Goal: Task Accomplishment & Management: Complete application form

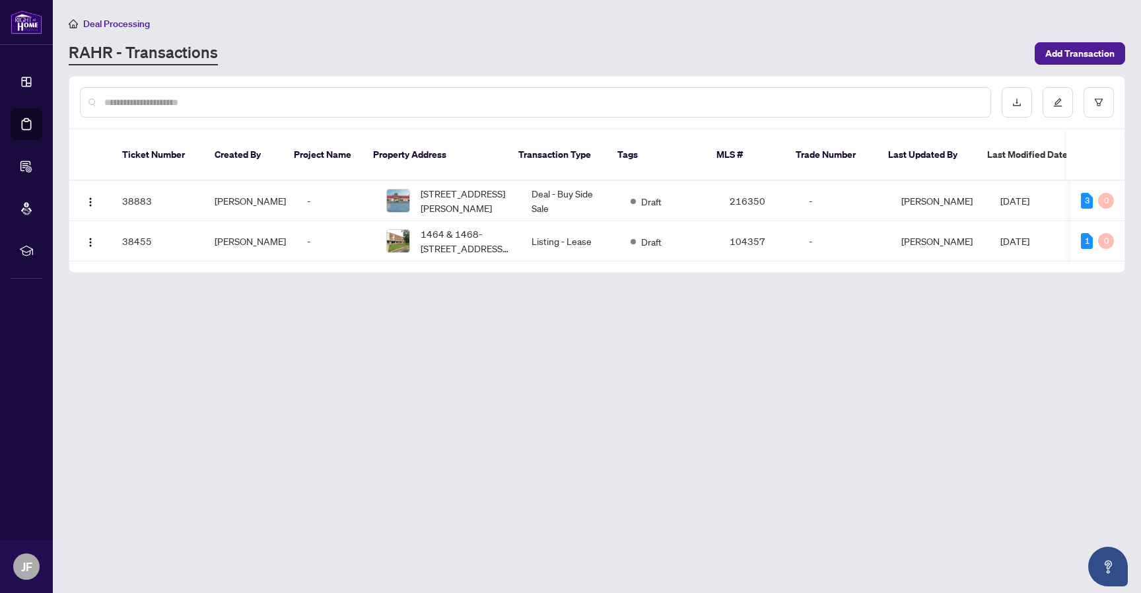
click at [107, 46] on link "RAHR - Transactions" at bounding box center [143, 54] width 149 height 24
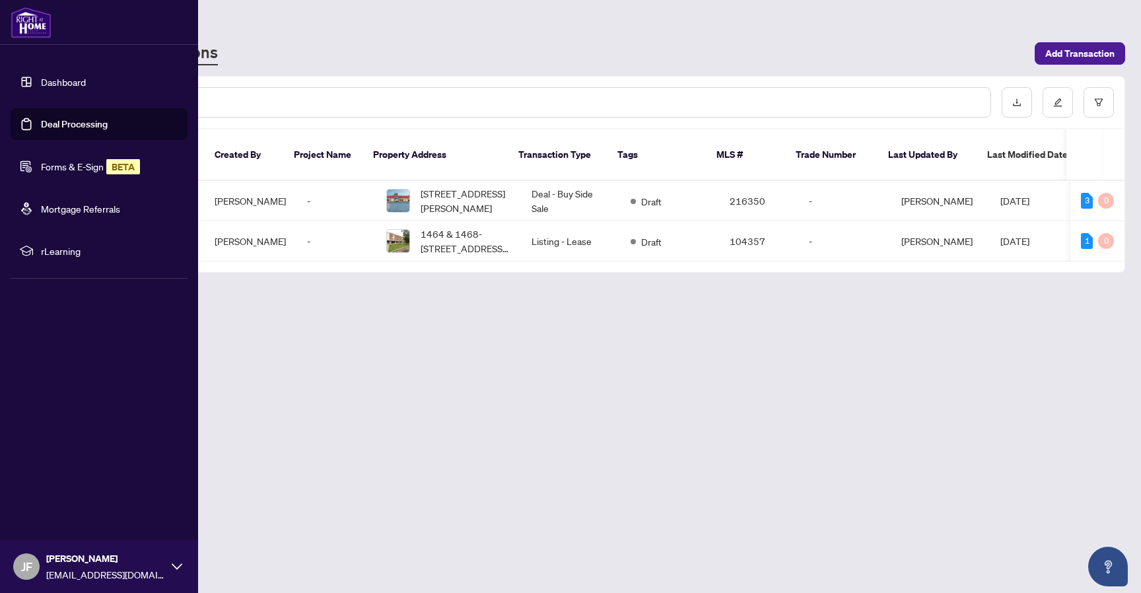
click at [67, 161] on link "Forms & E-Sign BETA" at bounding box center [90, 167] width 99 height 12
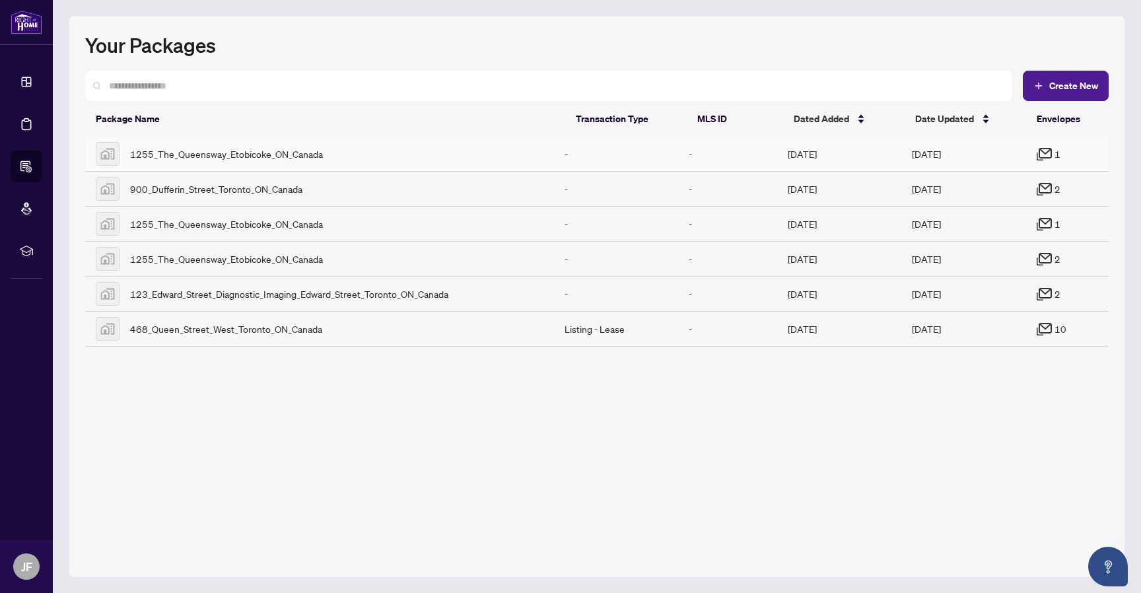
click at [900, 152] on td "Oct/06/2025" at bounding box center [840, 154] width 124 height 35
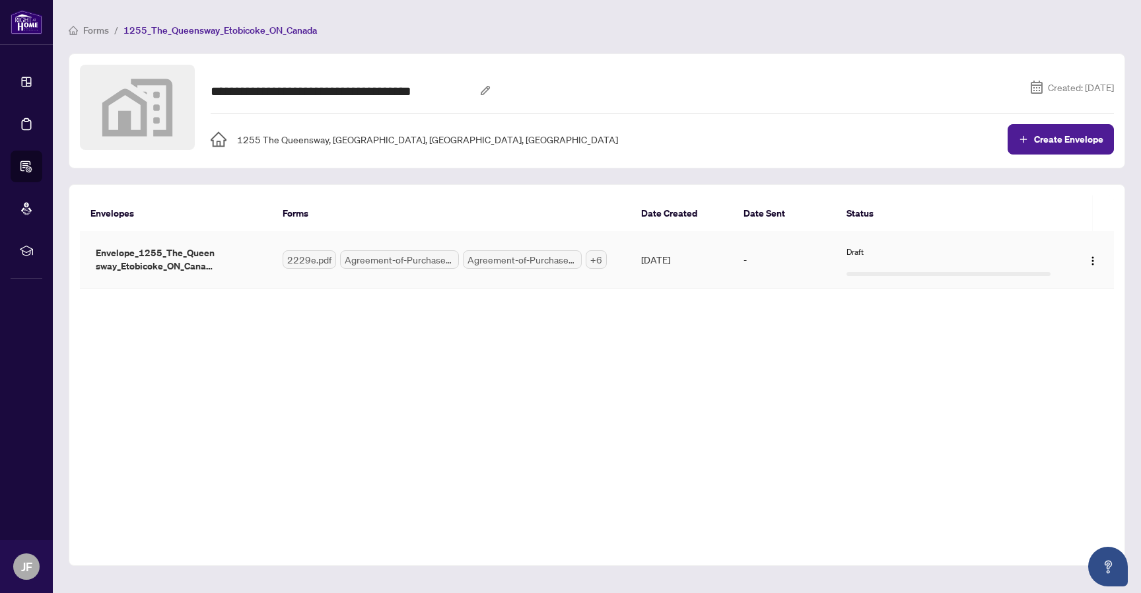
click at [1034, 248] on div "Draft" at bounding box center [949, 252] width 204 height 13
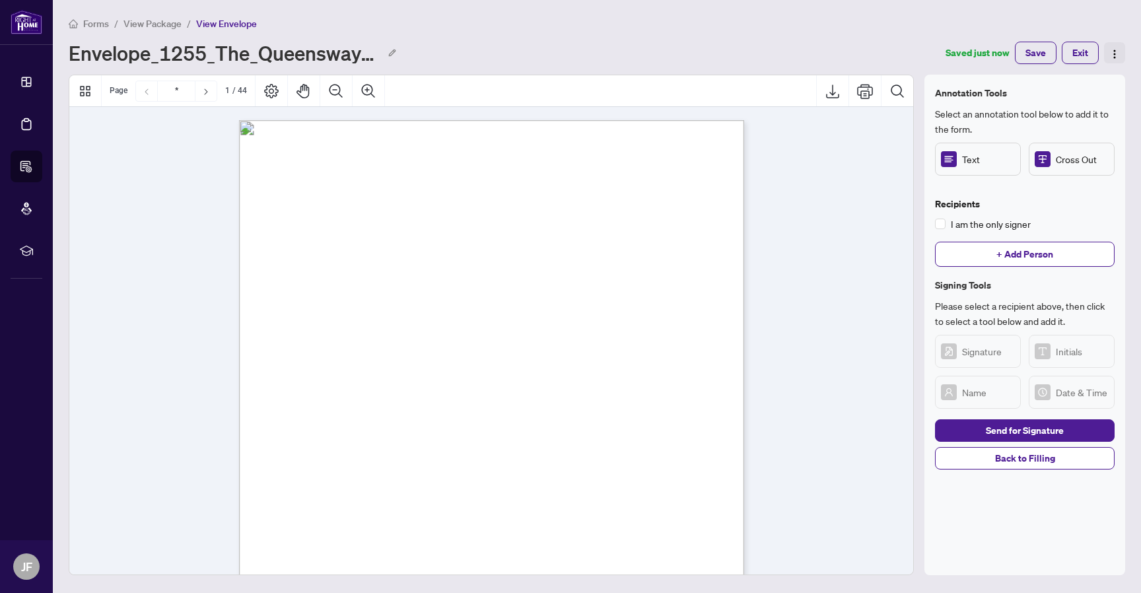
click at [1116, 59] on span "button" at bounding box center [1115, 53] width 11 height 15
click at [531, 52] on div "Envelope_1255_The_Queensway_Etobicoke_ON_Canada_1759780934515" at bounding box center [498, 52] width 858 height 21
click at [1025, 259] on span "+ Add Person" at bounding box center [1025, 254] width 57 height 21
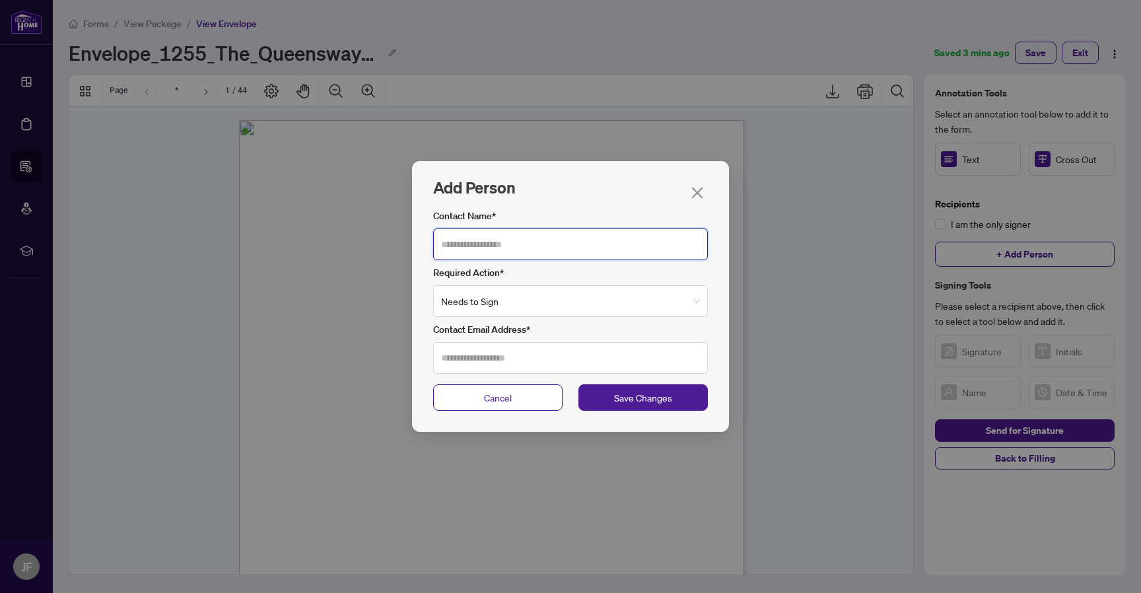
drag, startPoint x: 671, startPoint y: 251, endPoint x: 643, endPoint y: 259, distance: 29.5
click at [671, 252] on input "Contact Name*" at bounding box center [570, 245] width 275 height 32
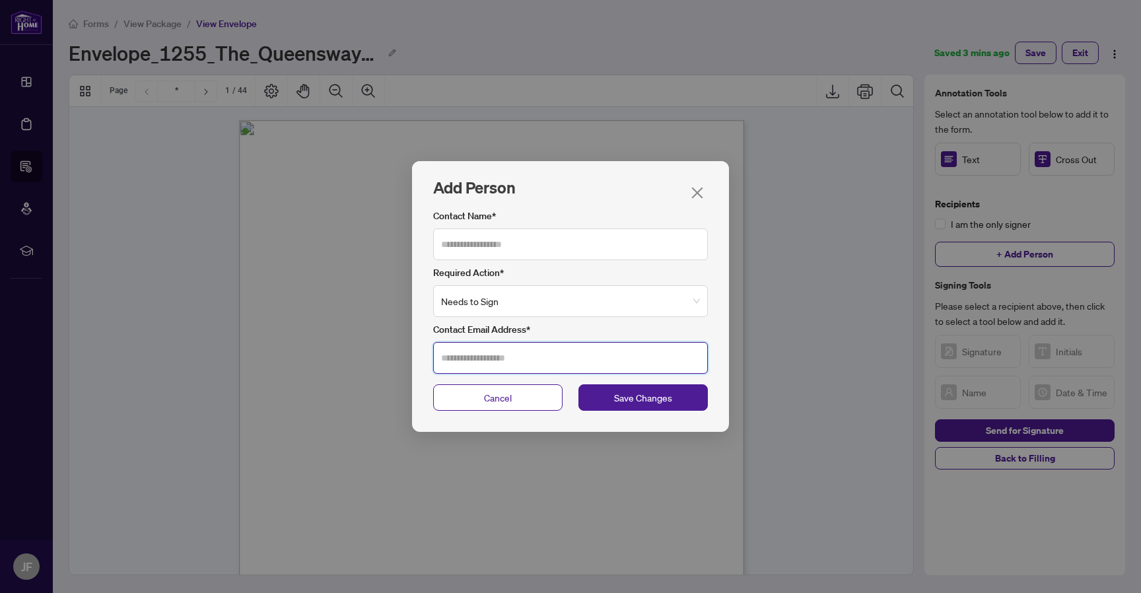
click at [631, 351] on input "Contact Email Address*" at bounding box center [570, 358] width 275 height 32
type input "**********"
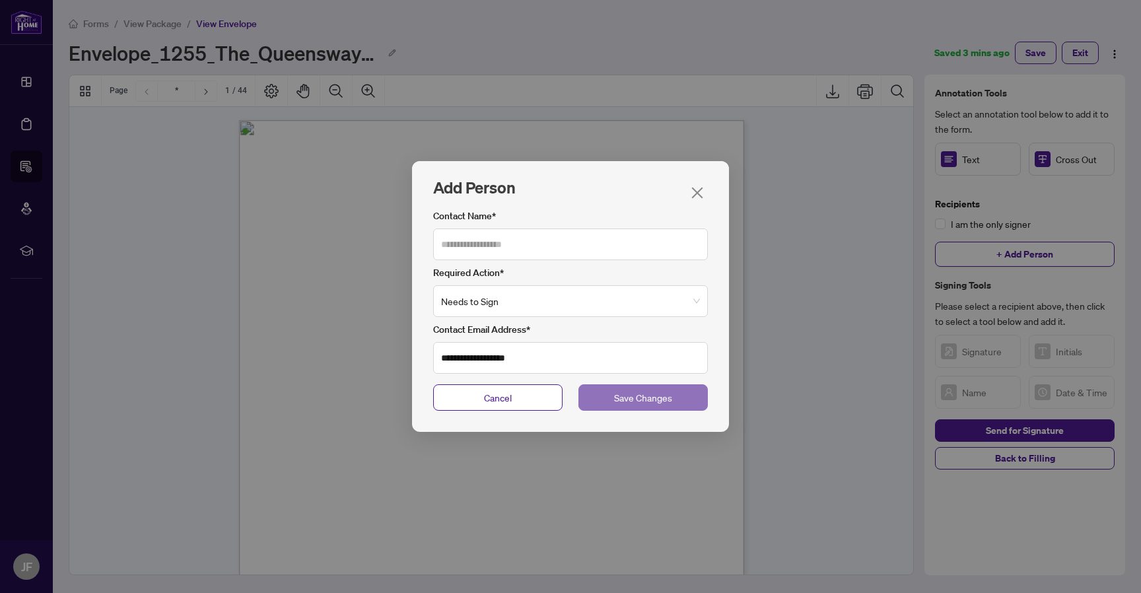
click at [651, 401] on span "Save Changes" at bounding box center [643, 397] width 58 height 15
click at [848, 593] on div at bounding box center [570, 593] width 1141 height 0
click at [1097, 593] on div at bounding box center [570, 593] width 1141 height 0
click at [634, 246] on input "Contact Name*" at bounding box center [570, 245] width 275 height 32
click at [604, 396] on button "Save Changes" at bounding box center [643, 397] width 129 height 26
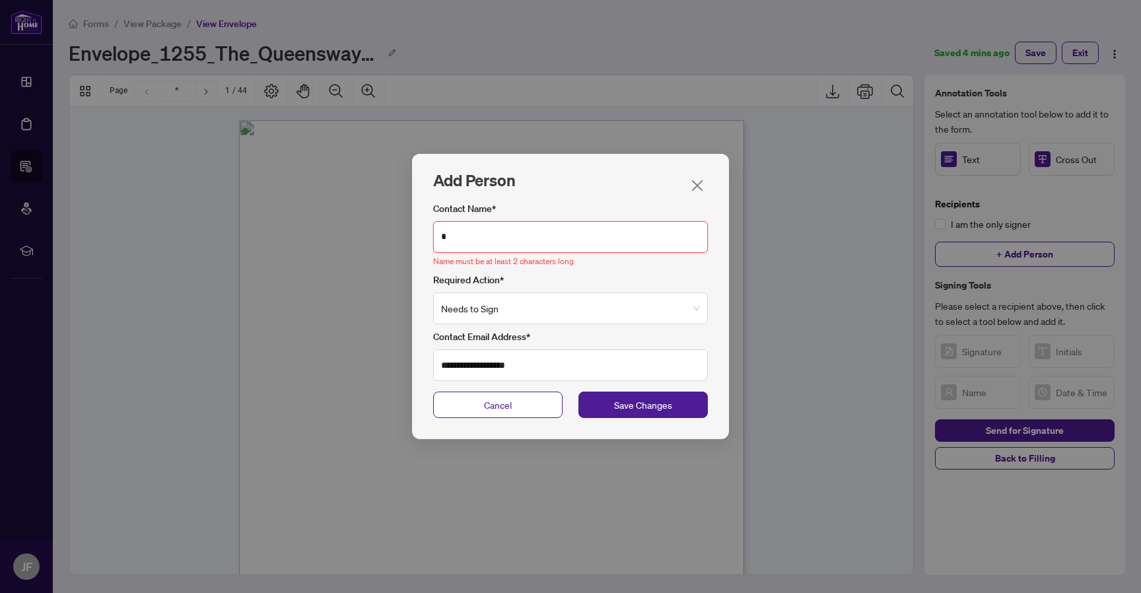
click at [544, 242] on input "*" at bounding box center [570, 237] width 275 height 32
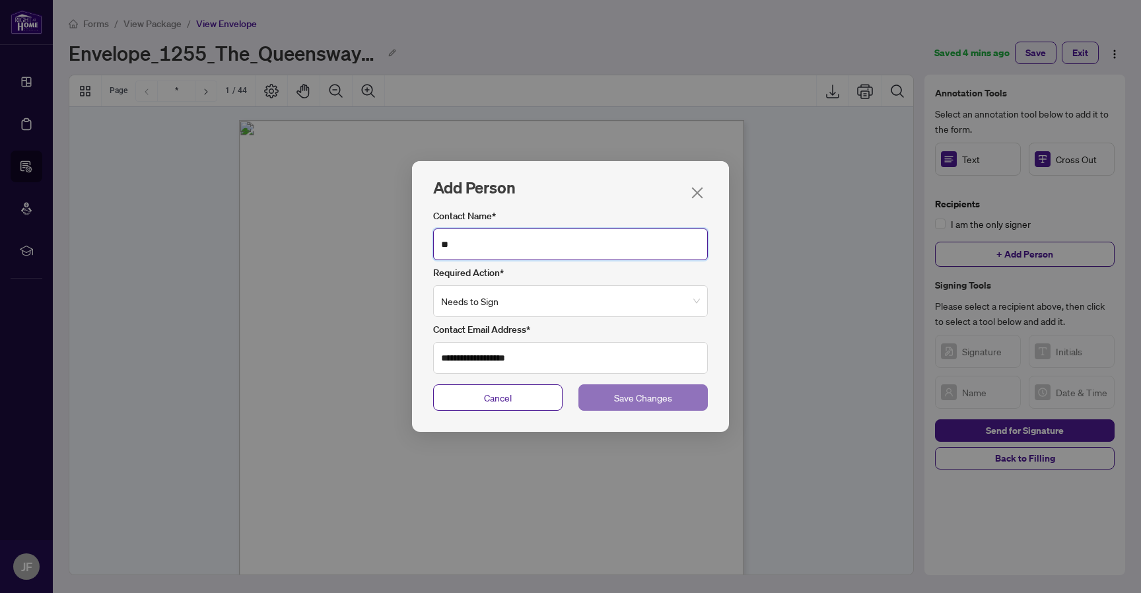
type input "**"
click at [636, 397] on span "Save Changes" at bounding box center [643, 397] width 58 height 15
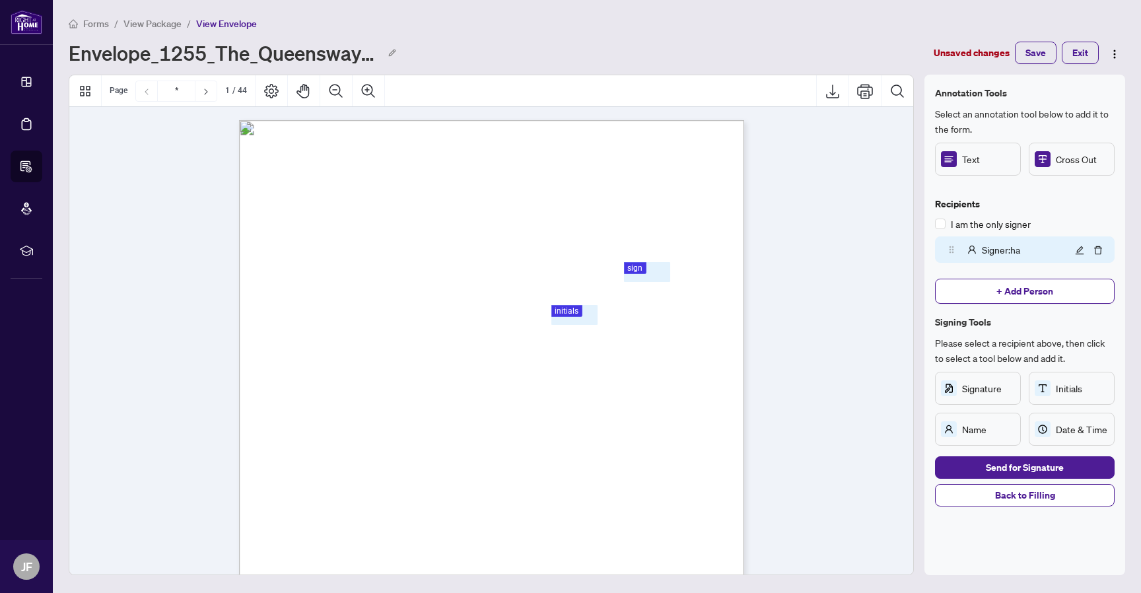
click at [1079, 247] on icon "edit" at bounding box center [1079, 250] width 9 height 9
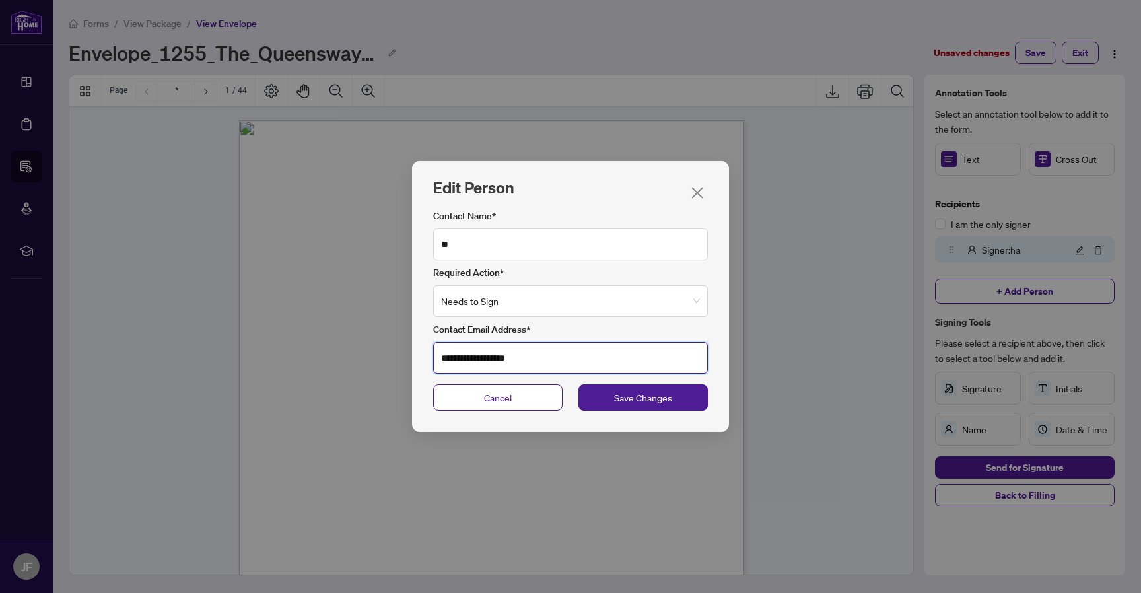
click at [578, 353] on input "**********" at bounding box center [570, 358] width 275 height 32
drag, startPoint x: 490, startPoint y: 353, endPoint x: 434, endPoint y: 355, distance: 56.2
click at [434, 355] on input "**********" at bounding box center [570, 358] width 275 height 32
type input "**********"
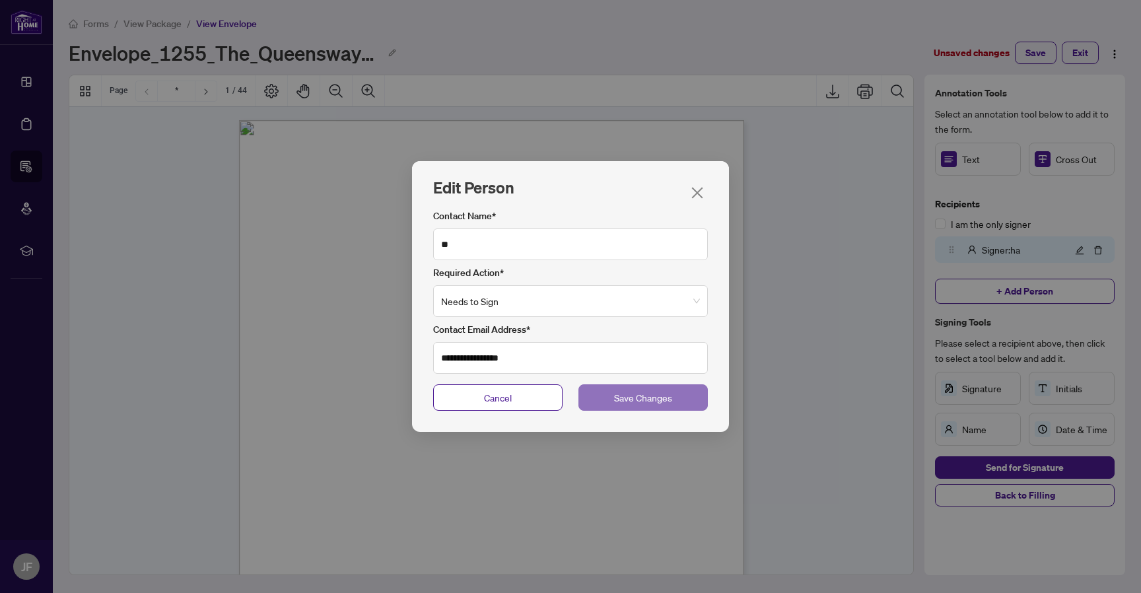
click at [652, 400] on span "Save Changes" at bounding box center [643, 397] width 58 height 15
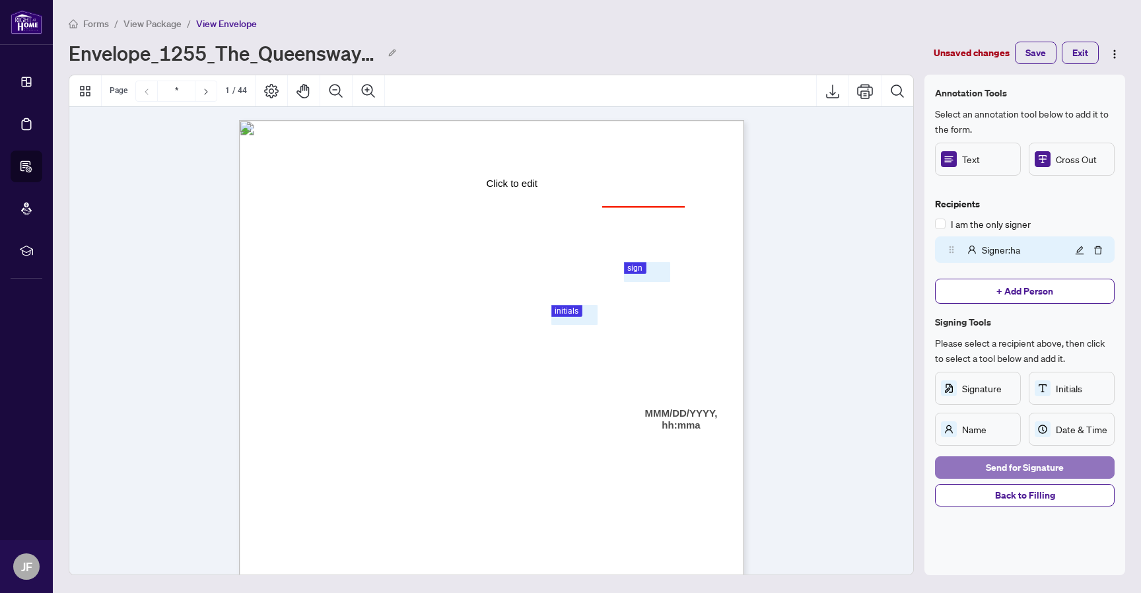
click at [1034, 466] on span "Send for Signature" at bounding box center [1025, 467] width 78 height 21
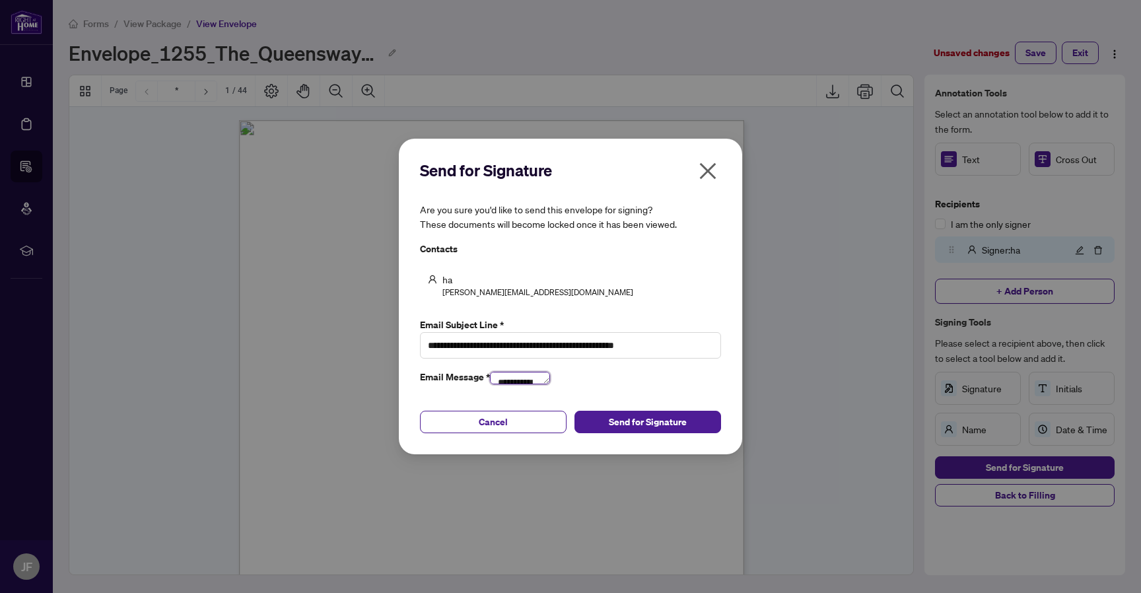
click at [550, 385] on textarea "**********" at bounding box center [520, 378] width 60 height 13
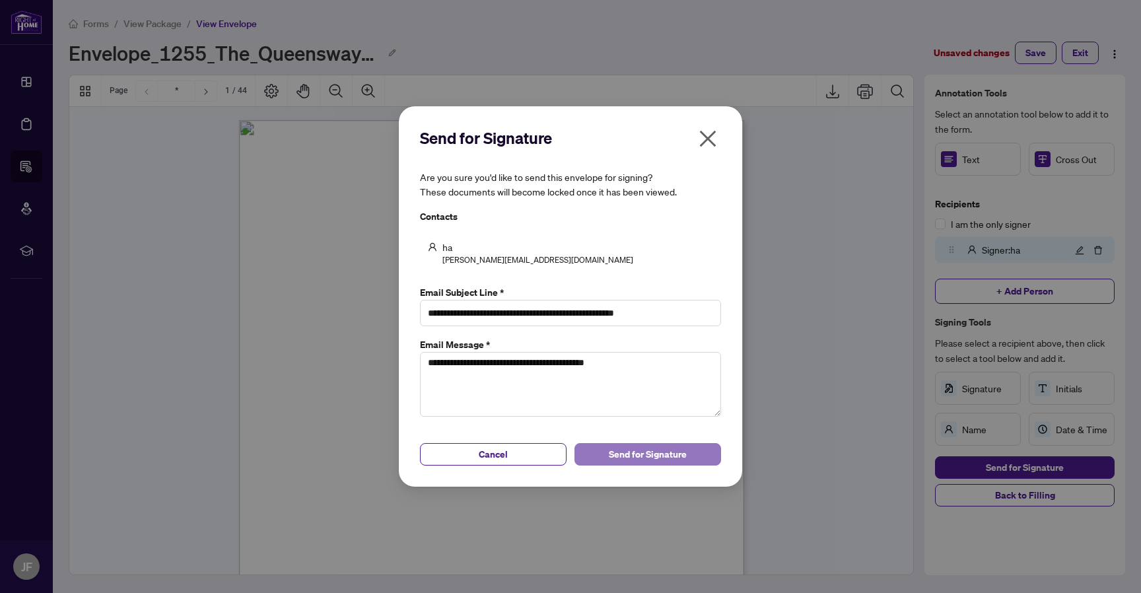
click at [670, 449] on span "Send for Signature" at bounding box center [648, 454] width 78 height 21
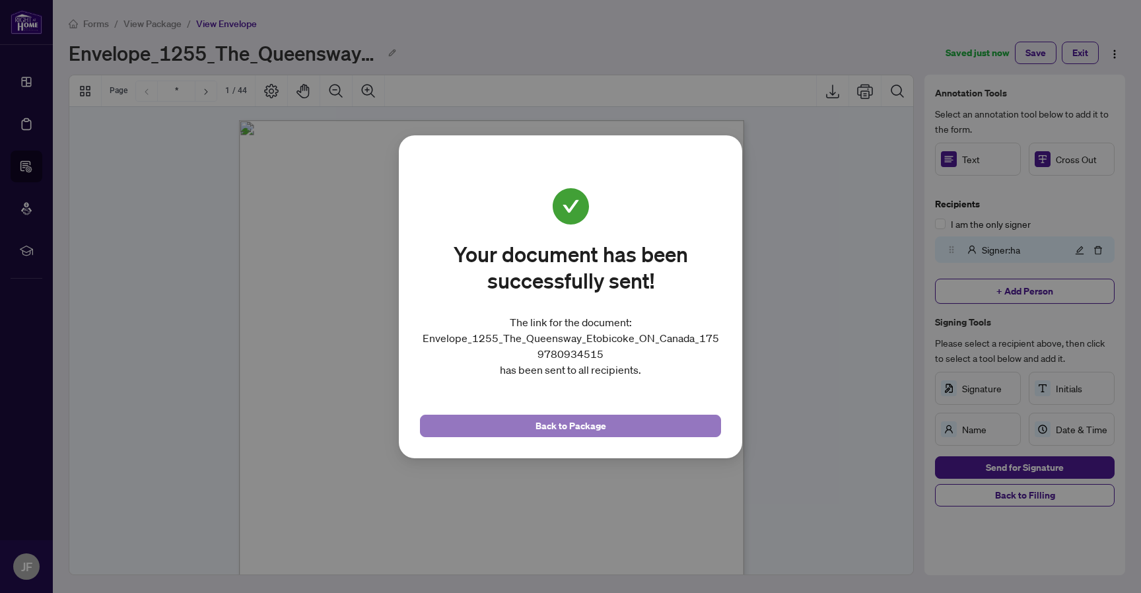
click at [598, 426] on span "Back to Package" at bounding box center [571, 426] width 71 height 21
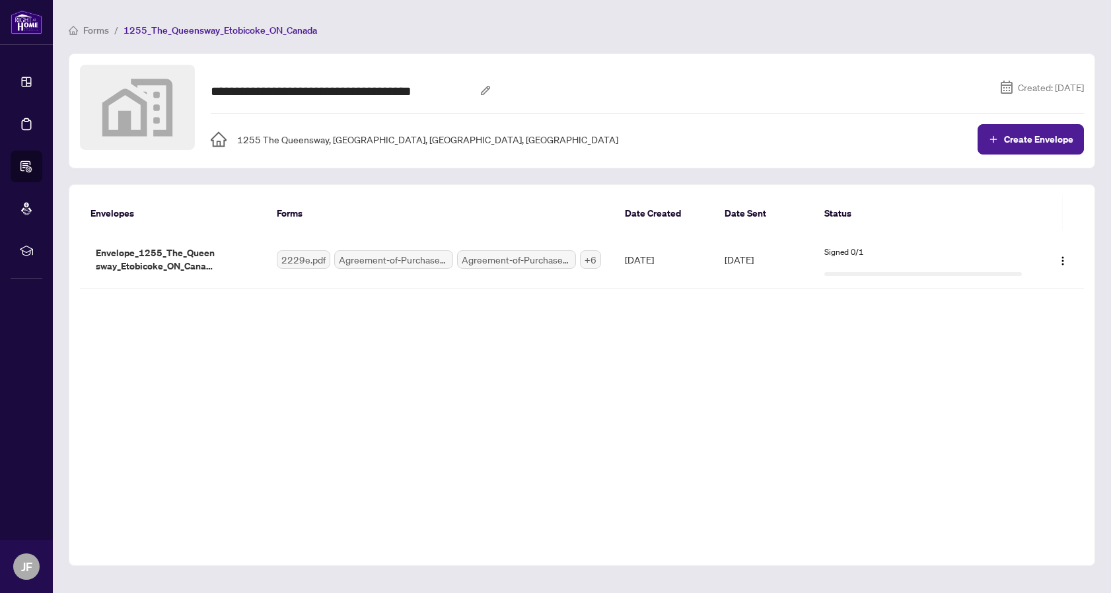
click at [95, 31] on span "Forms" at bounding box center [96, 30] width 26 height 12
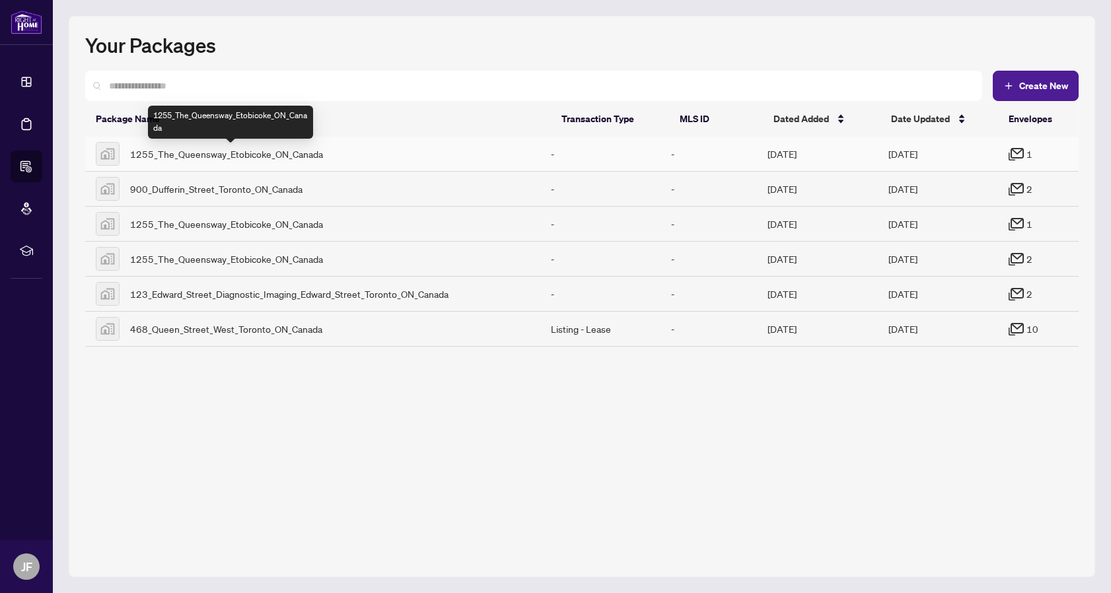
click at [323, 149] on span "1255_The_Queensway_Etobicoke_ON_Canada" at bounding box center [226, 154] width 193 height 15
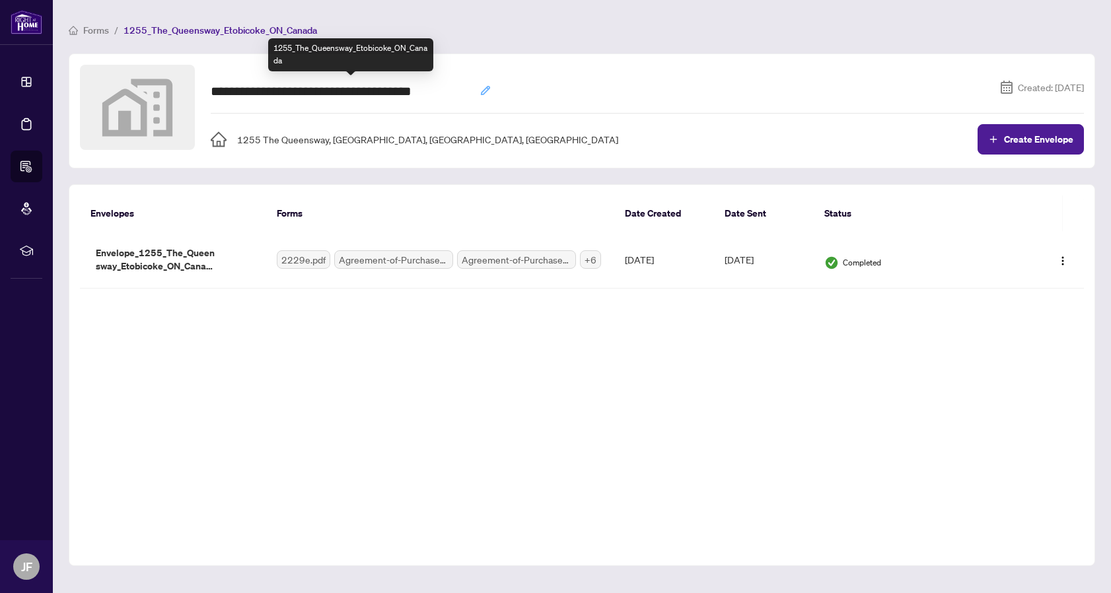
click at [481, 85] on icon "button" at bounding box center [485, 90] width 11 height 11
click at [480, 93] on icon "button" at bounding box center [485, 90] width 11 height 11
click at [558, 85] on div "**********" at bounding box center [598, 91] width 774 height 22
click at [486, 88] on button "button" at bounding box center [485, 91] width 21 height 22
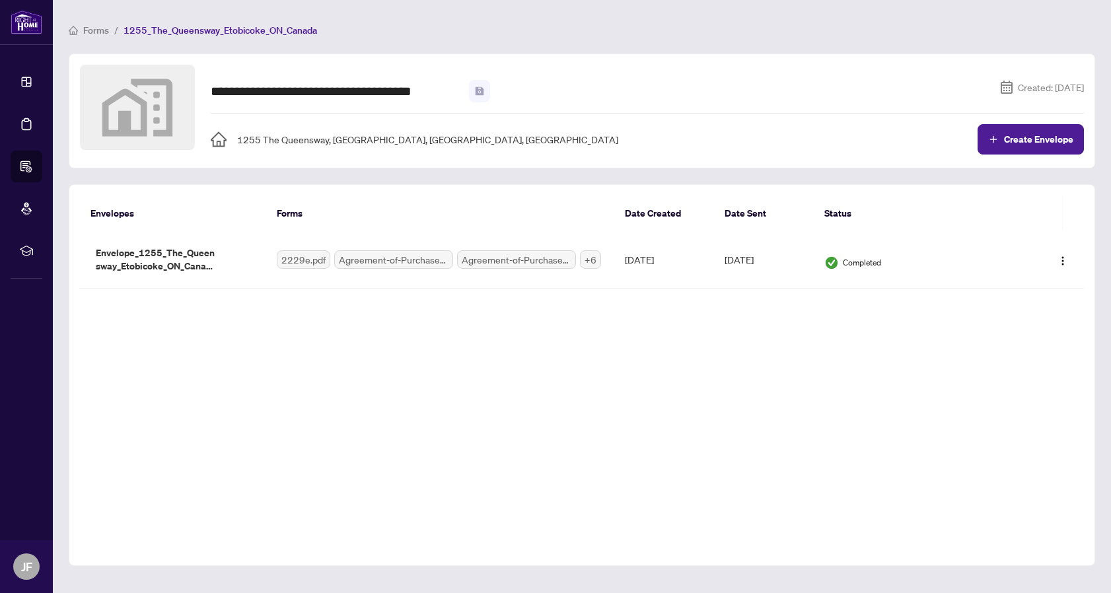
click at [547, 76] on div "**********" at bounding box center [647, 110] width 873 height 90
click at [480, 87] on icon "button" at bounding box center [485, 90] width 11 height 11
click at [532, 86] on div "**********" at bounding box center [598, 91] width 774 height 22
click at [480, 88] on icon "button" at bounding box center [485, 90] width 11 height 11
click at [406, 92] on input "**********" at bounding box center [336, 91] width 250 height 22
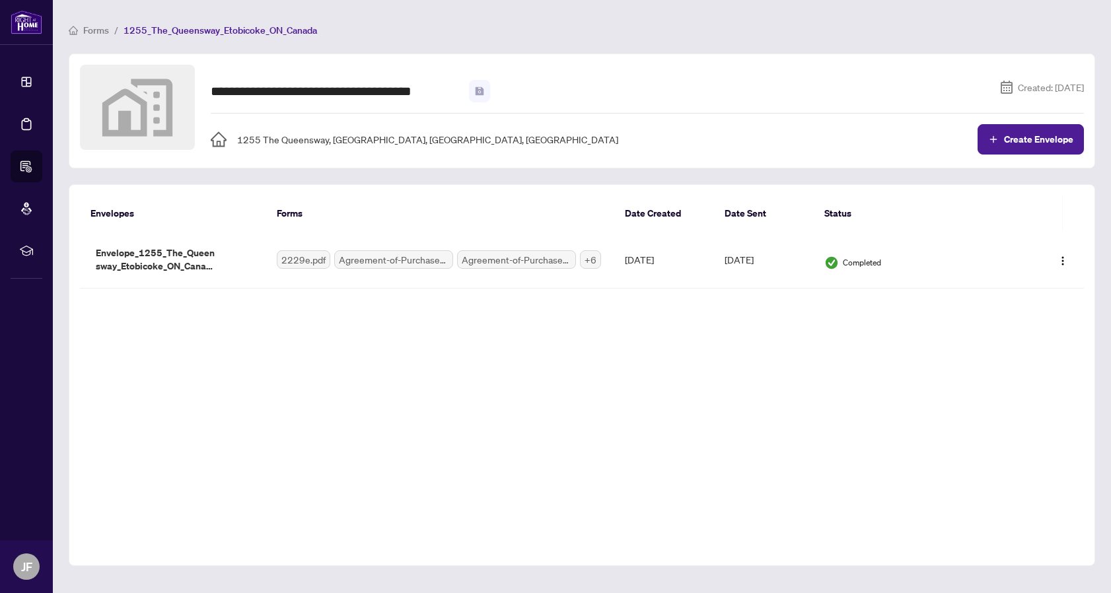
scroll to position [0, 0]
drag, startPoint x: 406, startPoint y: 92, endPoint x: 204, endPoint y: 89, distance: 201.5
click at [204, 89] on div "**********" at bounding box center [582, 110] width 1004 height 90
click at [525, 83] on div "**********" at bounding box center [598, 91] width 774 height 22
click at [528, 37] on div "**********" at bounding box center [582, 294] width 1027 height 544
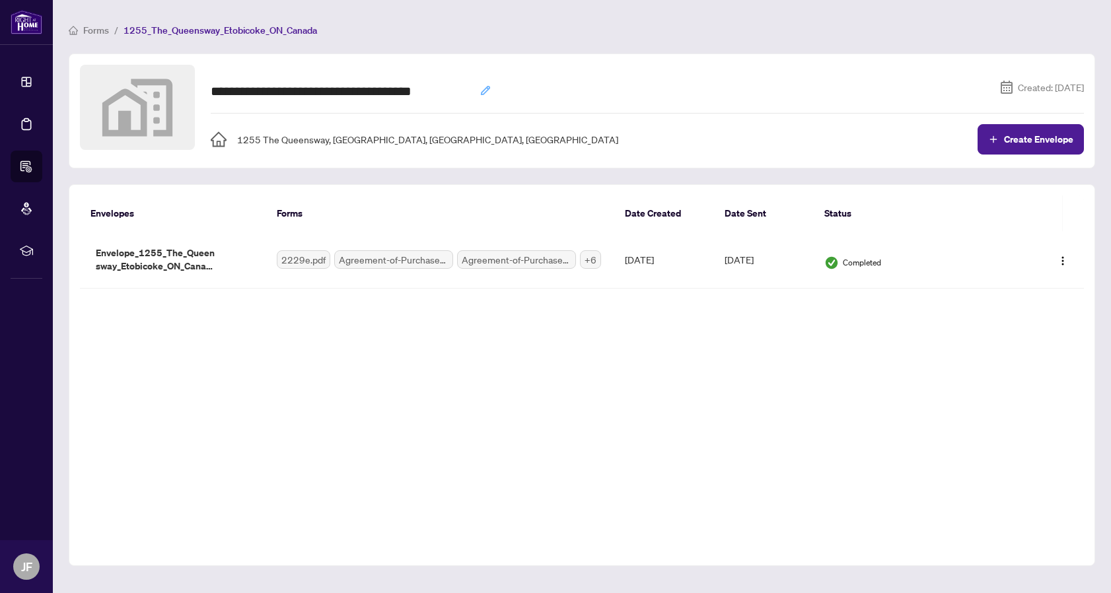
click at [484, 86] on icon "button" at bounding box center [485, 90] width 9 height 9
click at [546, 24] on ol "Forms / 1255_The_Queensway_Etobicoke_ON_Canada" at bounding box center [582, 29] width 1027 height 15
click at [918, 240] on td "Completed" at bounding box center [923, 259] width 219 height 57
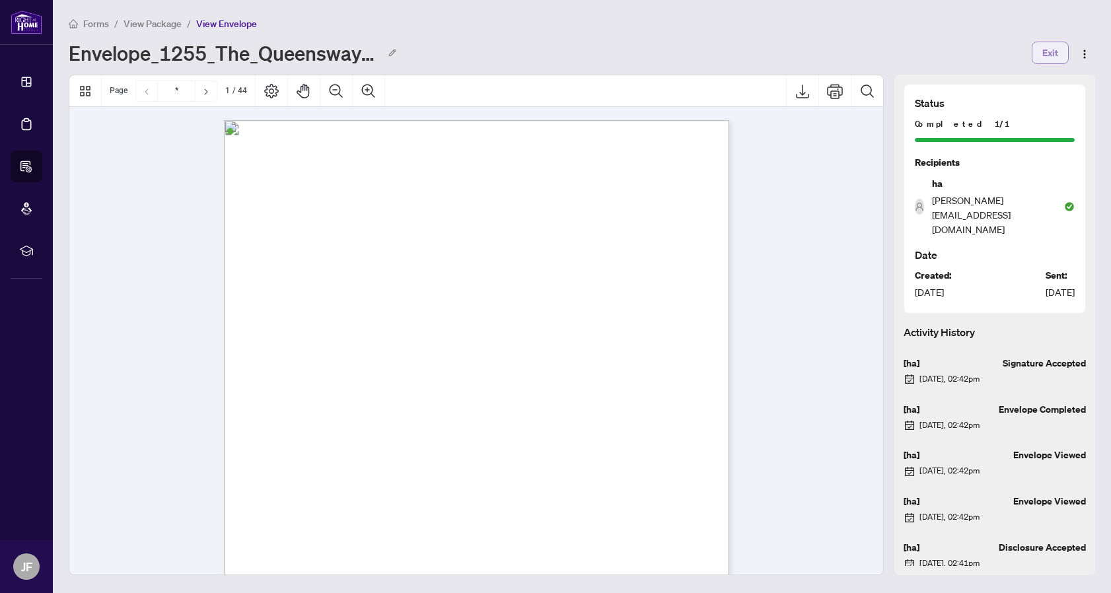
click at [1044, 57] on span "Exit" at bounding box center [1050, 52] width 16 height 21
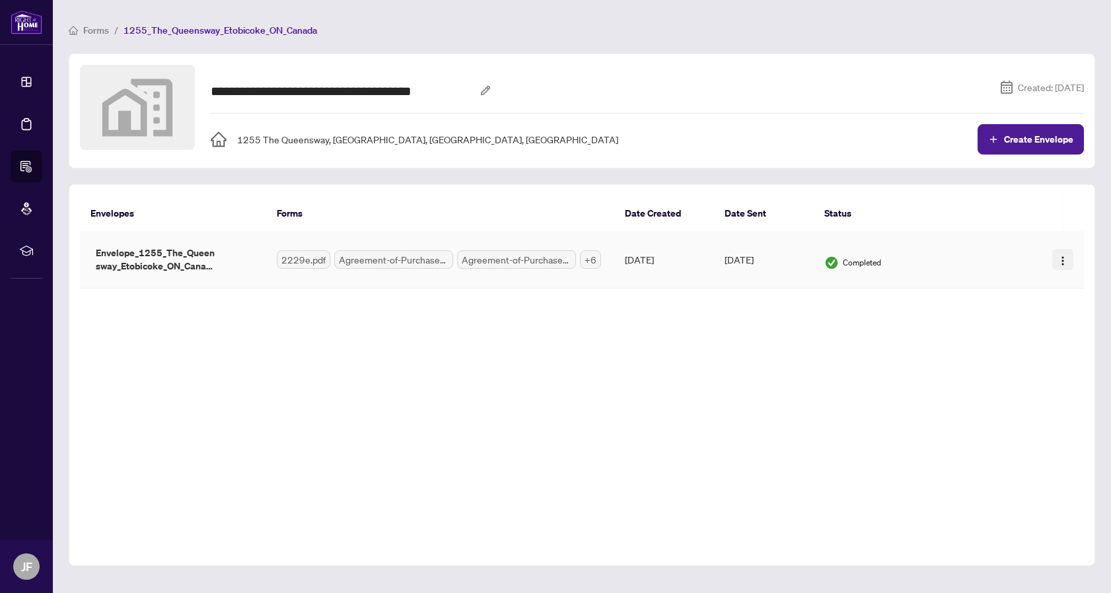
click at [1062, 249] on button "button" at bounding box center [1062, 259] width 21 height 21
click at [999, 248] on td "Completed" at bounding box center [923, 259] width 219 height 57
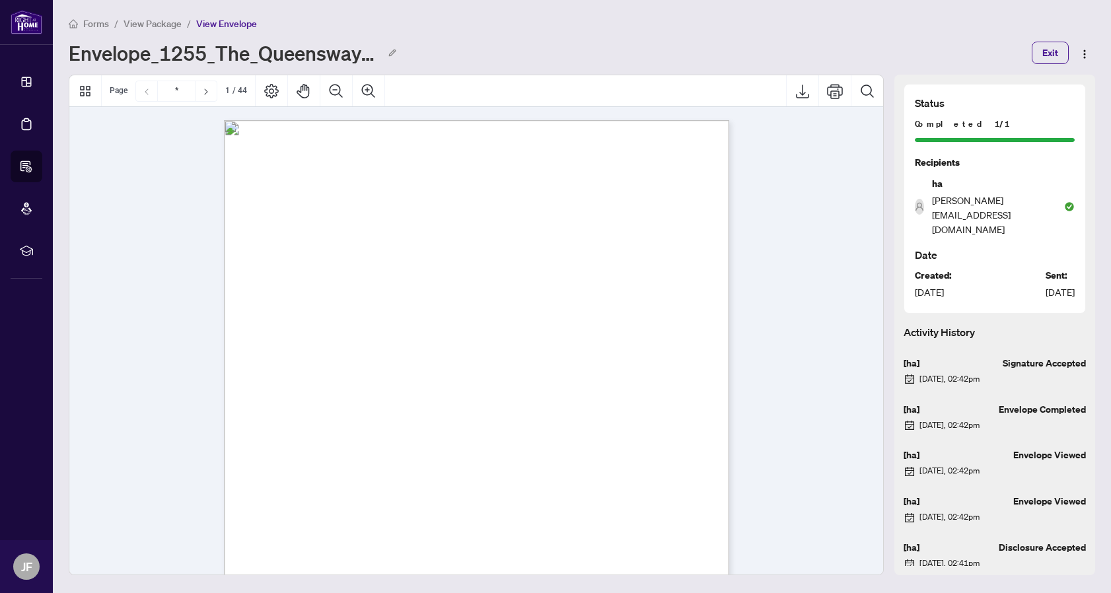
click at [156, 18] on span "View Package" at bounding box center [153, 24] width 58 height 12
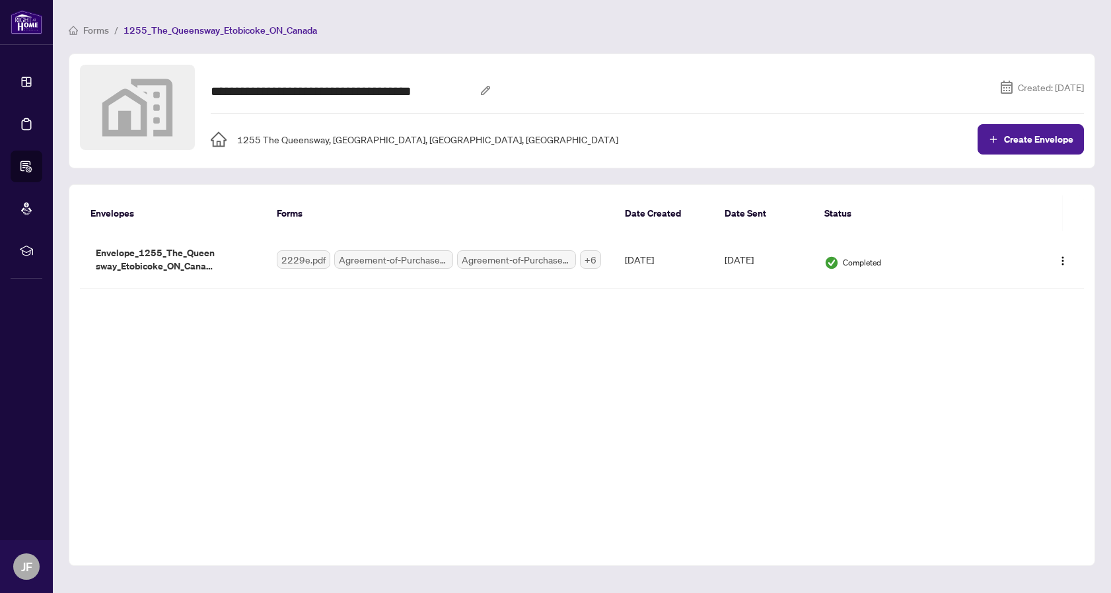
click at [98, 28] on span "Forms" at bounding box center [96, 30] width 26 height 12
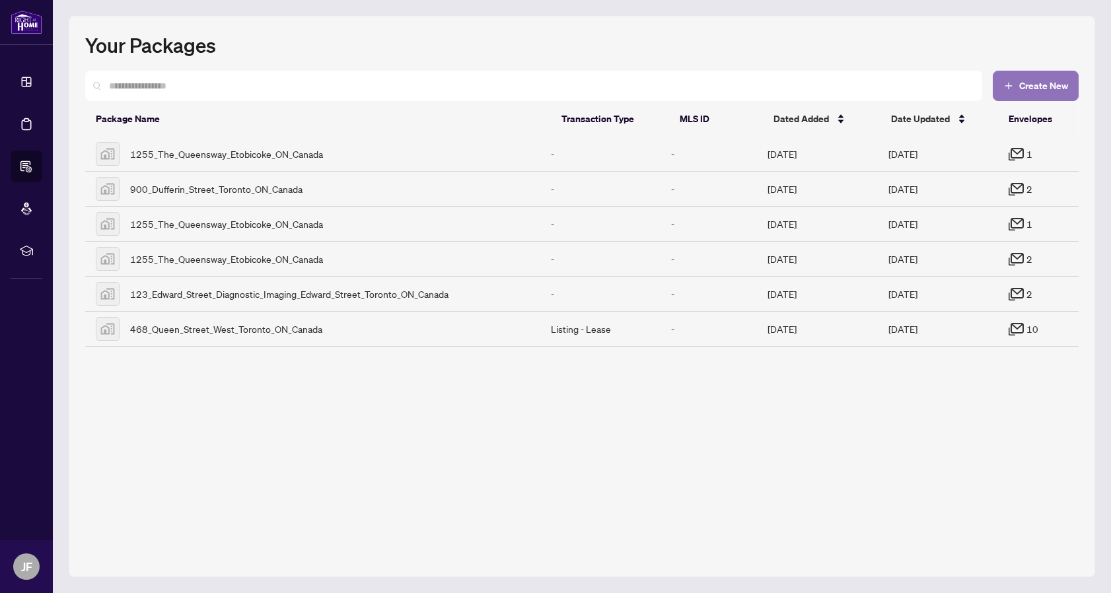
click at [1060, 84] on span "Create New" at bounding box center [1043, 85] width 49 height 9
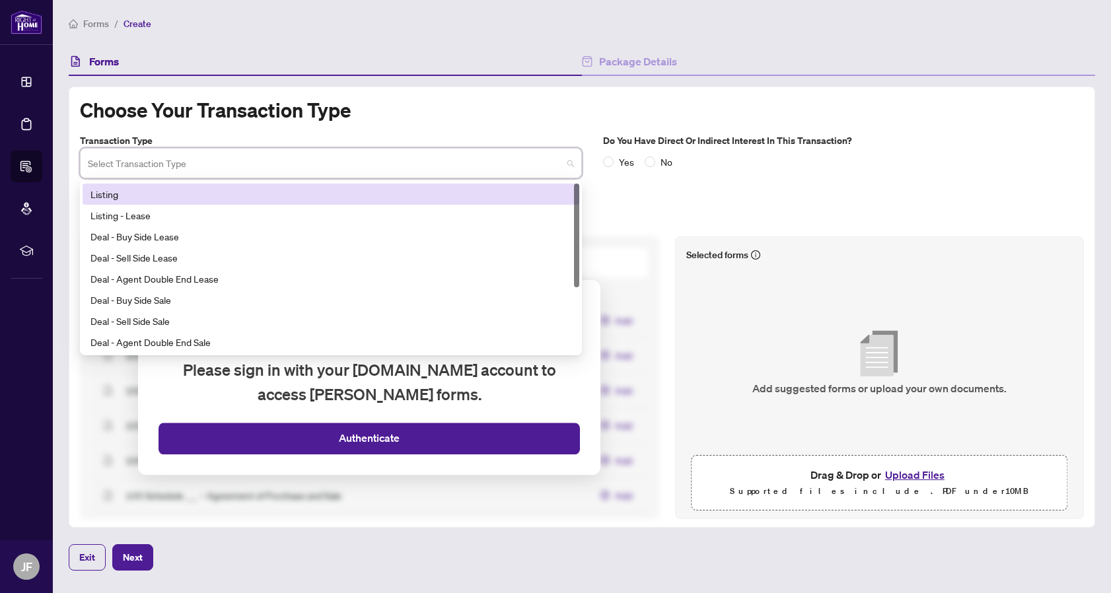
click at [443, 172] on input "search" at bounding box center [325, 165] width 474 height 29
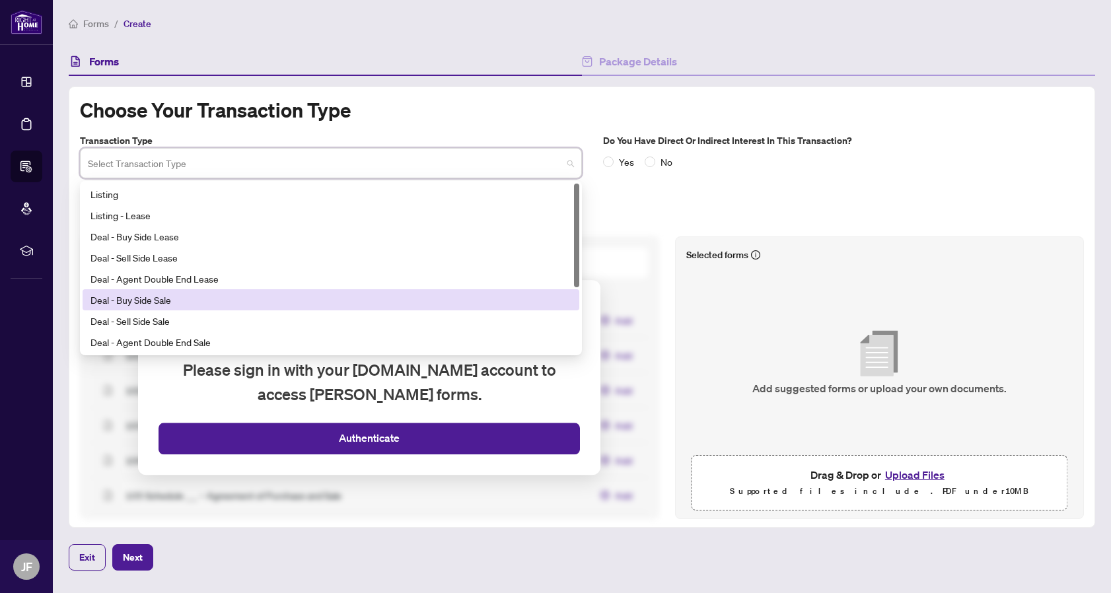
click at [330, 307] on div "Deal - Buy Side Sale" at bounding box center [331, 300] width 481 height 15
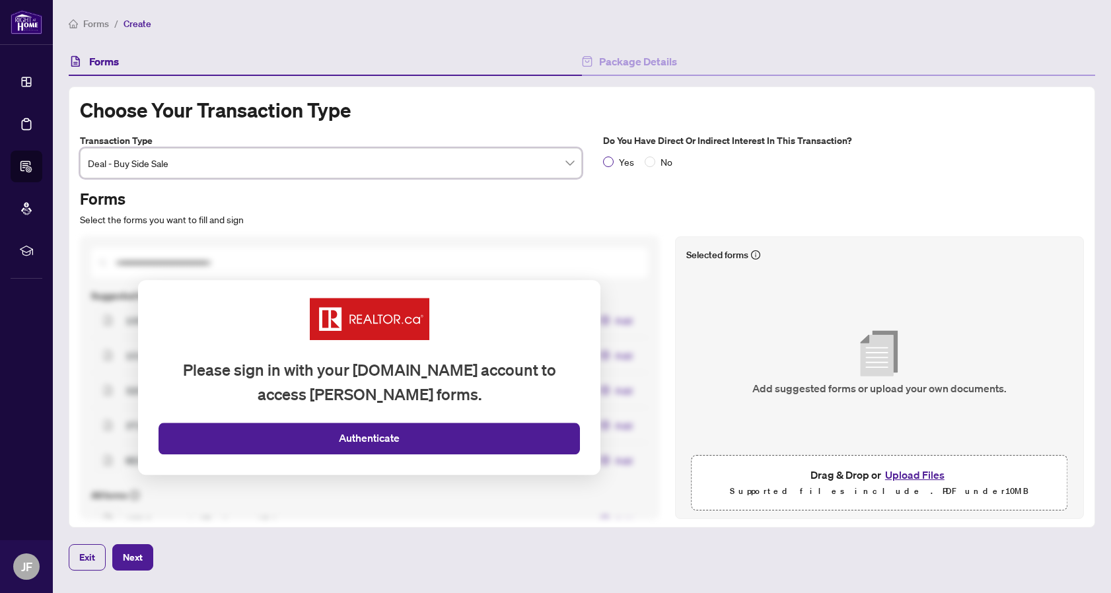
click at [621, 163] on span "Yes" at bounding box center [627, 162] width 26 height 15
click at [908, 474] on button "Upload Files" at bounding box center [914, 474] width 67 height 17
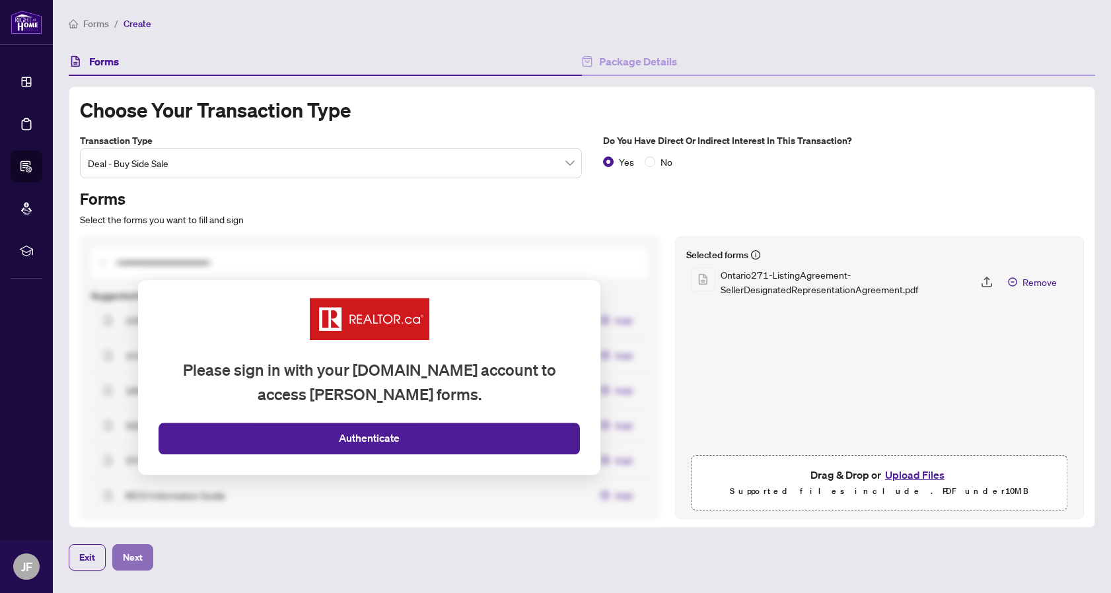
click at [139, 556] on span "Next" at bounding box center [133, 557] width 20 height 21
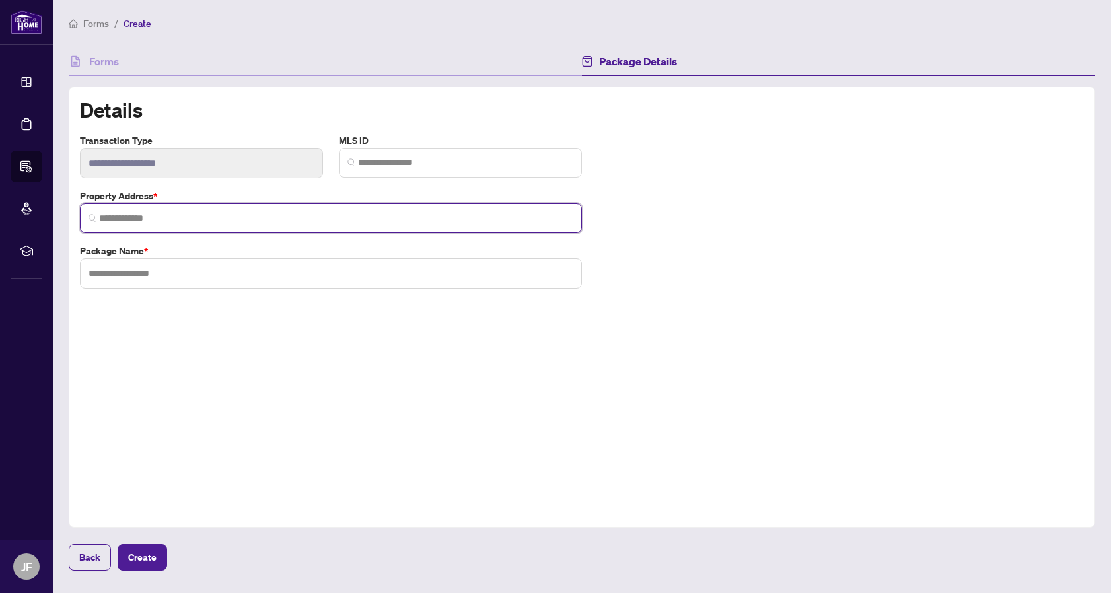
click at [323, 220] on input "search" at bounding box center [336, 218] width 474 height 14
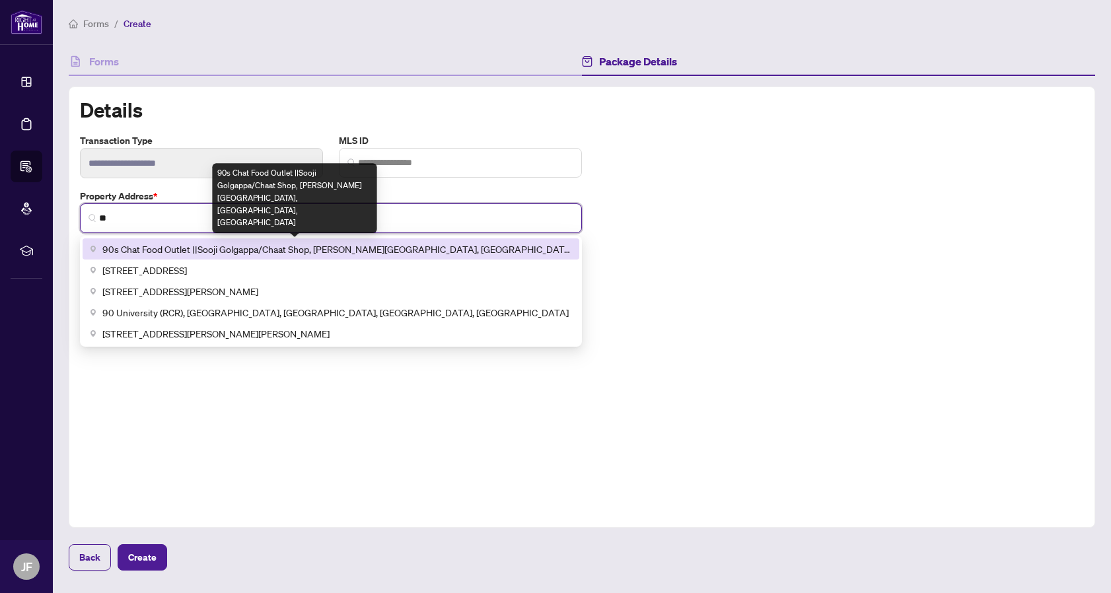
click at [143, 250] on span "90s Chat Food Outlet ||Sooji Golgappa/Chaat Shop, Mayfield Road, Brampton, ON, …" at bounding box center [336, 249] width 469 height 15
type input "**********"
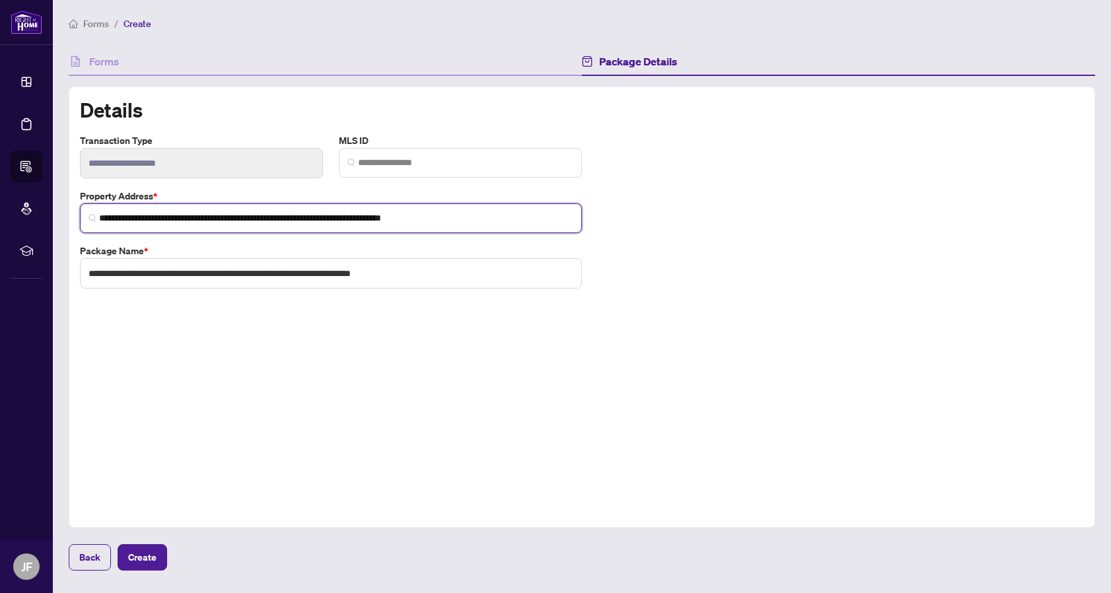
type input "**********"
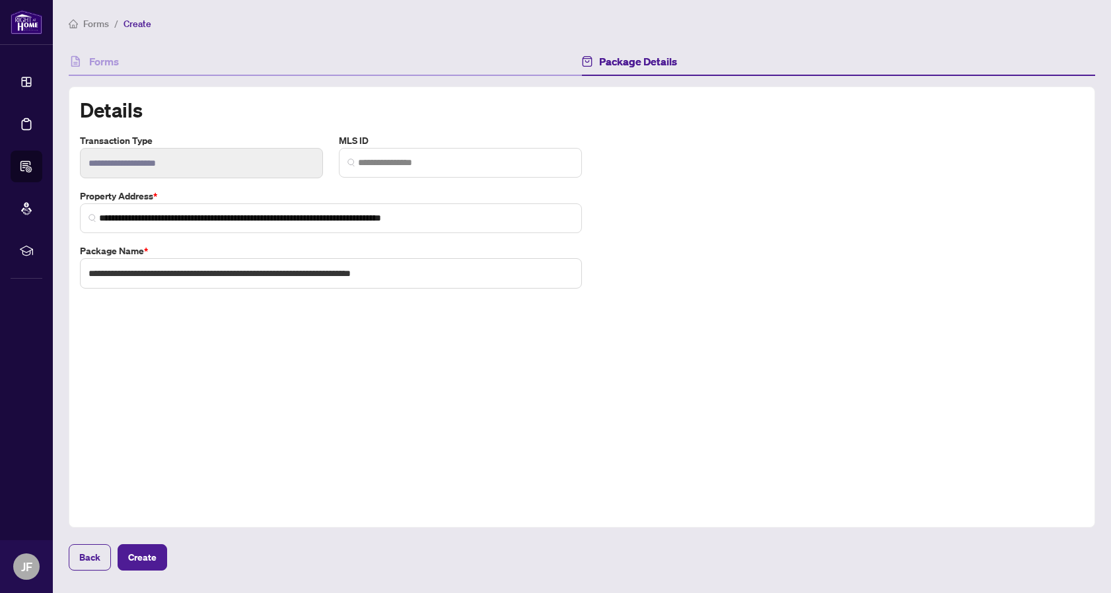
click at [215, 415] on div "**********" at bounding box center [582, 307] width 1027 height 441
click at [158, 553] on button "Create" at bounding box center [143, 557] width 50 height 26
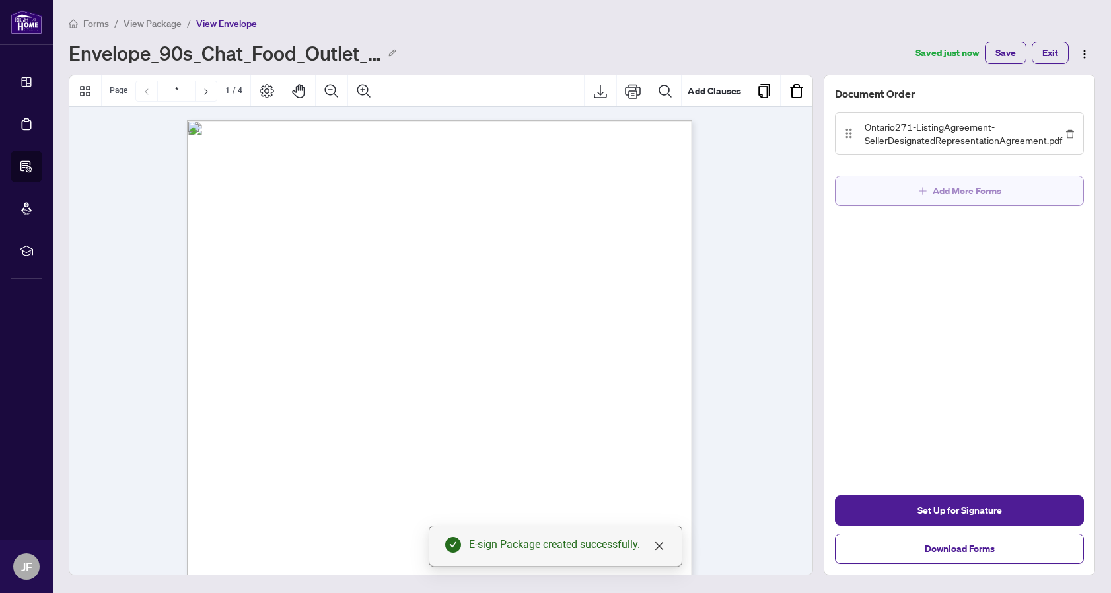
click at [934, 191] on span "Add More Forms" at bounding box center [967, 190] width 69 height 21
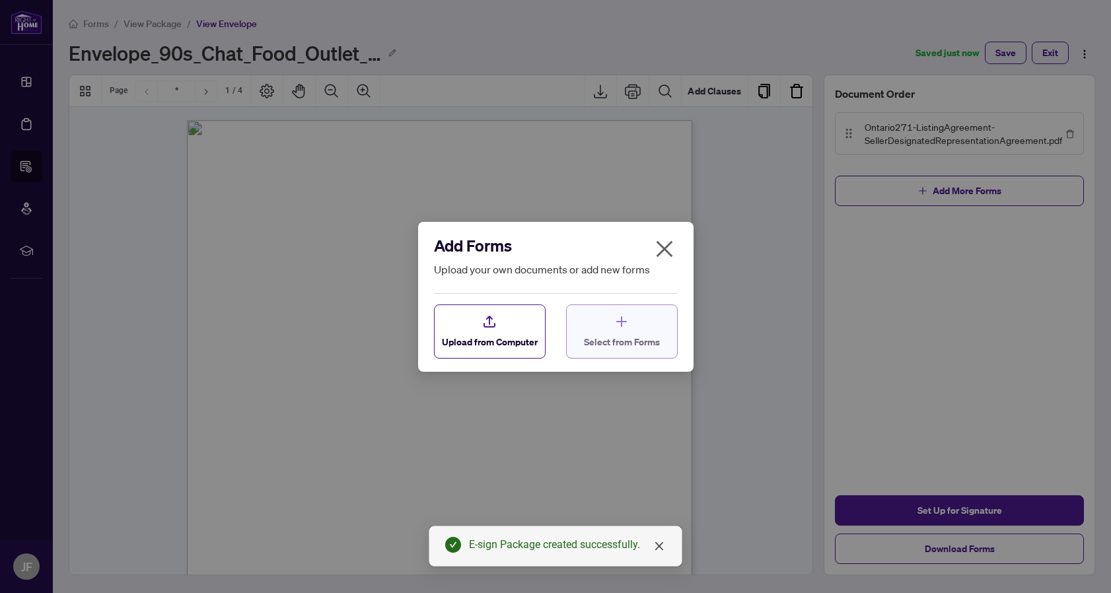
click at [624, 318] on icon "button" at bounding box center [622, 322] width 16 height 16
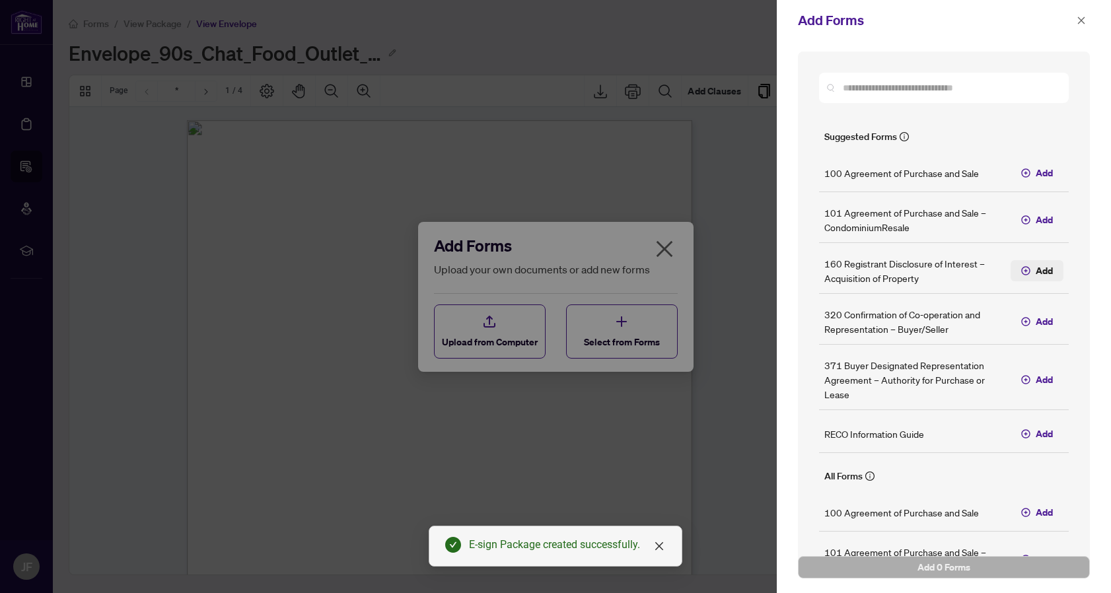
click at [1053, 269] on button "Add" at bounding box center [1037, 270] width 53 height 21
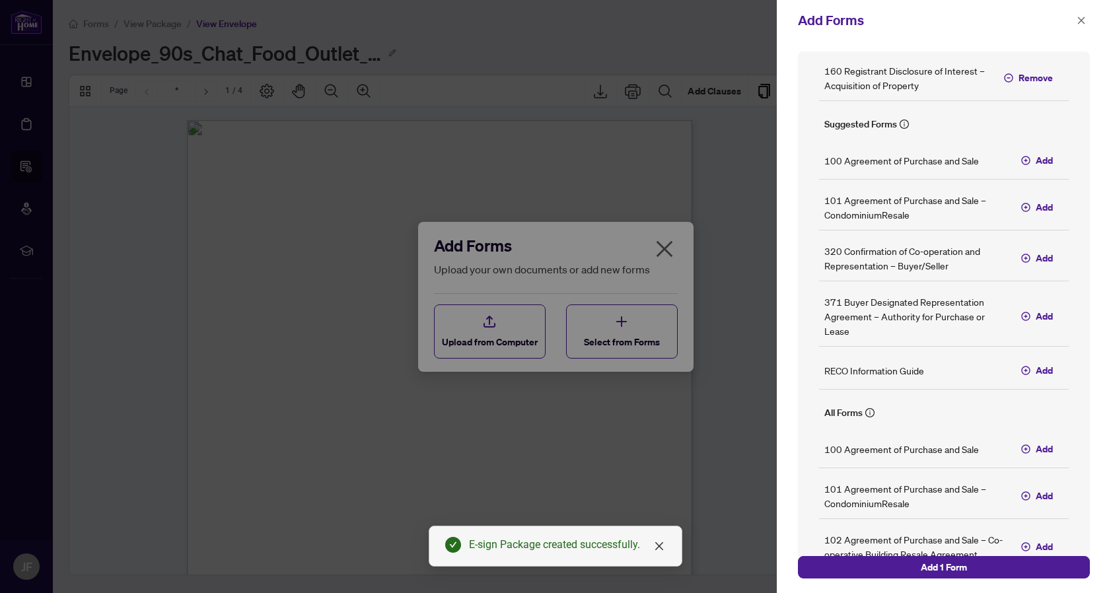
scroll to position [114, 0]
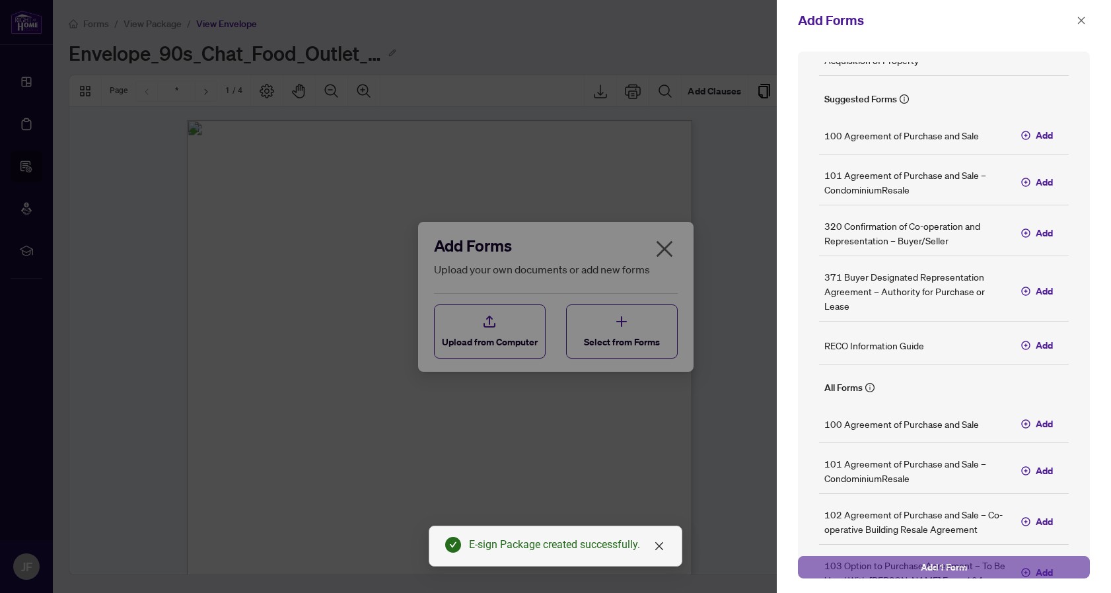
click at [873, 565] on button "Add 1 Form" at bounding box center [944, 567] width 292 height 22
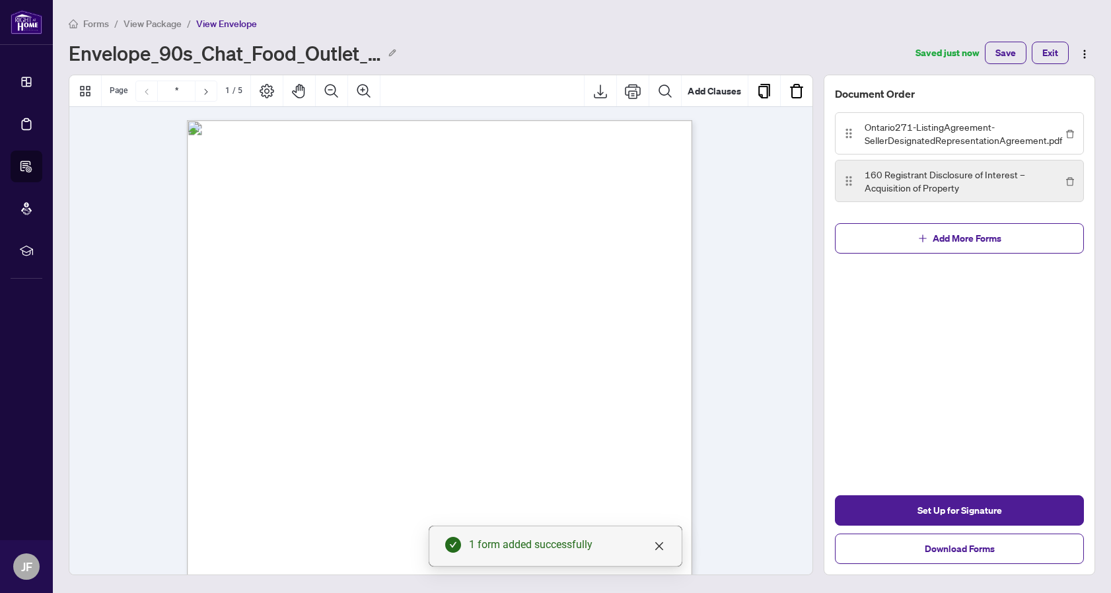
click at [963, 182] on span "160 Registrant Disclosure of Interest – Acquisition of Property" at bounding box center [964, 181] width 198 height 26
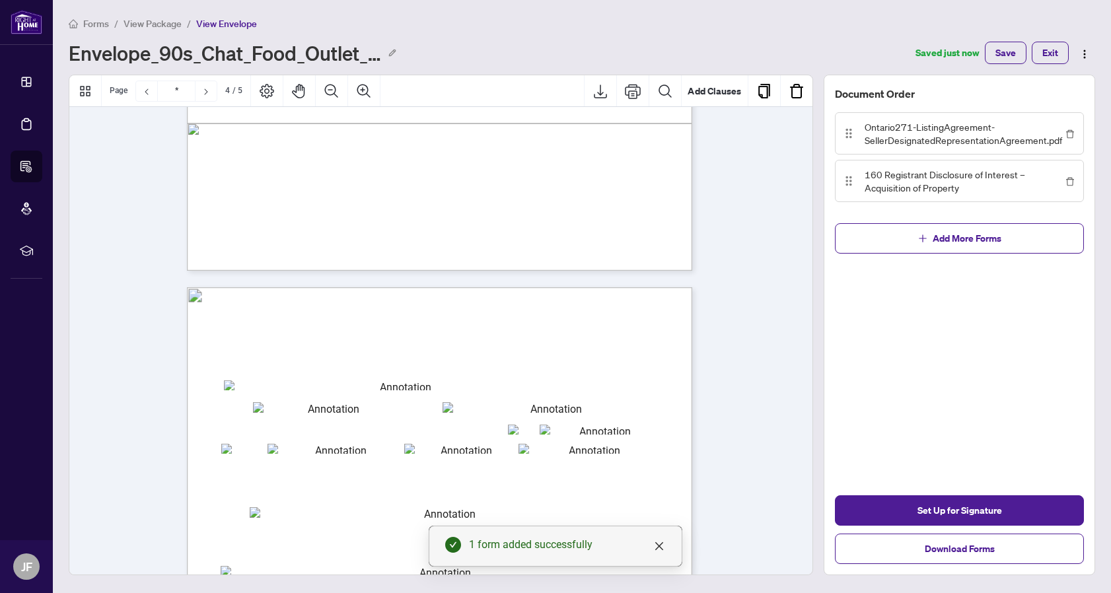
type input "*"
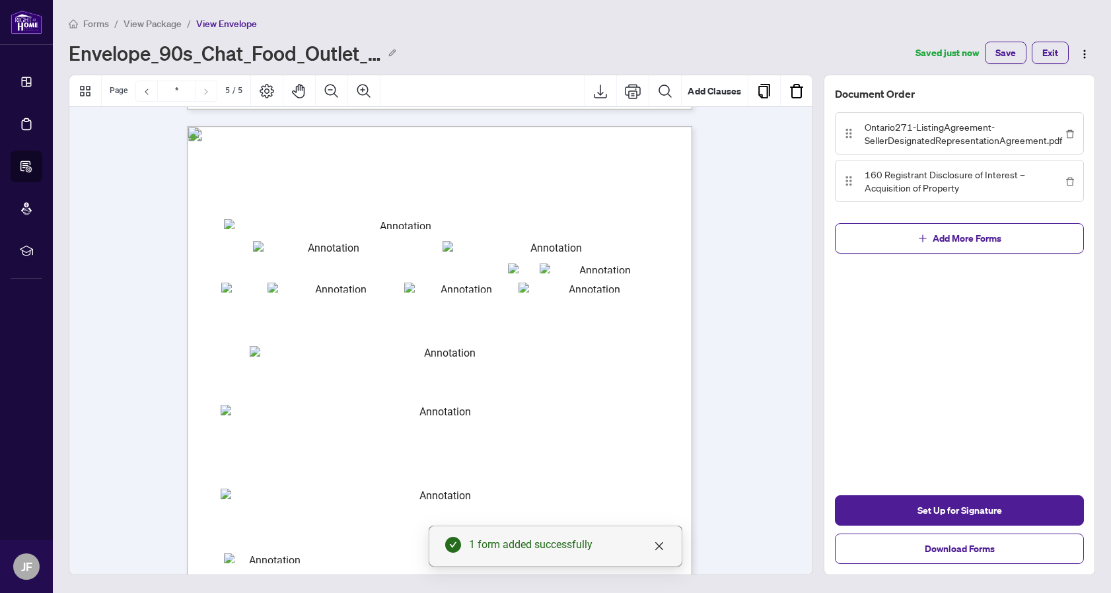
scroll to position [2682, 0]
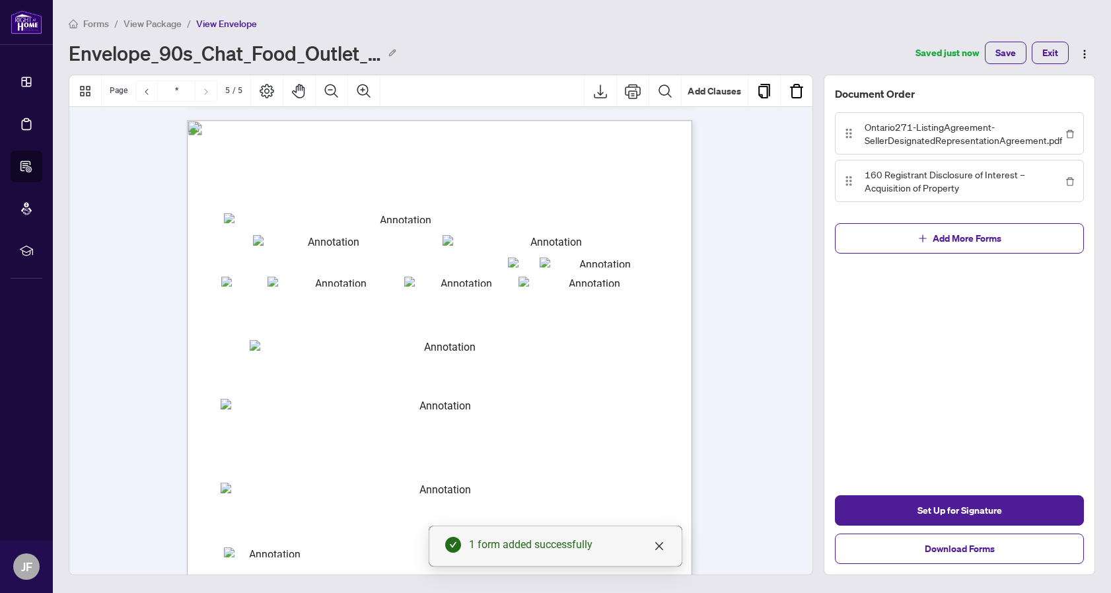
click at [612, 236] on input "txts_broker" at bounding box center [551, 240] width 217 height 10
click at [709, 94] on button "Add Clauses" at bounding box center [715, 91] width 66 height 32
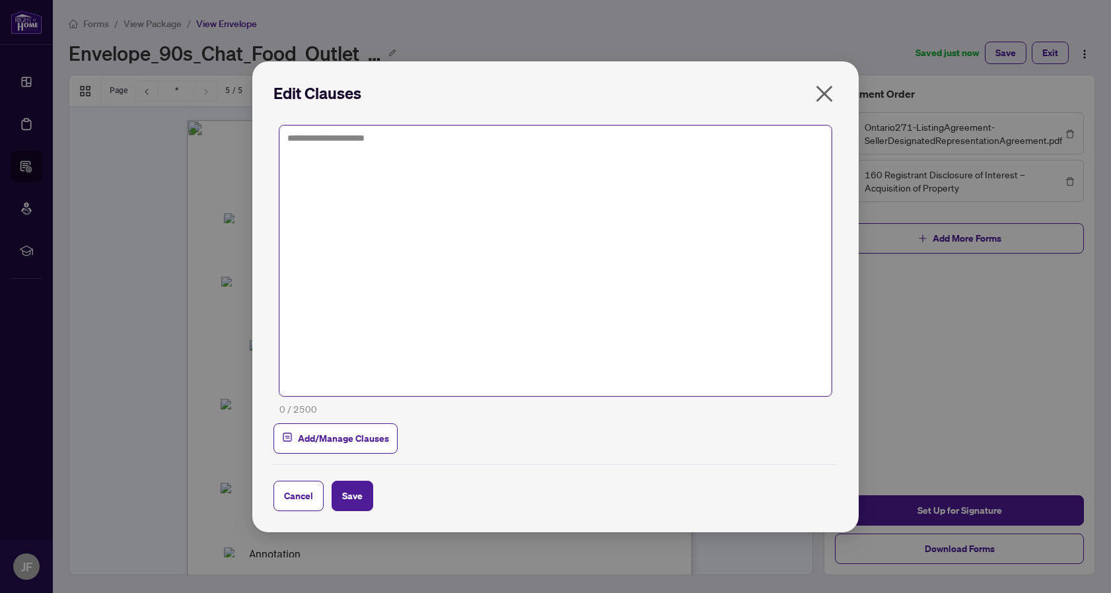
click at [525, 199] on textarea at bounding box center [555, 261] width 552 height 271
type textarea "**"
click at [962, 323] on div "Edit Clauses ** 2 / 2500 Add/Manage Clauses Cancel Save Cancel OK" at bounding box center [555, 296] width 1111 height 593
click at [955, 326] on div "Edit Clauses ** 2 / 2500 Add/Manage Clauses Cancel Save Cancel OK" at bounding box center [555, 296] width 1111 height 593
click at [370, 439] on span "Add/Manage Clauses" at bounding box center [343, 438] width 91 height 21
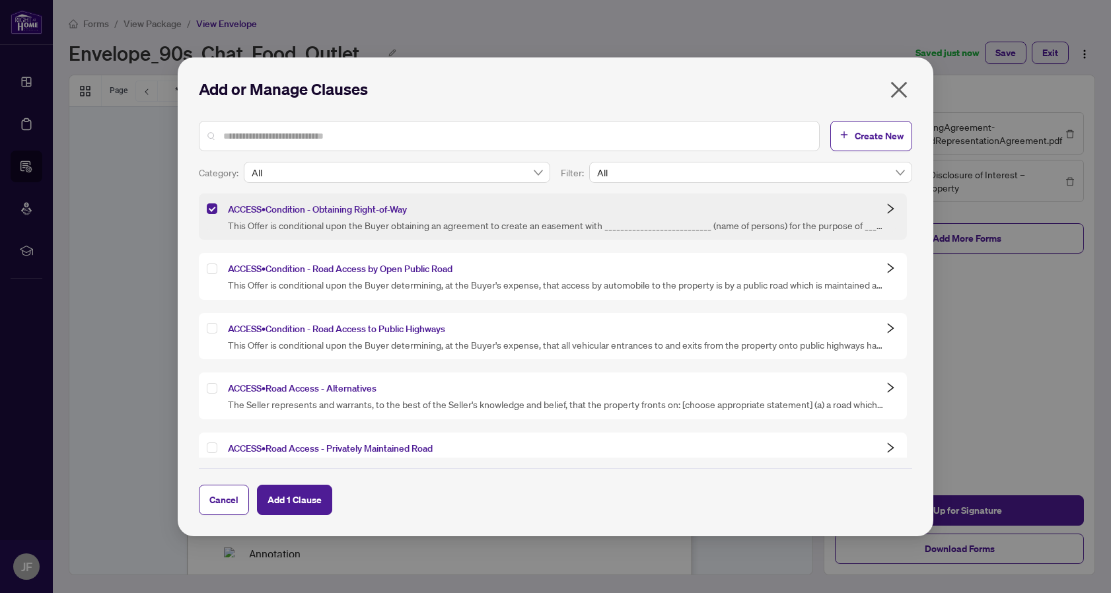
click at [886, 203] on icon "collapsed" at bounding box center [891, 209] width 12 height 12
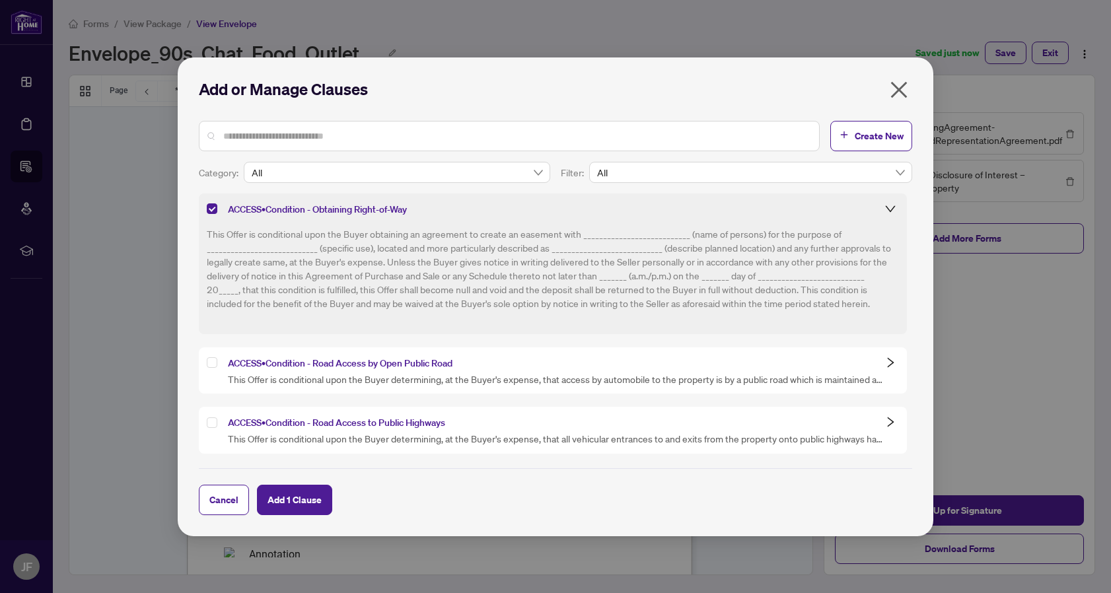
click at [886, 203] on icon "expanded" at bounding box center [891, 209] width 12 height 12
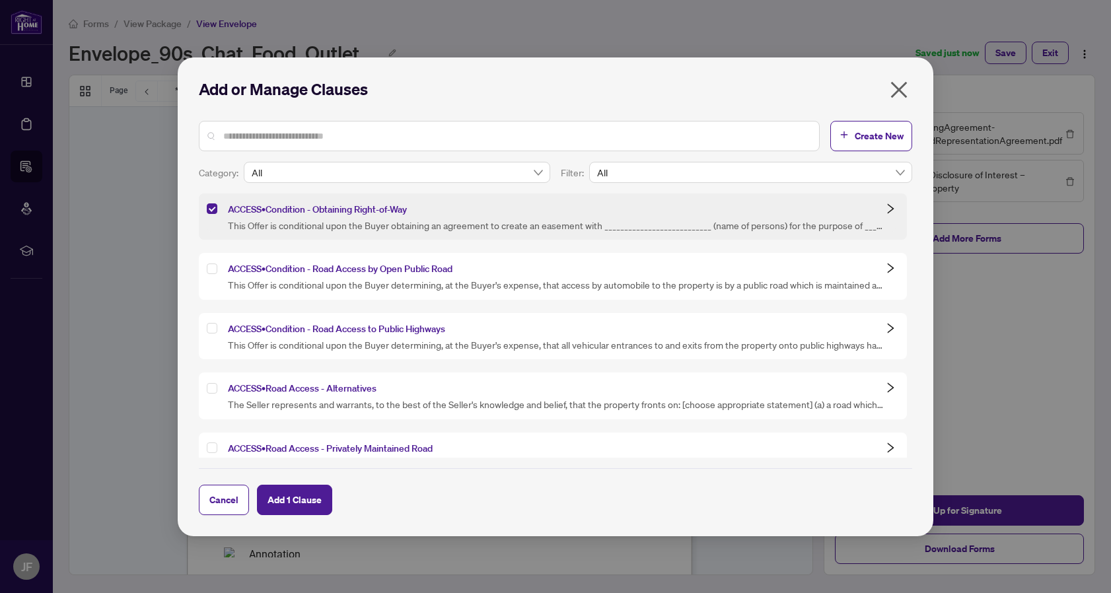
click at [886, 203] on icon "collapsed" at bounding box center [891, 209] width 12 height 12
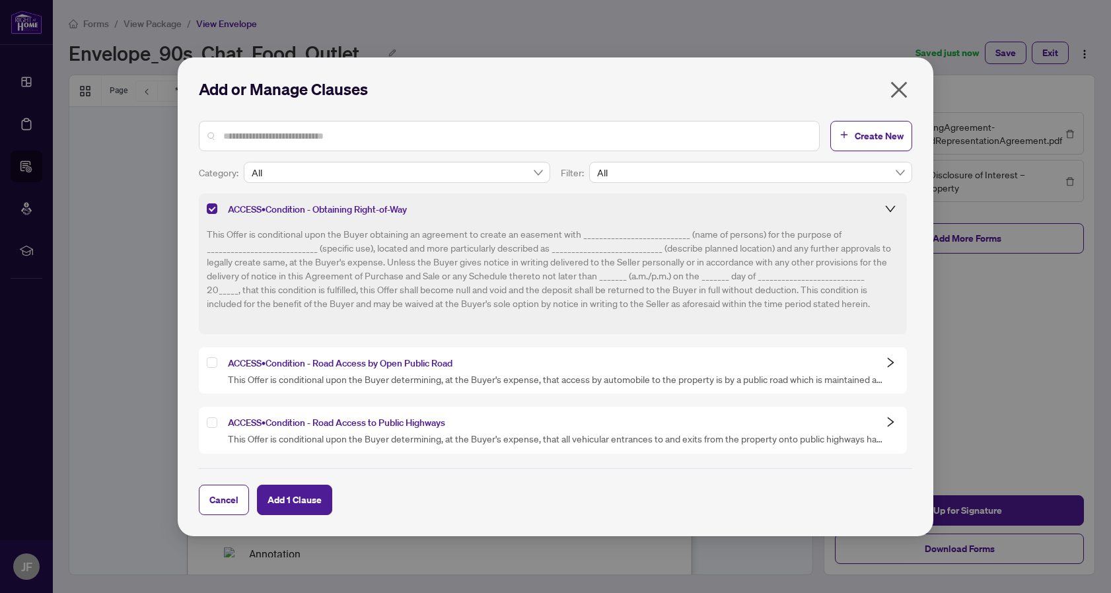
click at [886, 203] on icon "expanded" at bounding box center [891, 209] width 12 height 12
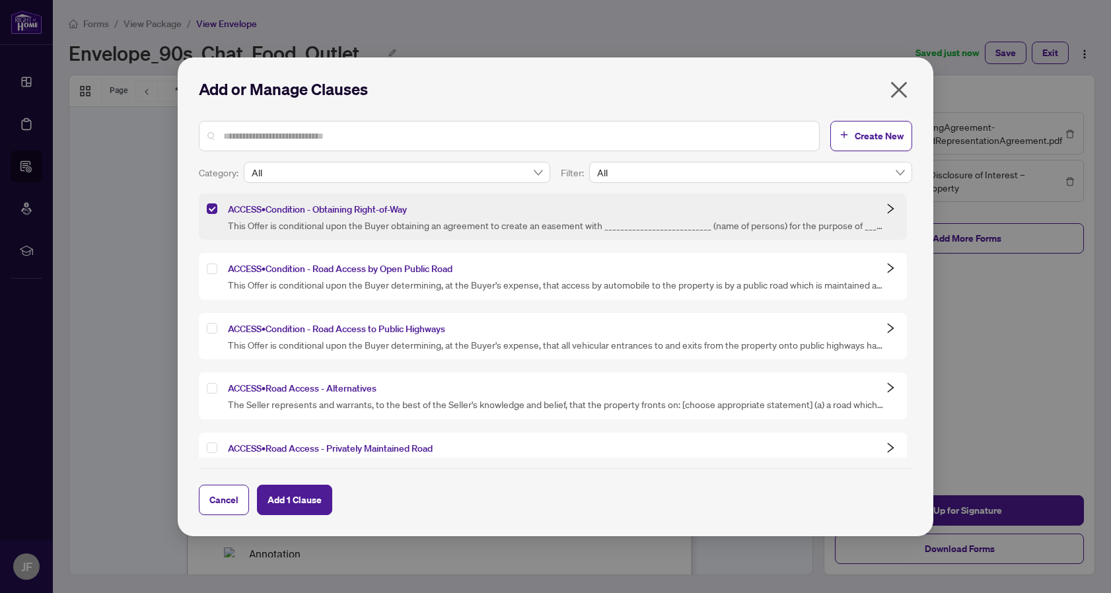
click at [885, 211] on icon "collapsed" at bounding box center [891, 209] width 12 height 12
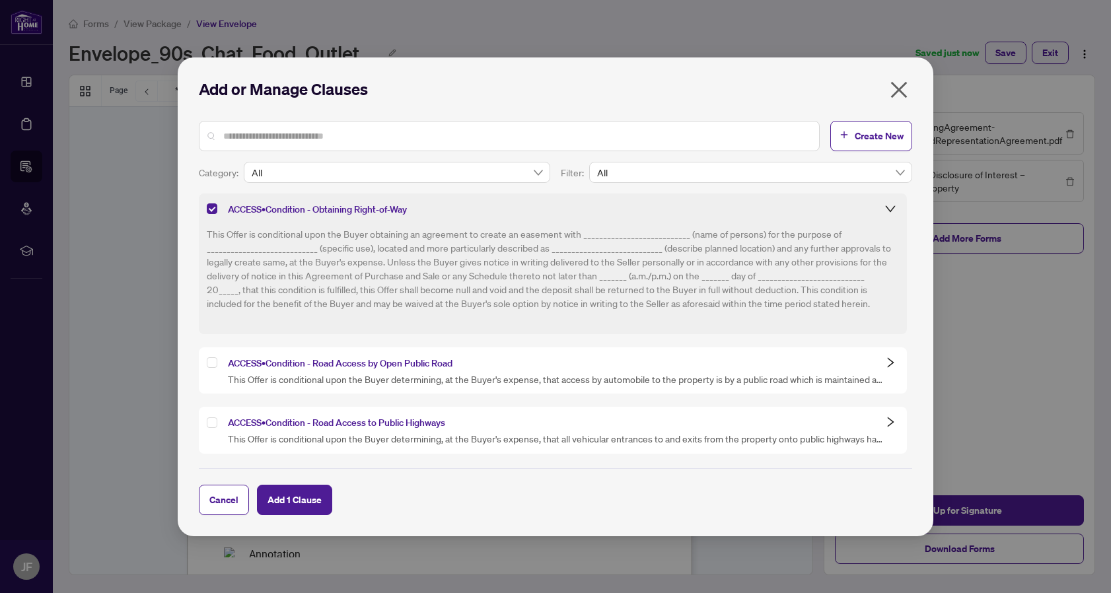
click at [885, 211] on icon "expanded" at bounding box center [891, 209] width 12 height 12
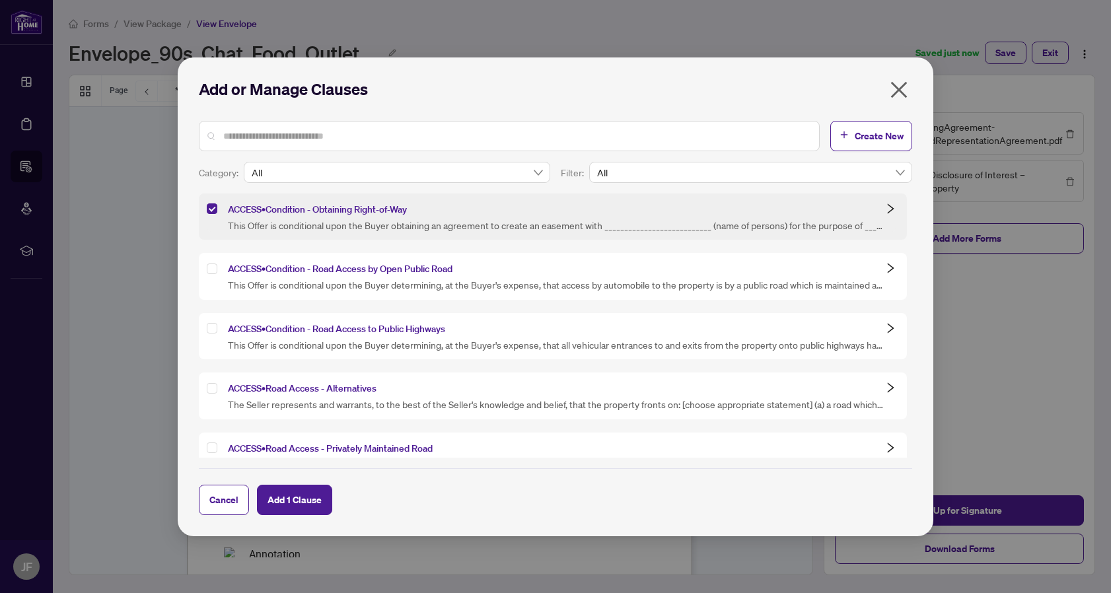
click at [891, 203] on icon "collapsed" at bounding box center [891, 209] width 12 height 12
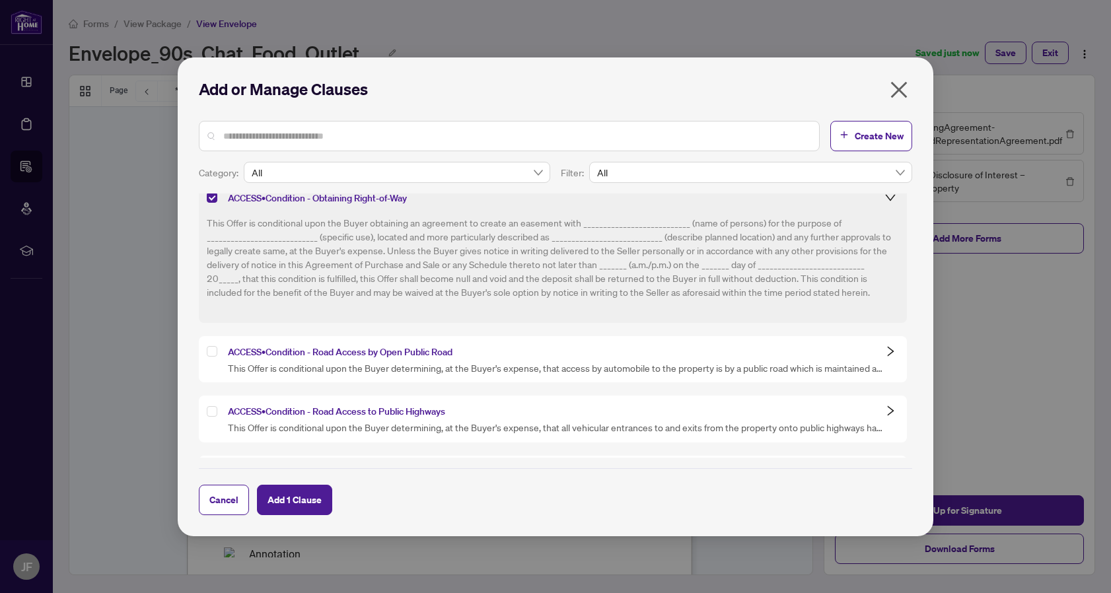
scroll to position [6, 0]
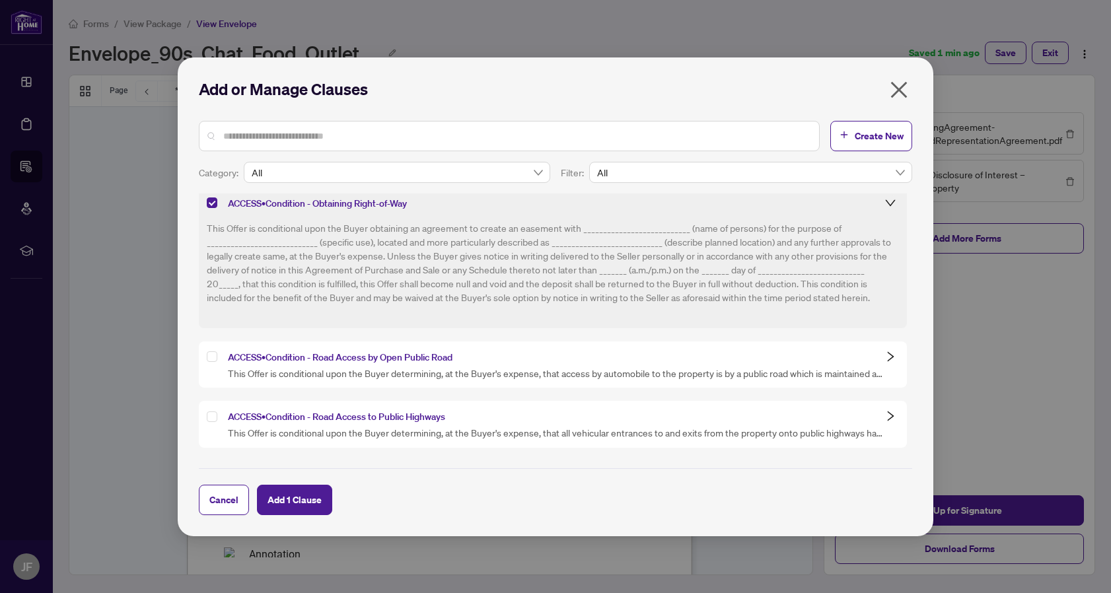
click at [886, 198] on icon "expanded" at bounding box center [891, 203] width 12 height 12
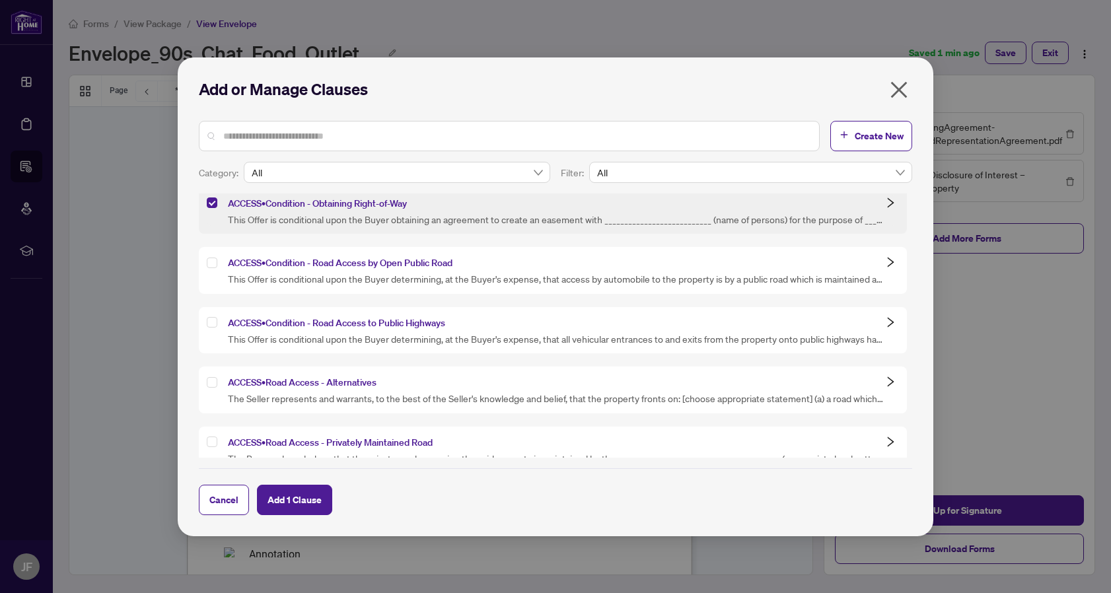
click at [886, 198] on icon "collapsed" at bounding box center [891, 203] width 12 height 12
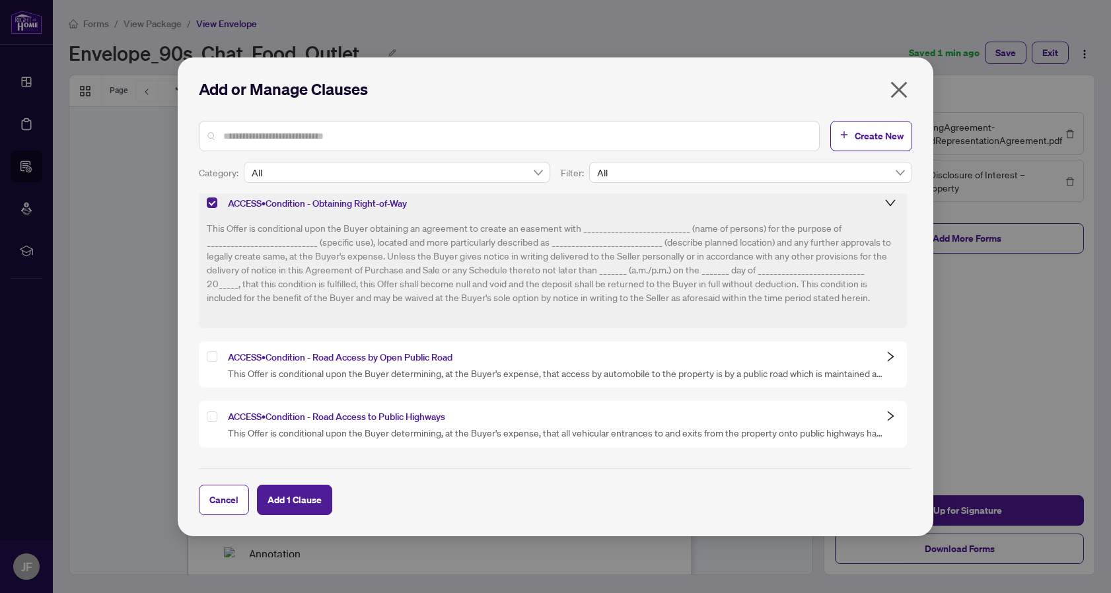
click at [886, 198] on icon "expanded" at bounding box center [891, 203] width 12 height 12
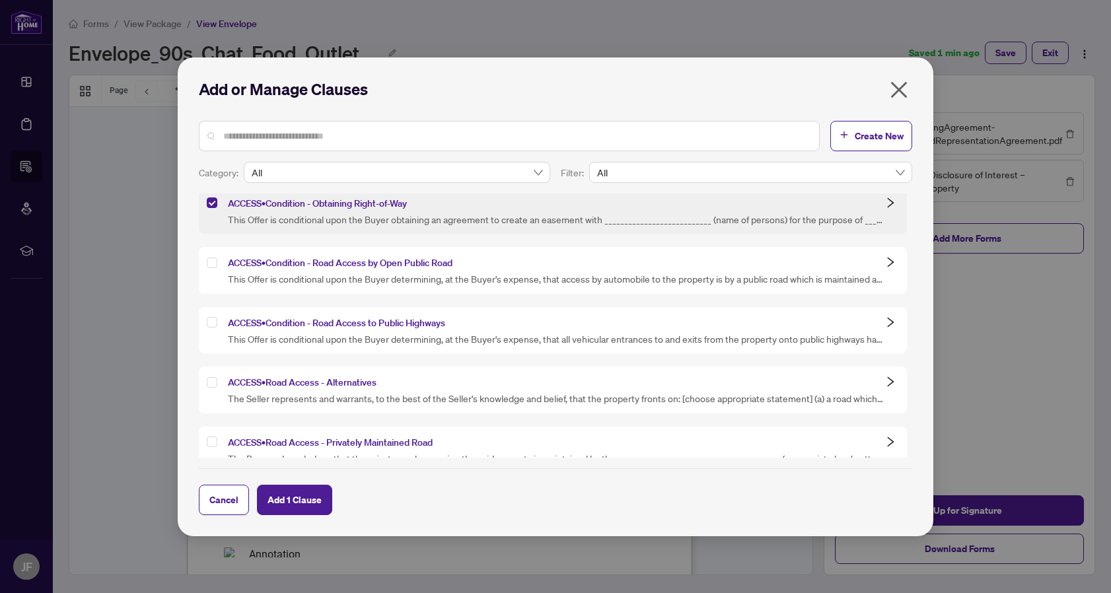
click at [886, 198] on icon "collapsed" at bounding box center [891, 203] width 12 height 12
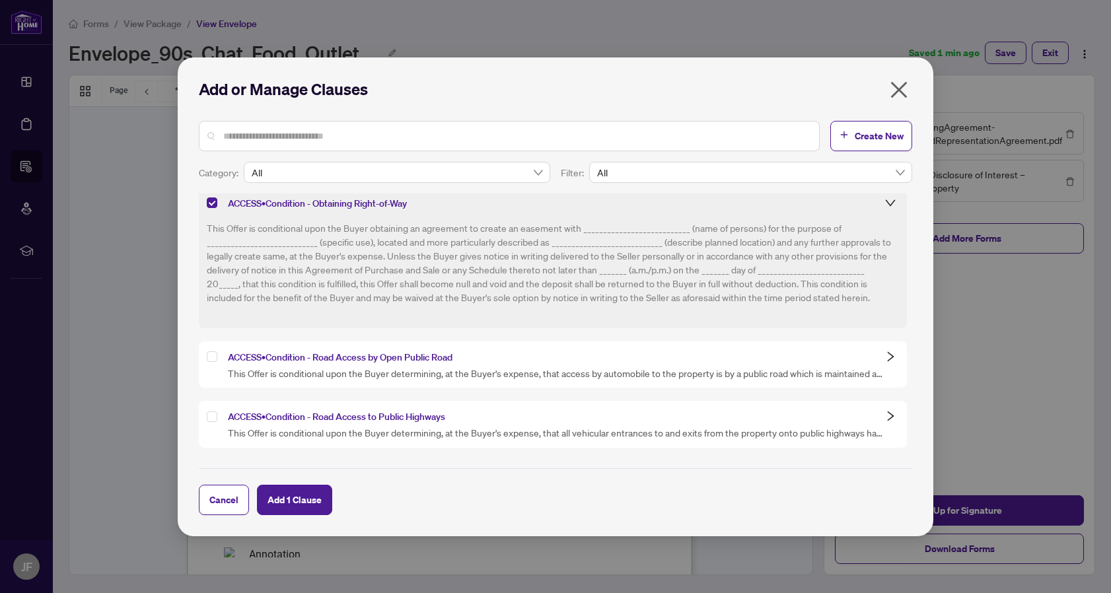
click at [894, 172] on span "All" at bounding box center [750, 173] width 307 height 20
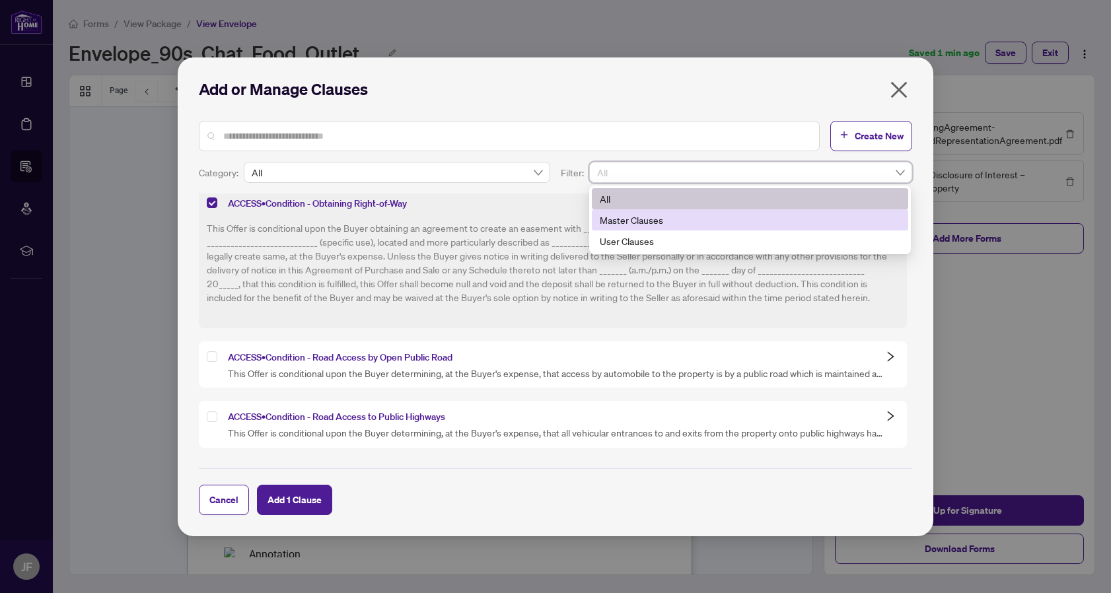
click at [819, 213] on div "Master Clauses" at bounding box center [750, 220] width 301 height 15
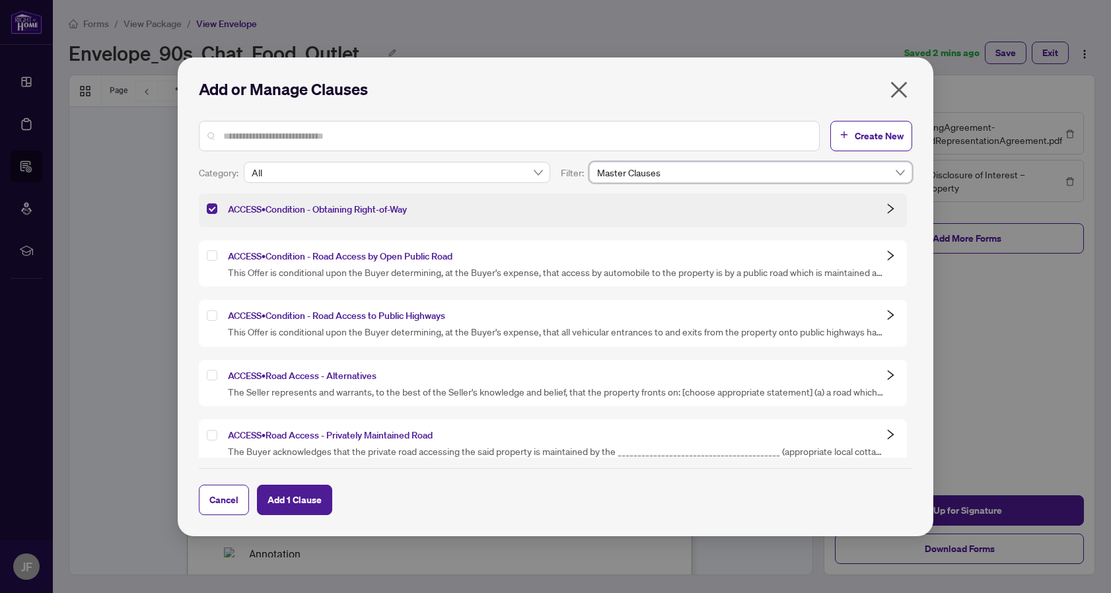
click at [825, 268] on span "This Offer is conditional upon the Buyer determining, at the Buyer's expense, t…" at bounding box center [546, 272] width 678 height 13
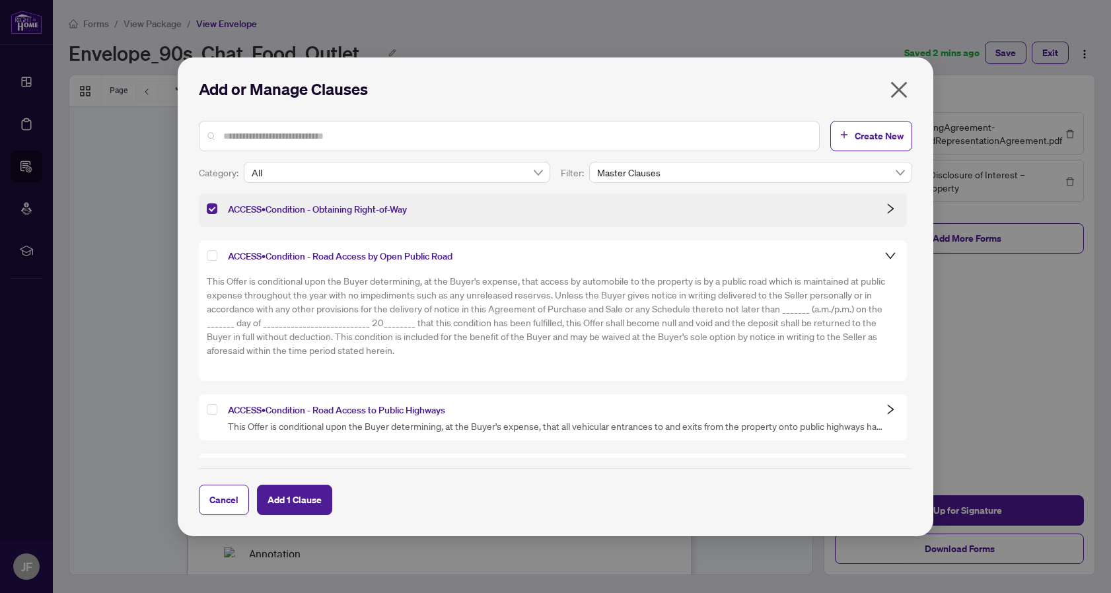
click at [825, 268] on div "This Offer is conditional upon the Buyer determining, at the Buyer's expense, t…" at bounding box center [552, 319] width 690 height 107
click at [771, 171] on span "Master Clauses" at bounding box center [750, 173] width 307 height 20
click at [488, 168] on span "All" at bounding box center [397, 173] width 291 height 20
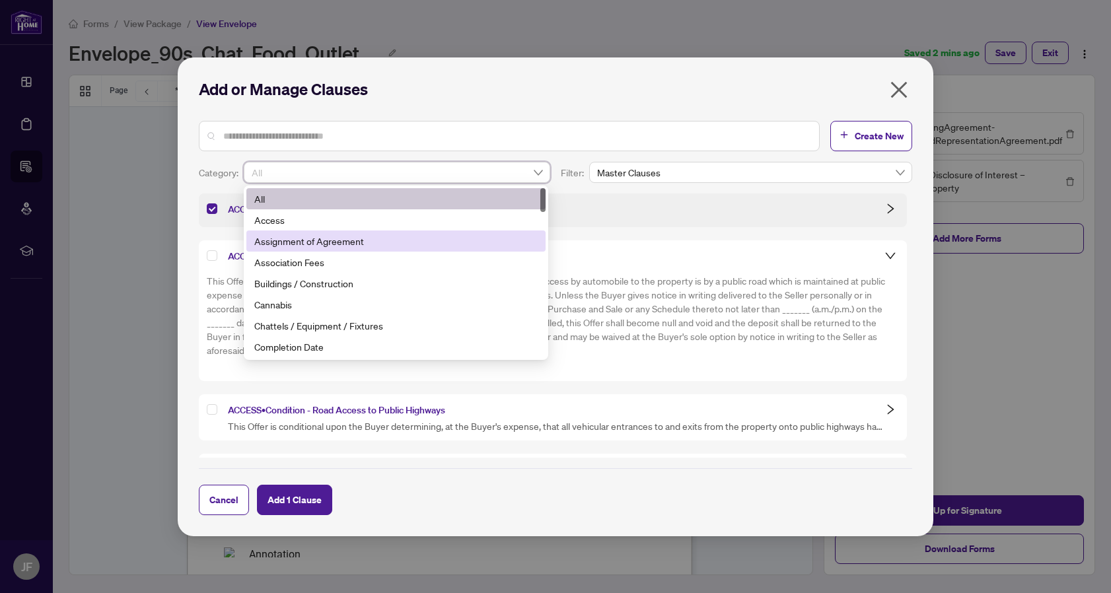
click at [678, 168] on span "Master Clauses" at bounding box center [750, 173] width 307 height 20
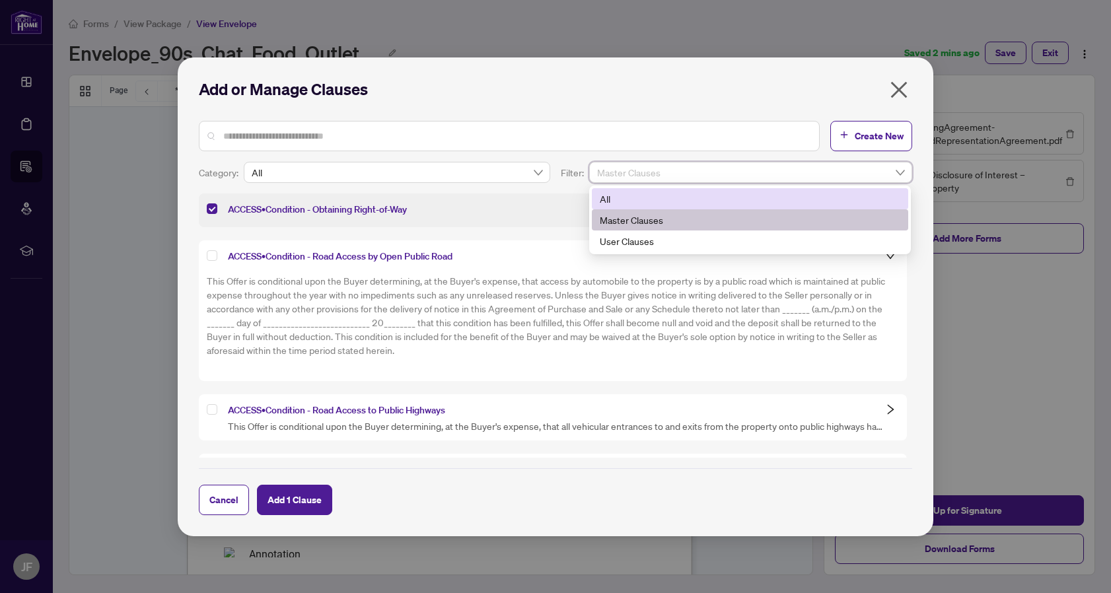
click at [672, 202] on div "All" at bounding box center [750, 199] width 301 height 15
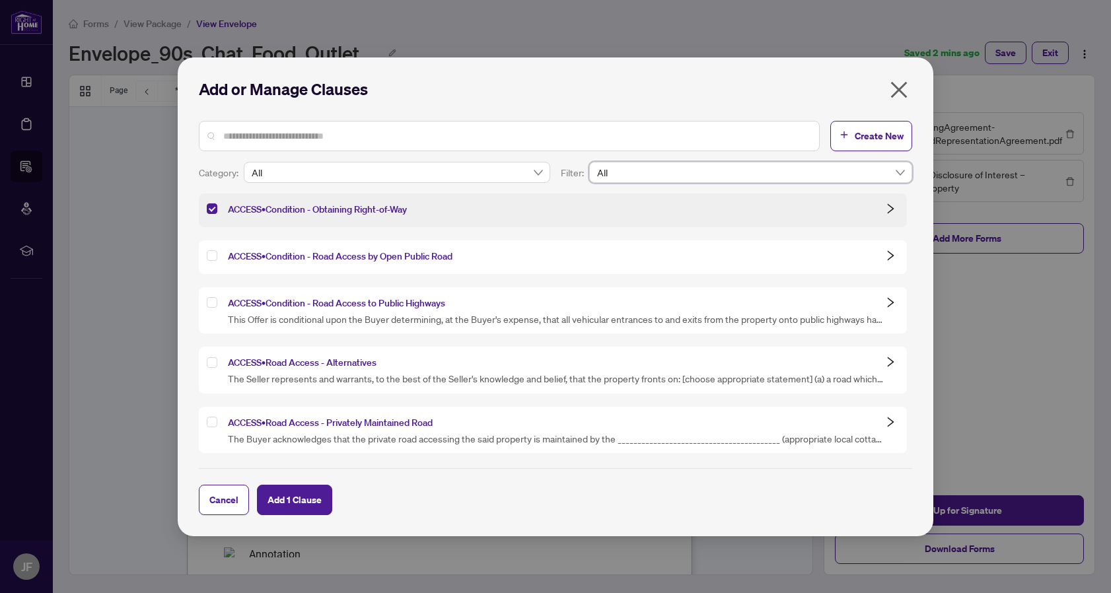
click at [723, 174] on span "All" at bounding box center [750, 173] width 307 height 20
click at [768, 100] on div "Add or Manage Clauses" at bounding box center [555, 95] width 713 height 32
click at [297, 493] on span "Add 1 Clause" at bounding box center [295, 499] width 54 height 21
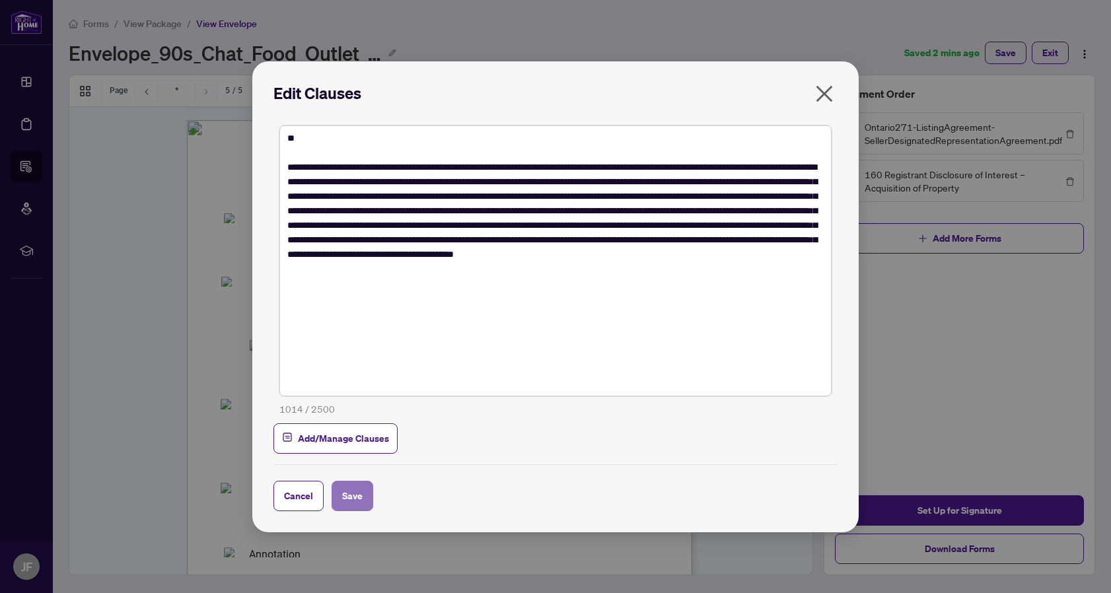
click at [357, 490] on span "Save" at bounding box center [352, 496] width 20 height 21
type input "**********"
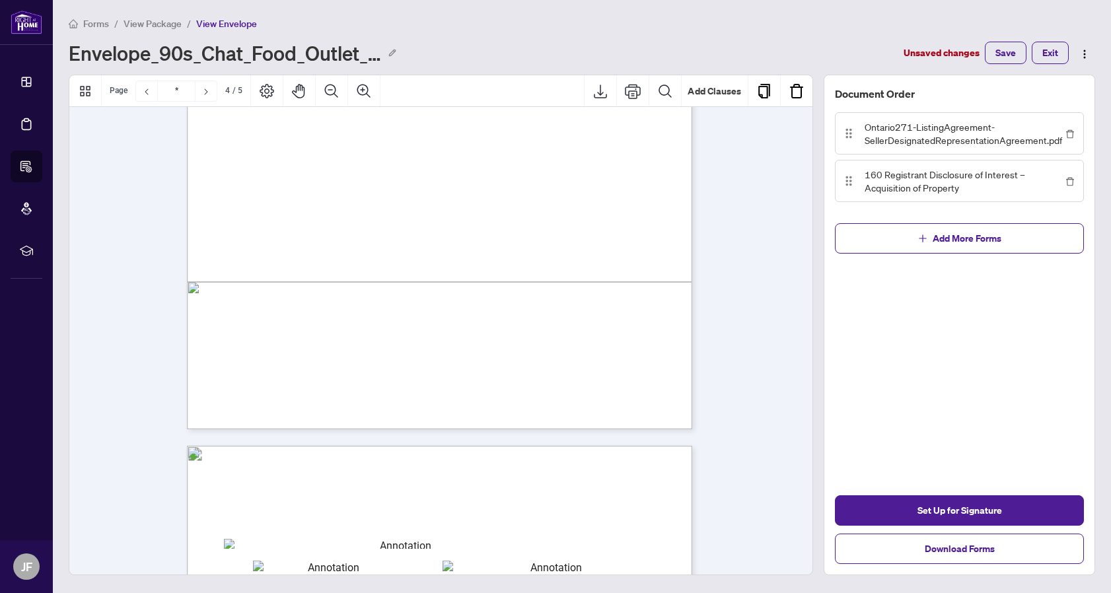
scroll to position [2261, 0]
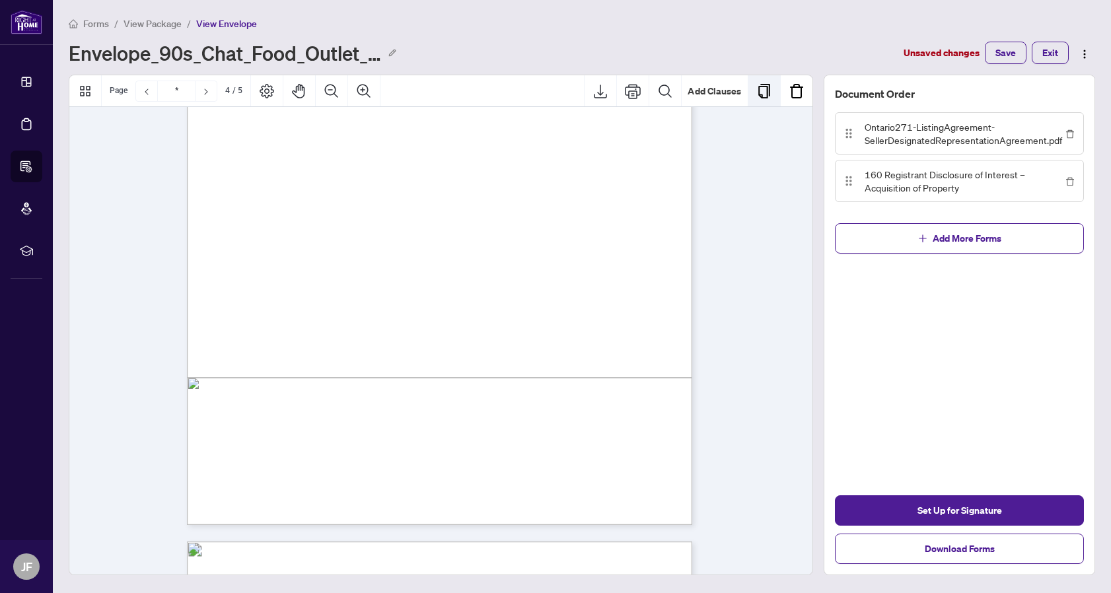
click at [762, 91] on img "Duplicate Page" at bounding box center [764, 91] width 16 height 16
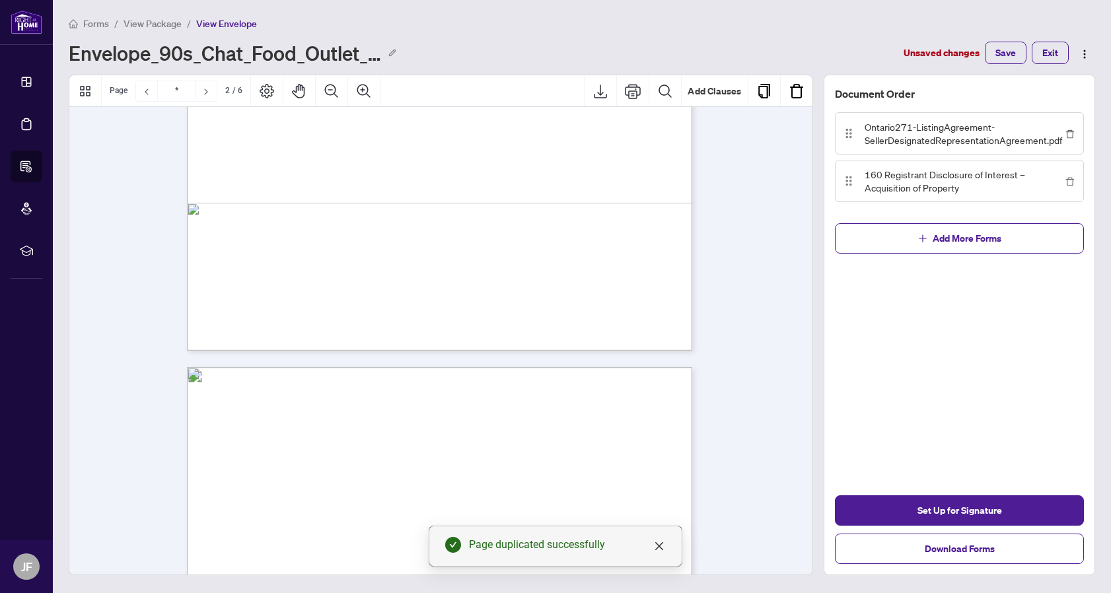
type input "*"
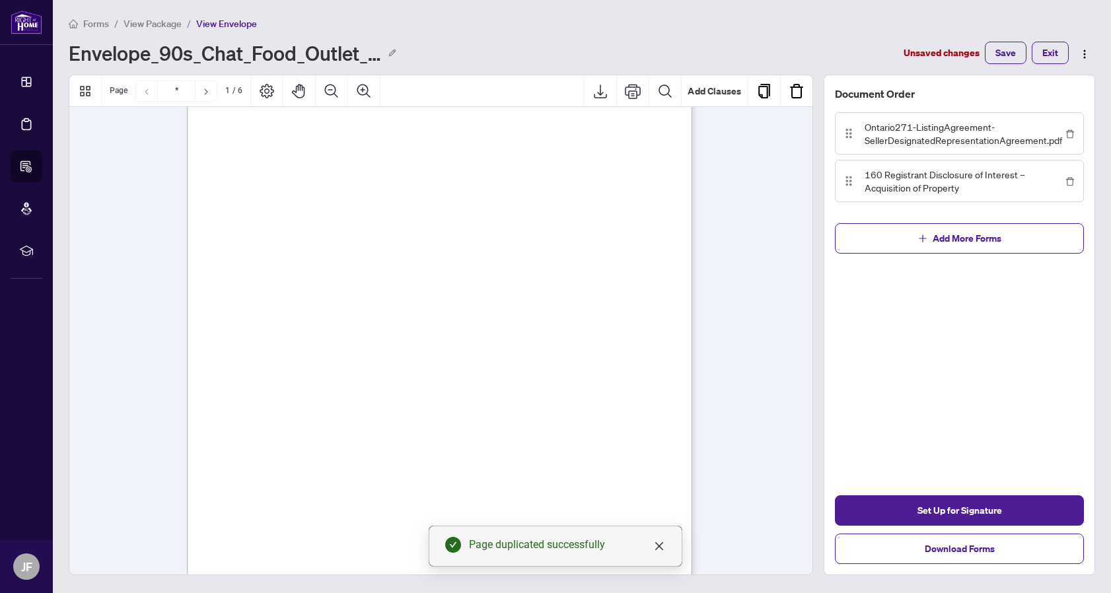
scroll to position [11, 0]
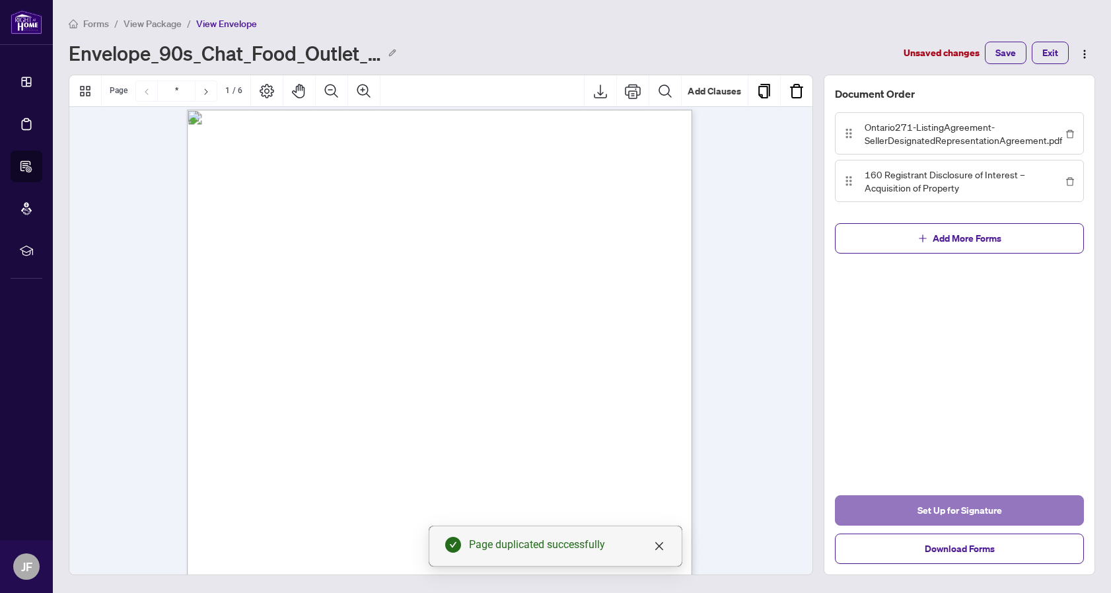
click at [966, 504] on span "Set Up for Signature" at bounding box center [960, 510] width 85 height 21
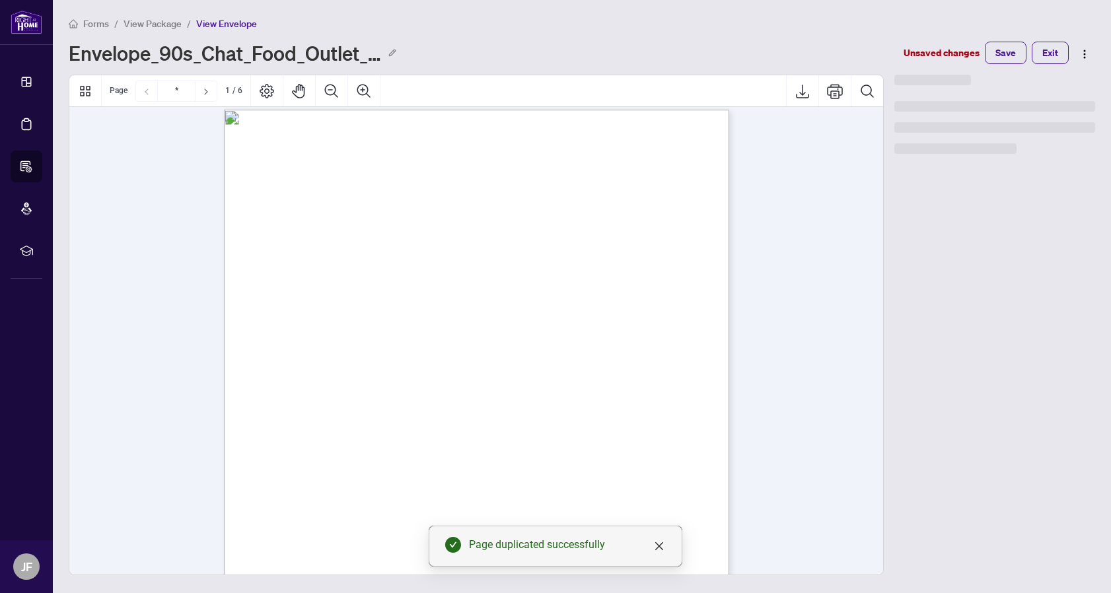
type input "**********"
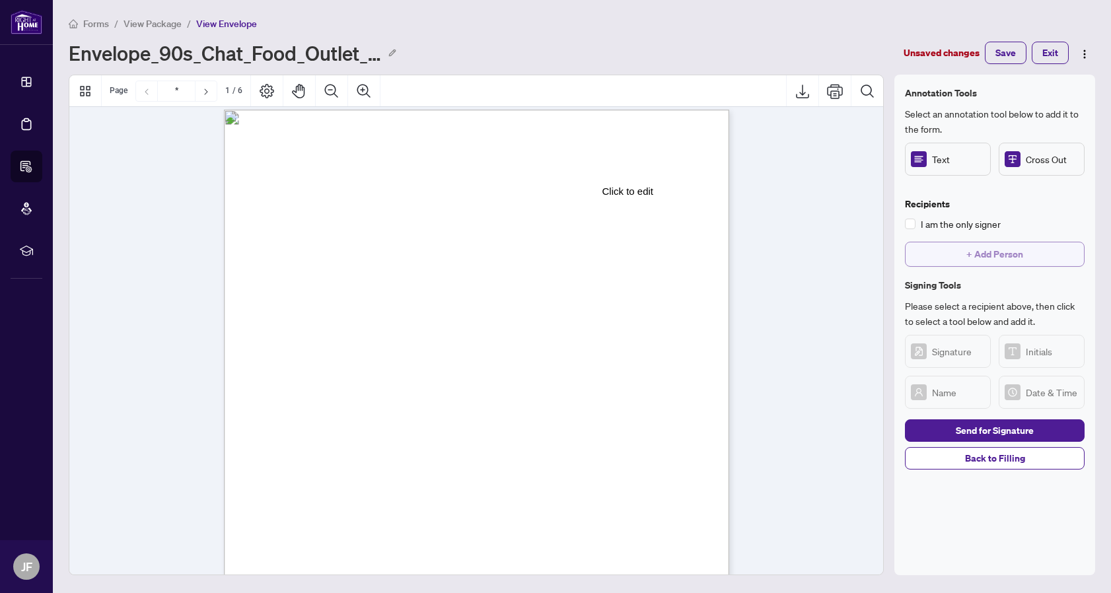
click at [1009, 255] on span "+ Add Person" at bounding box center [994, 254] width 57 height 21
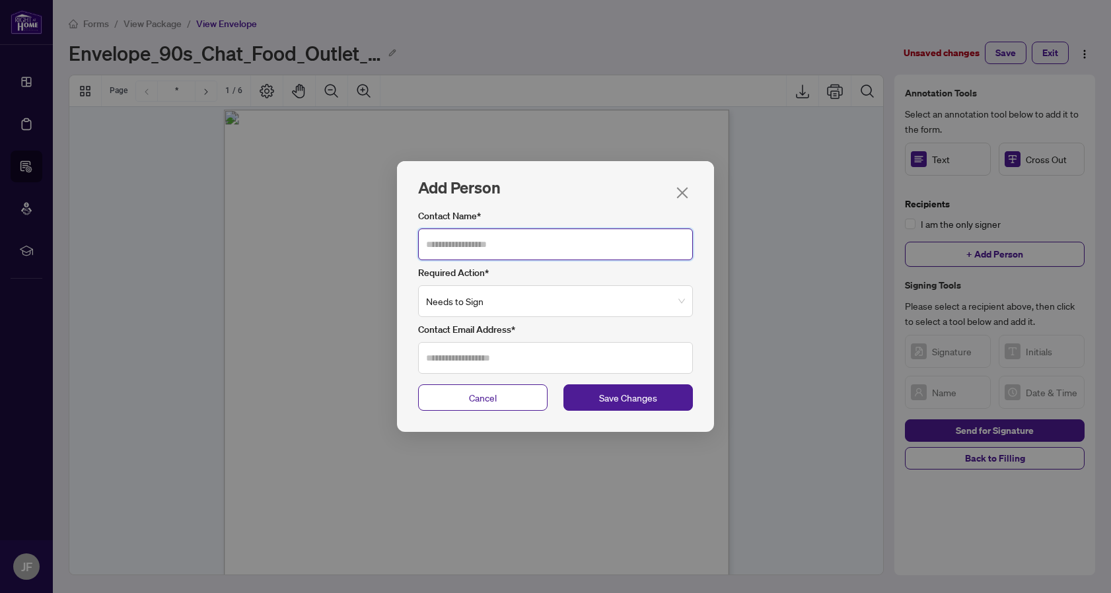
click at [626, 244] on input "Contact Name*" at bounding box center [555, 245] width 275 height 32
type input "**"
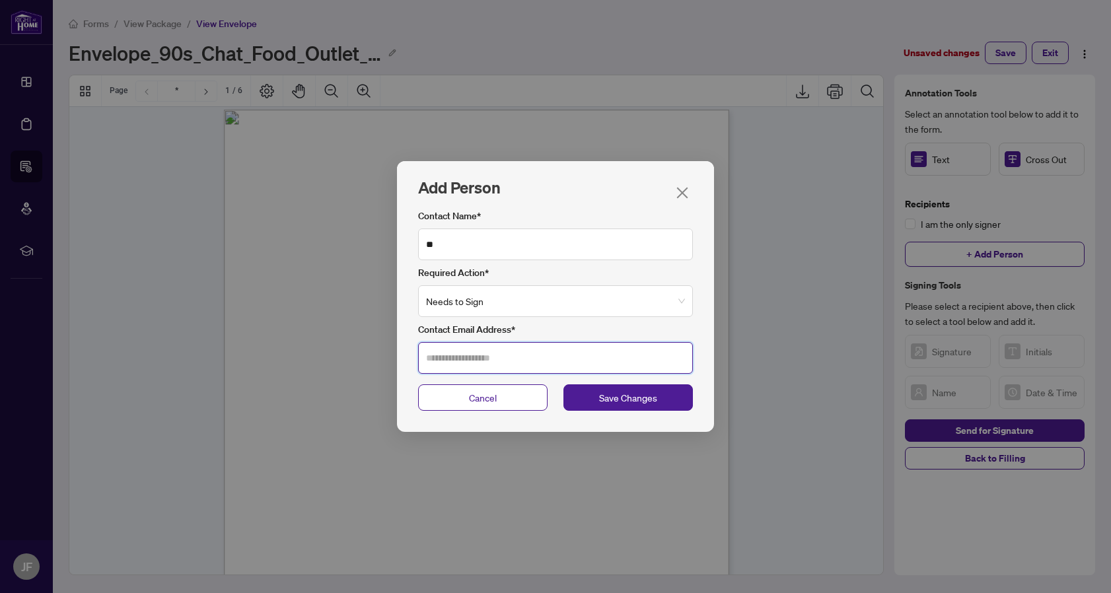
click at [560, 353] on input "Contact Email Address*" at bounding box center [555, 358] width 275 height 32
type input "**********"
click at [580, 307] on span "Needs to Sign" at bounding box center [555, 301] width 259 height 30
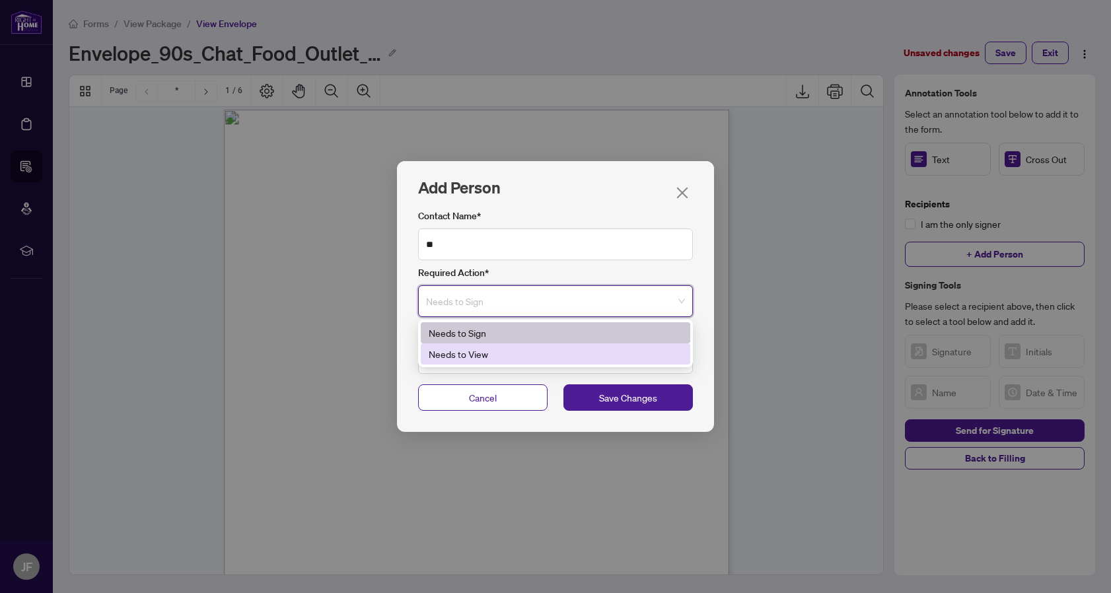
click at [544, 349] on div "Needs to View" at bounding box center [556, 354] width 254 height 15
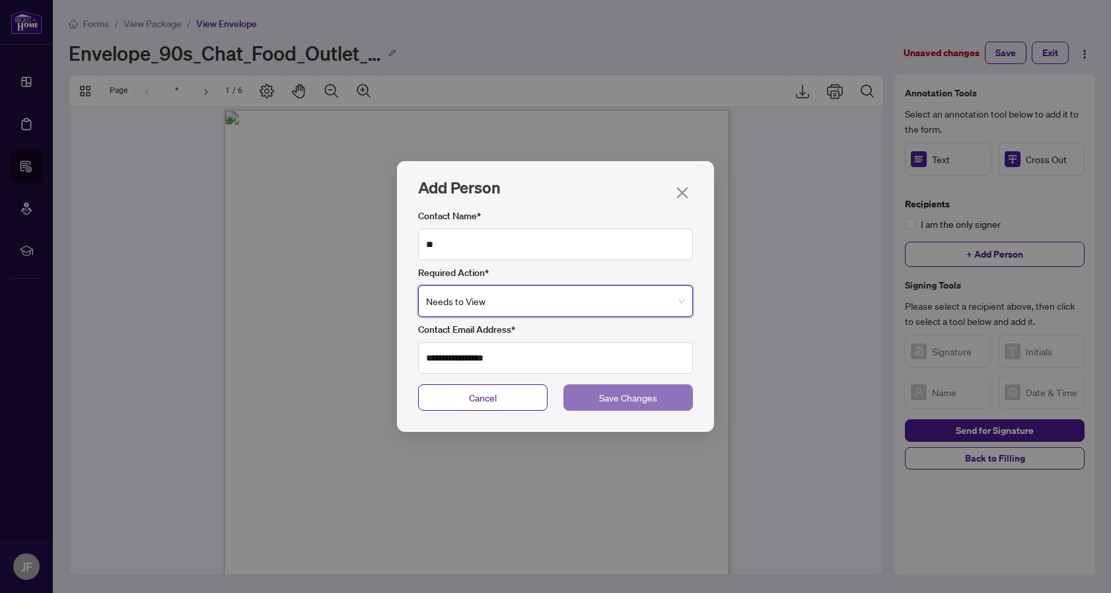
click at [614, 400] on span "Save Changes" at bounding box center [628, 397] width 58 height 15
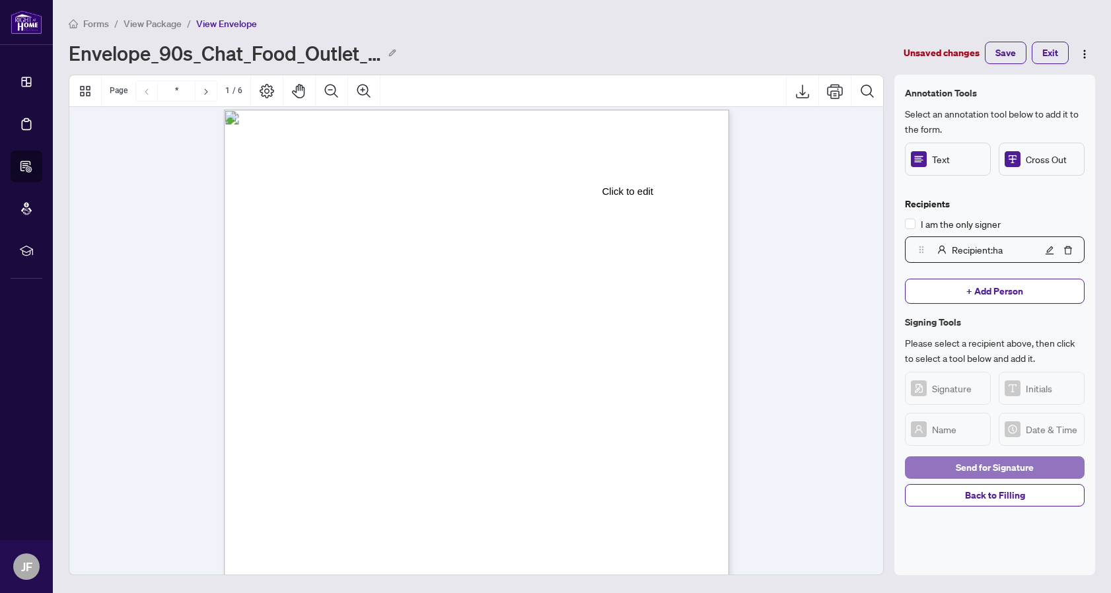
click at [956, 464] on span "Send for Signature" at bounding box center [995, 467] width 78 height 21
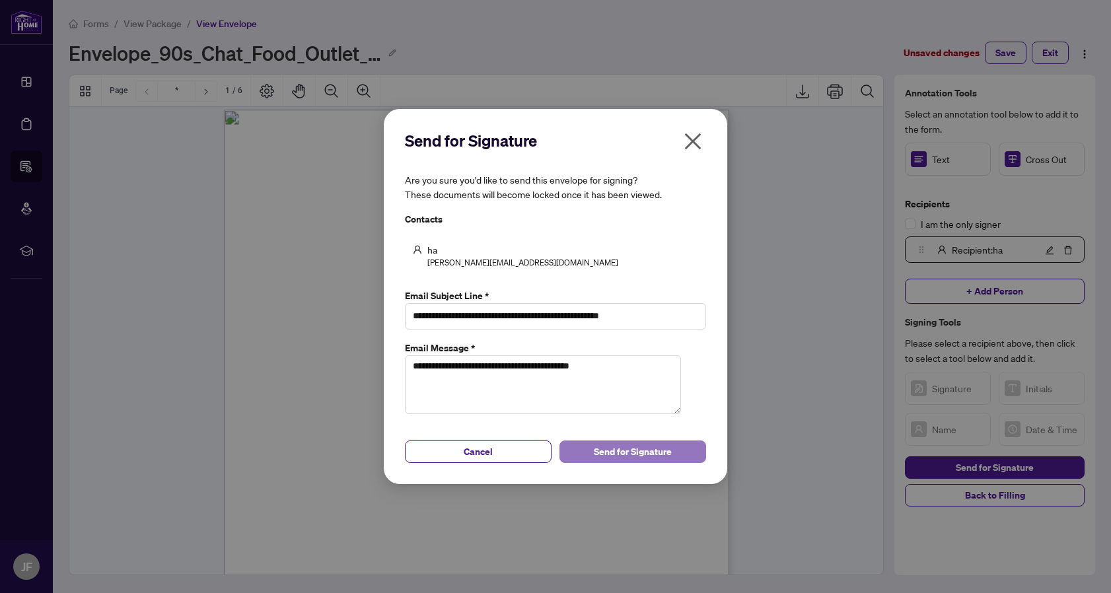
click at [610, 449] on span "Send for Signature" at bounding box center [633, 451] width 78 height 21
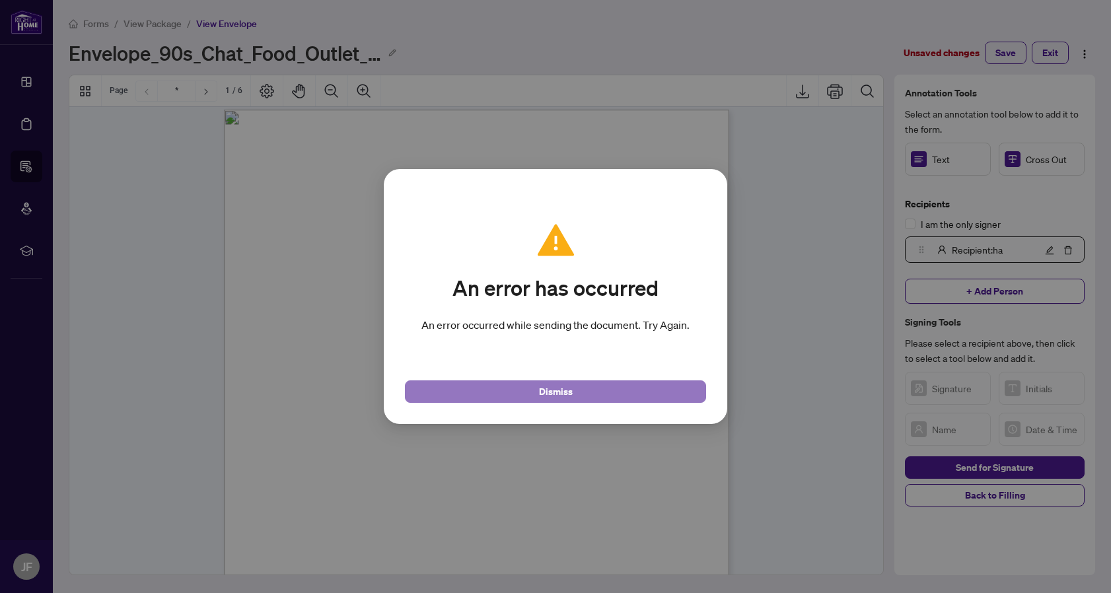
click at [643, 390] on button "Dismiss" at bounding box center [555, 391] width 301 height 22
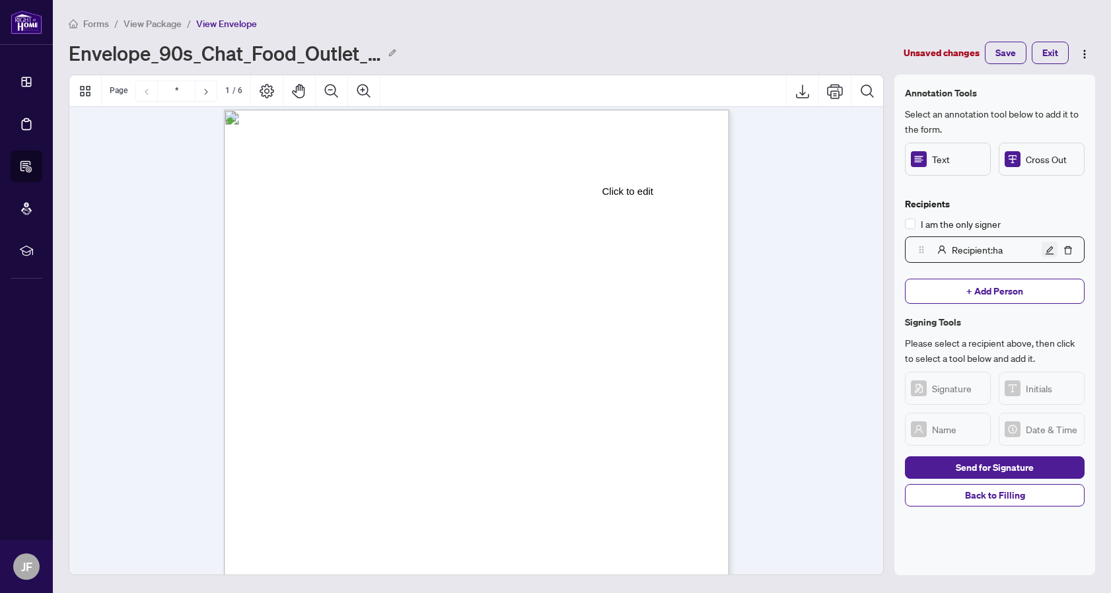
click at [1052, 246] on icon "edit" at bounding box center [1050, 250] width 9 height 9
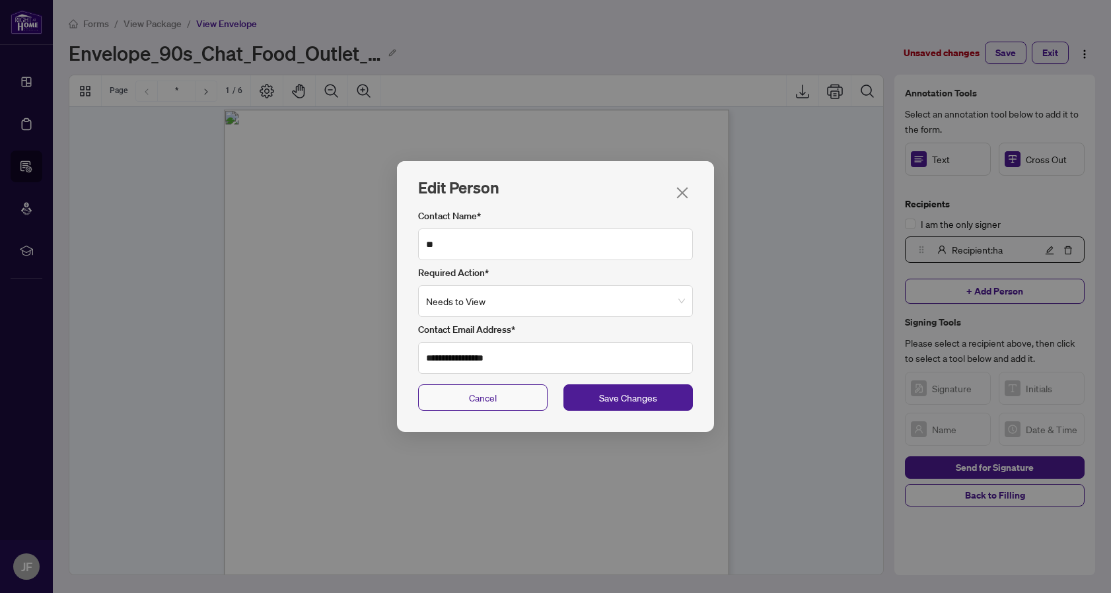
click at [522, 387] on button "Cancel" at bounding box center [482, 397] width 129 height 26
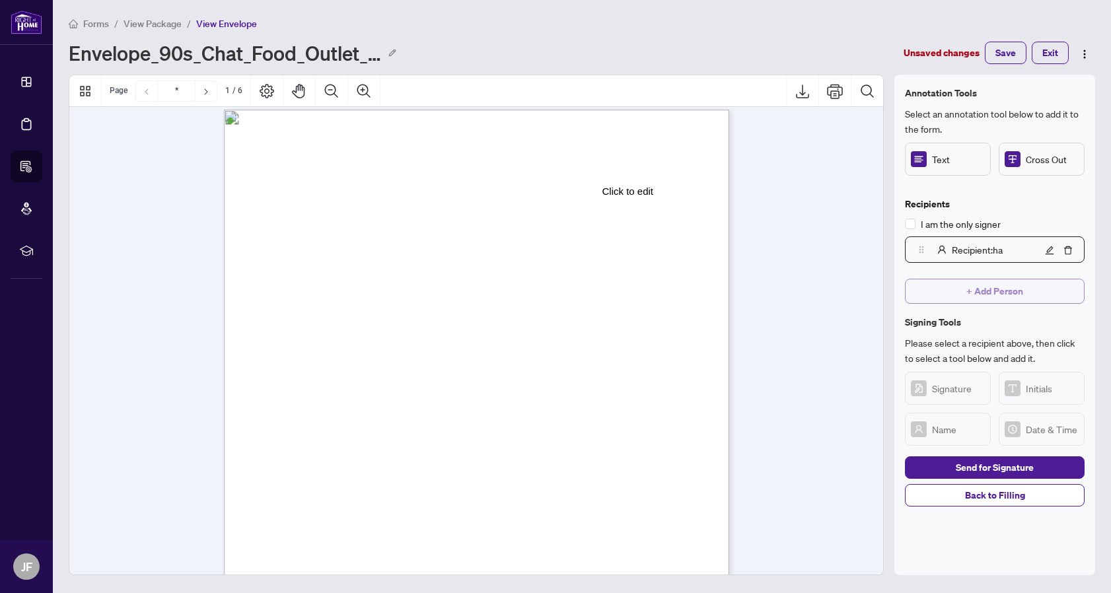
click at [945, 284] on button "+ Add Person" at bounding box center [995, 291] width 180 height 25
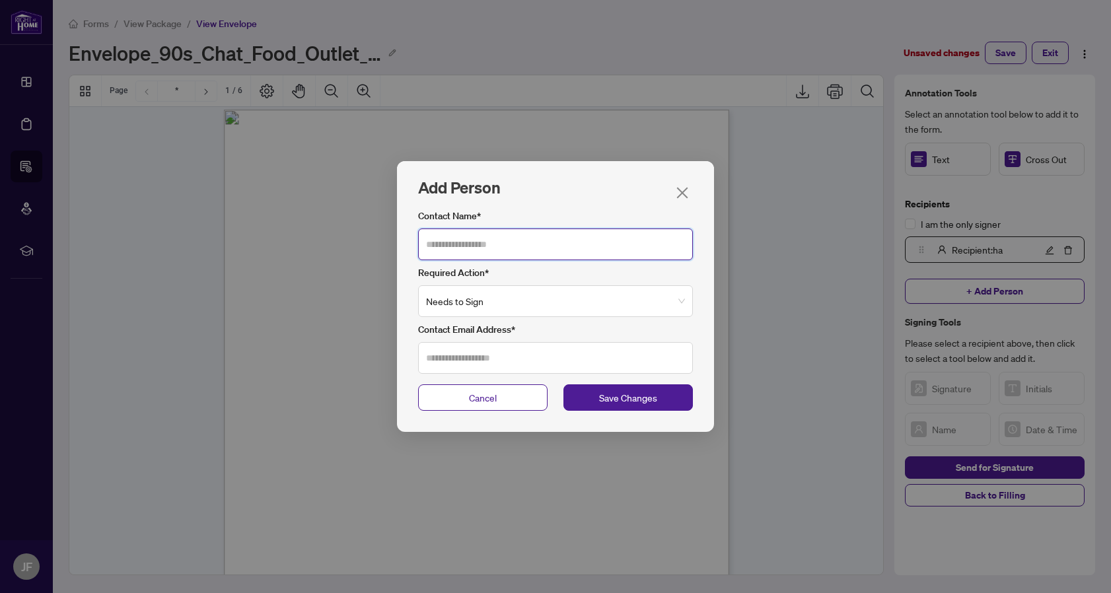
click at [559, 248] on input "Contact Name*" at bounding box center [555, 245] width 275 height 32
type input "**"
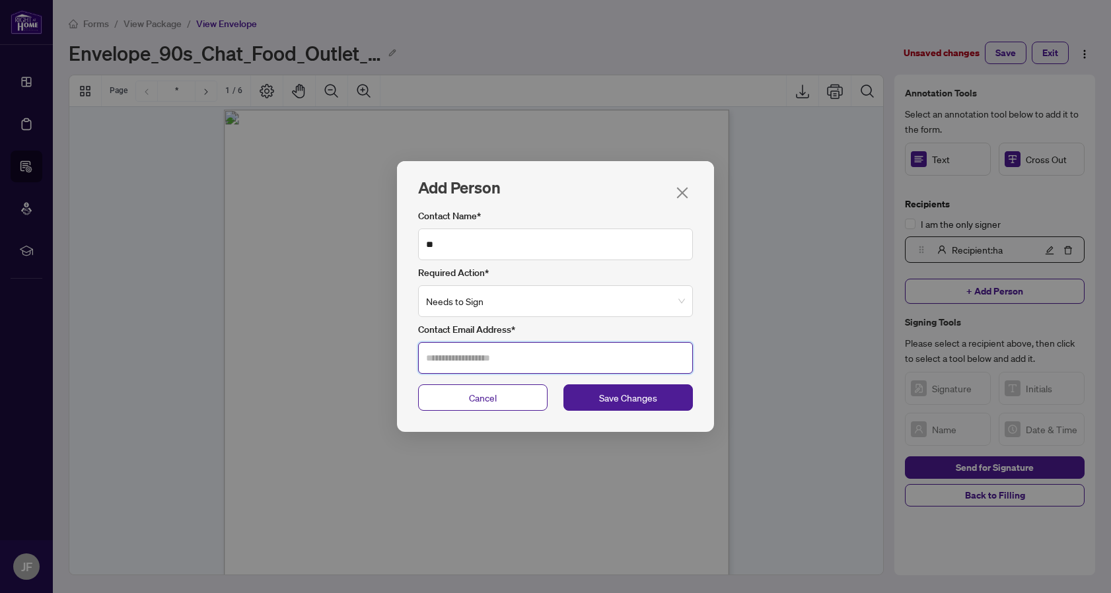
click at [521, 347] on input "Contact Email Address*" at bounding box center [555, 358] width 275 height 32
type input "**********"
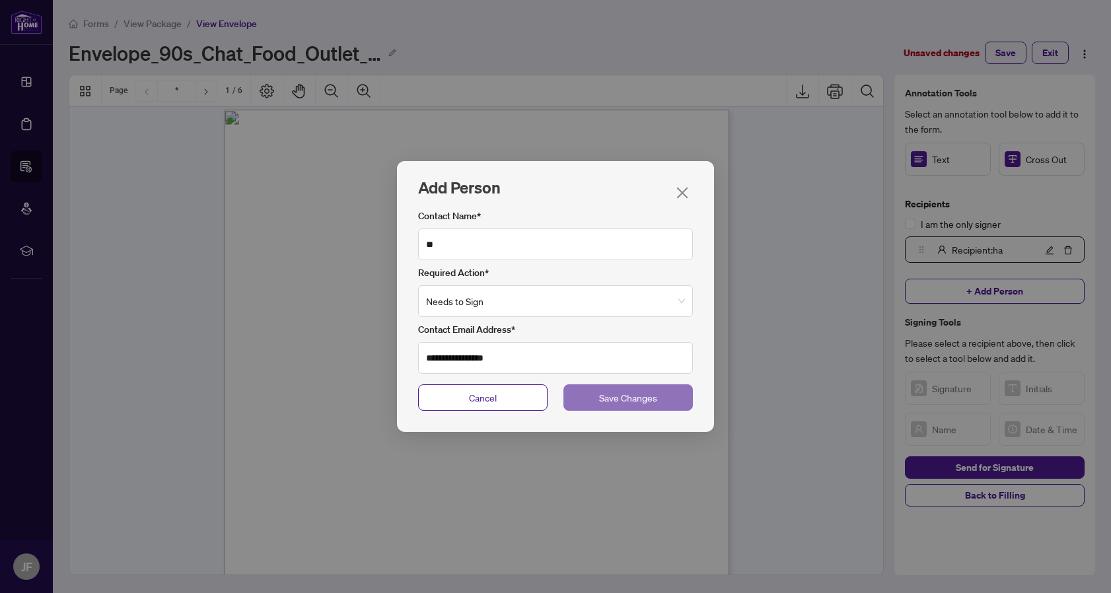
click at [612, 410] on button "Save Changes" at bounding box center [627, 397] width 129 height 26
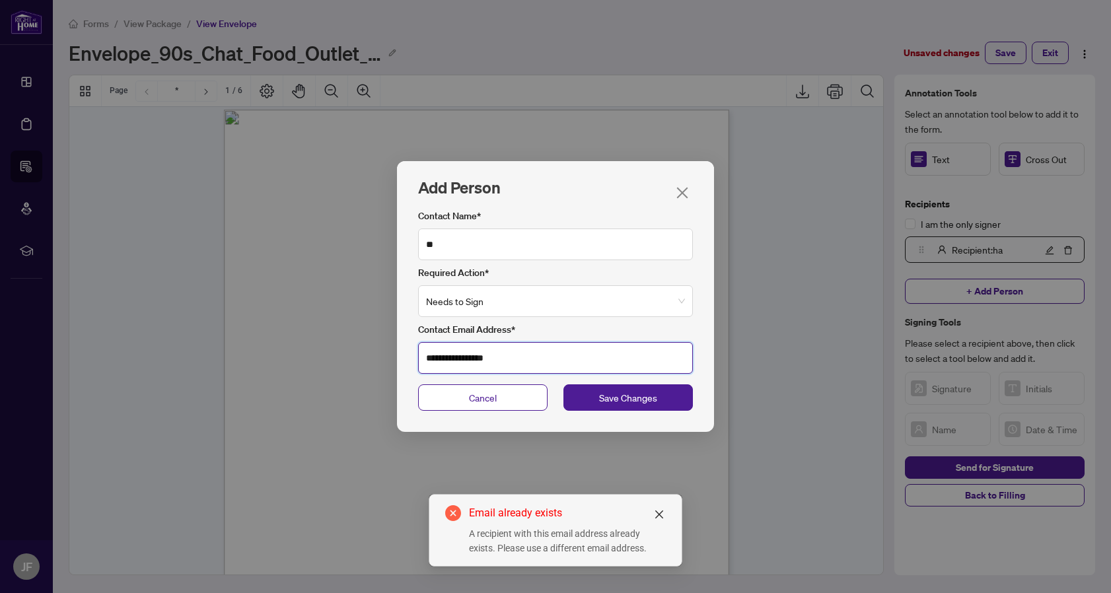
click at [543, 372] on input "**********" at bounding box center [555, 358] width 275 height 32
click at [565, 359] on input "**********" at bounding box center [555, 358] width 275 height 32
click at [589, 297] on span "Needs to Sign" at bounding box center [555, 301] width 259 height 30
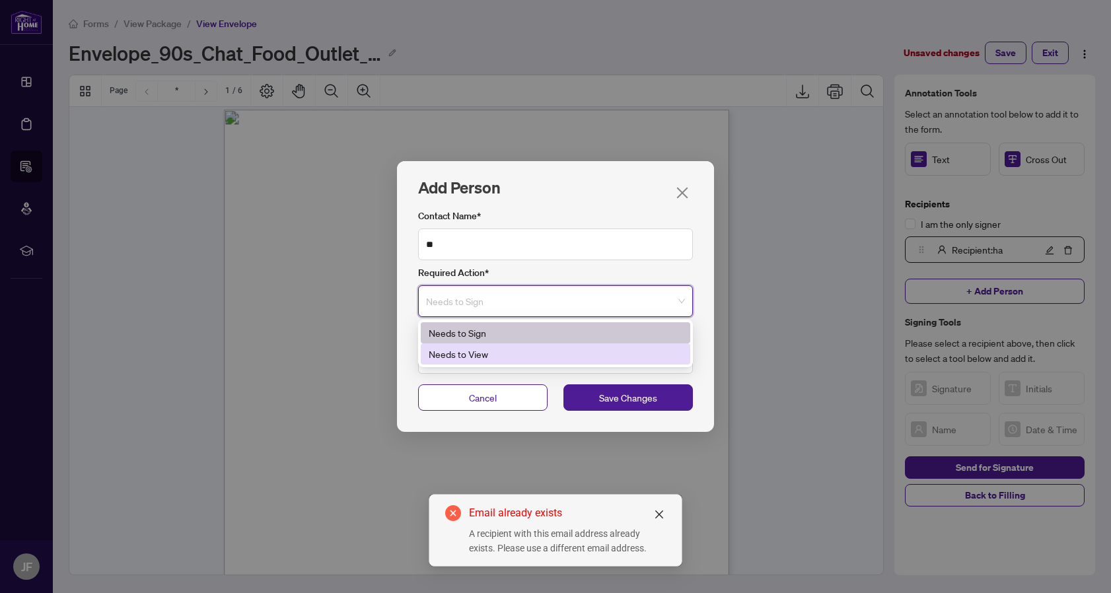
click at [533, 380] on div "**********" at bounding box center [555, 293] width 317 height 181
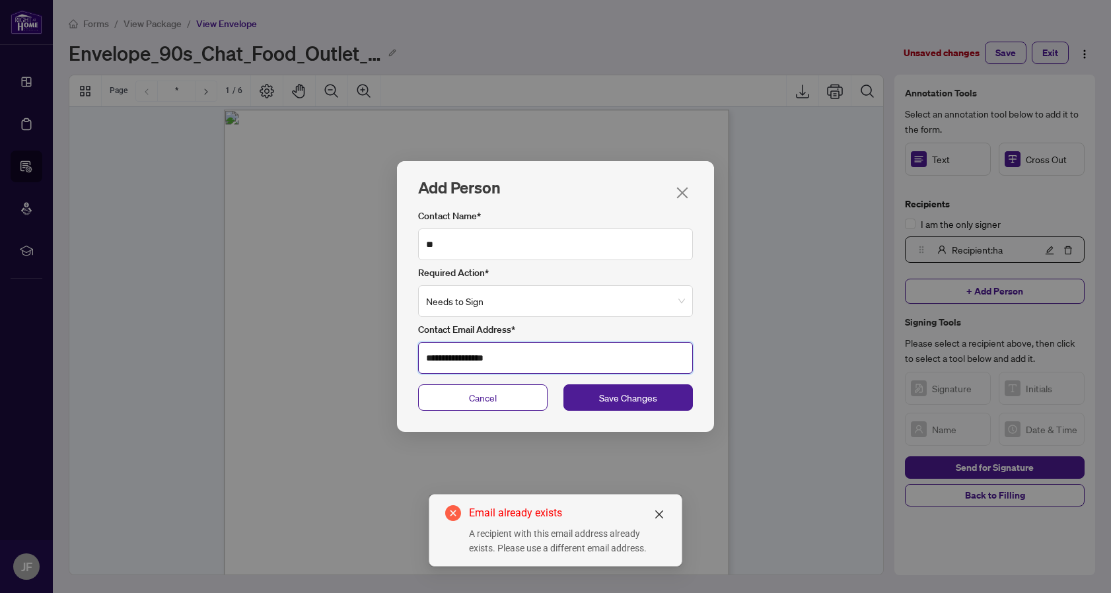
click at [546, 359] on input "**********" at bounding box center [555, 358] width 275 height 32
drag, startPoint x: 546, startPoint y: 359, endPoint x: 402, endPoint y: 351, distance: 144.9
click at [402, 351] on div "**********" at bounding box center [555, 293] width 317 height 181
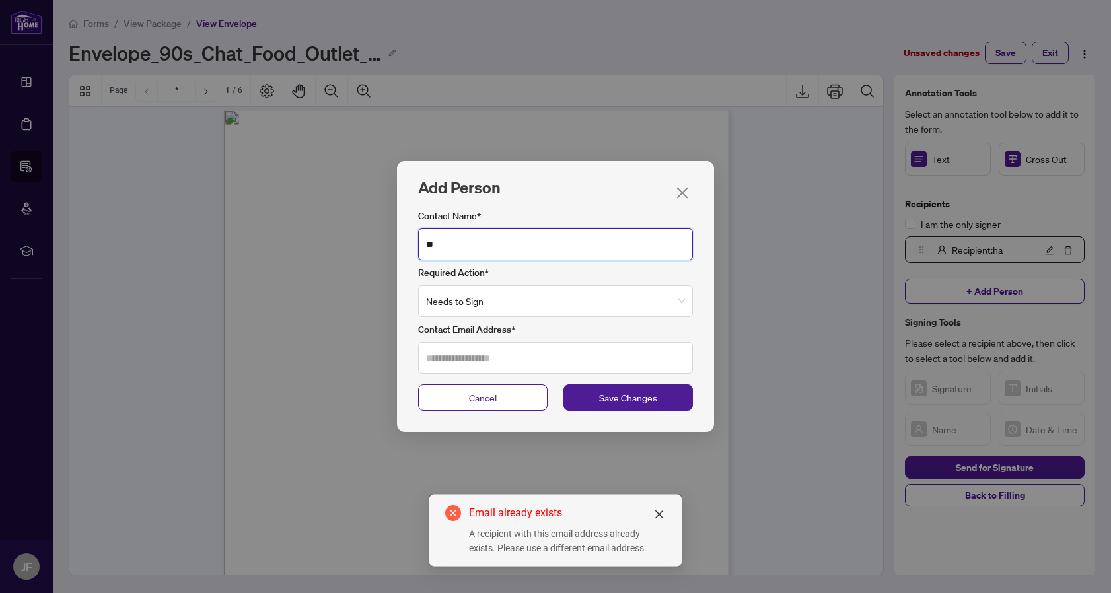
click at [493, 244] on input "**" at bounding box center [555, 245] width 275 height 32
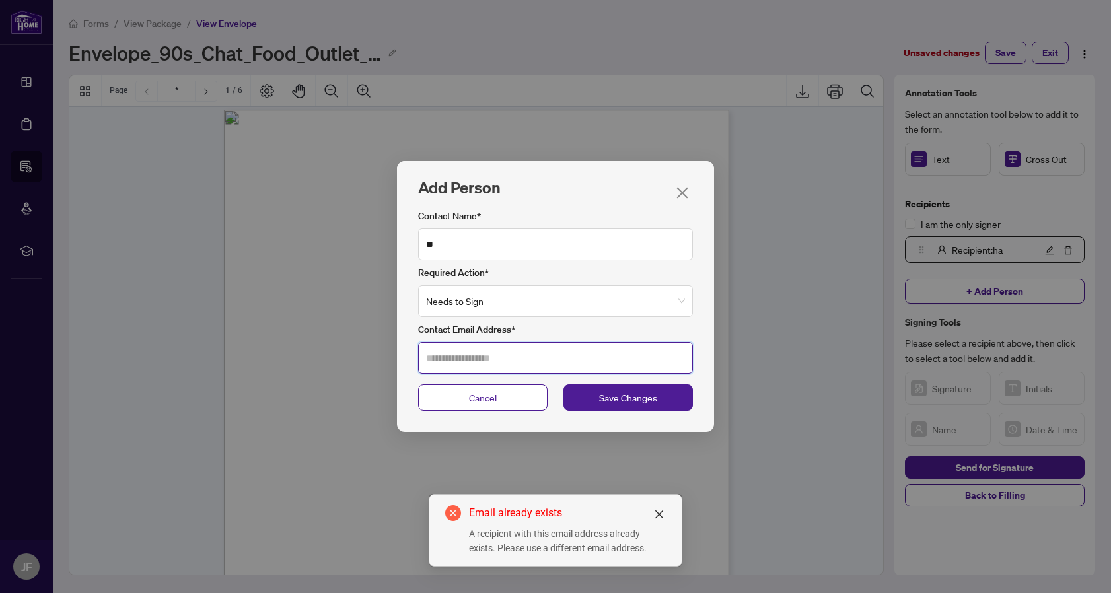
click at [503, 349] on input "Contact Email Address*" at bounding box center [555, 358] width 275 height 32
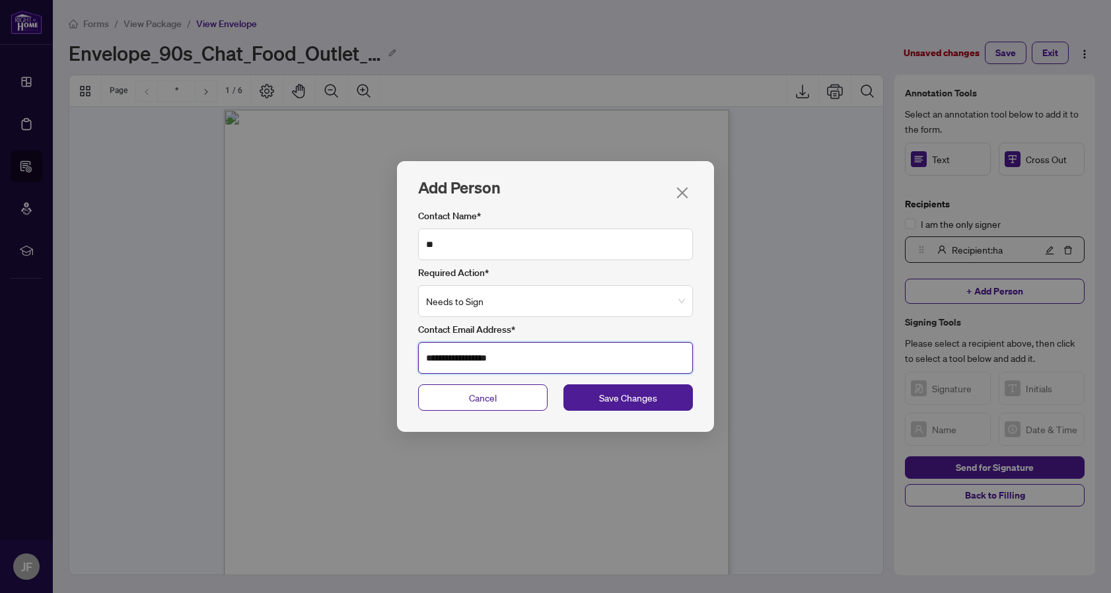
drag, startPoint x: 546, startPoint y: 362, endPoint x: 388, endPoint y: 357, distance: 157.9
click at [388, 357] on div "**********" at bounding box center [555, 296] width 1111 height 593
type input "**********"
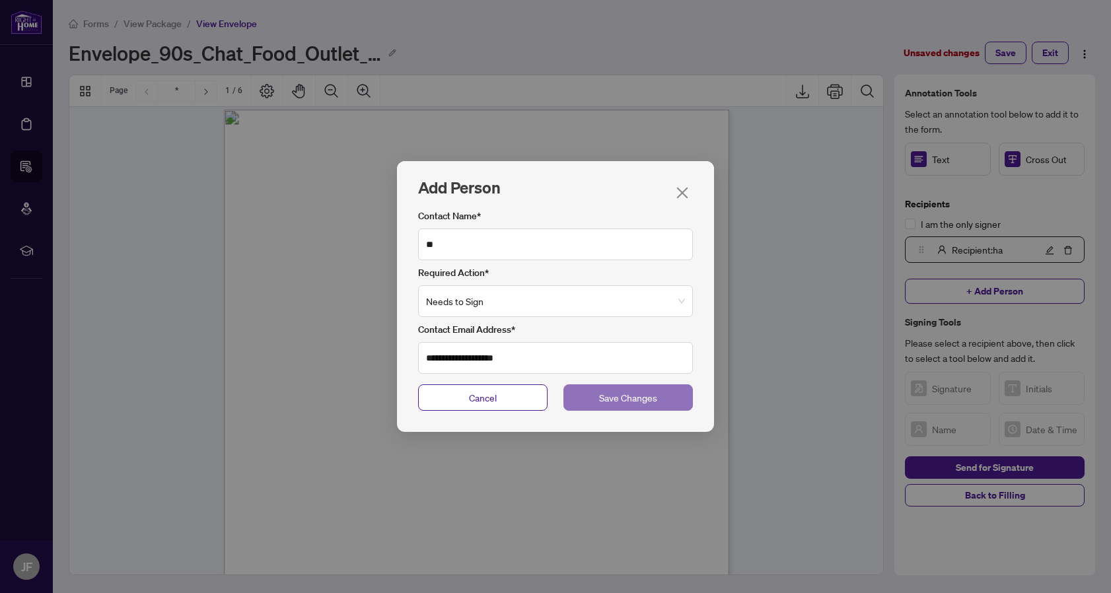
click at [632, 408] on button "Save Changes" at bounding box center [627, 397] width 129 height 26
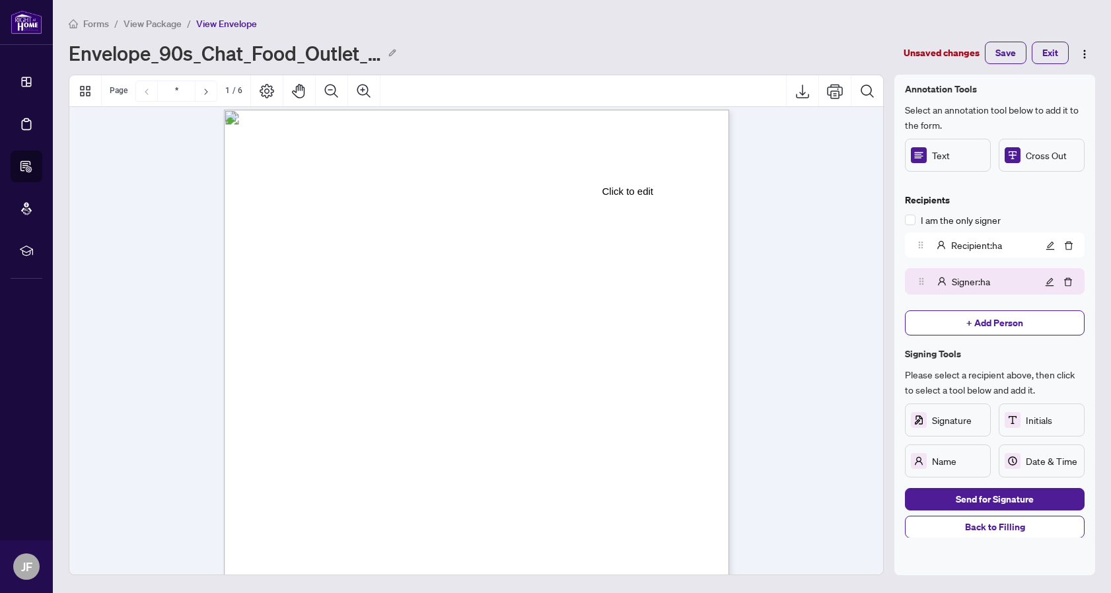
scroll to position [0, 0]
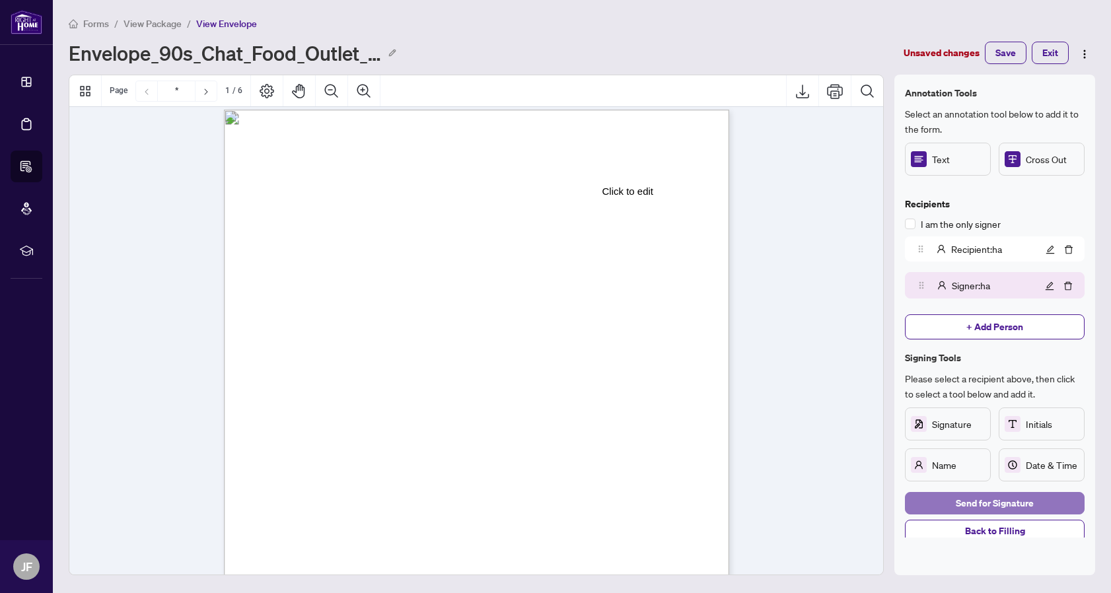
click at [980, 500] on span "Send for Signature" at bounding box center [995, 503] width 78 height 21
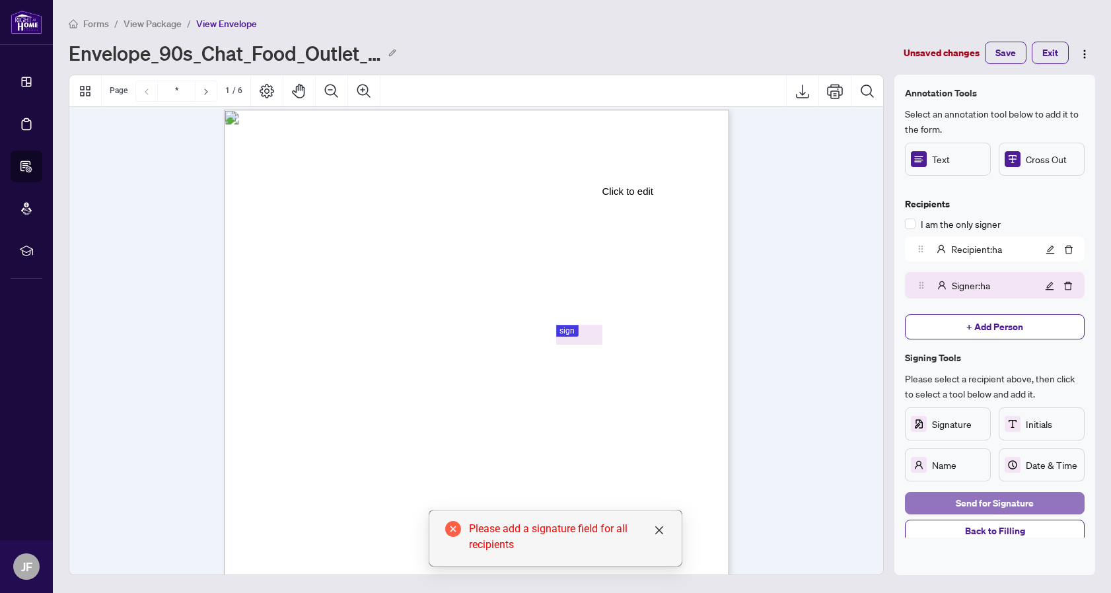
click at [1011, 504] on span "Send for Signature" at bounding box center [995, 503] width 78 height 21
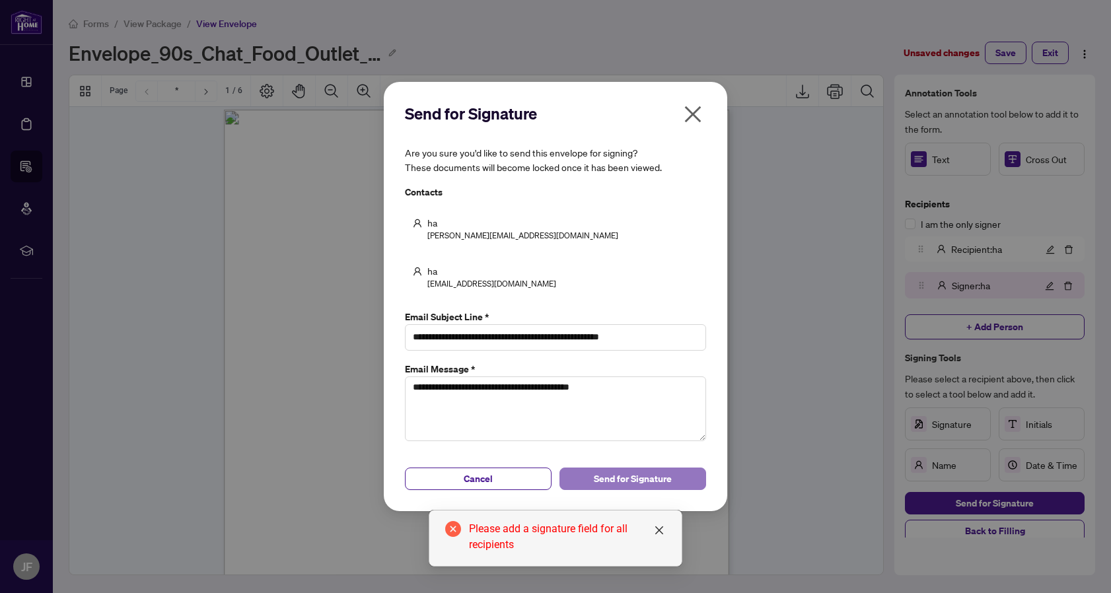
click at [625, 478] on span "Send for Signature" at bounding box center [633, 478] width 78 height 21
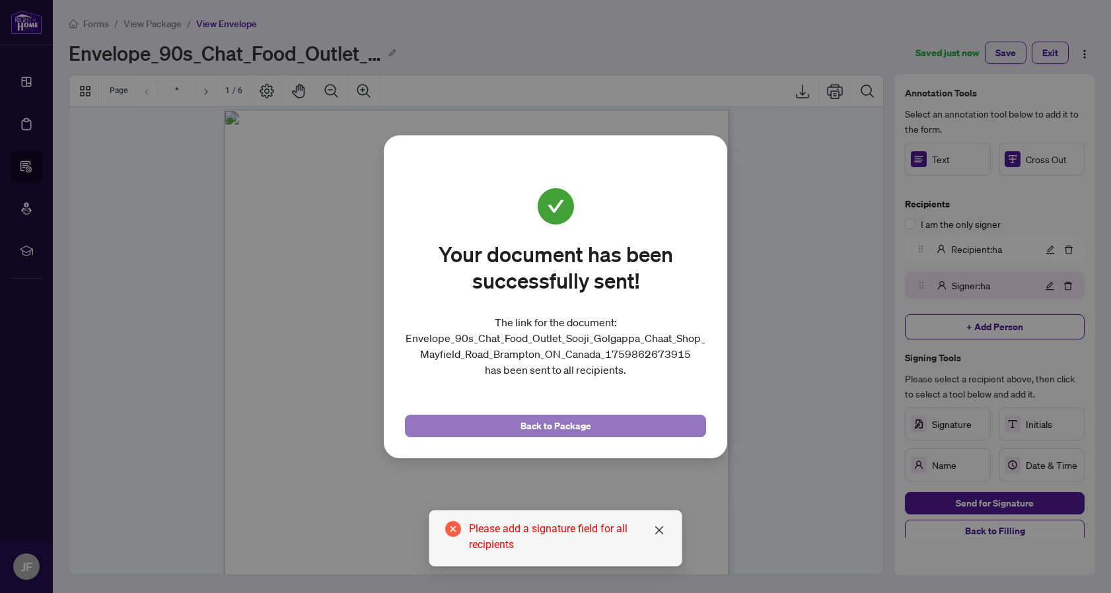
click at [610, 433] on button "Back to Package" at bounding box center [555, 426] width 301 height 22
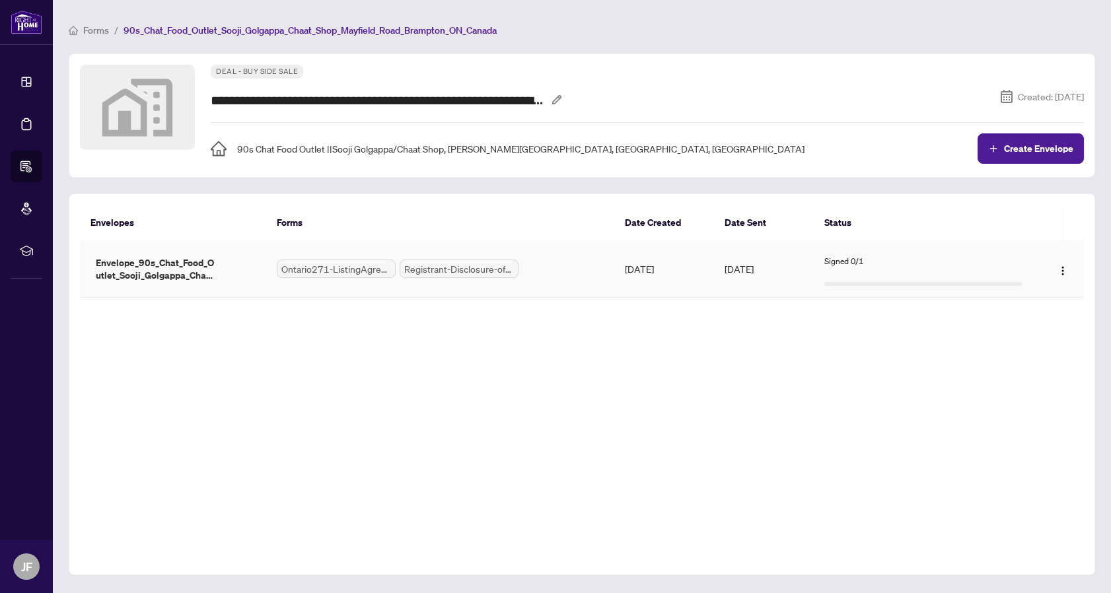
click at [938, 254] on div "Signed 0/1" at bounding box center [923, 269] width 198 height 40
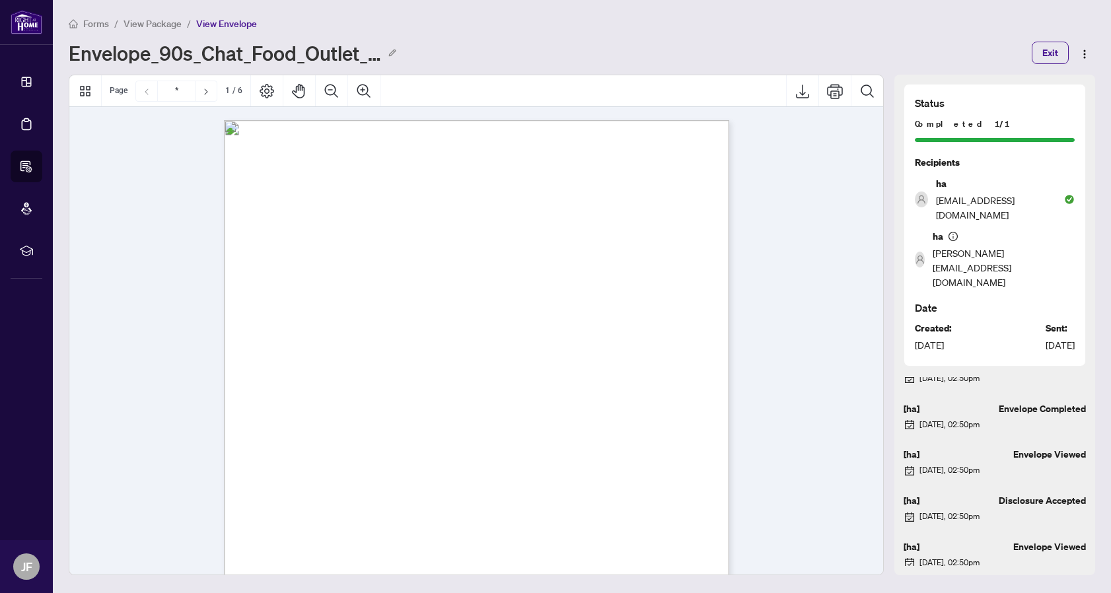
scroll to position [67, 0]
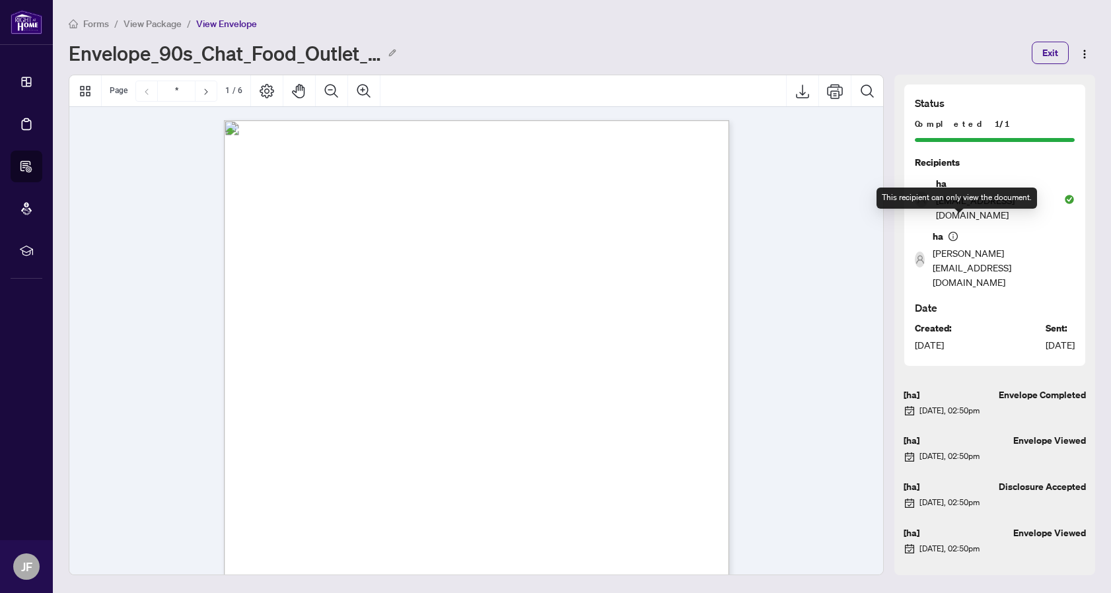
click at [955, 234] on icon "info-circle" at bounding box center [953, 236] width 1 height 5
click at [1062, 229] on div "ha jasonf@myabode.ca" at bounding box center [995, 259] width 160 height 61
click at [102, 22] on span "Forms" at bounding box center [96, 24] width 26 height 12
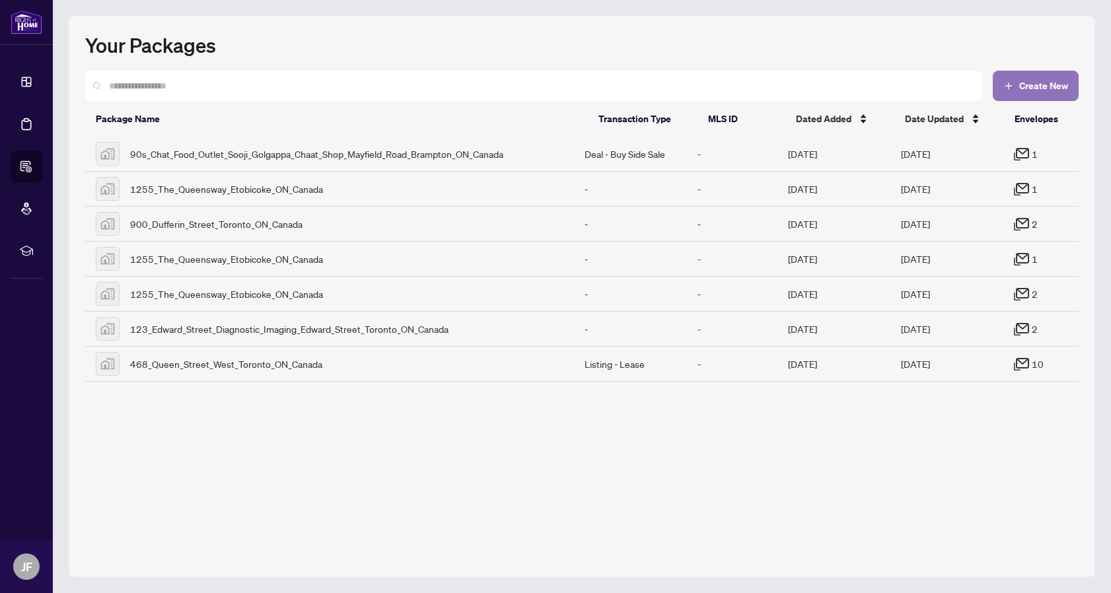
click at [1035, 79] on button "Create New" at bounding box center [1036, 86] width 86 height 30
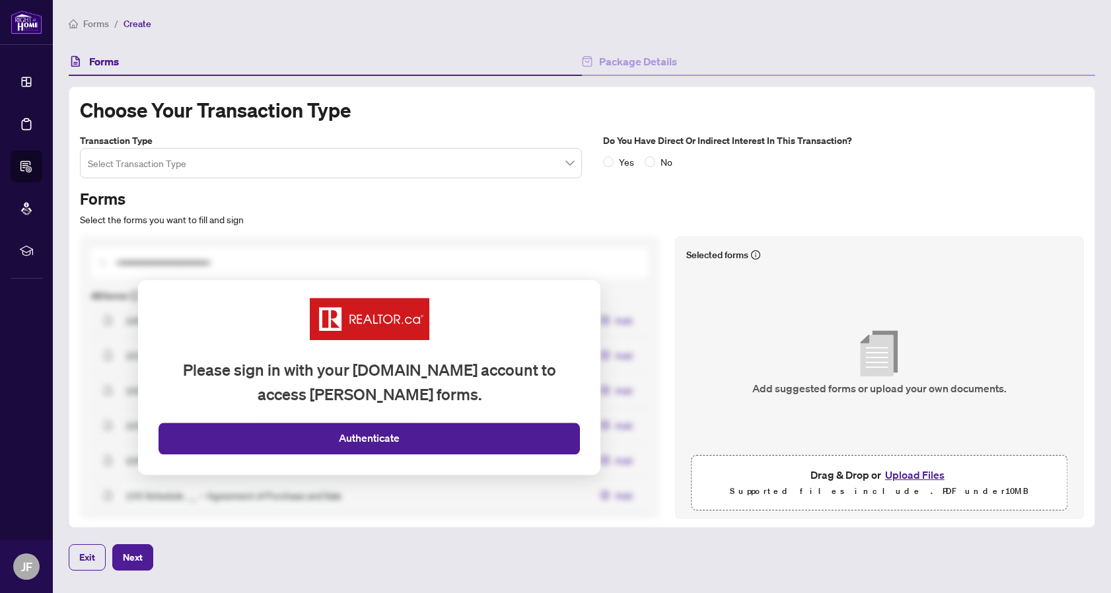
click at [502, 177] on input "search" at bounding box center [325, 165] width 474 height 29
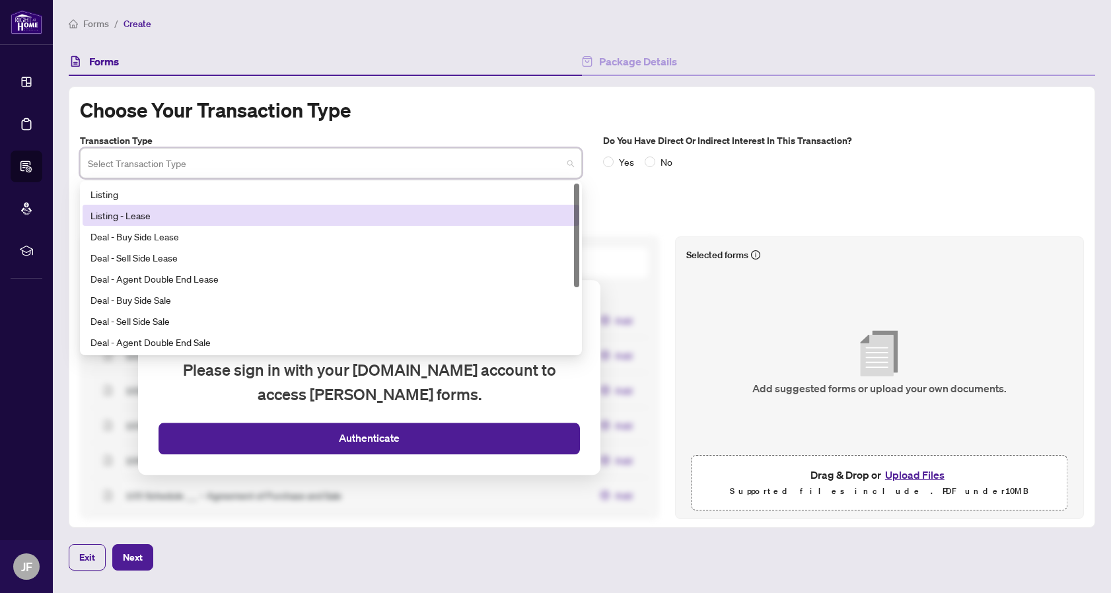
click at [401, 205] on div "Listing - Lease" at bounding box center [331, 215] width 497 height 21
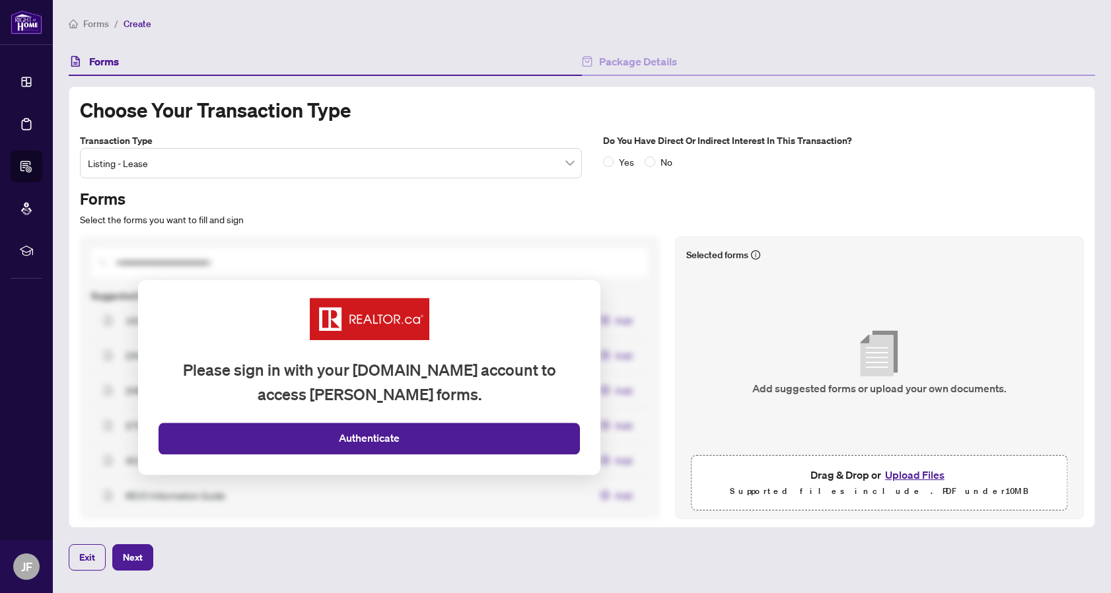
click at [915, 472] on button "Upload Files" at bounding box center [914, 474] width 67 height 17
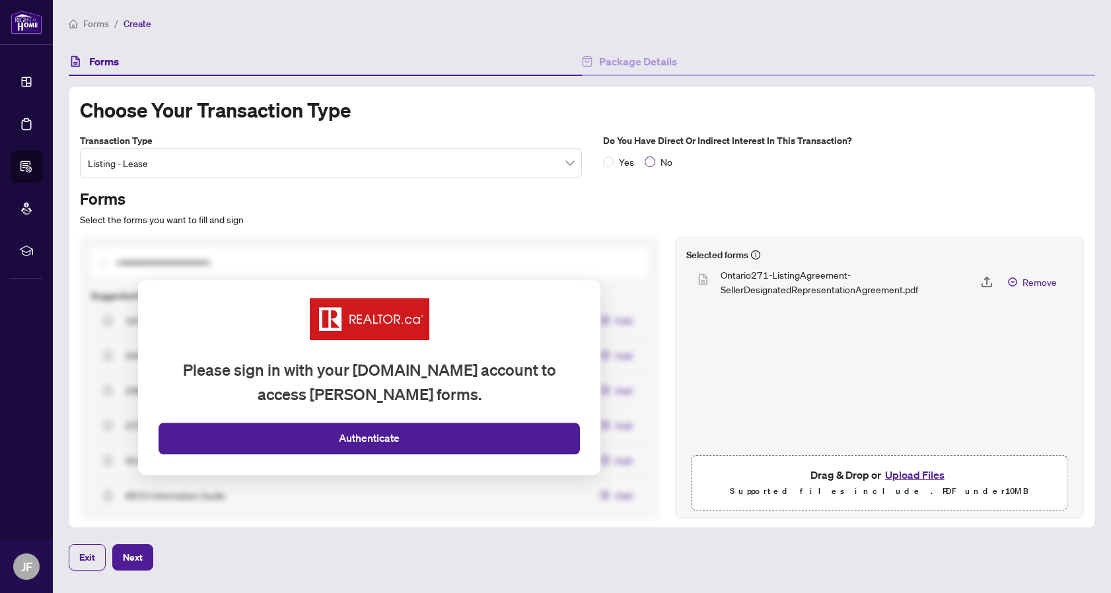
click at [658, 161] on span "No" at bounding box center [666, 162] width 22 height 15
click at [139, 552] on span "Next" at bounding box center [133, 557] width 20 height 21
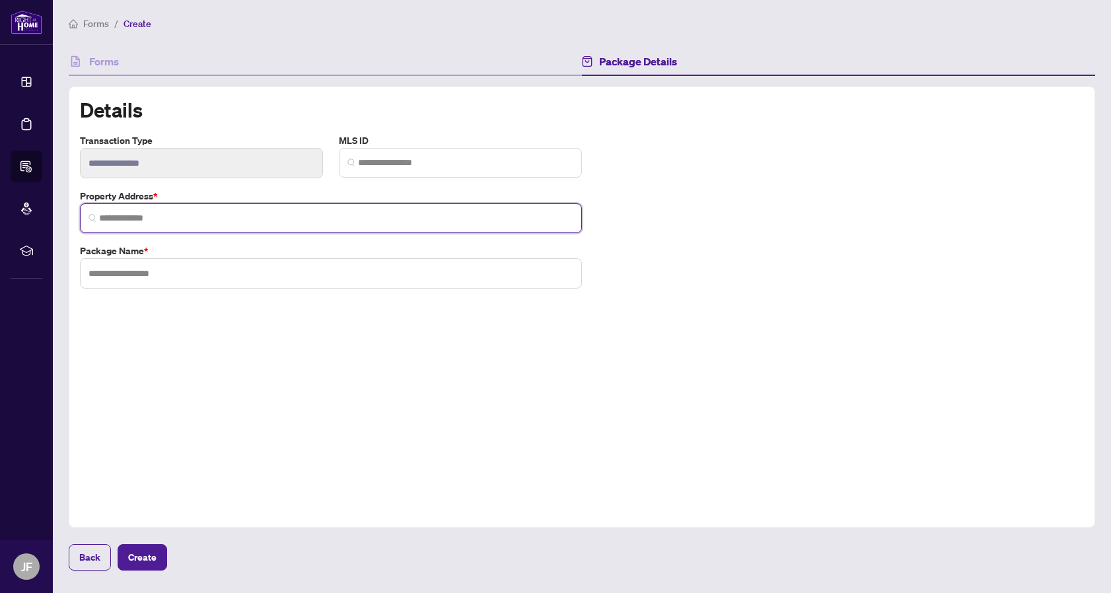
click at [332, 220] on input "search" at bounding box center [336, 218] width 474 height 14
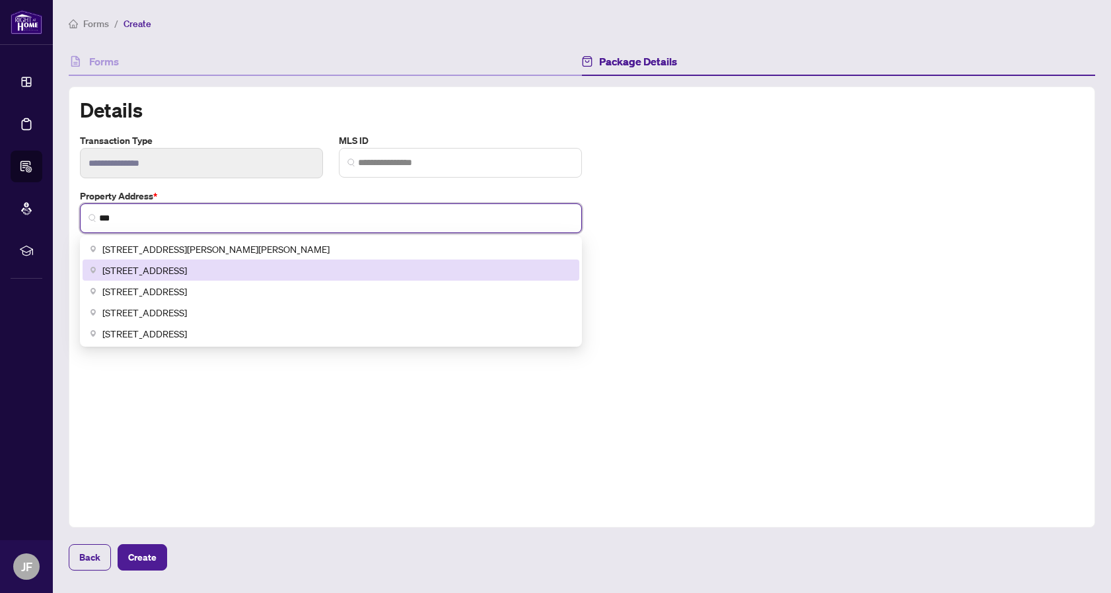
click at [310, 260] on div "123 Queen Street West, Toronto, ON, Canada" at bounding box center [331, 270] width 497 height 21
type input "**********"
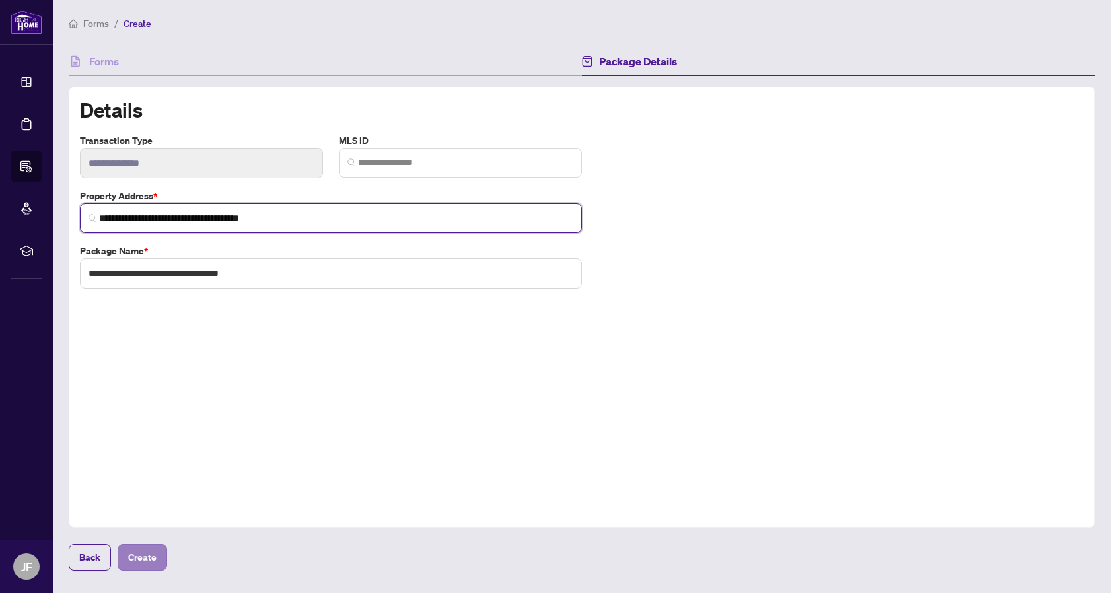
type input "**********"
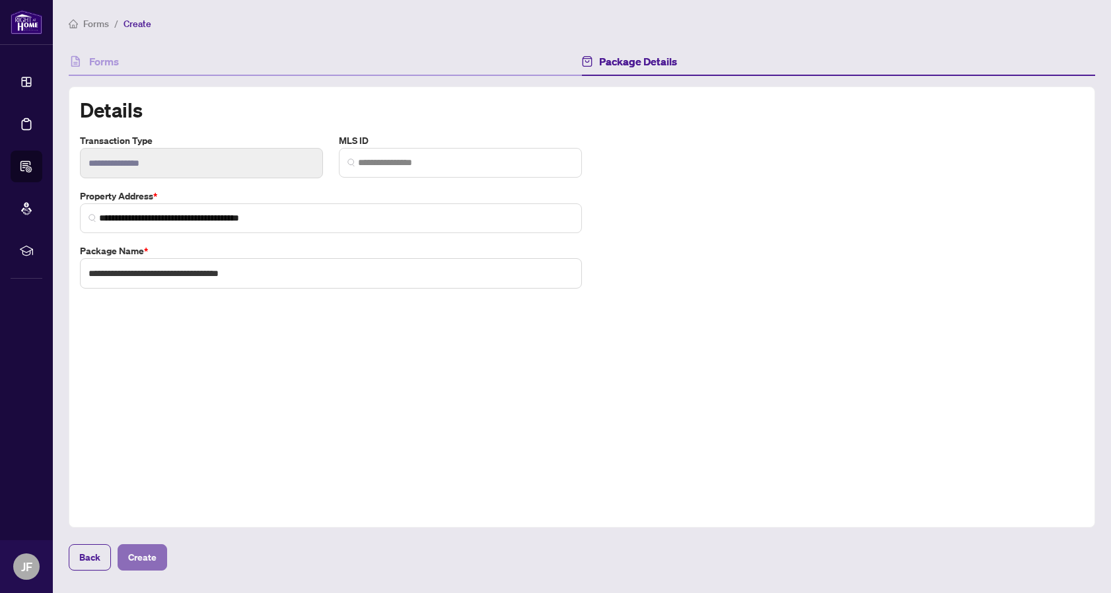
click at [148, 555] on span "Create" at bounding box center [142, 557] width 28 height 21
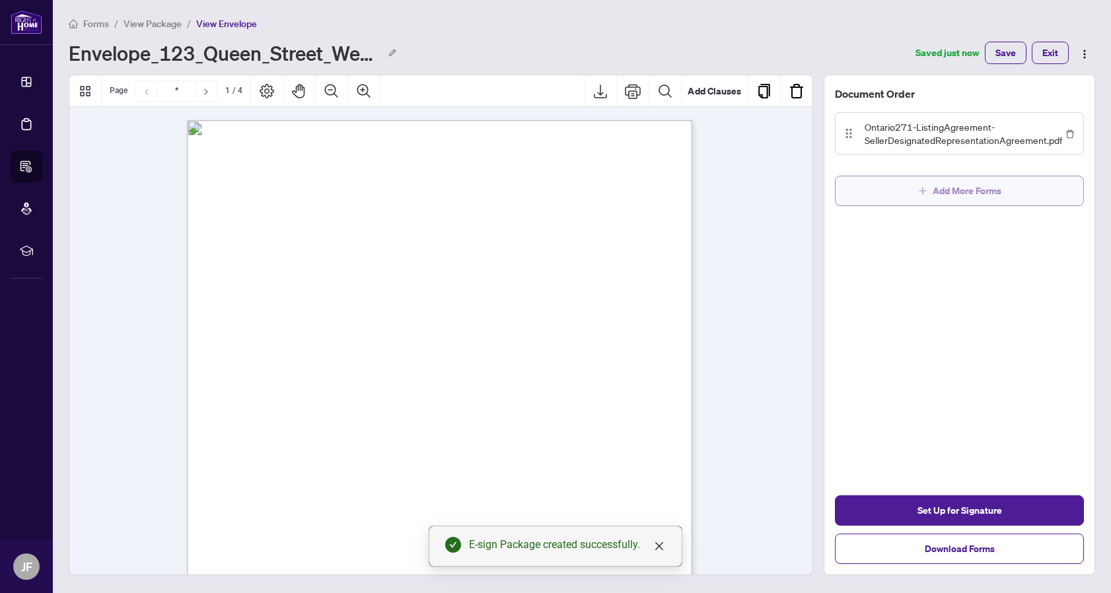
click at [912, 191] on button "Add More Forms" at bounding box center [959, 191] width 249 height 30
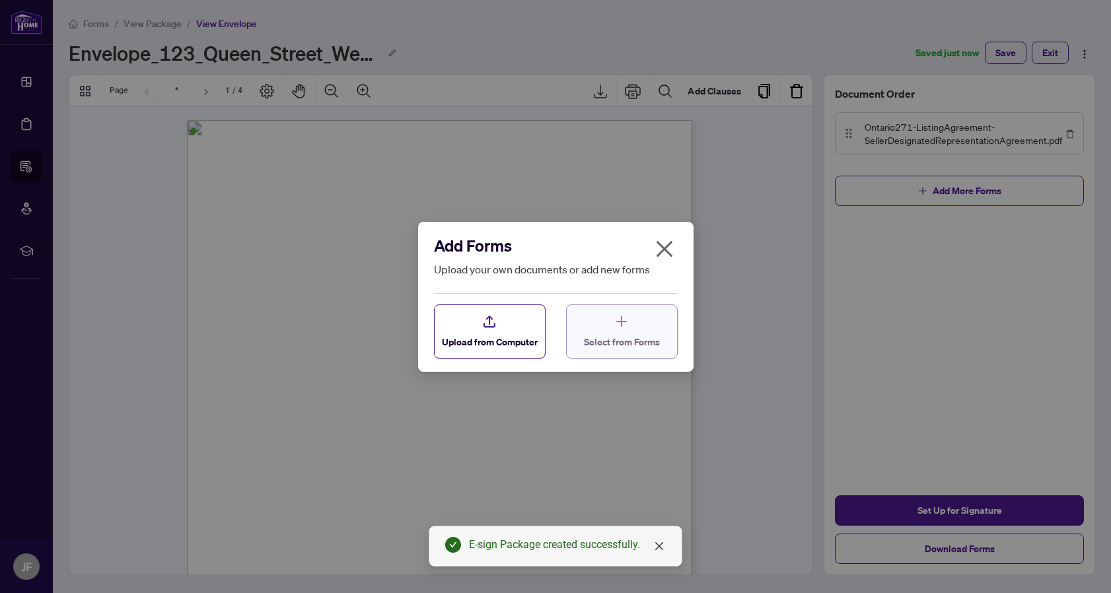
click at [612, 351] on button "Select from Forms" at bounding box center [622, 332] width 112 height 54
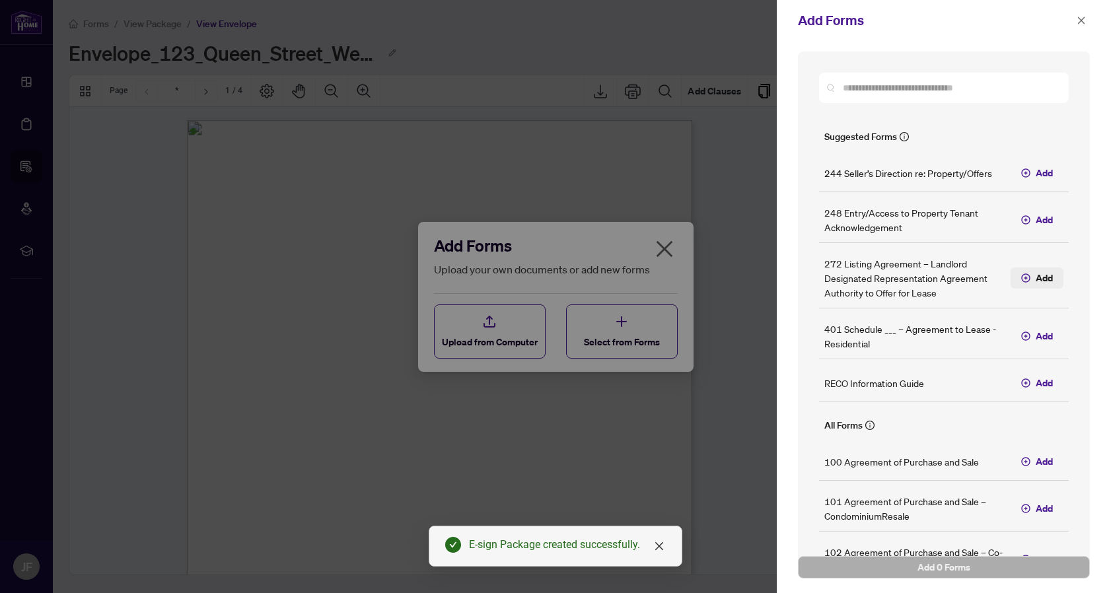
click at [1052, 277] on span "Add" at bounding box center [1044, 278] width 17 height 15
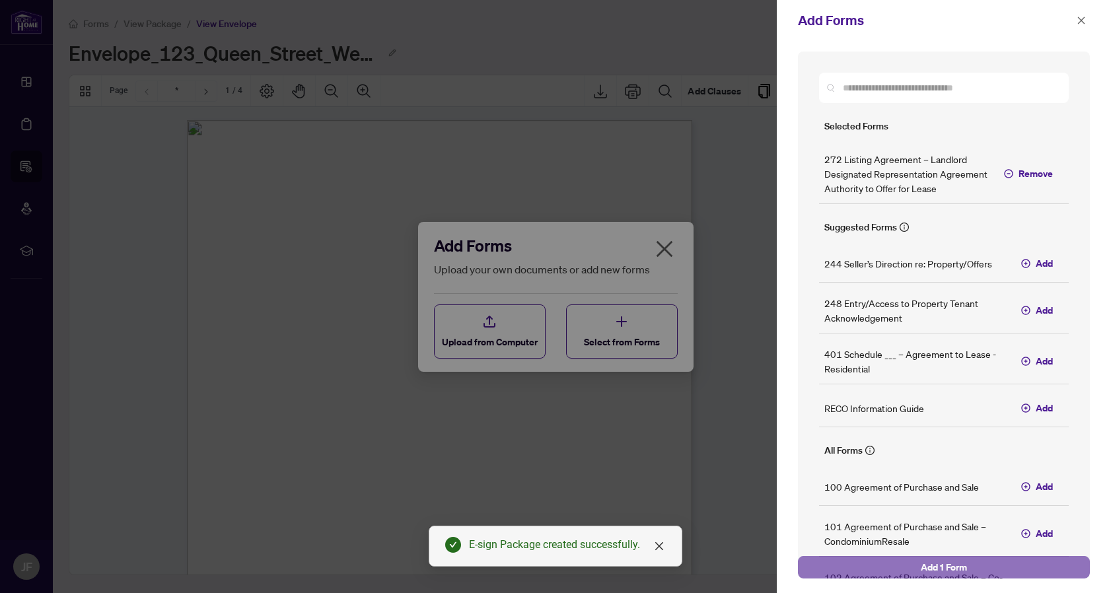
click at [911, 565] on button "Add 1 Form" at bounding box center [944, 567] width 292 height 22
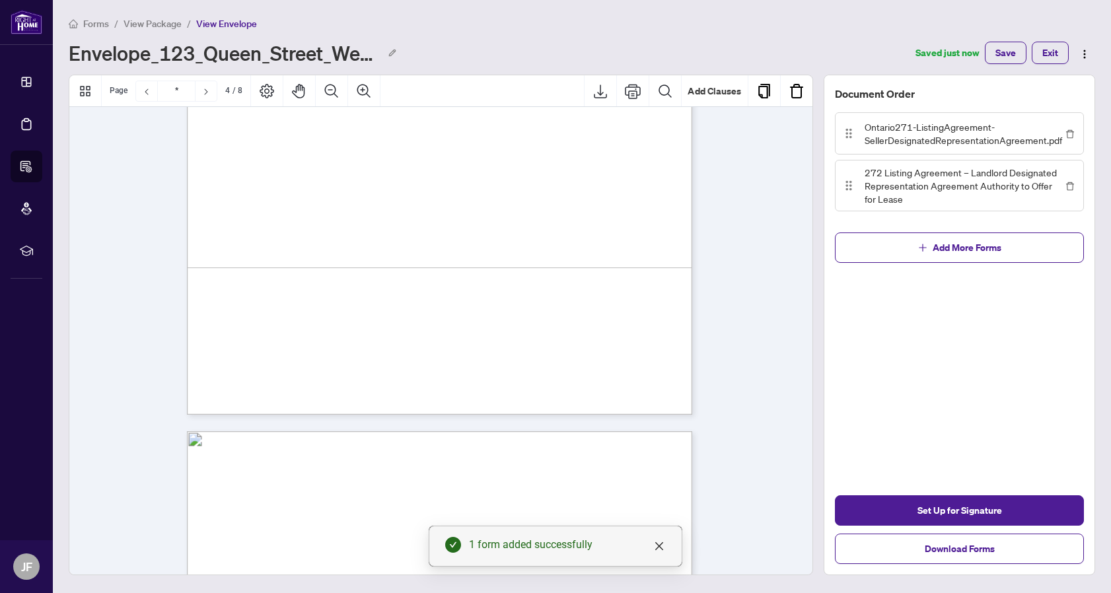
type input "*"
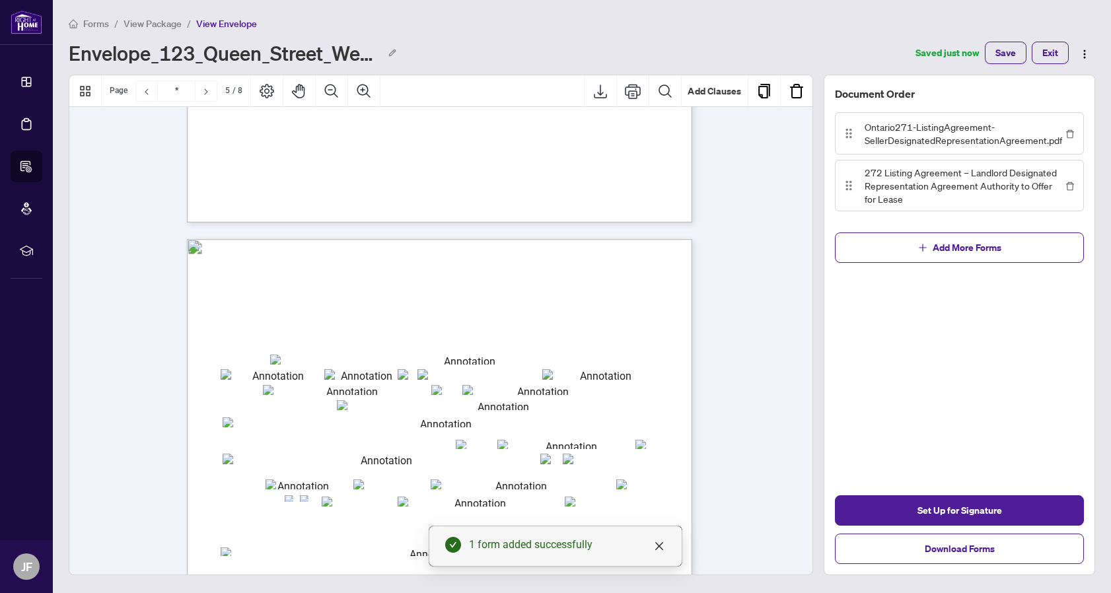
scroll to position [2568, 0]
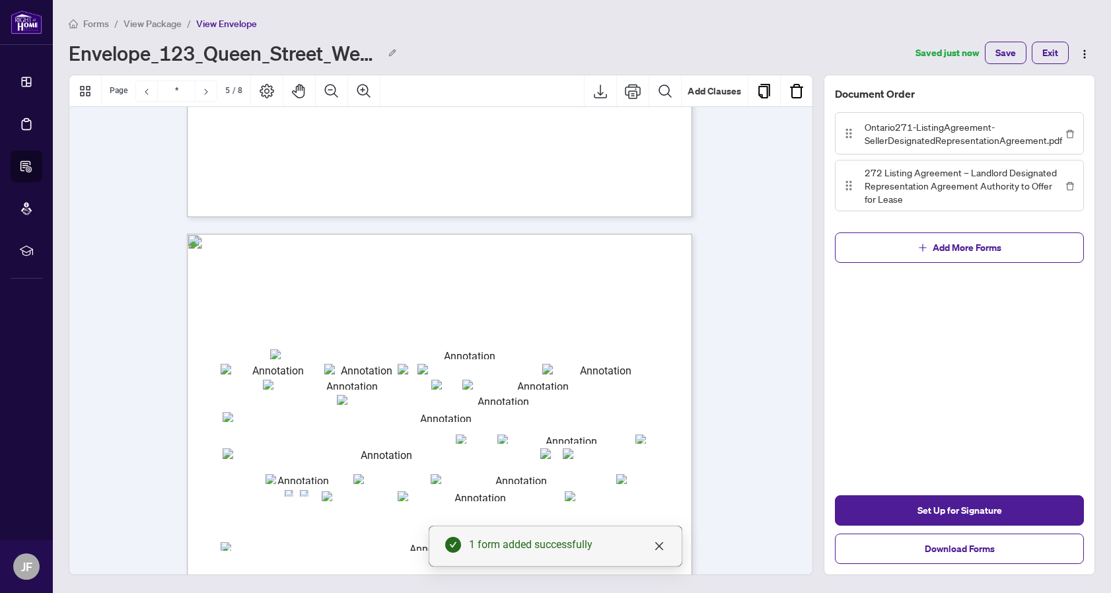
click at [590, 352] on input "txtl_broker" at bounding box center [464, 354] width 388 height 11
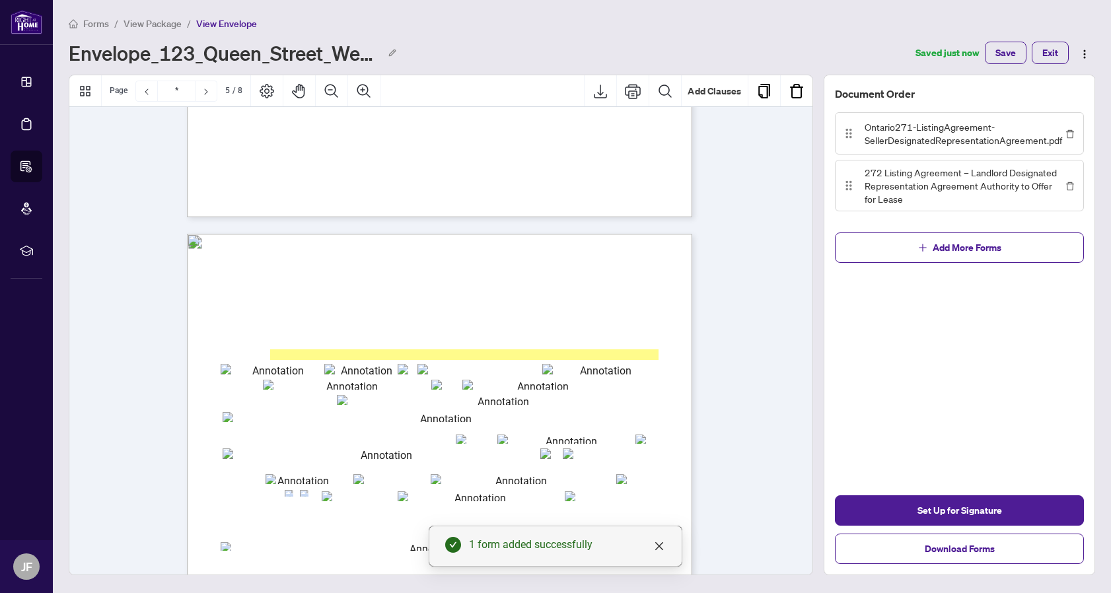
type input "**"
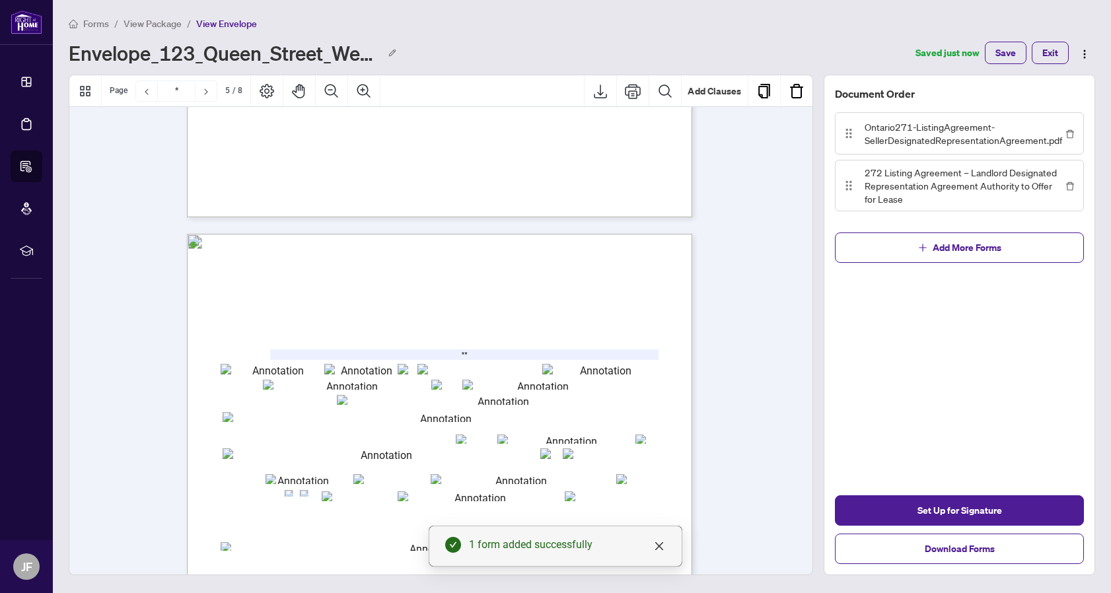
click at [797, 369] on div "** Loading Loading Loading" at bounding box center [439, 219] width 740 height 5361
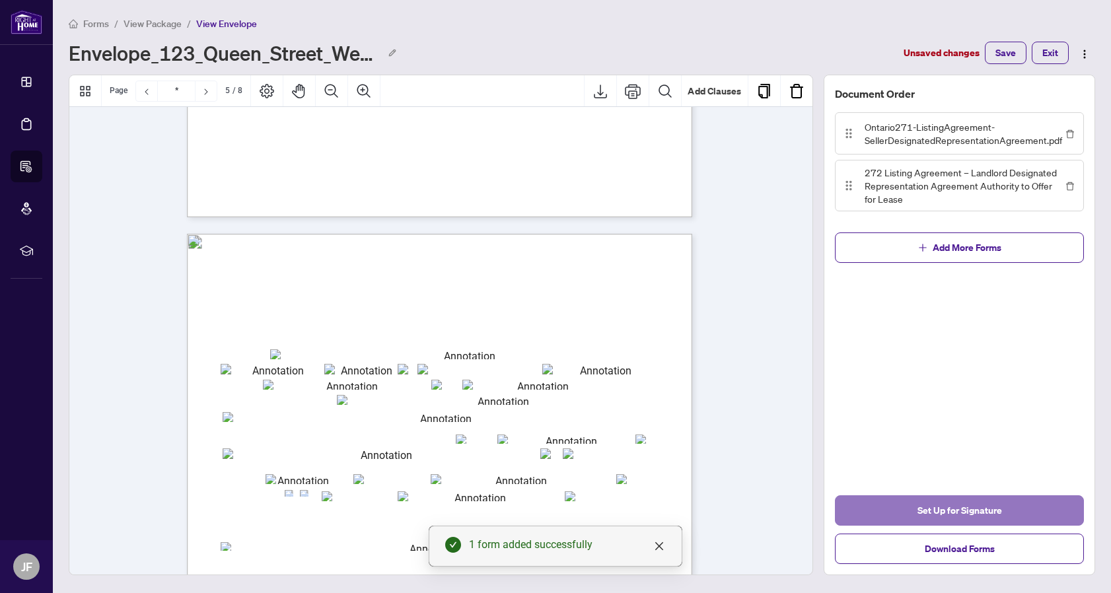
click at [935, 509] on span "Set Up for Signature" at bounding box center [960, 510] width 85 height 21
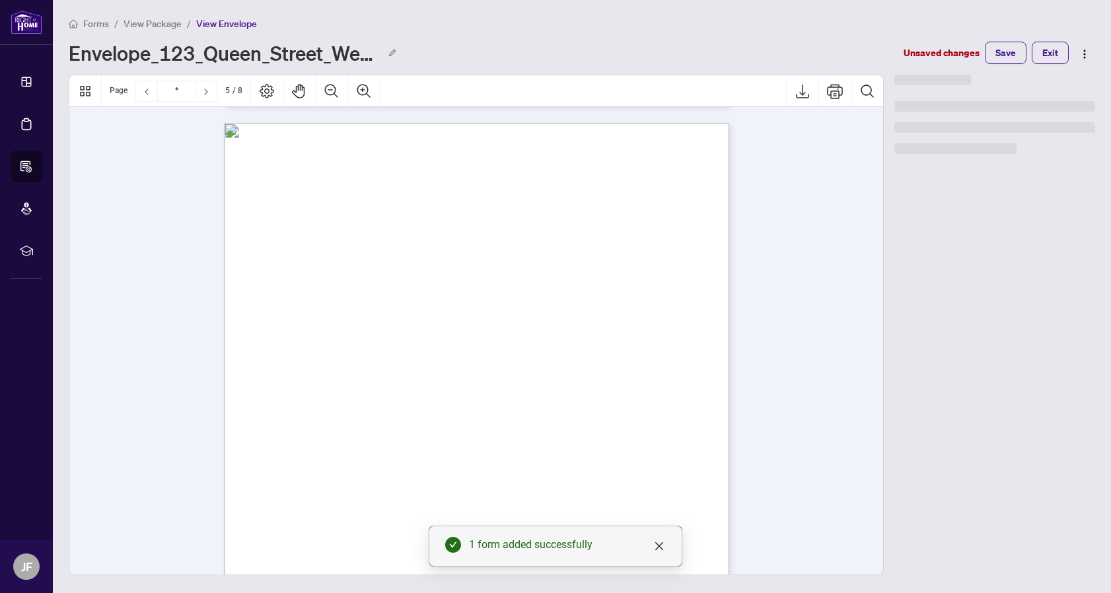
scroll to position [2682, 0]
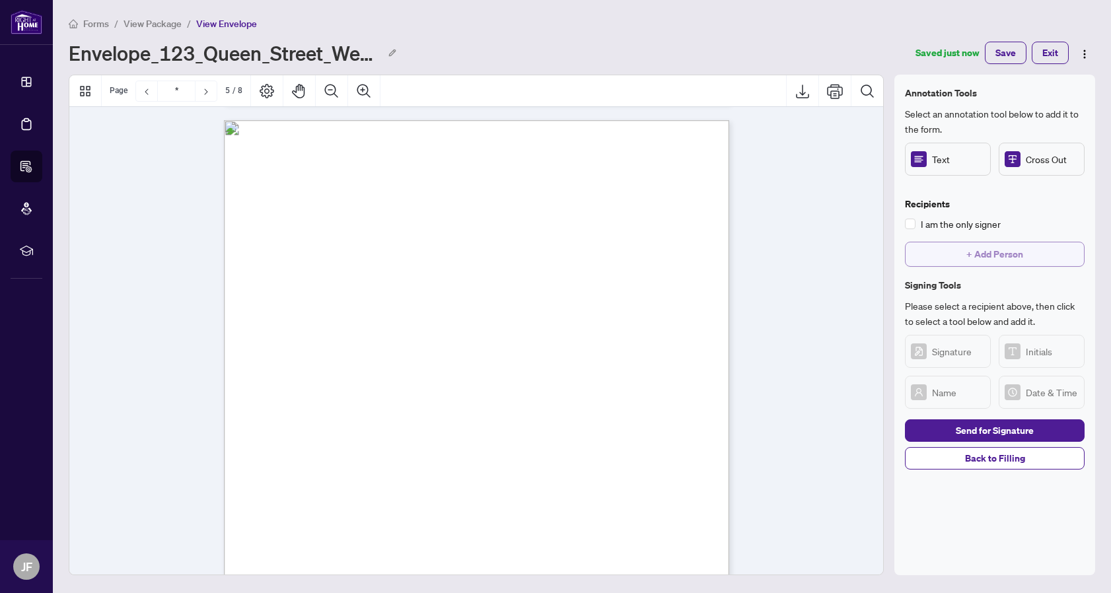
click at [1014, 252] on span "+ Add Person" at bounding box center [994, 254] width 57 height 21
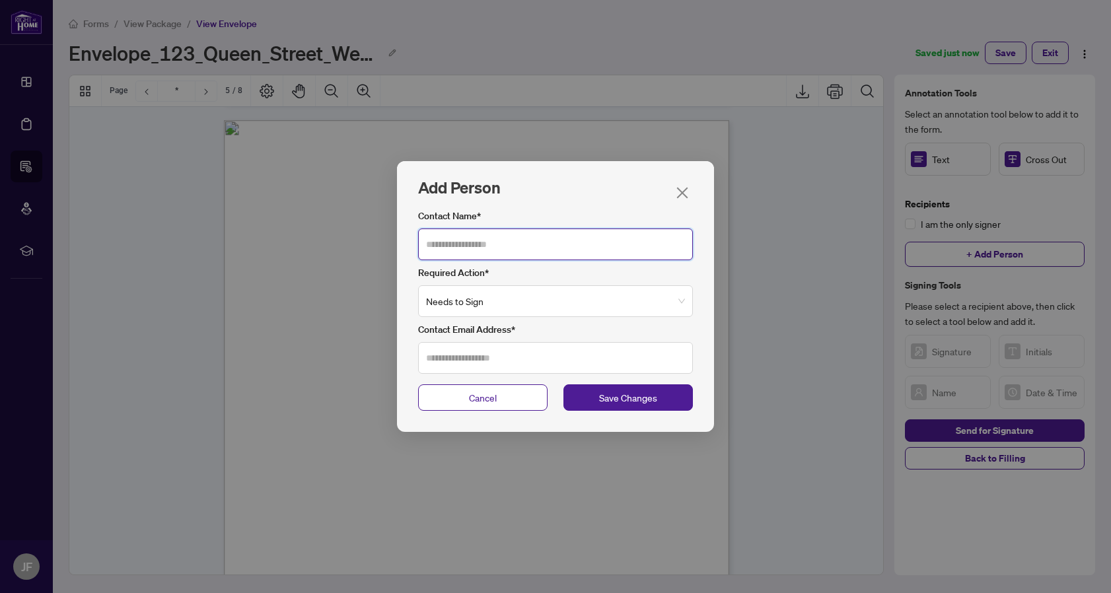
click at [604, 242] on input "Contact Name*" at bounding box center [555, 245] width 275 height 32
click at [569, 247] on input "Contact Name*" at bounding box center [555, 245] width 275 height 32
type input "*****"
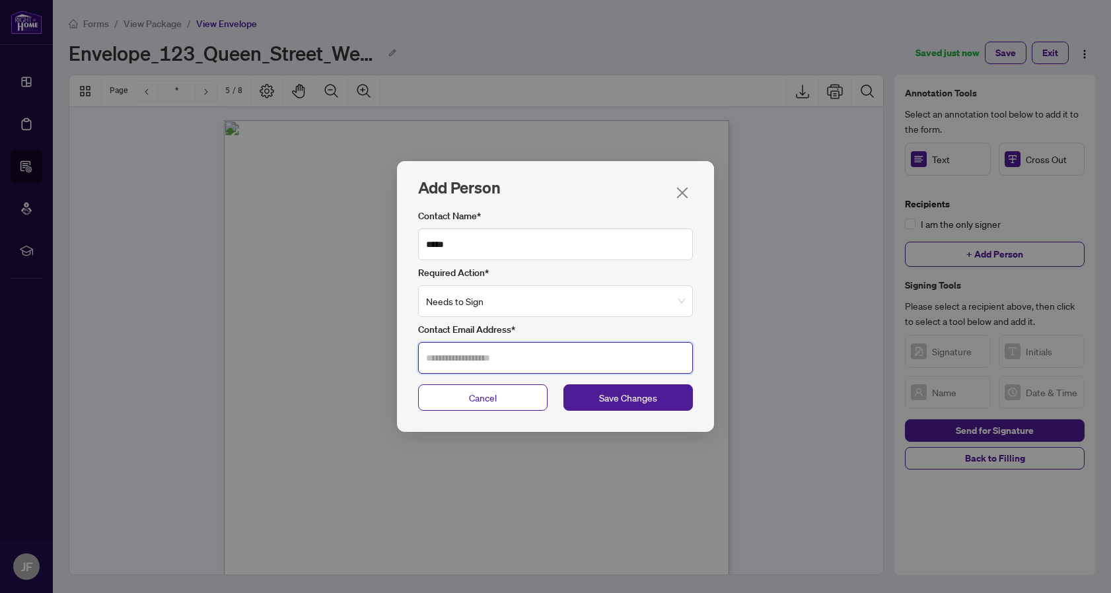
click at [519, 361] on input "Contact Email Address*" at bounding box center [555, 358] width 275 height 32
type input "**********"
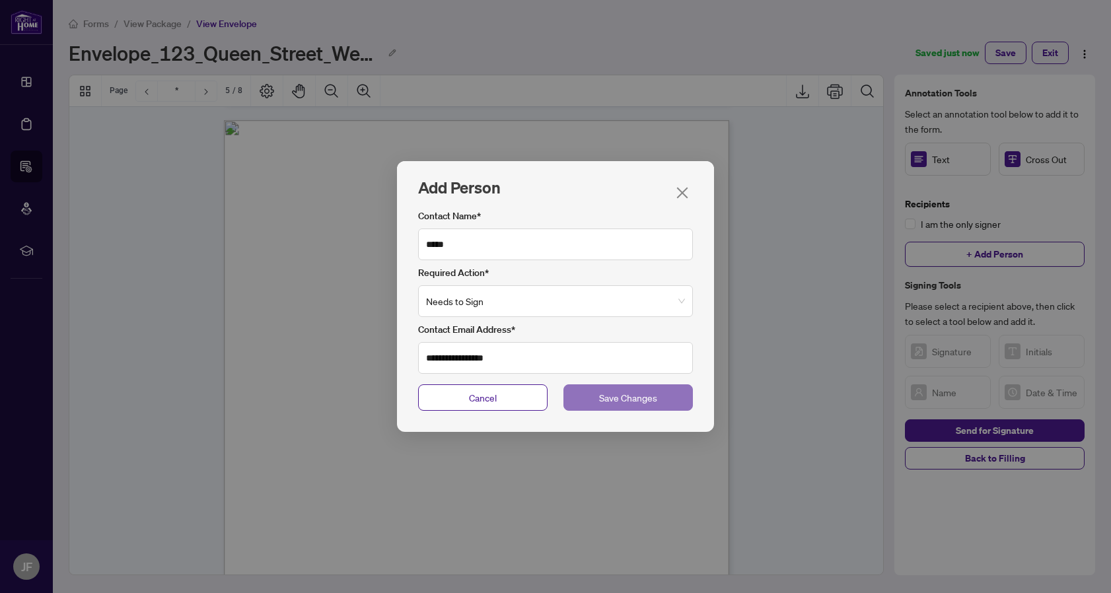
click at [649, 394] on span "Save Changes" at bounding box center [628, 397] width 58 height 15
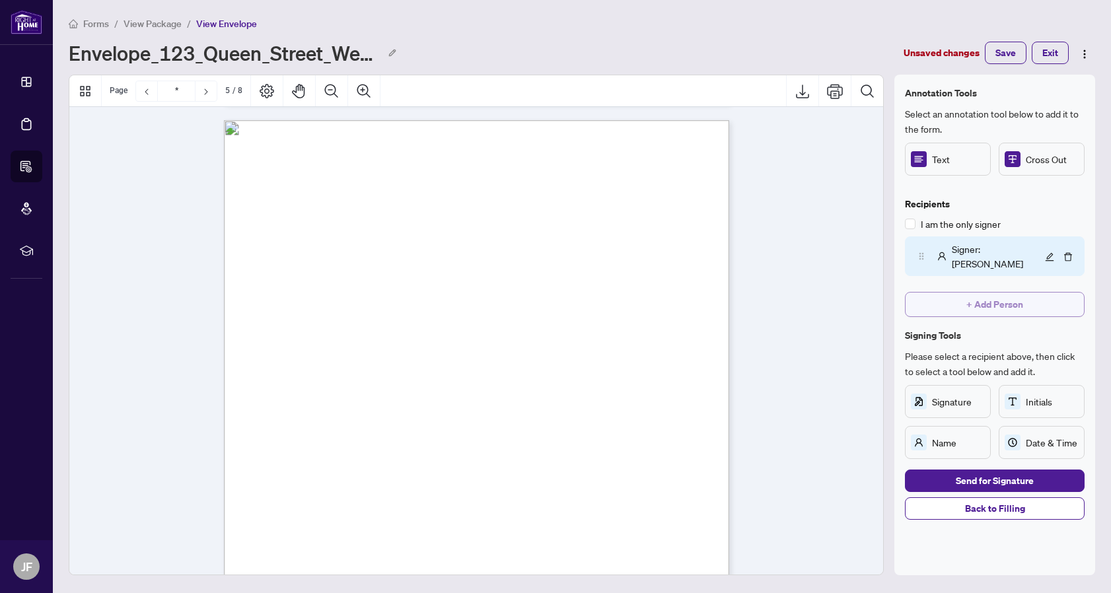
click at [1012, 294] on span "+ Add Person" at bounding box center [994, 304] width 57 height 21
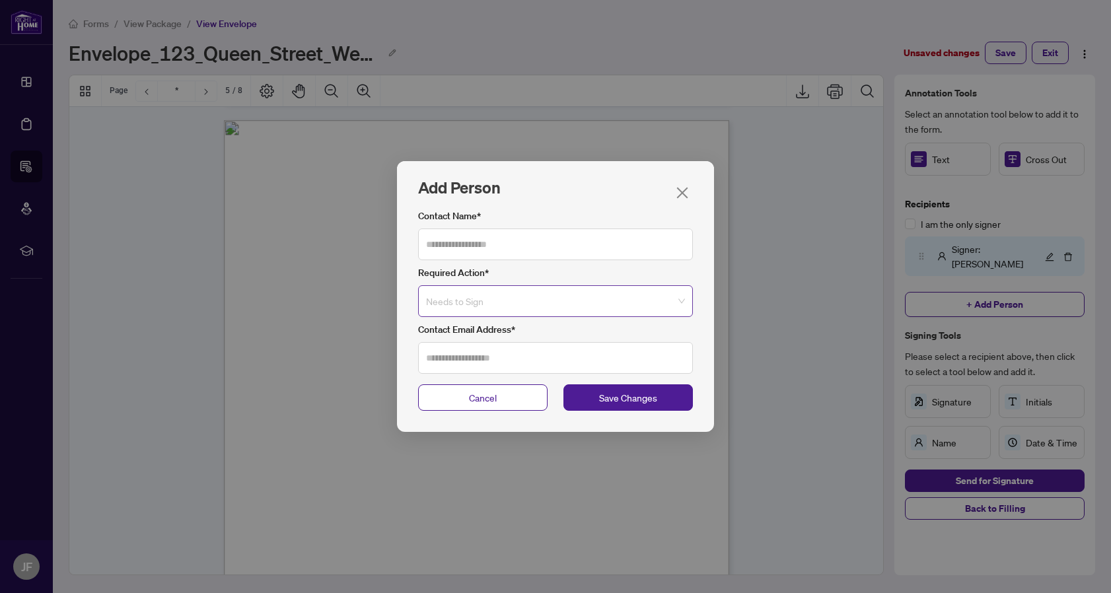
click at [509, 293] on span "Needs to Sign" at bounding box center [555, 301] width 259 height 30
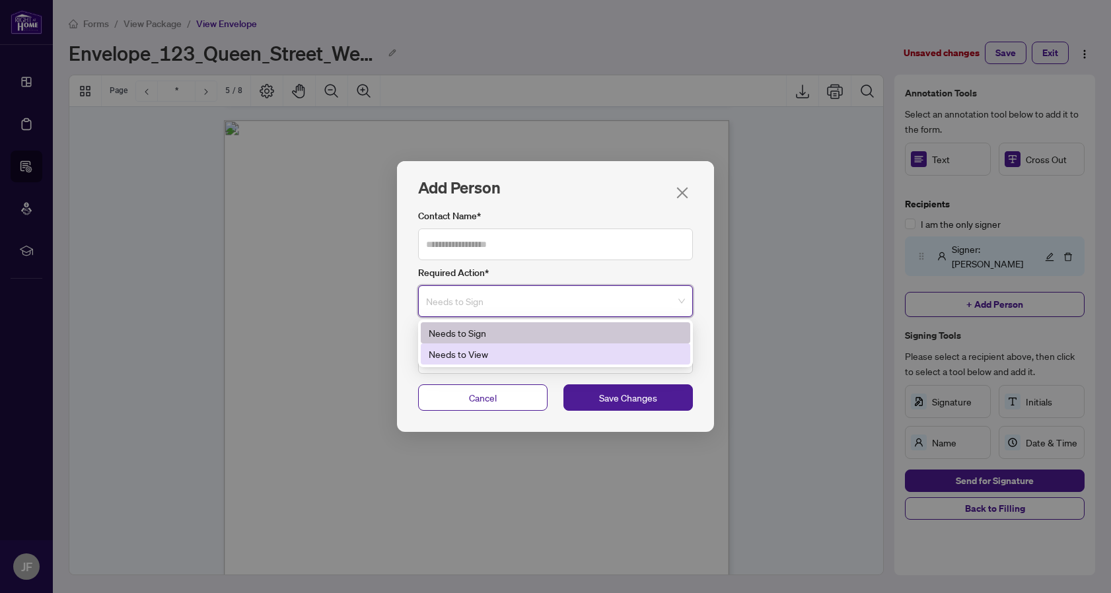
click at [472, 348] on div "Needs to View" at bounding box center [556, 354] width 254 height 15
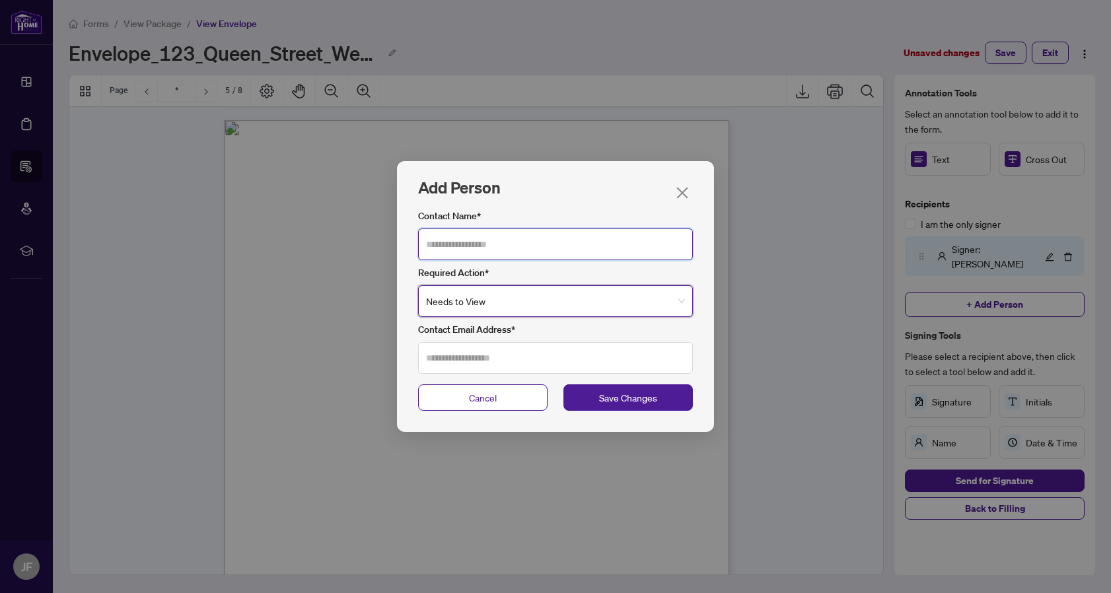
click at [522, 253] on input "Contact Name*" at bounding box center [555, 245] width 275 height 32
type input "*****"
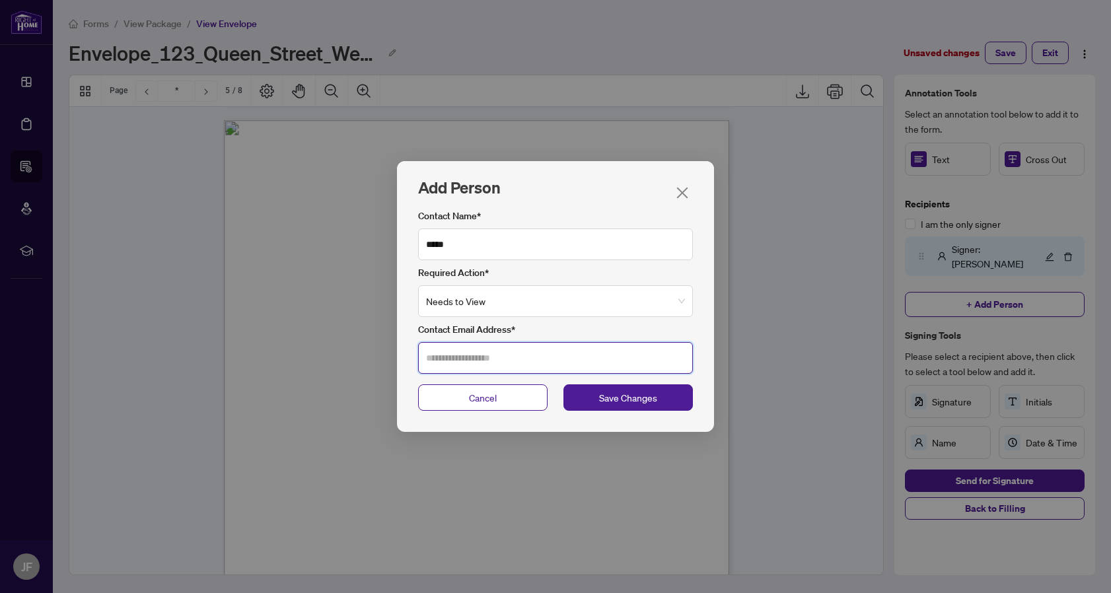
click at [497, 359] on input "Contact Email Address*" at bounding box center [555, 358] width 275 height 32
type input "**********"
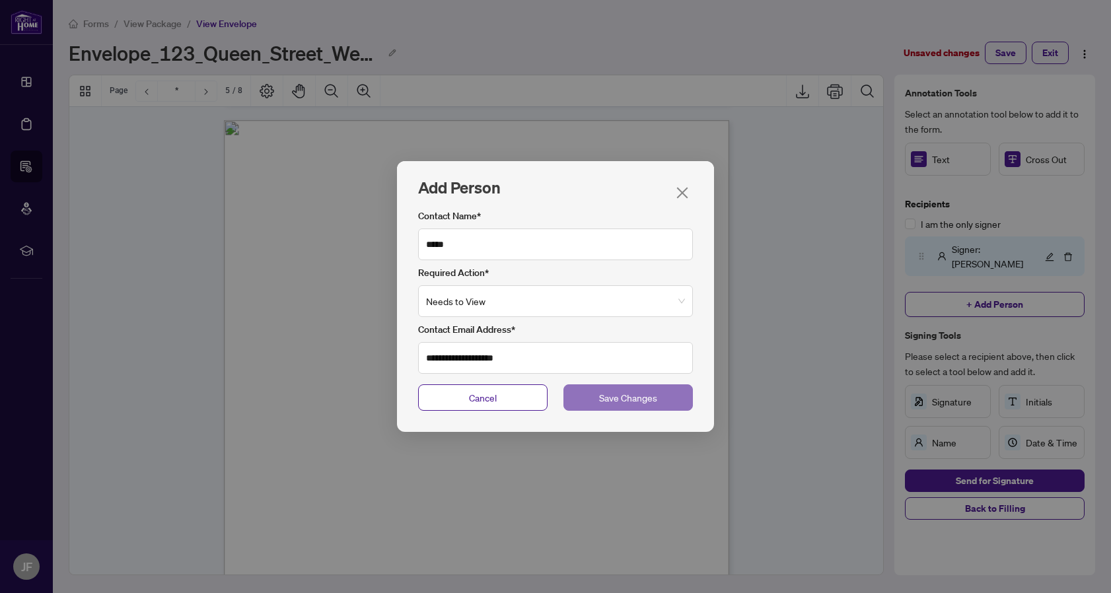
click at [632, 400] on span "Save Changes" at bounding box center [628, 397] width 58 height 15
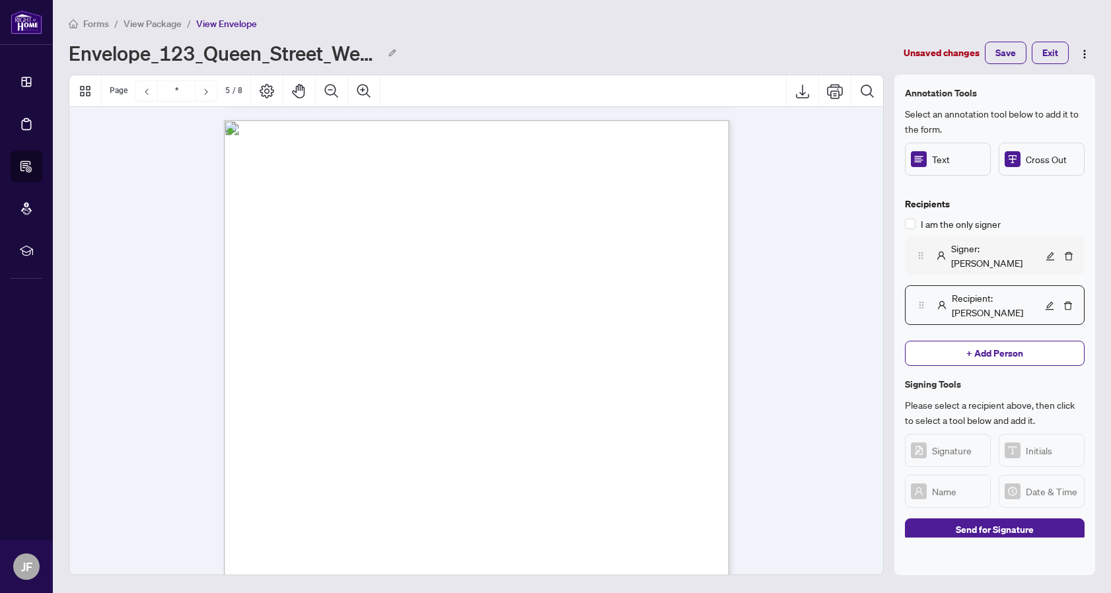
click at [986, 250] on span "Signer : jason" at bounding box center [996, 255] width 91 height 29
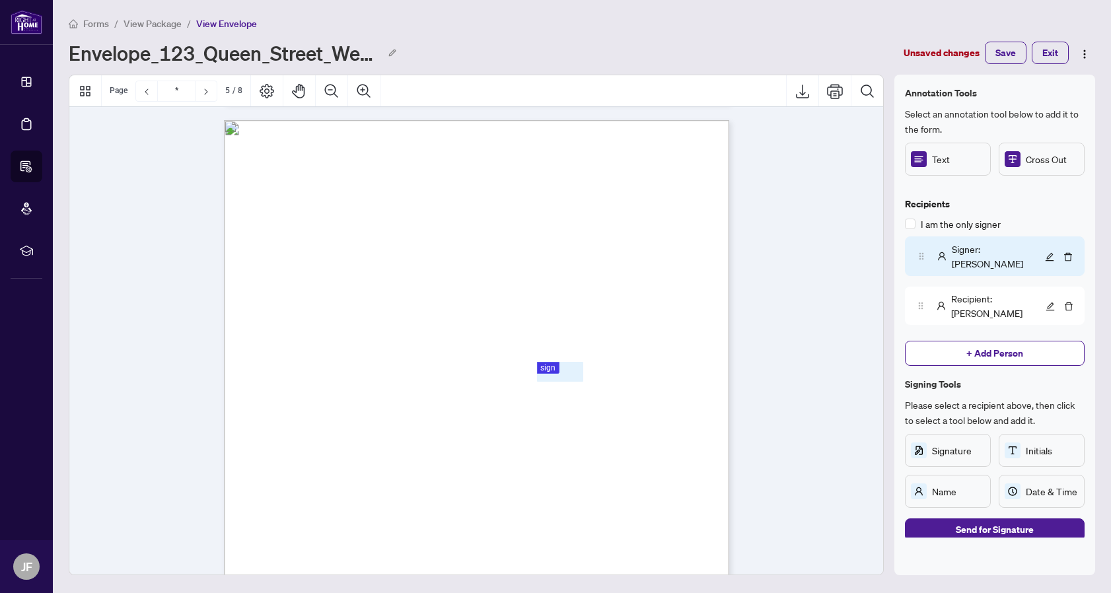
click at [863, 417] on div "Loading Loading Loading Sign 01K700JPGNG1A4HA53JHZ9CV38, Sign Sign Loading Load…" at bounding box center [476, 105] width 814 height 5361
click at [999, 519] on span "Send for Signature" at bounding box center [995, 529] width 78 height 21
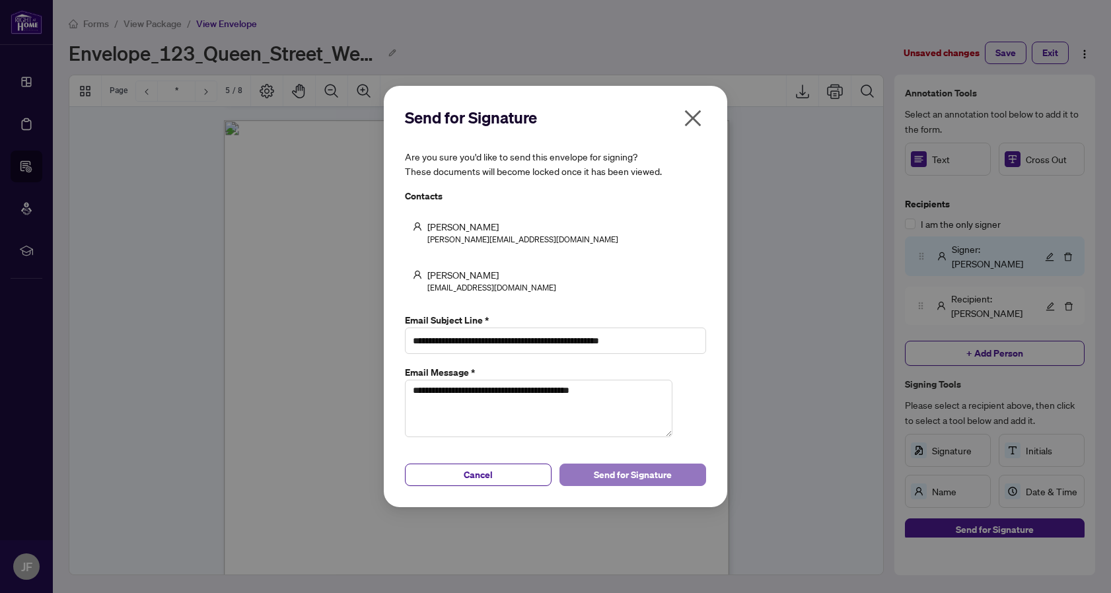
click at [632, 478] on span "Send for Signature" at bounding box center [633, 474] width 78 height 21
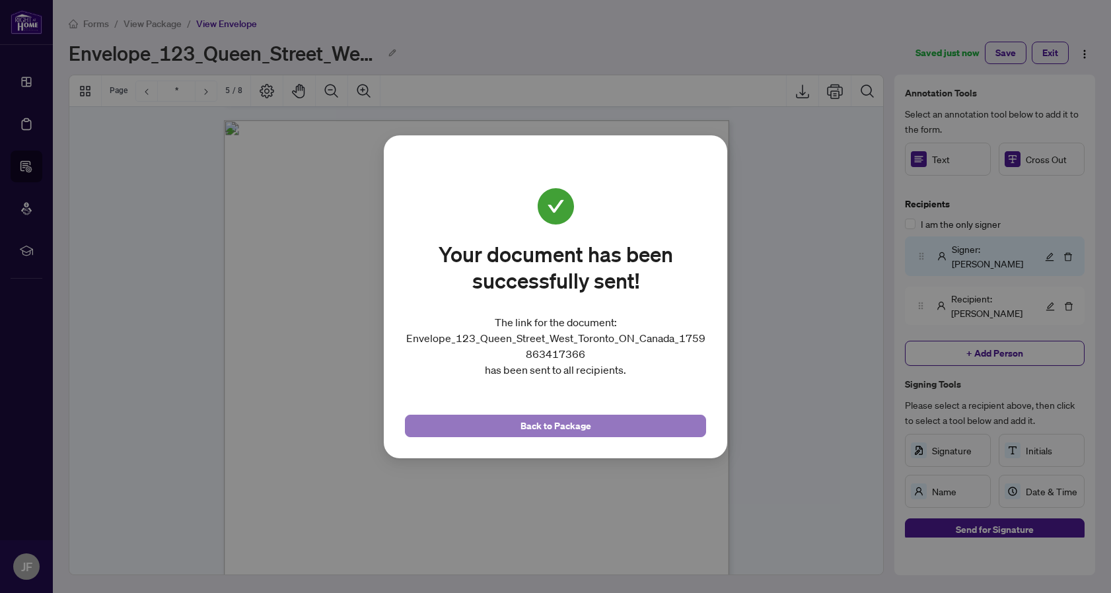
click at [602, 417] on button "Back to Package" at bounding box center [555, 426] width 301 height 22
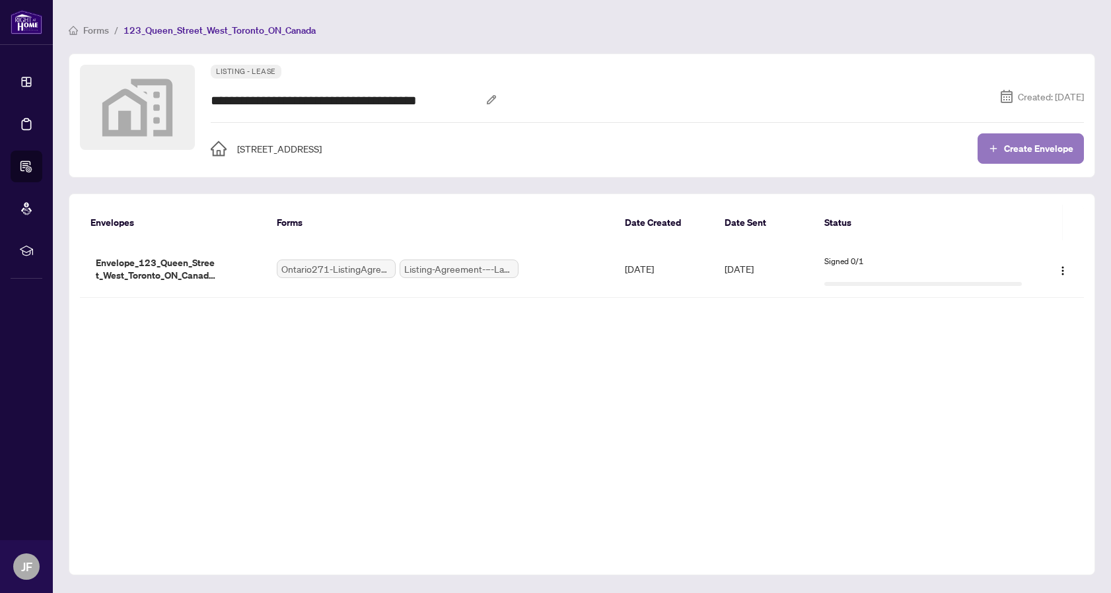
click at [1034, 151] on span "Create Envelope" at bounding box center [1038, 148] width 69 height 9
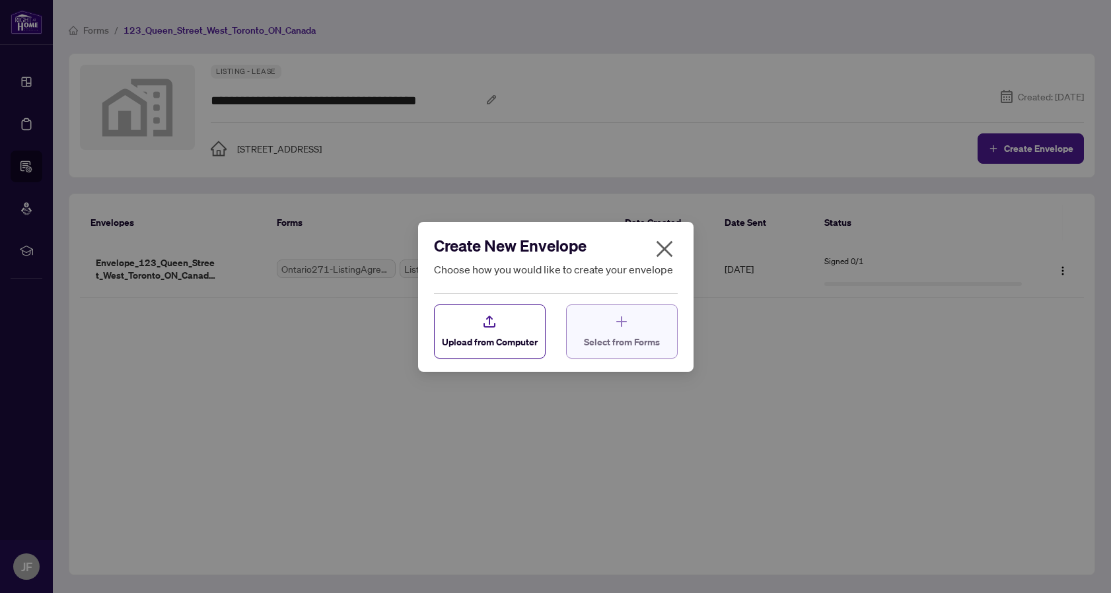
click at [629, 325] on icon "button" at bounding box center [622, 322] width 16 height 16
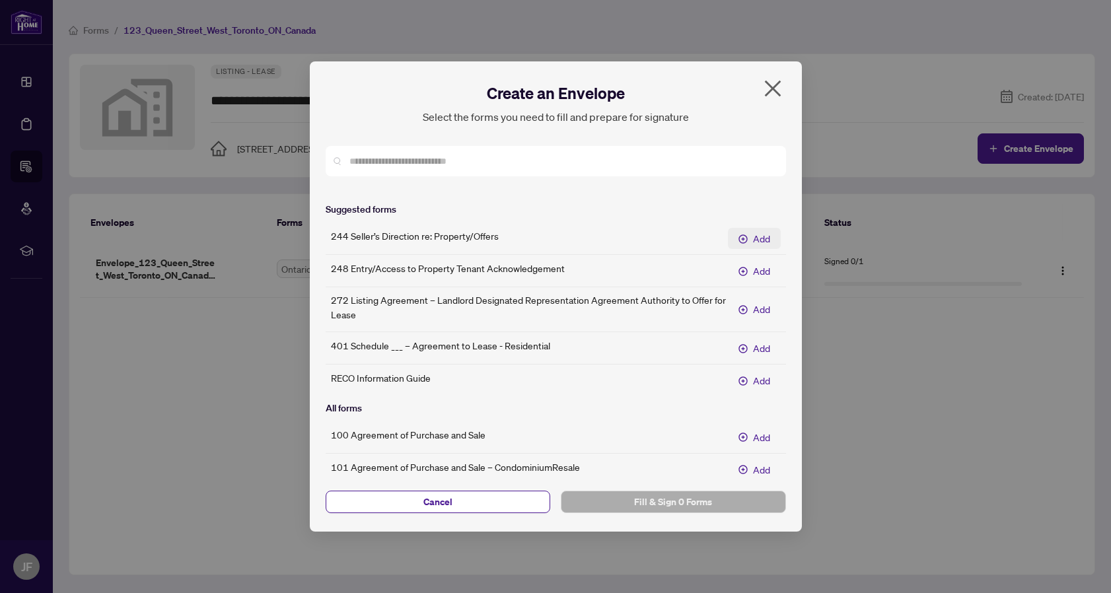
click at [762, 239] on span "Add" at bounding box center [761, 238] width 17 height 15
click at [766, 270] on span "Add" at bounding box center [761, 271] width 17 height 15
click at [764, 307] on span "Add" at bounding box center [761, 309] width 17 height 15
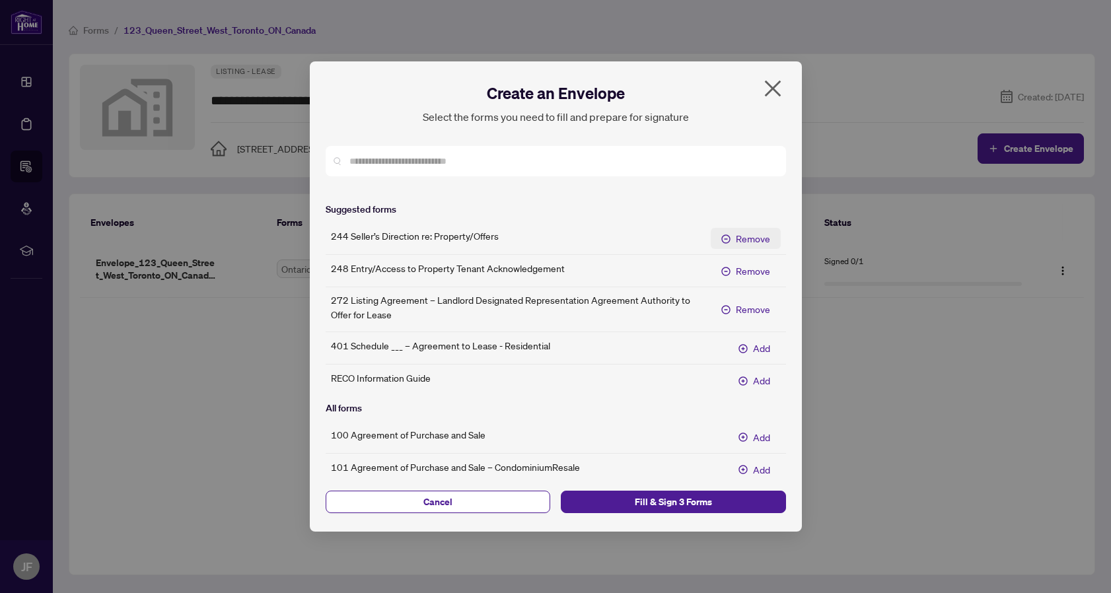
click at [753, 239] on span "Remove" at bounding box center [753, 238] width 34 height 15
click at [640, 503] on span "Fill & Sign 3 Forms" at bounding box center [673, 501] width 204 height 21
click at [640, 504] on span "Fill & Sign 3 Forms" at bounding box center [673, 501] width 204 height 21
click at [655, 507] on span "Fill & Sign 3 Forms" at bounding box center [673, 501] width 204 height 21
click at [854, 593] on div at bounding box center [555, 593] width 1111 height 0
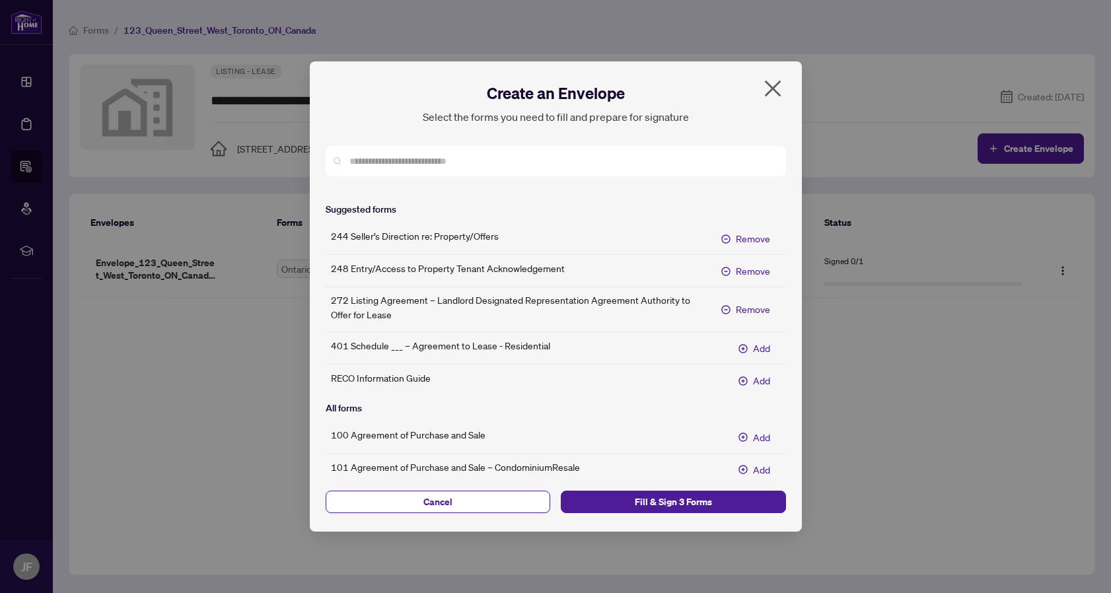
click at [853, 593] on div at bounding box center [555, 593] width 1111 height 0
click at [852, 593] on div at bounding box center [555, 593] width 1111 height 0
click at [834, 593] on div at bounding box center [555, 593] width 1111 height 0
click at [953, 593] on div at bounding box center [555, 593] width 1111 height 0
click at [838, 593] on div at bounding box center [555, 593] width 1111 height 0
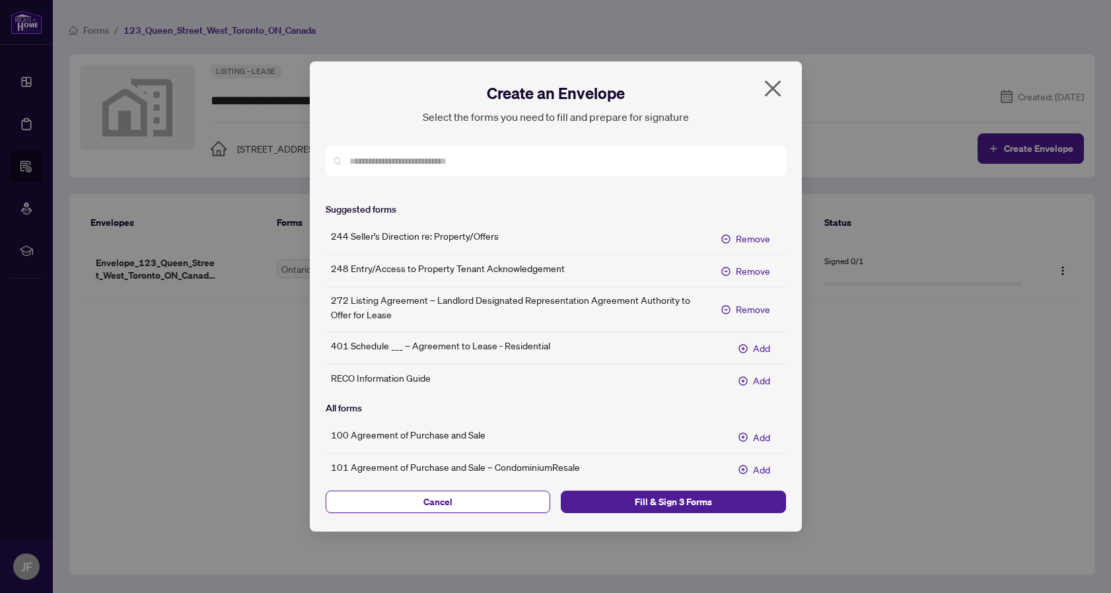
click at [1042, 593] on div at bounding box center [555, 593] width 1111 height 0
click at [772, 85] on icon "close" at bounding box center [772, 88] width 21 height 21
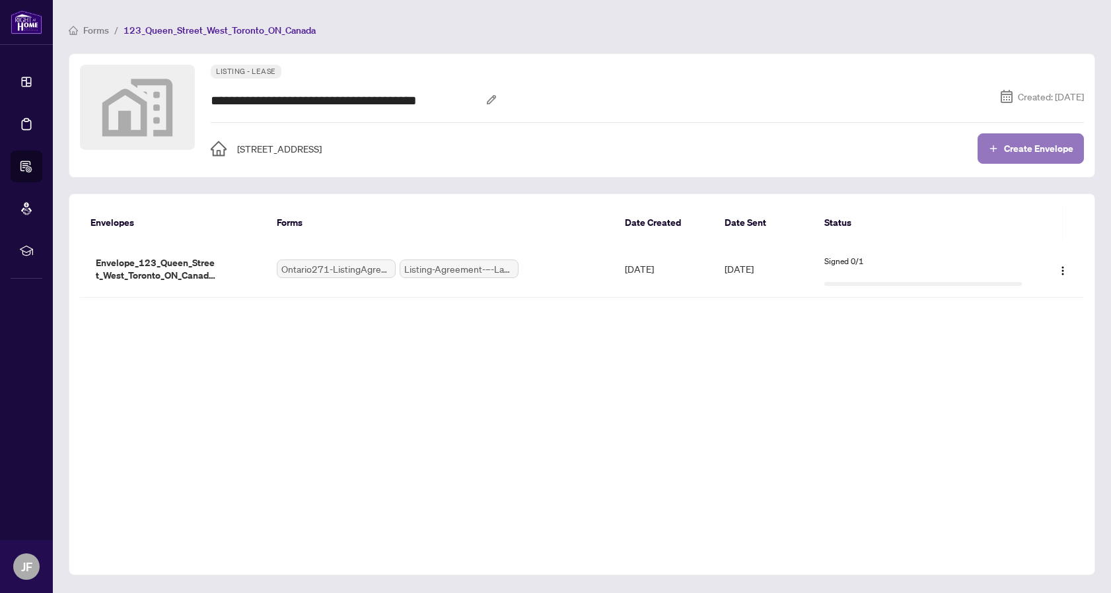
click at [1044, 145] on span "Create Envelope" at bounding box center [1038, 148] width 69 height 9
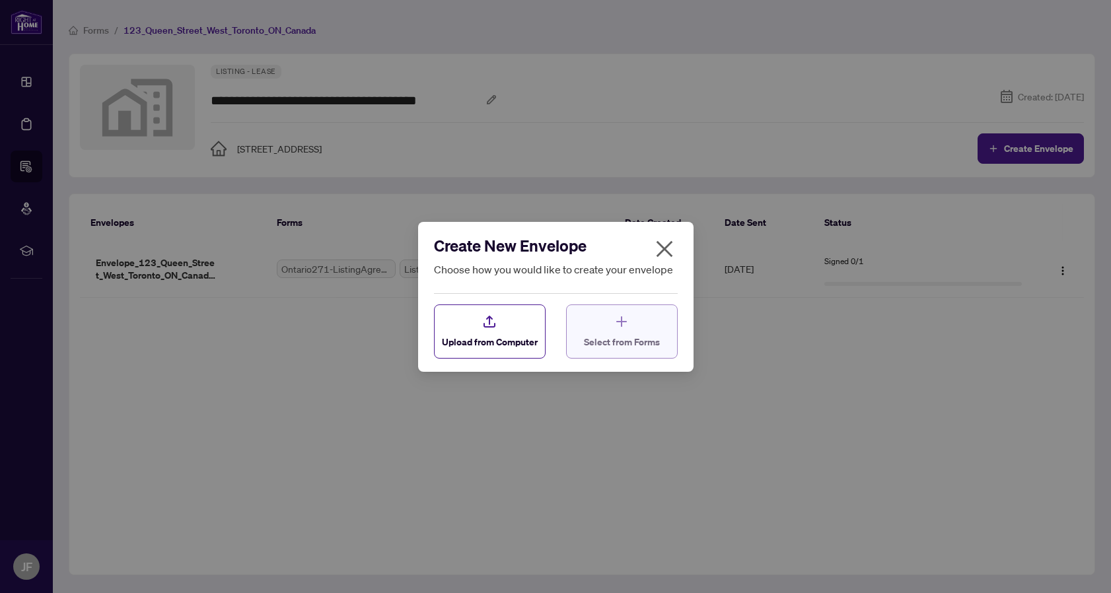
click at [649, 330] on div "Select from Forms" at bounding box center [622, 331] width 76 height 35
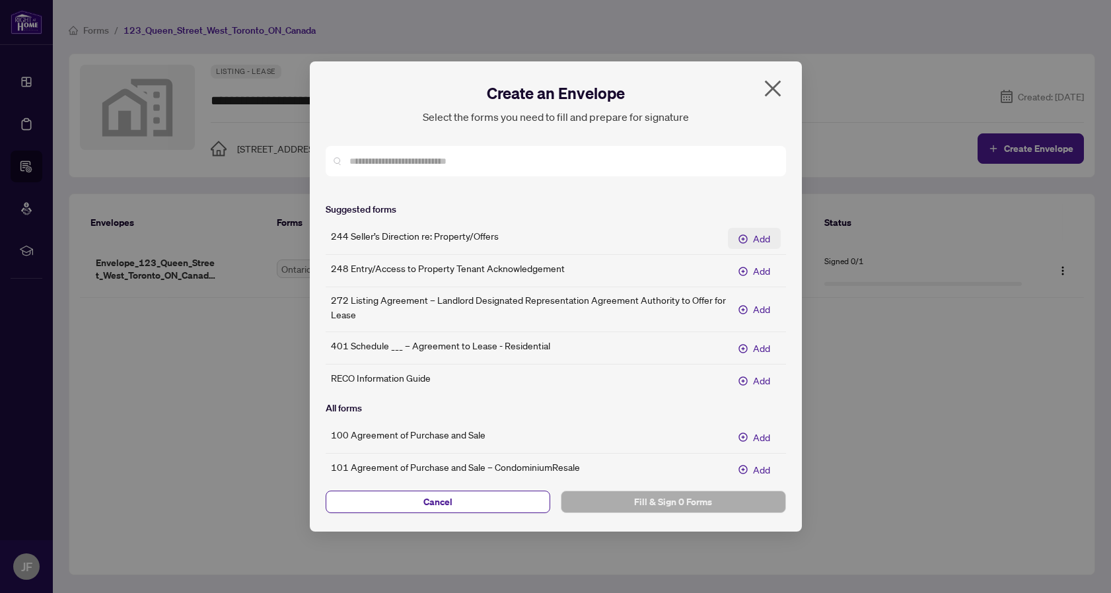
click at [756, 234] on span "Add" at bounding box center [761, 238] width 17 height 15
click at [753, 266] on span "Add" at bounding box center [761, 271] width 17 height 15
click at [753, 305] on span "Add" at bounding box center [761, 309] width 17 height 15
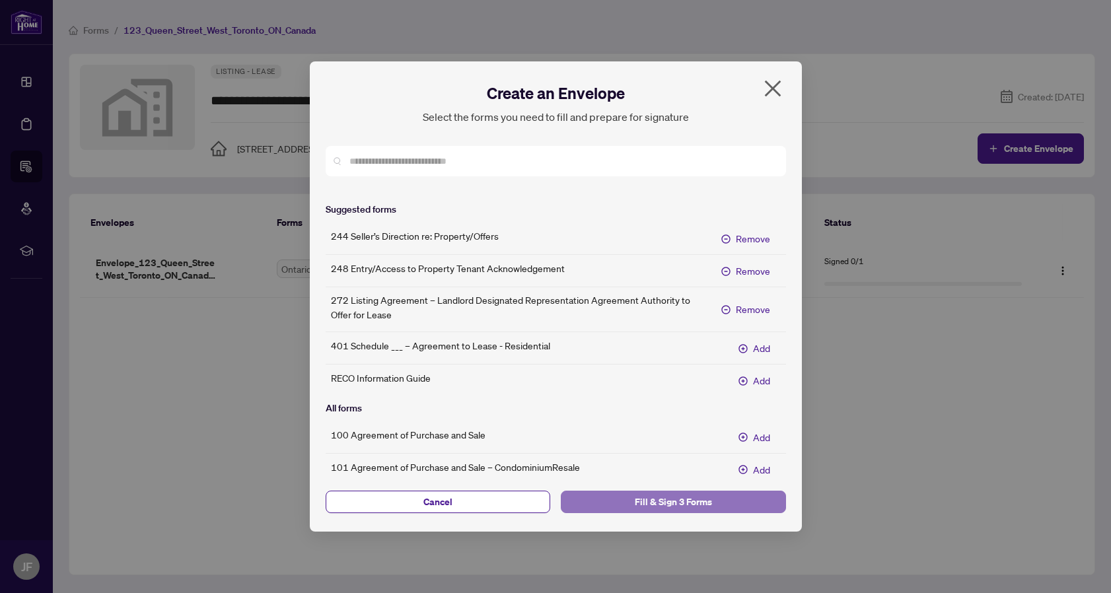
click at [658, 503] on span "Fill & Sign 3 Forms" at bounding box center [673, 501] width 204 height 21
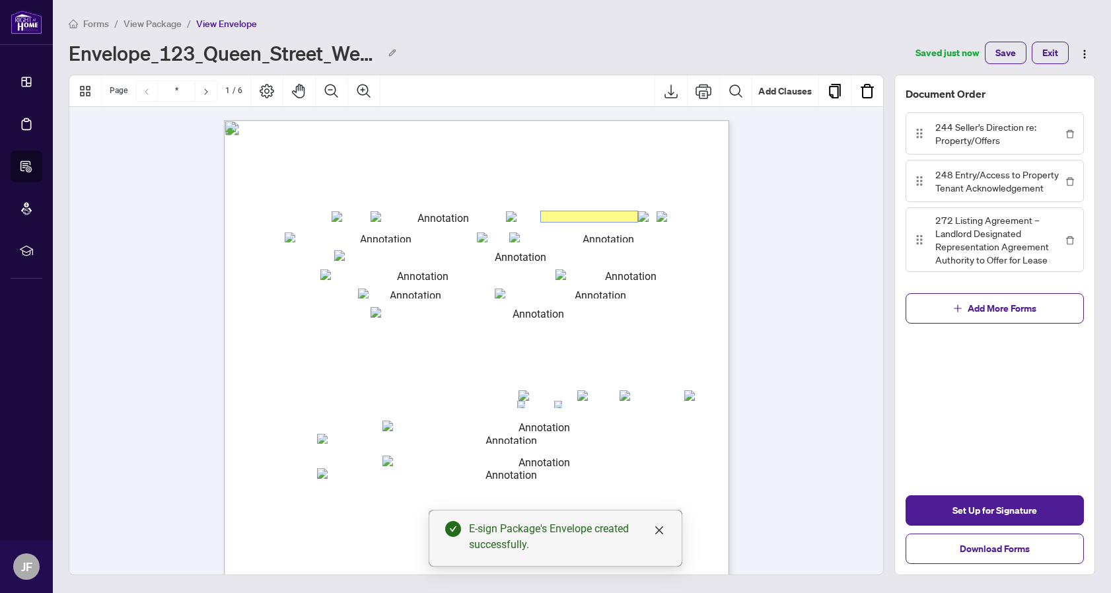
click at [610, 215] on input "txtp_city" at bounding box center [589, 216] width 96 height 11
type input "********"
click at [648, 237] on input "txtseller2" at bounding box center [602, 238] width 186 height 10
click at [770, 93] on button "Add Clauses" at bounding box center [785, 91] width 66 height 32
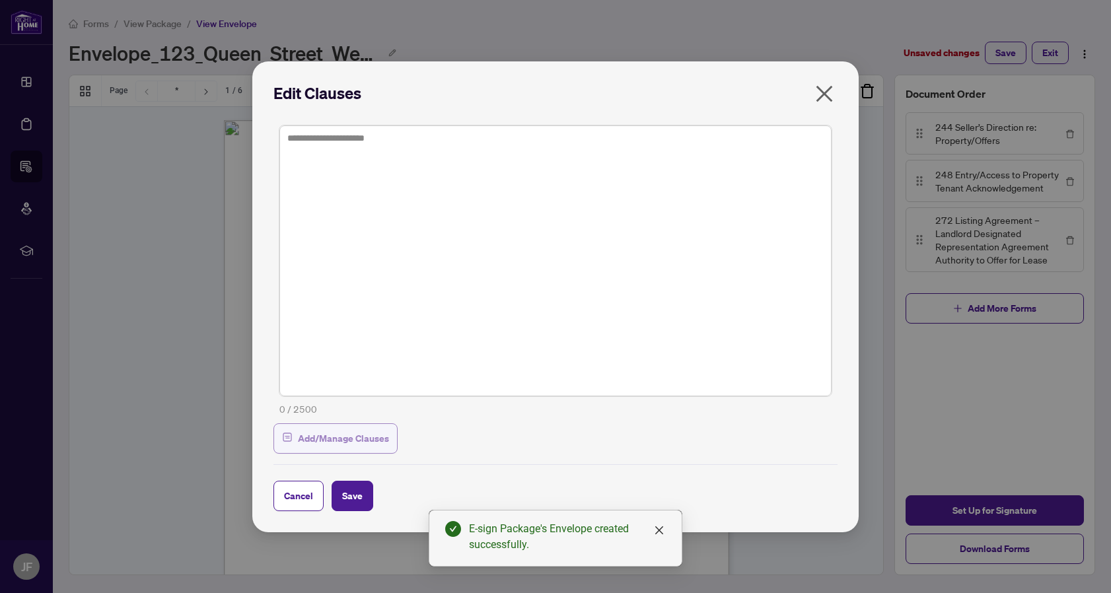
click at [345, 437] on span "Add/Manage Clauses" at bounding box center [343, 438] width 91 height 21
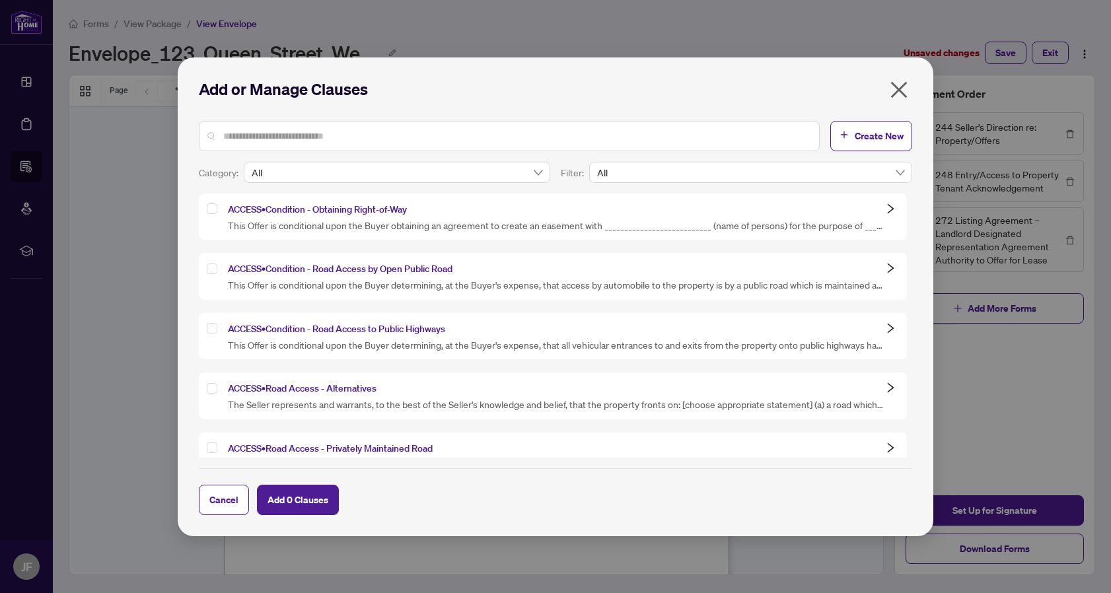
click at [733, 203] on div "Access • Condition - Obtaining Right-of-Way" at bounding box center [546, 208] width 678 height 15
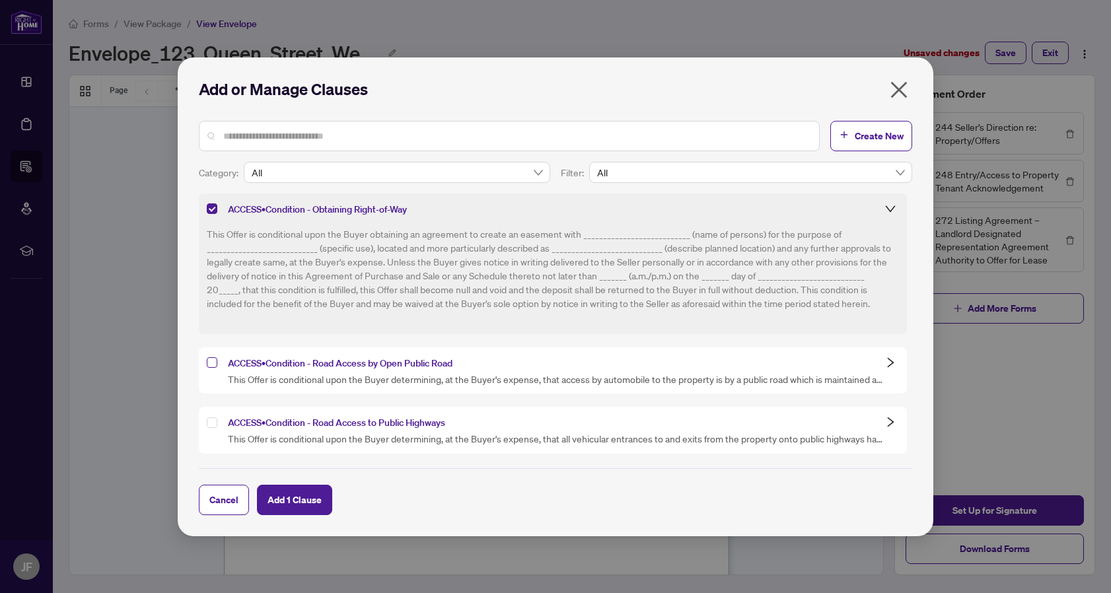
click at [213, 370] on label at bounding box center [212, 362] width 11 height 15
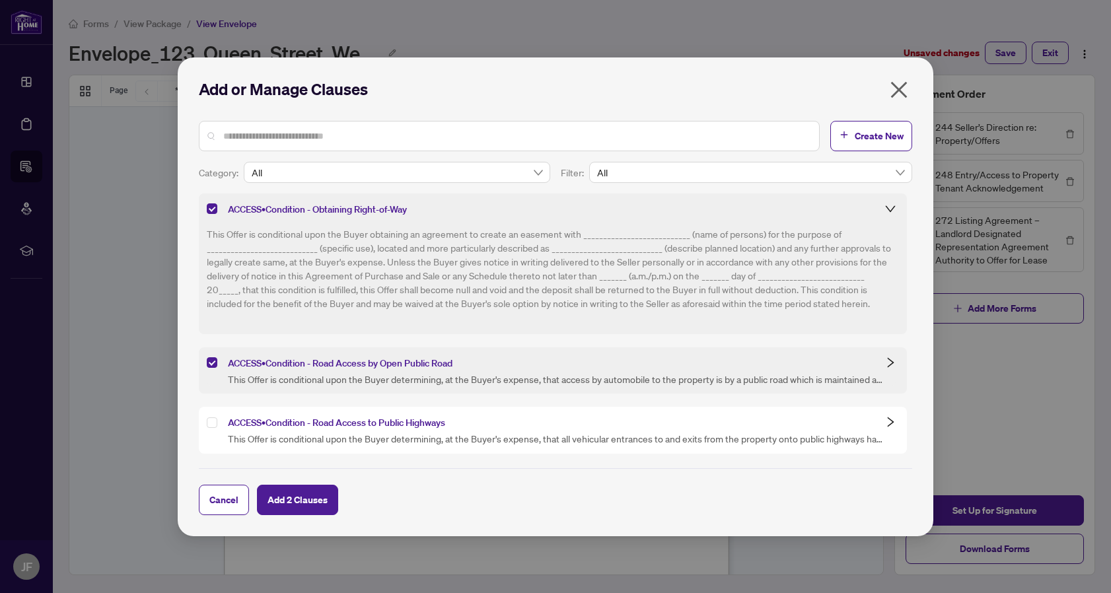
click at [646, 146] on div at bounding box center [509, 136] width 621 height 30
click at [656, 141] on input "text" at bounding box center [515, 136] width 585 height 15
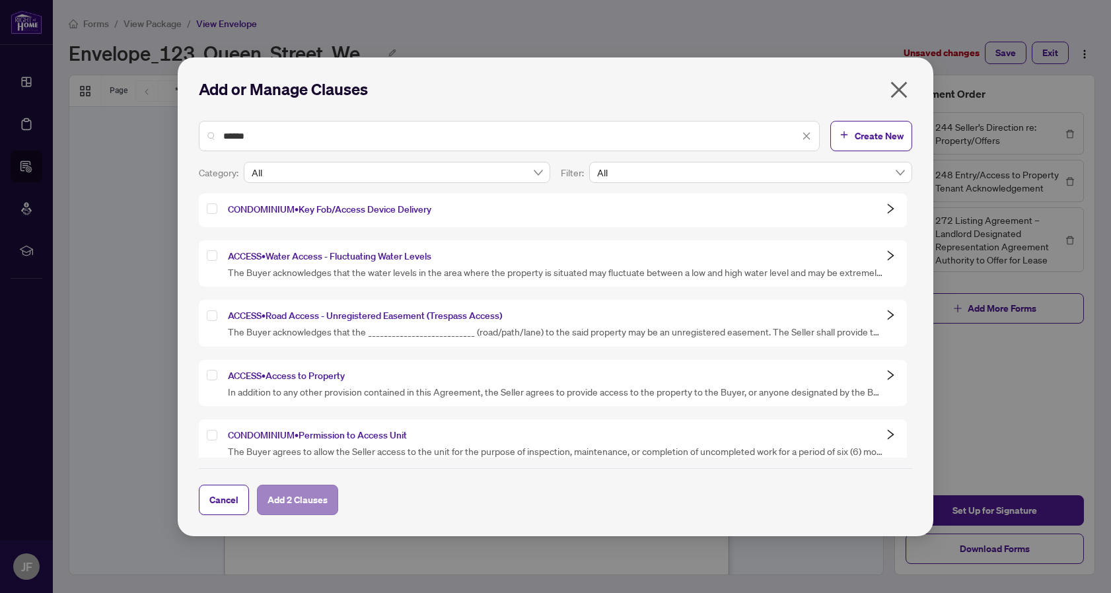
type input "******"
click at [305, 491] on span "Add 2 Clauses" at bounding box center [298, 499] width 60 height 21
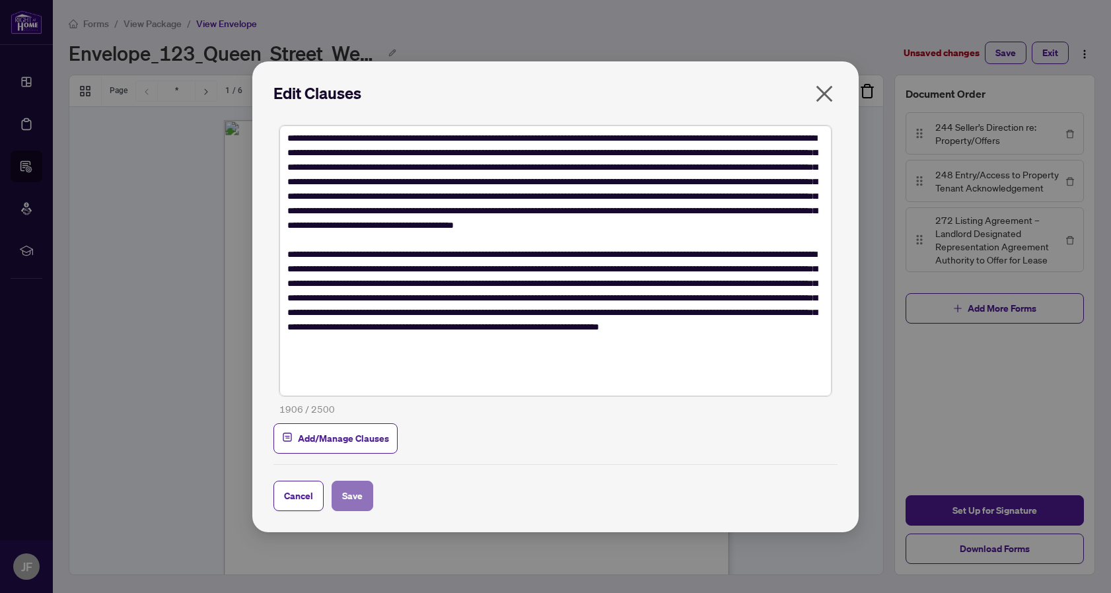
click at [351, 489] on span "Save" at bounding box center [352, 496] width 20 height 21
type input "**********"
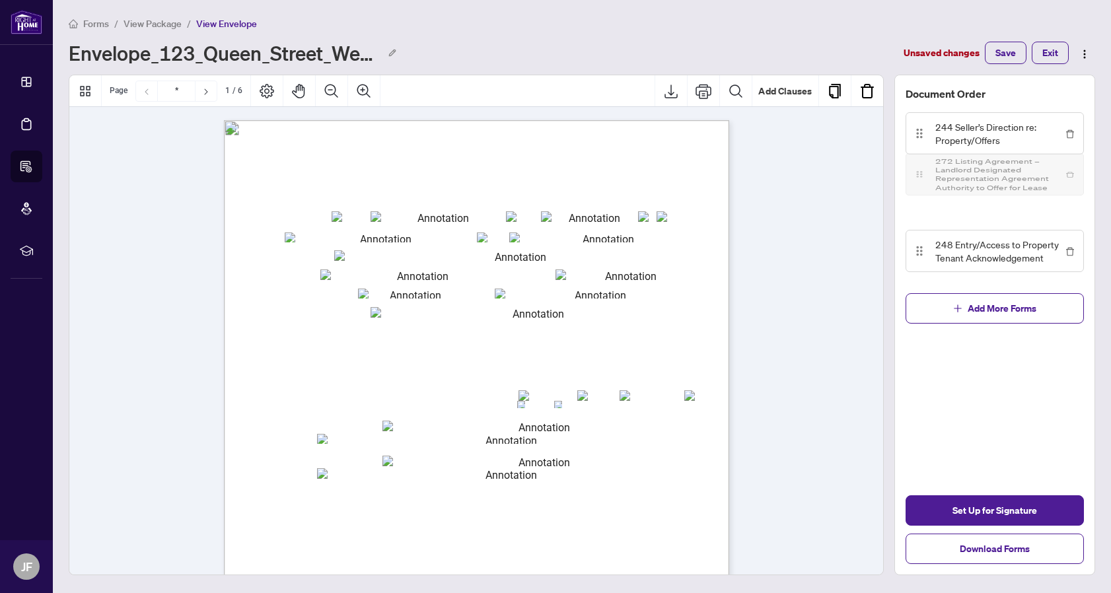
drag, startPoint x: 918, startPoint y: 246, endPoint x: 922, endPoint y: 181, distance: 65.5
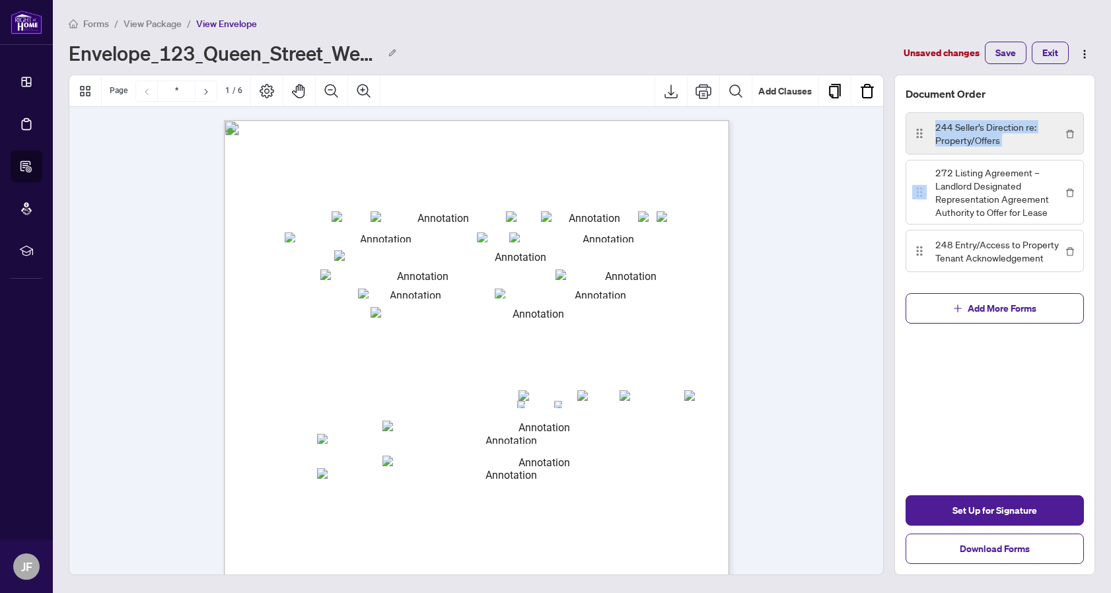
drag, startPoint x: 922, startPoint y: 182, endPoint x: 927, endPoint y: 115, distance: 67.6
click at [927, 115] on div "Document Order 244 Seller’s Direction re: Property/Offers 272 Listing Agreement…" at bounding box center [994, 181] width 199 height 213
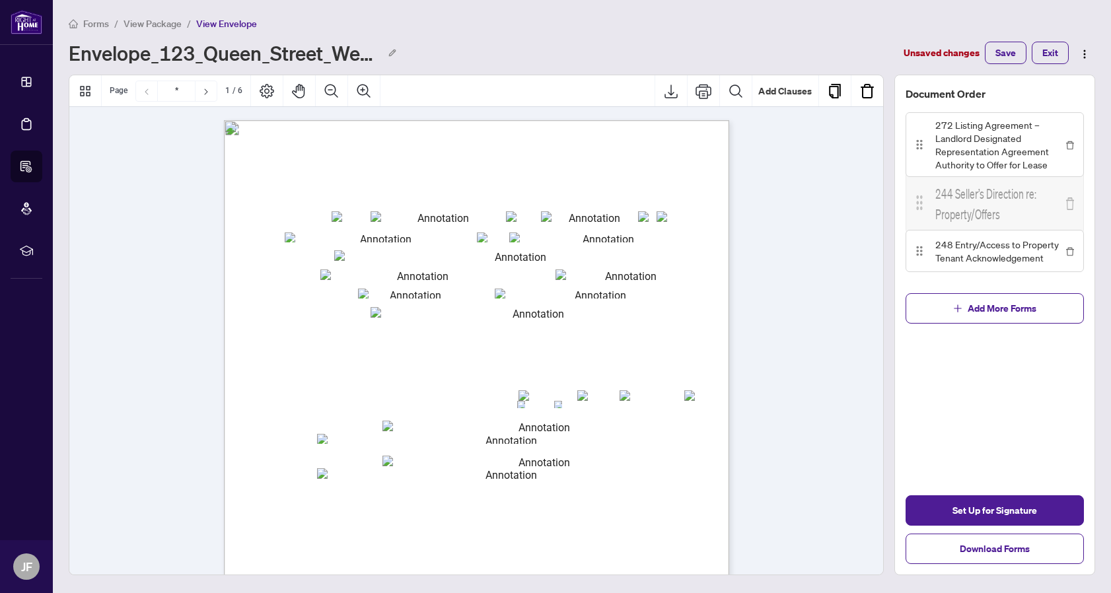
drag, startPoint x: 920, startPoint y: 134, endPoint x: 919, endPoint y: 204, distance: 70.0
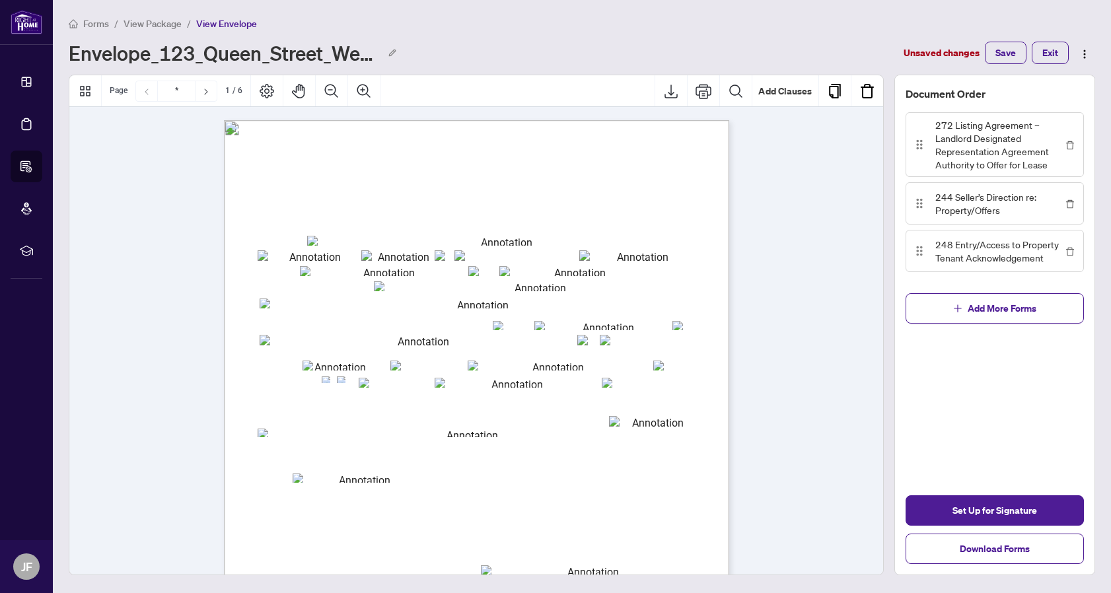
click at [937, 371] on div "Document Order 272 Listing Agreement – Landlord Designated Representation Agree…" at bounding box center [994, 325] width 201 height 501
click at [970, 501] on span "Set Up for Signature" at bounding box center [995, 510] width 85 height 21
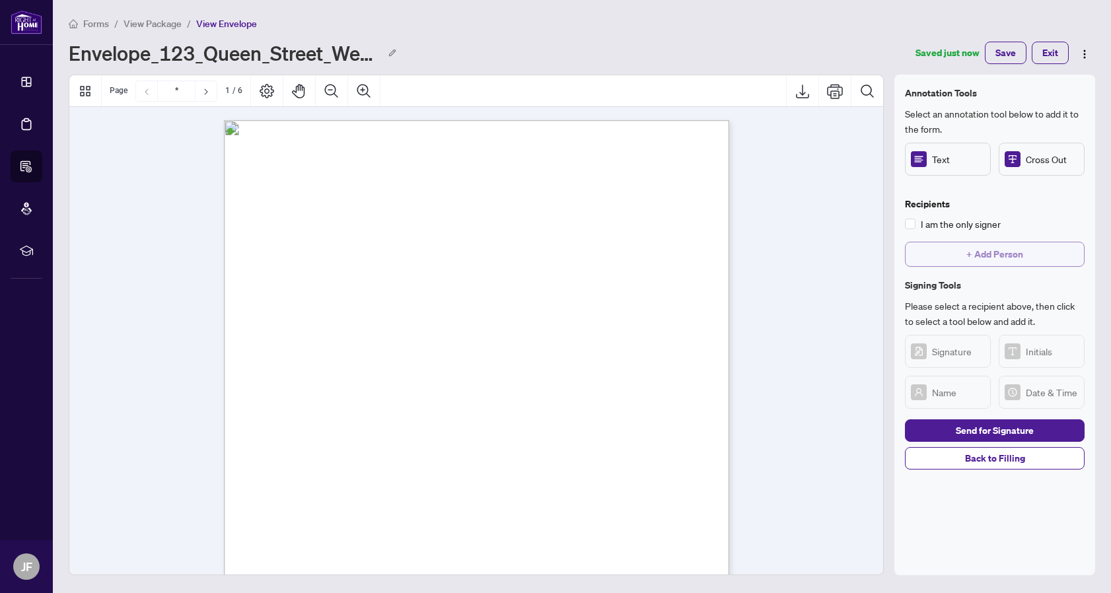
click at [980, 250] on span "+ Add Person" at bounding box center [994, 254] width 57 height 21
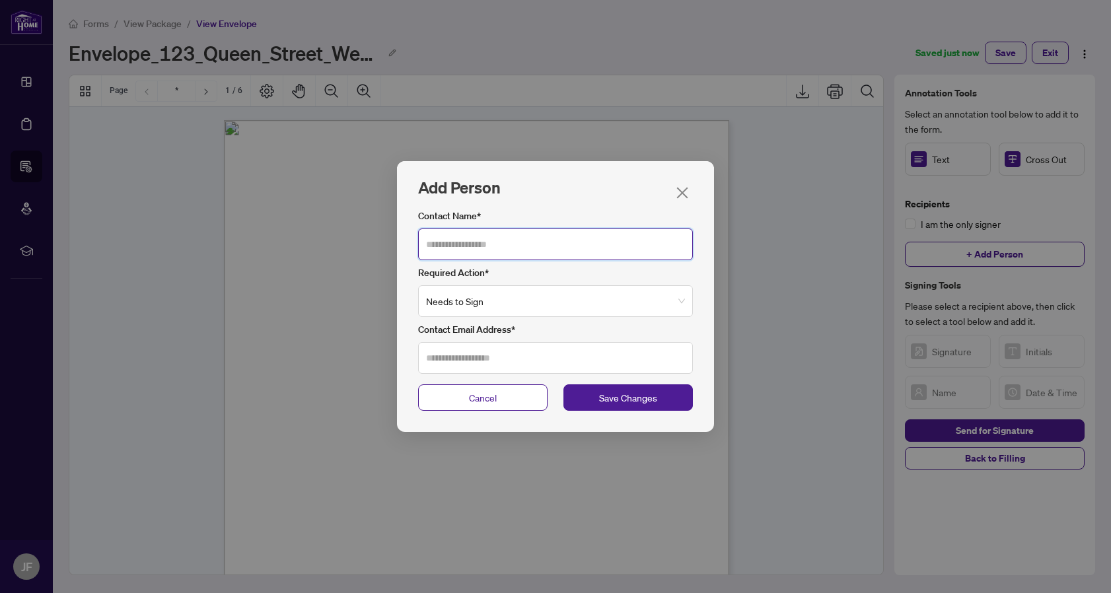
click at [628, 243] on input "Contact Name*" at bounding box center [555, 245] width 275 height 32
type input "*****"
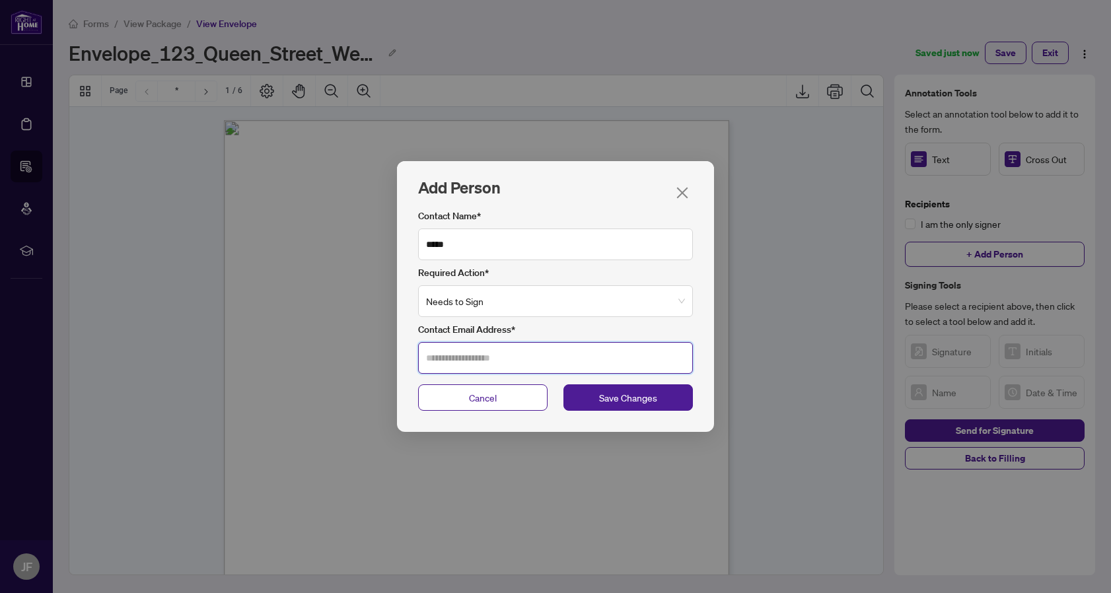
click at [524, 347] on input "Contact Email Address*" at bounding box center [555, 358] width 275 height 32
type input "**********"
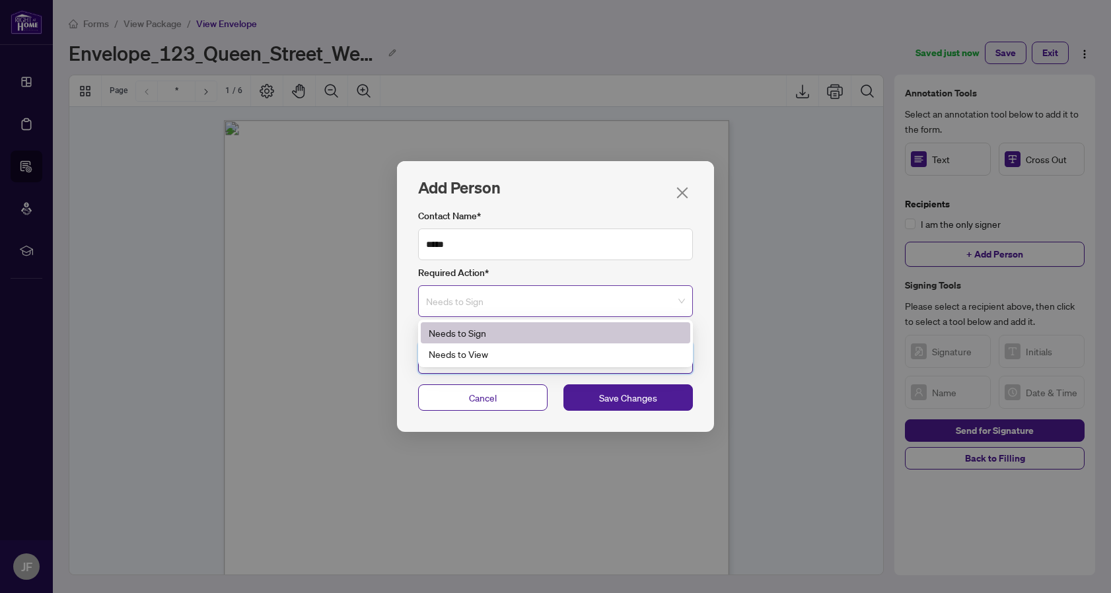
click at [639, 298] on span "Needs to Sign" at bounding box center [555, 301] width 259 height 30
click at [567, 347] on div "Needs to View" at bounding box center [556, 354] width 254 height 15
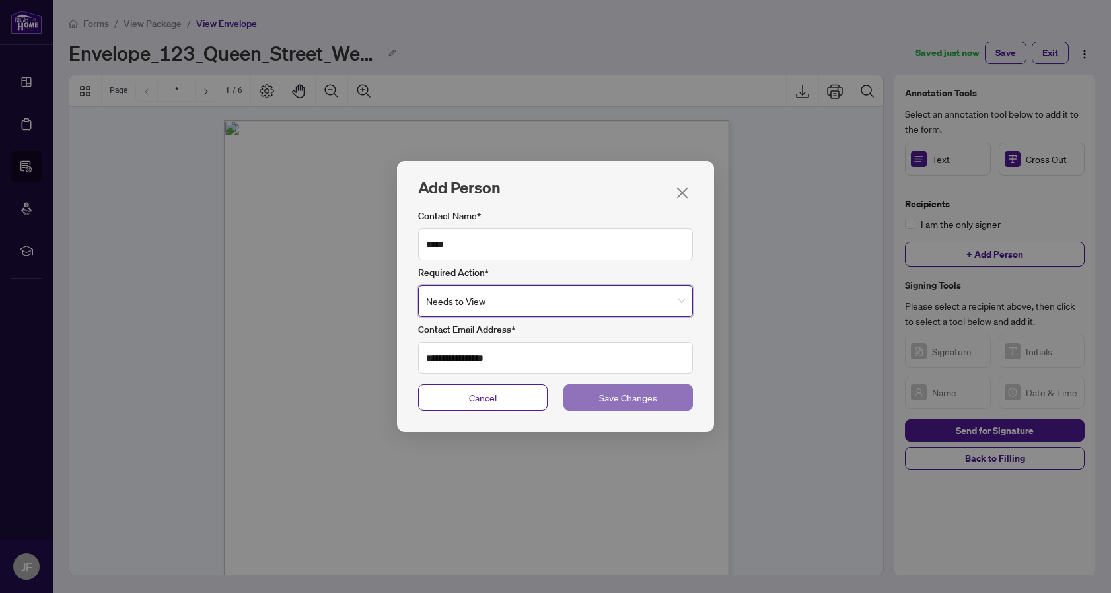
click at [624, 400] on span "Save Changes" at bounding box center [628, 397] width 58 height 15
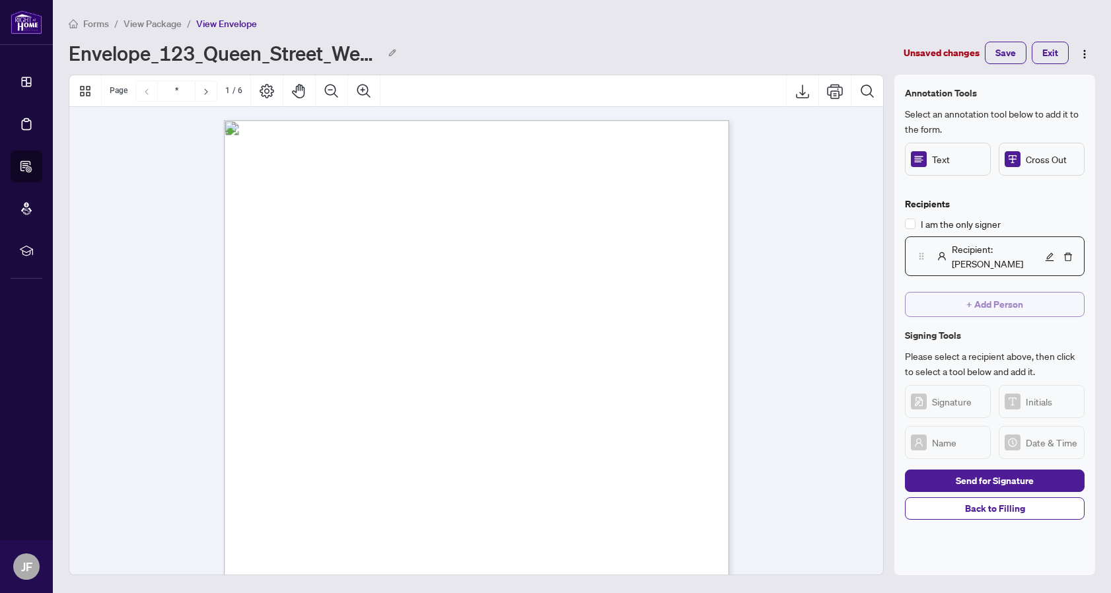
click at [969, 294] on span "+ Add Person" at bounding box center [994, 304] width 57 height 21
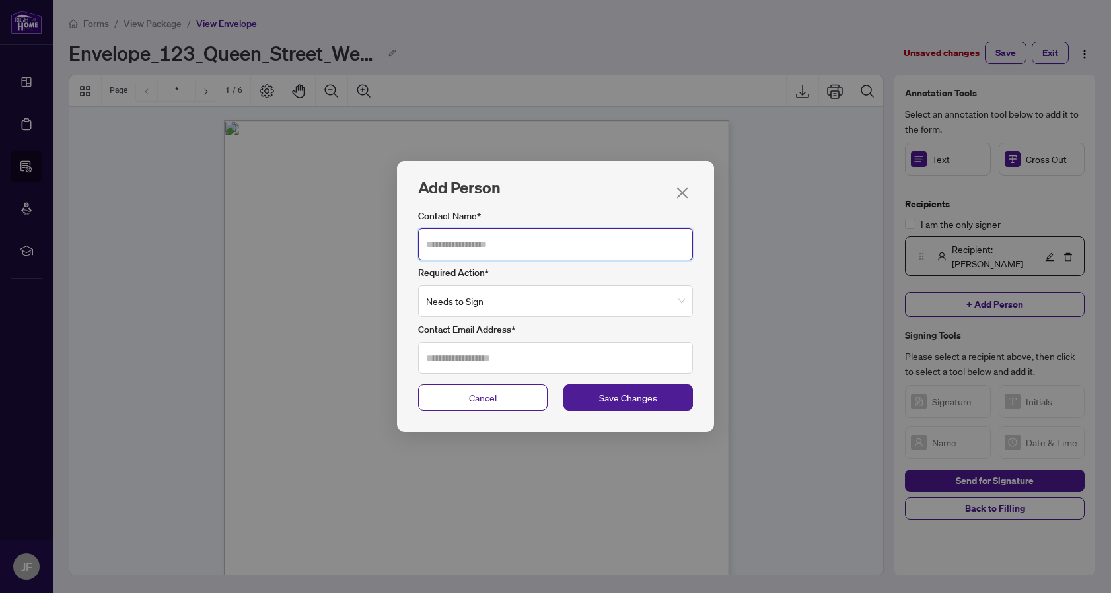
click at [563, 237] on input "Contact Name*" at bounding box center [555, 245] width 275 height 32
type input "*****"
click at [513, 375] on div "Contact Name* ***** Required Action* Needs to Sign Contact Email Address*" at bounding box center [555, 293] width 317 height 181
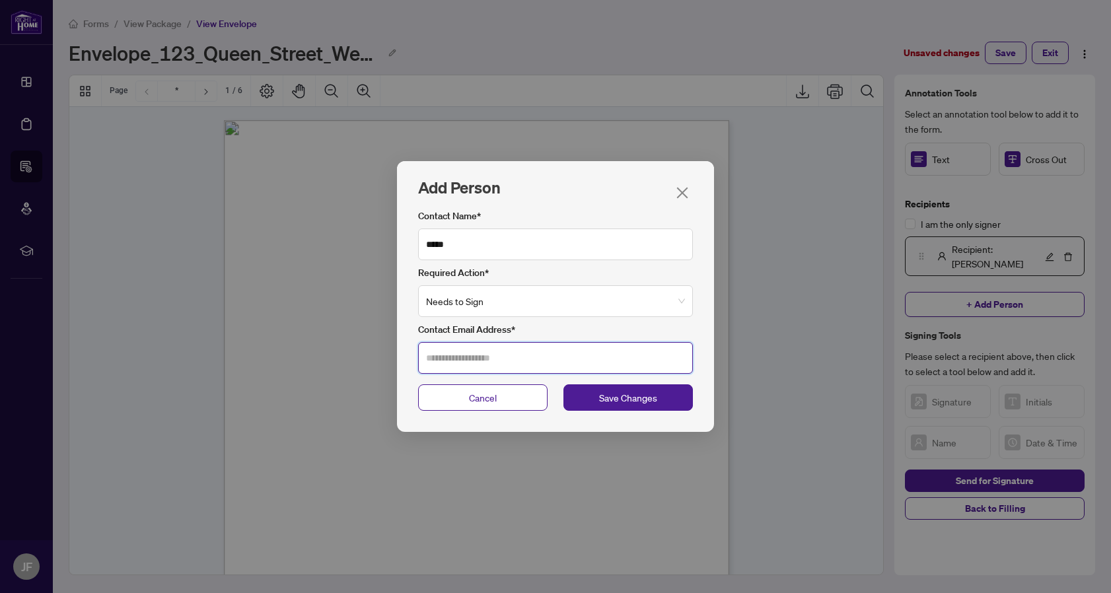
click at [533, 357] on input "Contact Email Address*" at bounding box center [555, 358] width 275 height 32
type input "**********"
drag, startPoint x: 575, startPoint y: 361, endPoint x: 421, endPoint y: 350, distance: 154.3
click at [421, 350] on input "**********" at bounding box center [555, 358] width 275 height 32
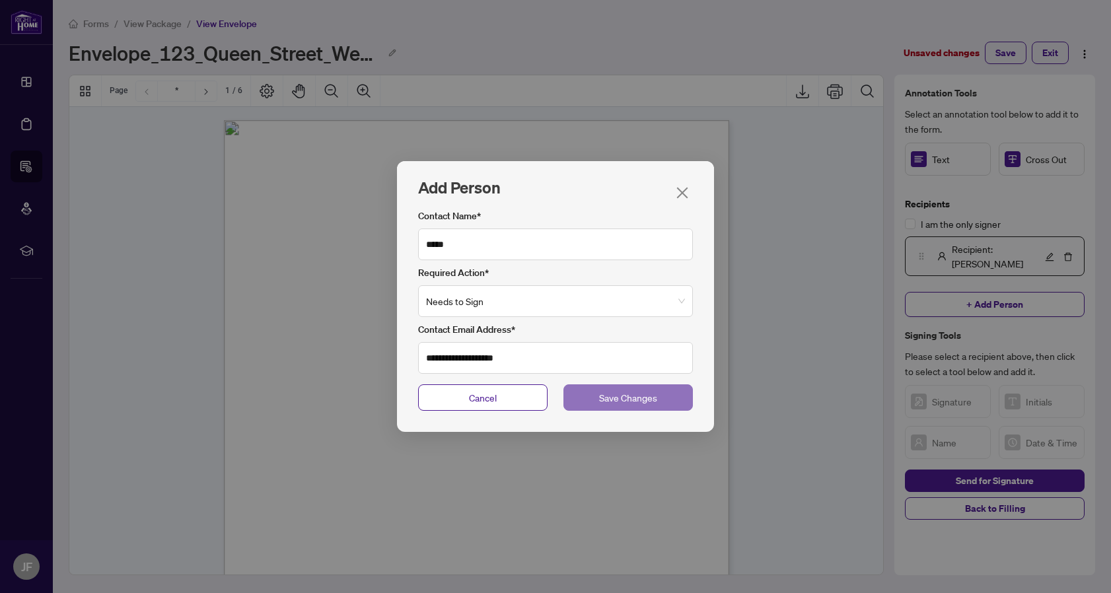
click at [624, 402] on span "Save Changes" at bounding box center [628, 397] width 58 height 15
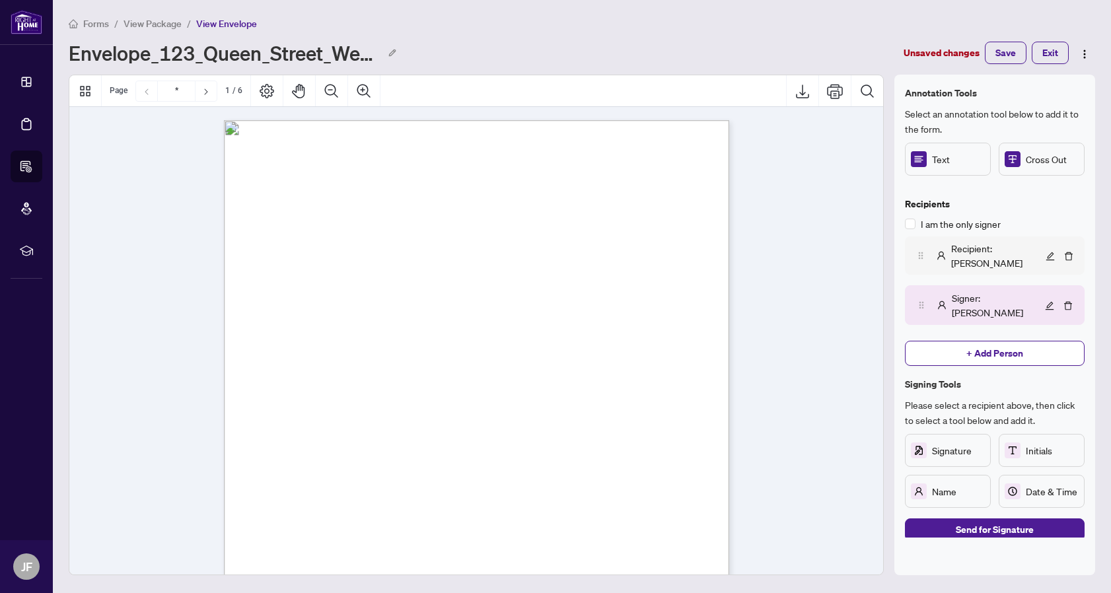
click at [974, 247] on span "Recipient : jason" at bounding box center [996, 255] width 91 height 29
click at [974, 247] on span "Recipient : jason" at bounding box center [997, 256] width 90 height 29
click at [1046, 252] on icon "edit" at bounding box center [1049, 256] width 9 height 9
type input "**********"
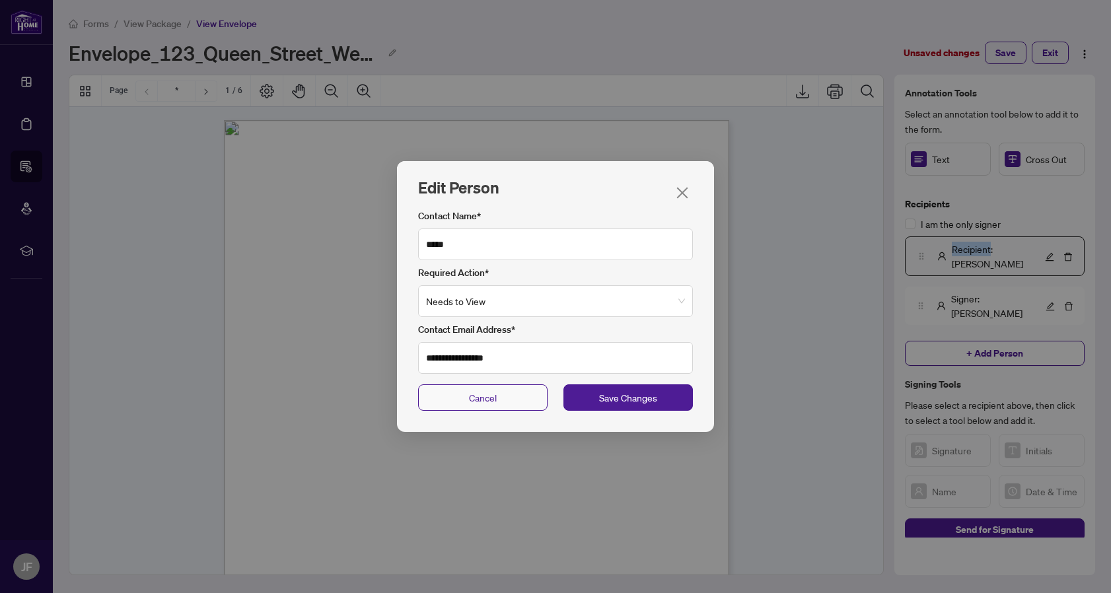
click at [511, 402] on button "Cancel" at bounding box center [482, 397] width 129 height 26
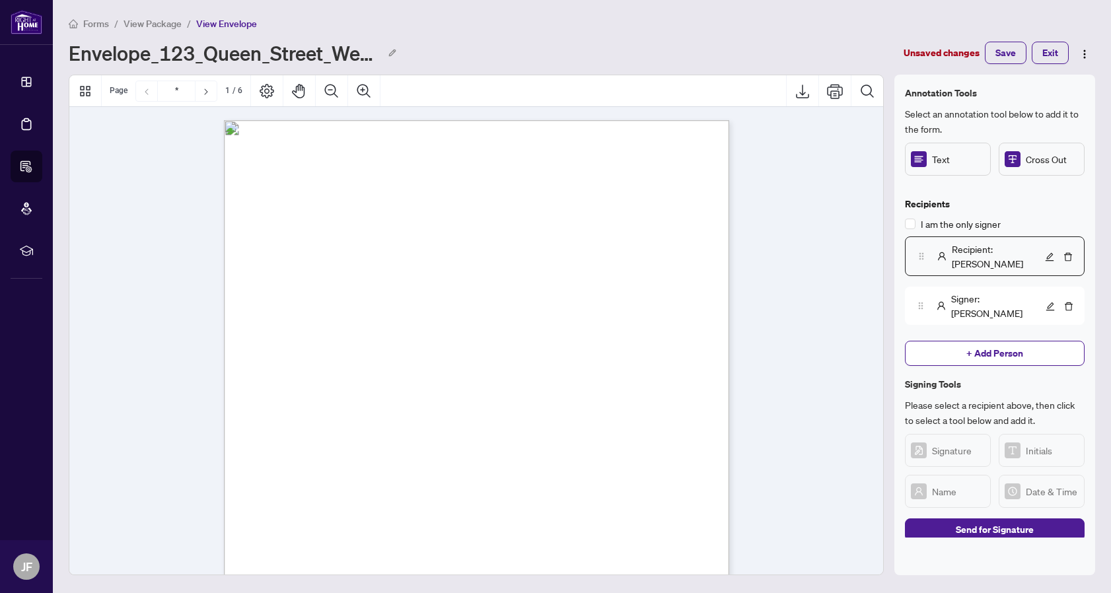
click at [1062, 197] on h4 "Recipients" at bounding box center [995, 204] width 180 height 15
click at [937, 291] on div "Signer : jason" at bounding box center [977, 305] width 129 height 29
click at [968, 248] on span "Recipient : jason" at bounding box center [996, 255] width 91 height 29
click at [958, 291] on span "Signer : jason" at bounding box center [996, 305] width 91 height 29
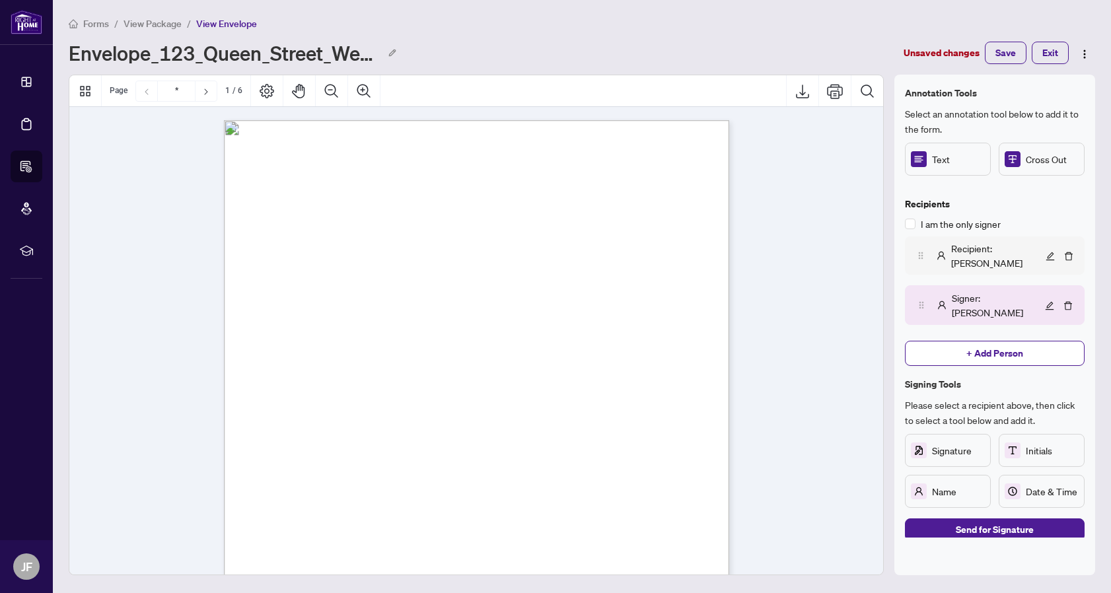
click at [974, 252] on span "Recipient : jason" at bounding box center [996, 255] width 91 height 29
click at [960, 291] on span "Signer : jason" at bounding box center [996, 305] width 91 height 29
click at [1002, 247] on span "Recipient : jason" at bounding box center [996, 255] width 91 height 29
click at [980, 291] on span "Signer : jason" at bounding box center [996, 305] width 91 height 29
click at [974, 167] on div "Text" at bounding box center [948, 159] width 86 height 33
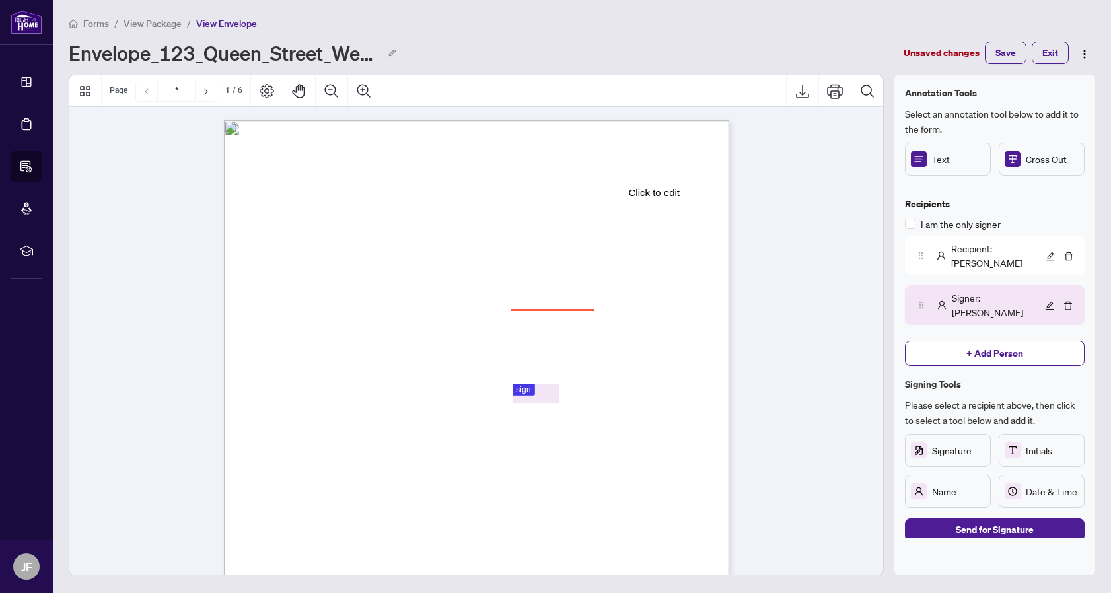
drag, startPoint x: 947, startPoint y: 417, endPoint x: 674, endPoint y: 373, distance: 276.9
click at [1033, 341] on button "+ Add Person" at bounding box center [995, 353] width 180 height 25
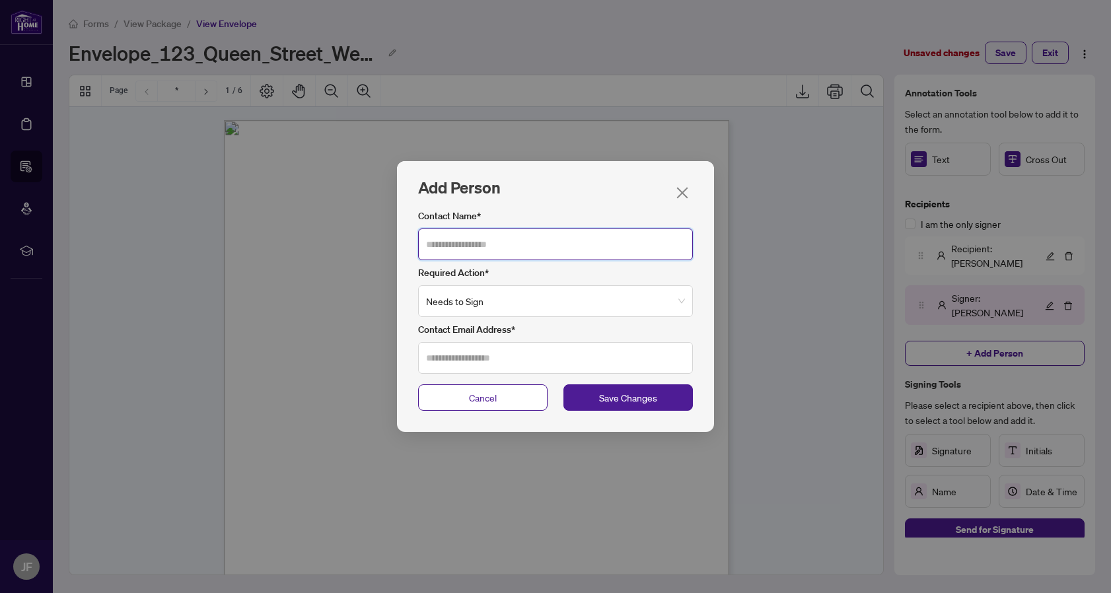
click at [667, 258] on input "Contact Name*" at bounding box center [555, 245] width 275 height 32
click at [580, 330] on label "Contact Email Address*" at bounding box center [555, 329] width 275 height 15
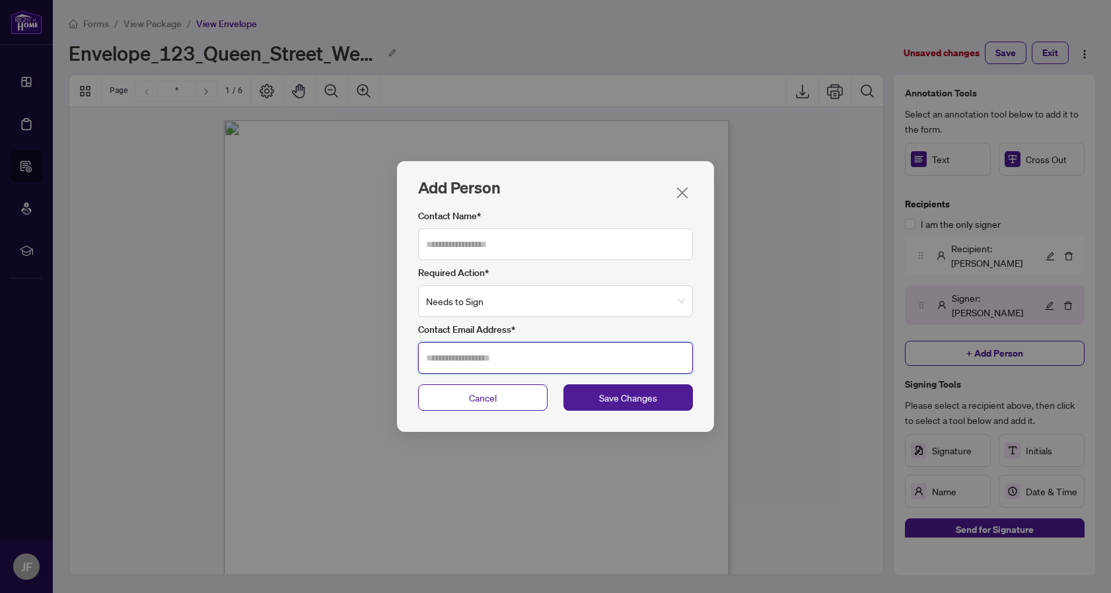
click at [580, 342] on input "Contact Email Address*" at bounding box center [555, 358] width 275 height 32
click at [567, 355] on input "Contact Email Address*" at bounding box center [555, 358] width 275 height 32
type input "**********"
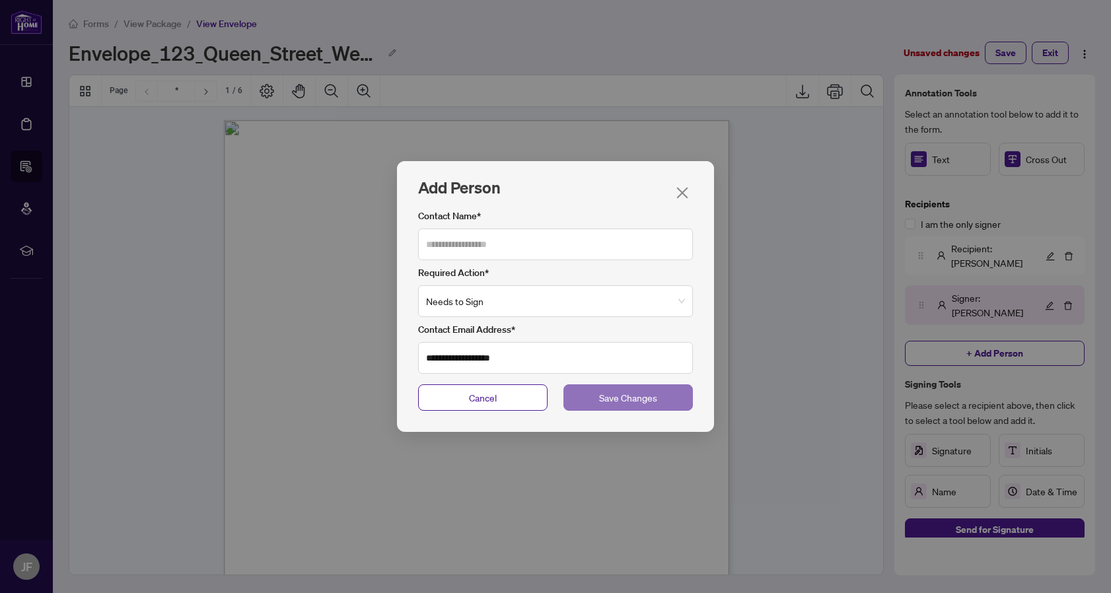
click at [615, 392] on span "Save Changes" at bounding box center [628, 397] width 58 height 15
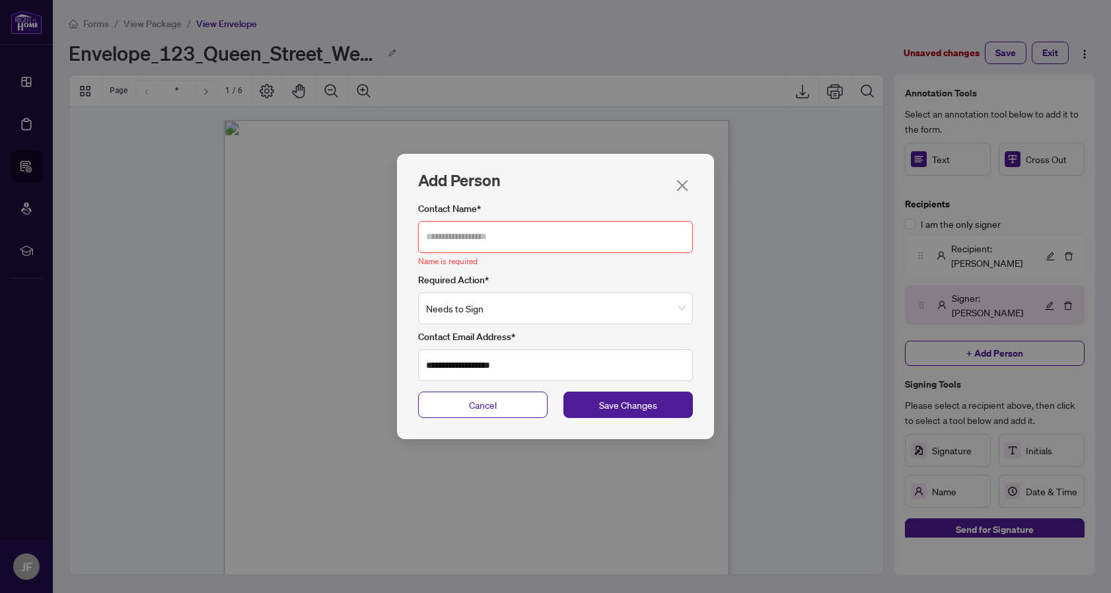
click at [598, 240] on input "Contact Name*" at bounding box center [555, 237] width 275 height 32
type input "**"
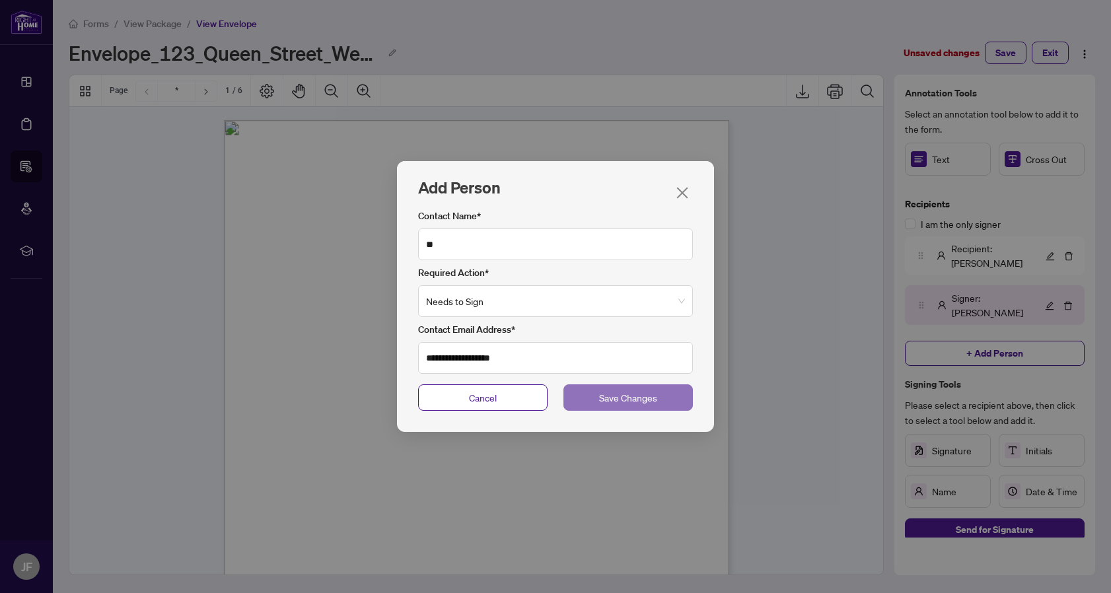
click at [628, 396] on span "Save Changes" at bounding box center [628, 397] width 58 height 15
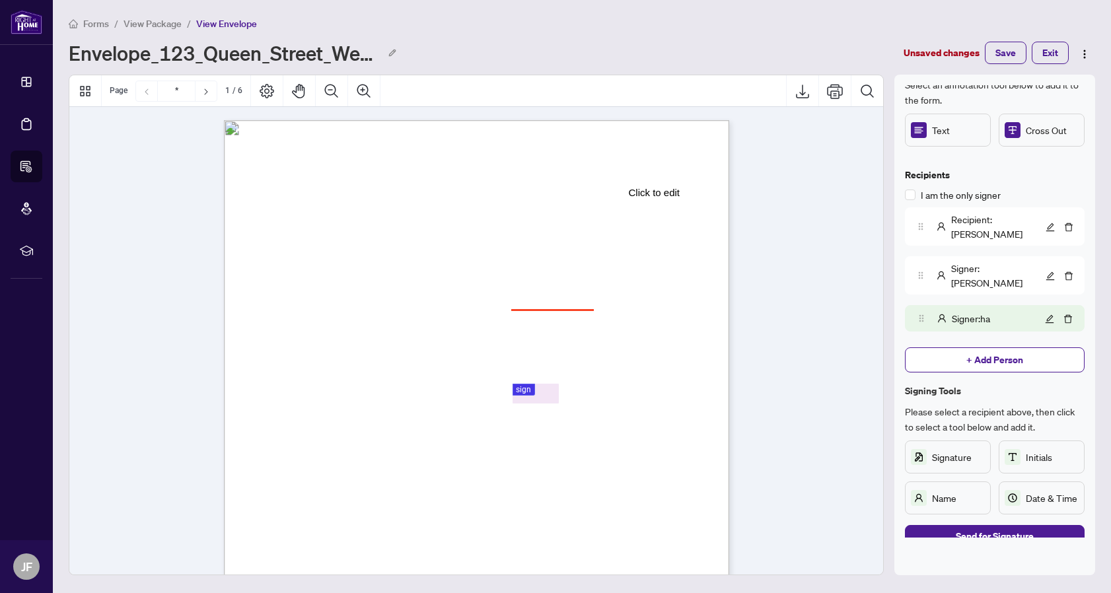
scroll to position [40, 0]
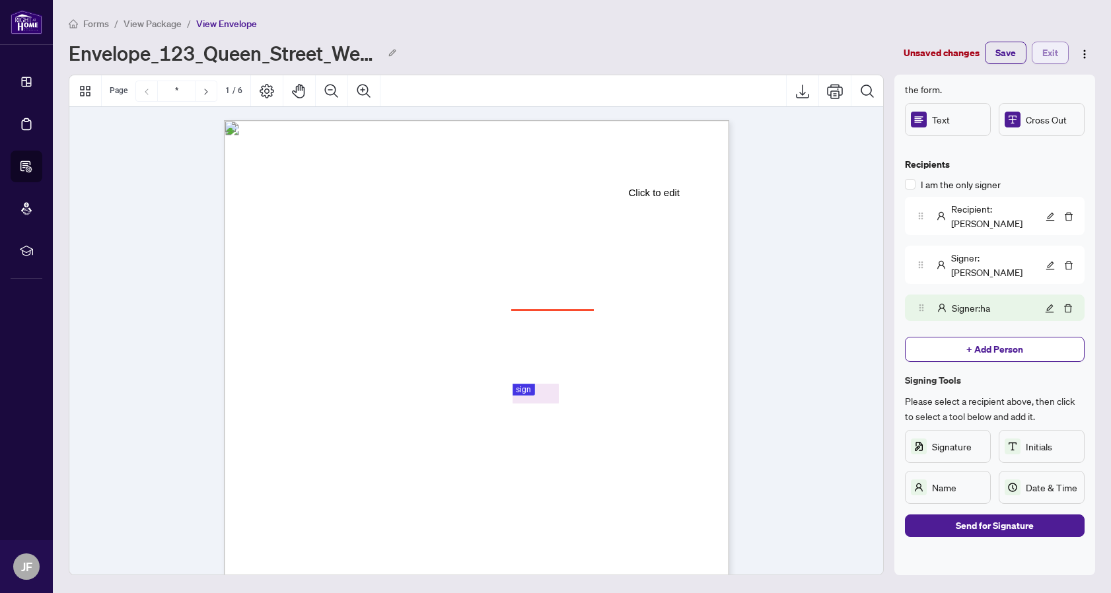
click at [1046, 53] on span "Exit" at bounding box center [1050, 52] width 16 height 21
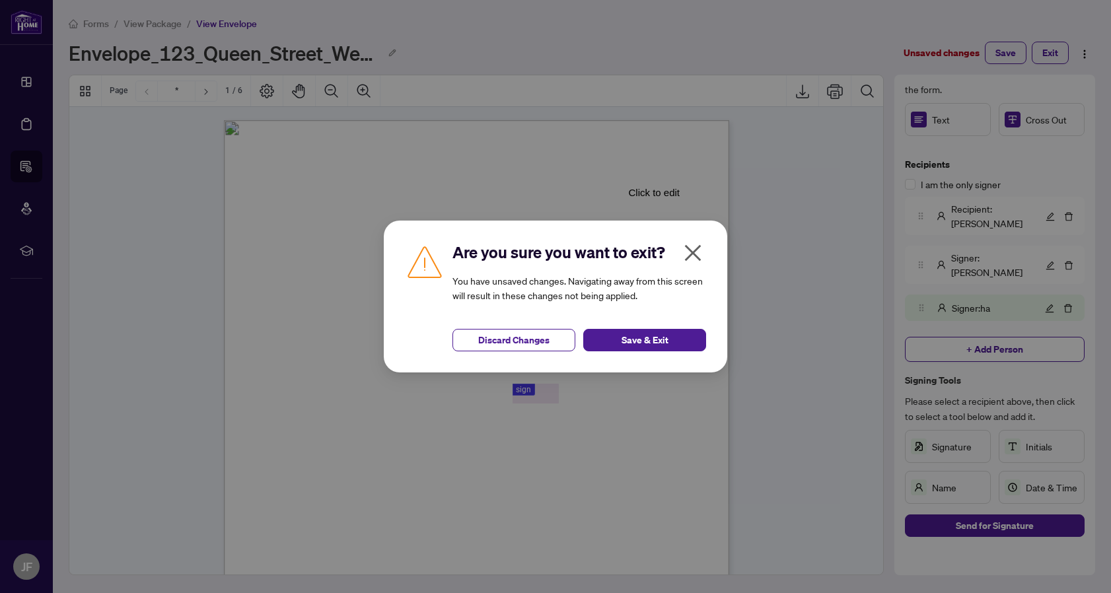
click at [700, 252] on icon "close" at bounding box center [692, 252] width 21 height 21
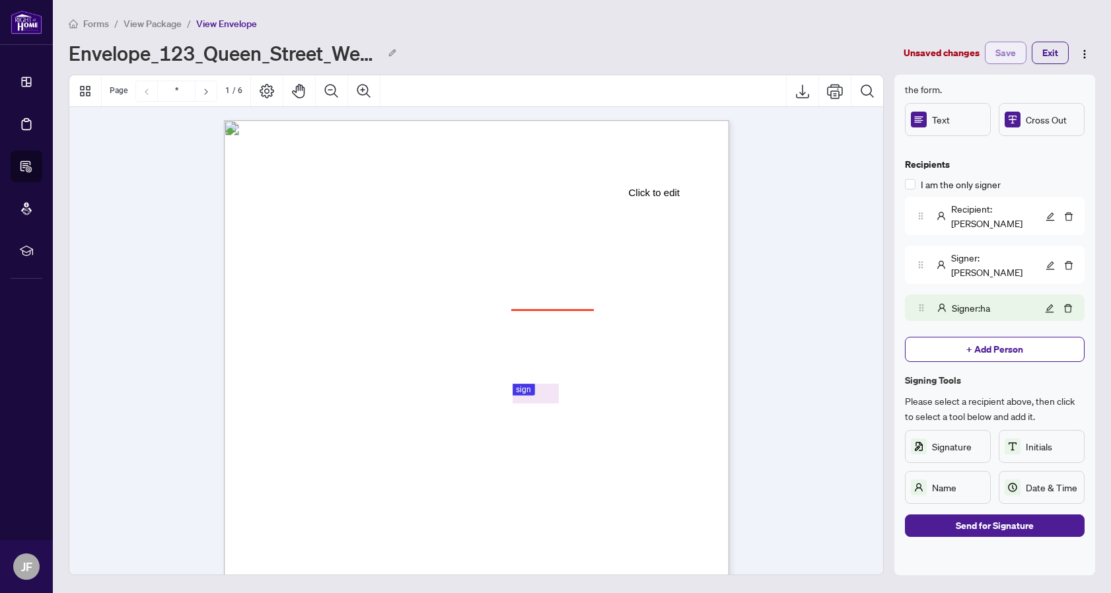
click at [1005, 50] on span "Save" at bounding box center [1006, 52] width 20 height 21
click at [1042, 55] on button "Exit" at bounding box center [1050, 53] width 37 height 22
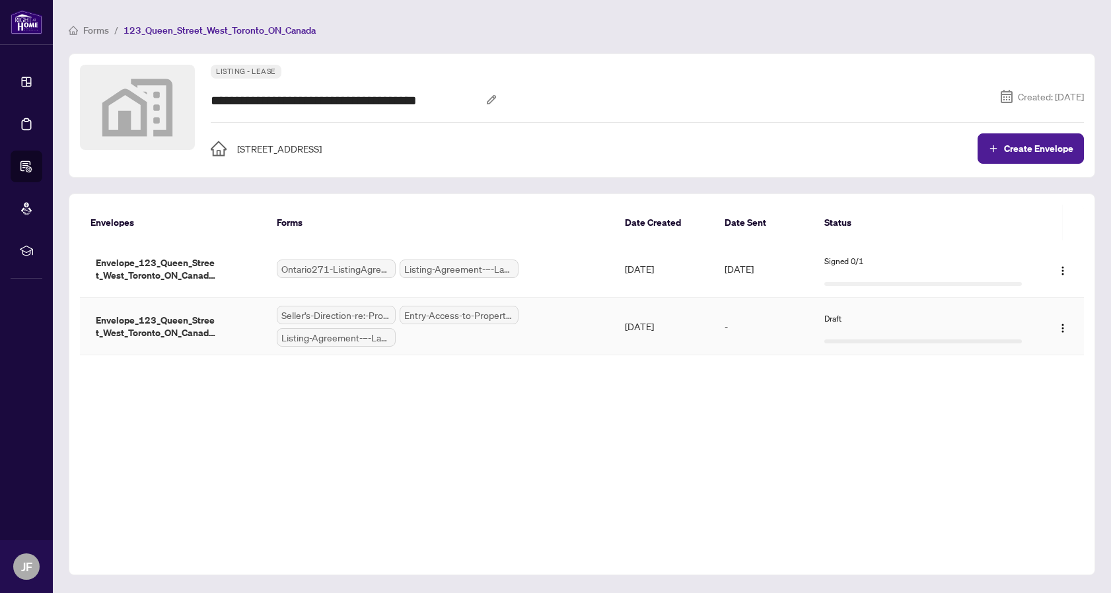
click at [718, 322] on td "-" at bounding box center [764, 326] width 100 height 57
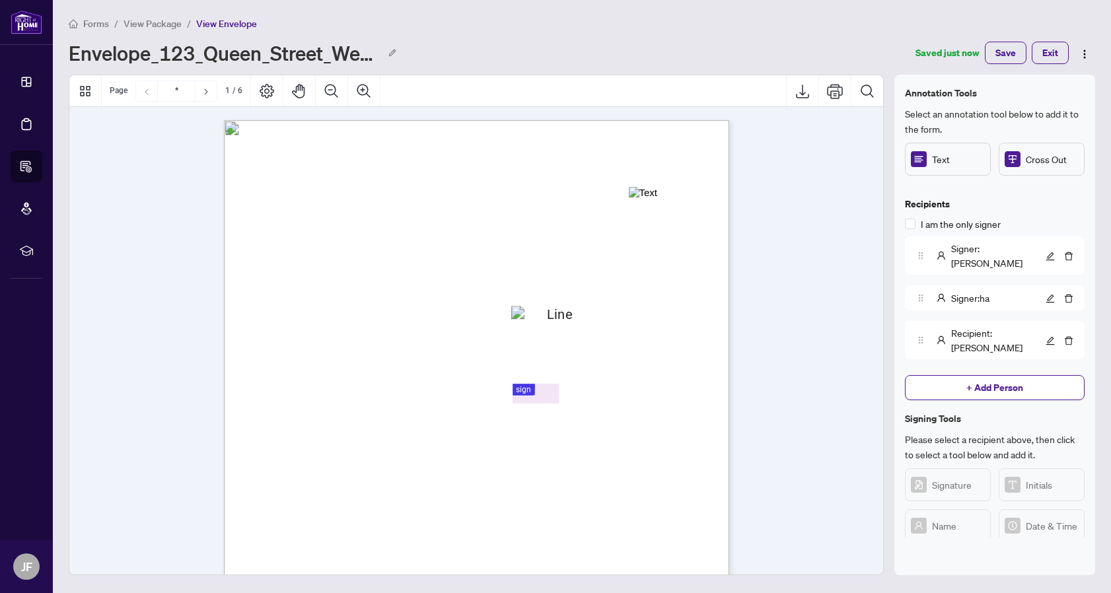
scroll to position [38, 0]
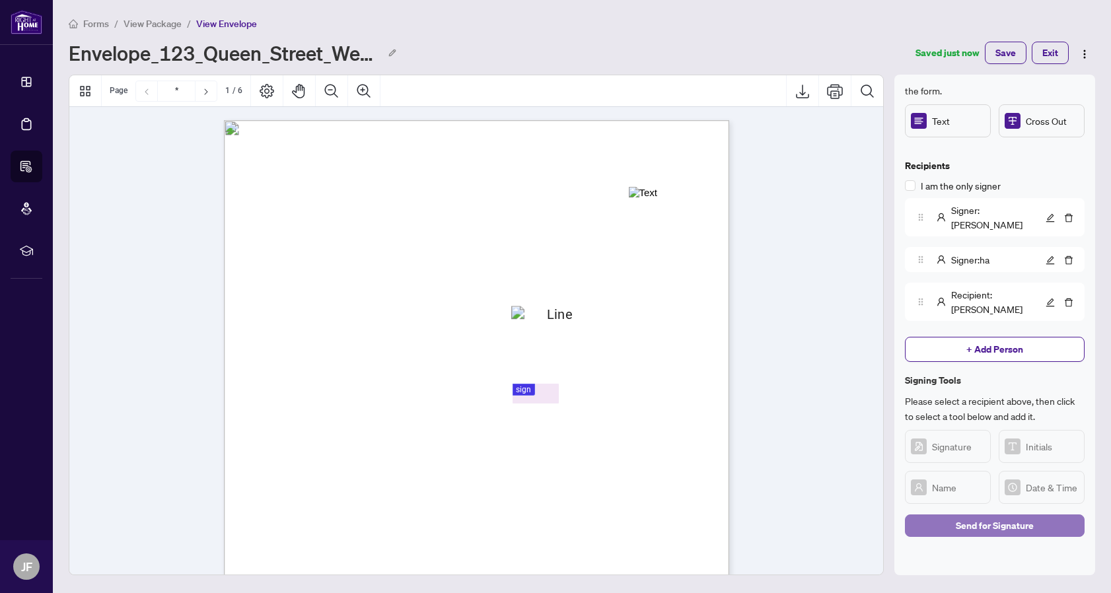
click at [1001, 515] on span "Send for Signature" at bounding box center [995, 525] width 78 height 21
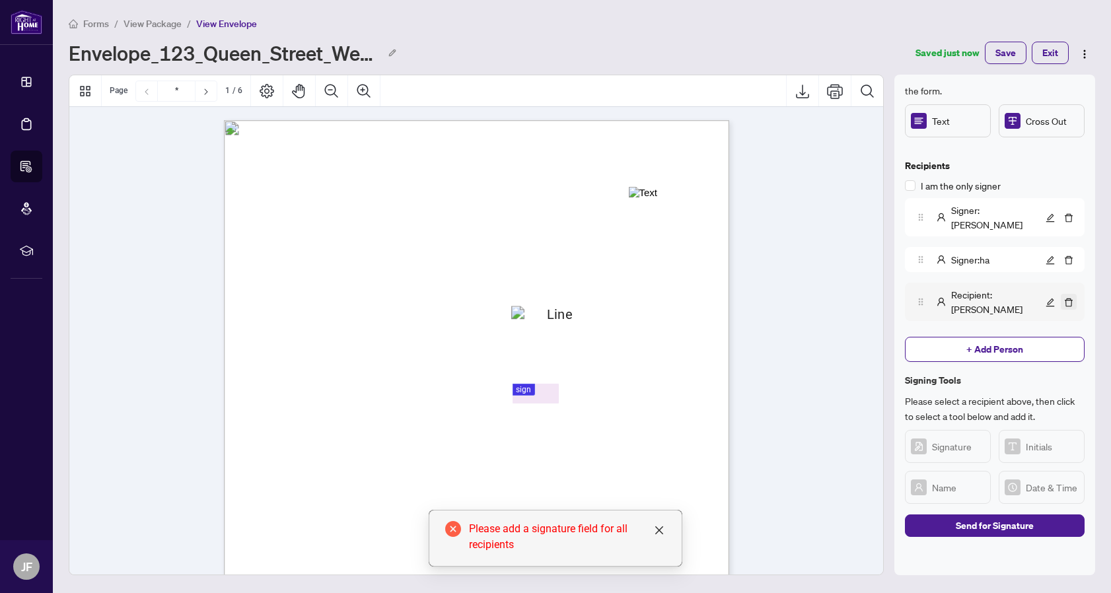
click at [1073, 298] on icon "delete" at bounding box center [1068, 302] width 9 height 9
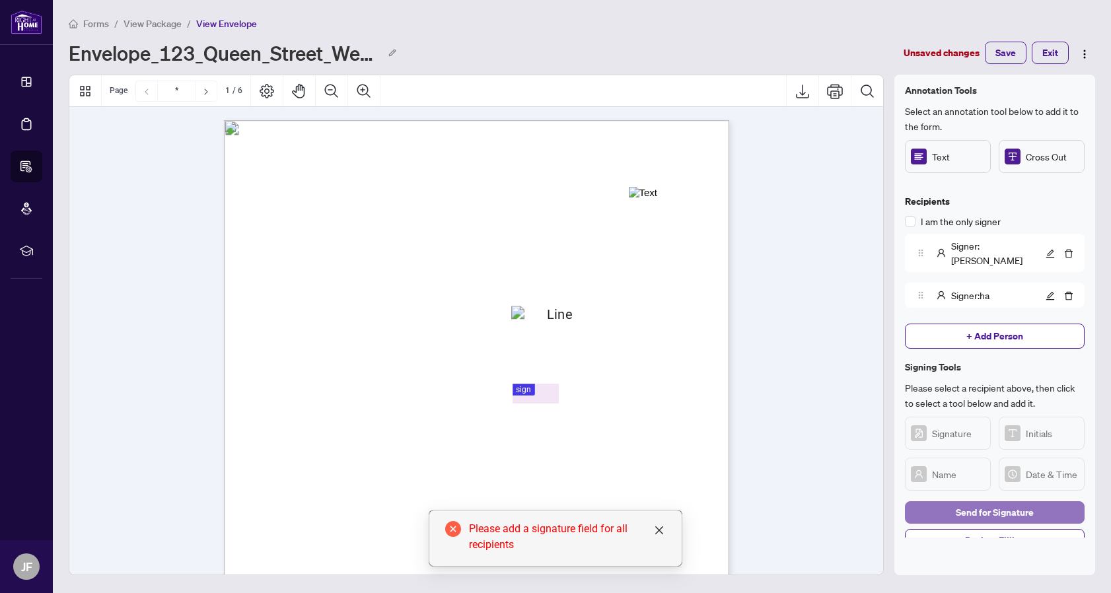
click at [1001, 502] on span "Send for Signature" at bounding box center [995, 512] width 78 height 21
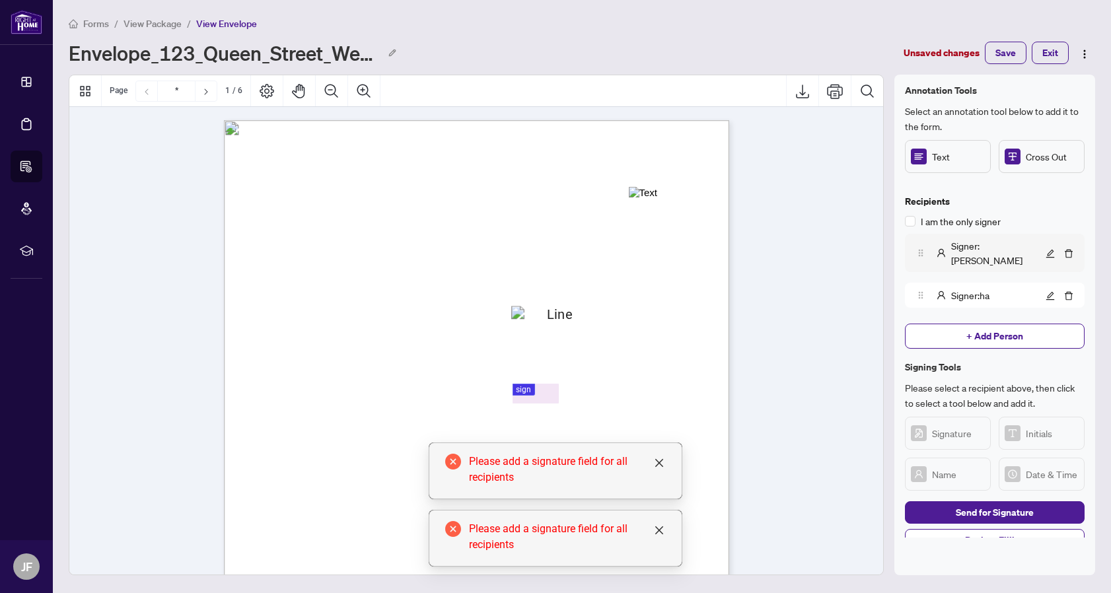
click at [984, 242] on span "Signer : jason" at bounding box center [996, 252] width 91 height 29
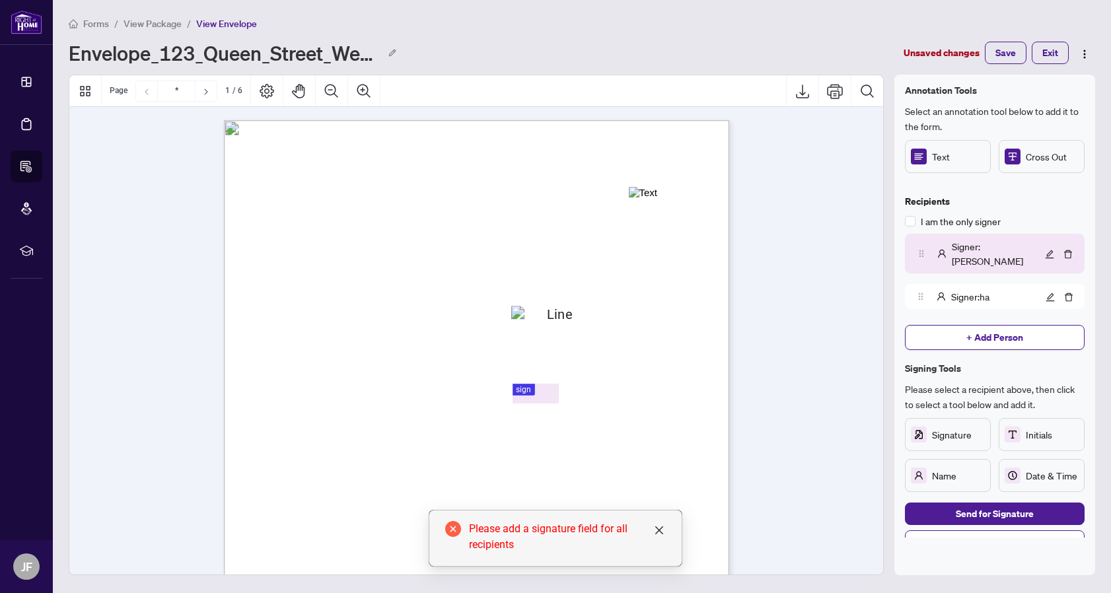
click at [977, 246] on span "Signer : jason" at bounding box center [997, 253] width 90 height 29
click at [1044, 246] on button "button" at bounding box center [1050, 254] width 16 height 16
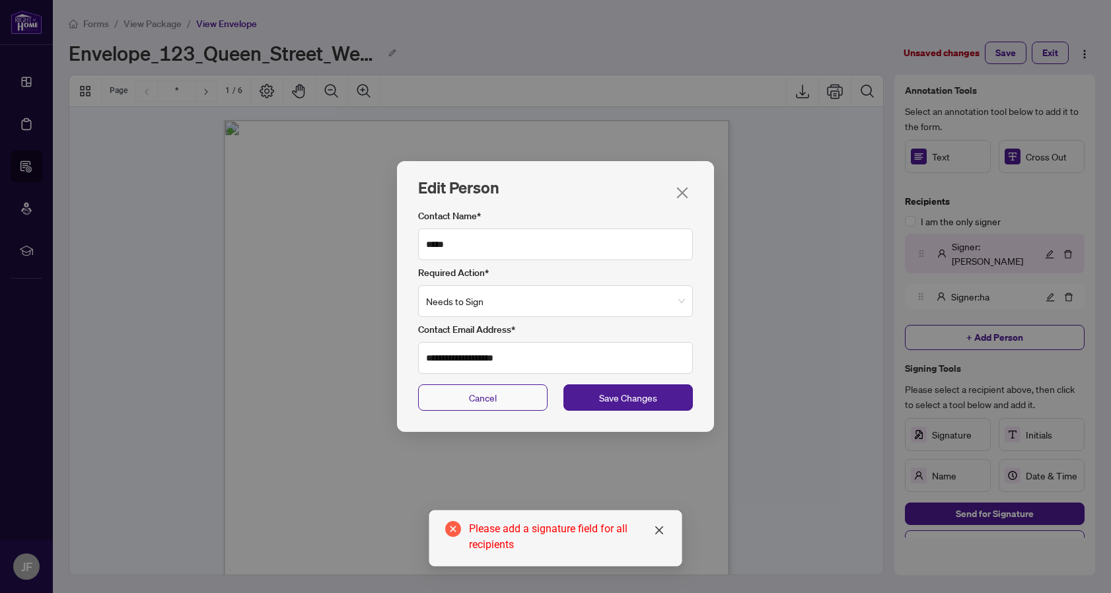
click at [511, 400] on button "Cancel" at bounding box center [482, 397] width 129 height 26
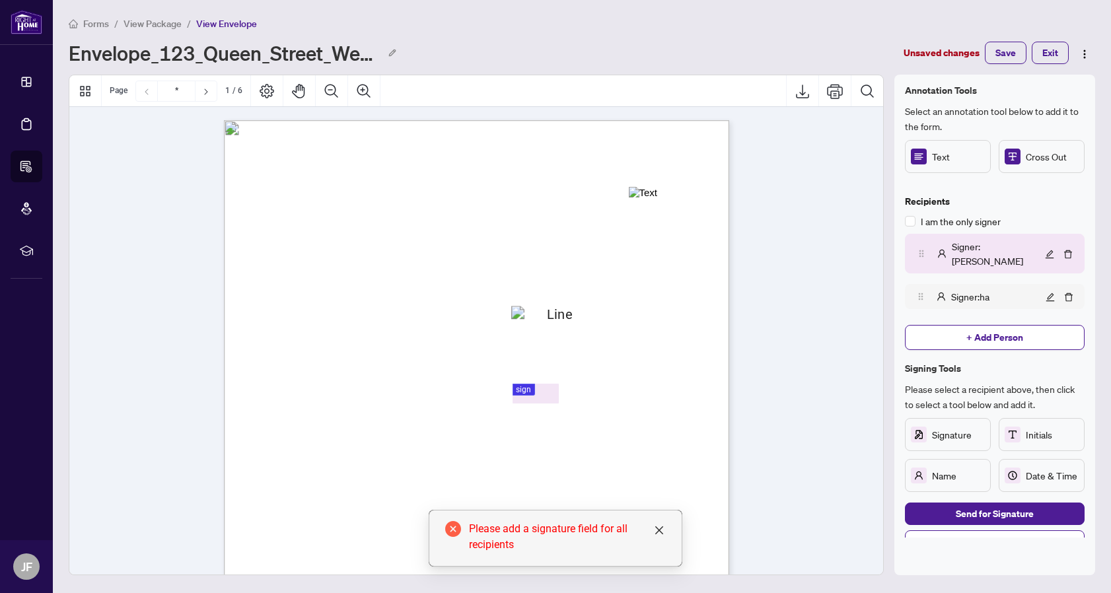
click at [981, 289] on span "Signer : ha" at bounding box center [970, 296] width 38 height 15
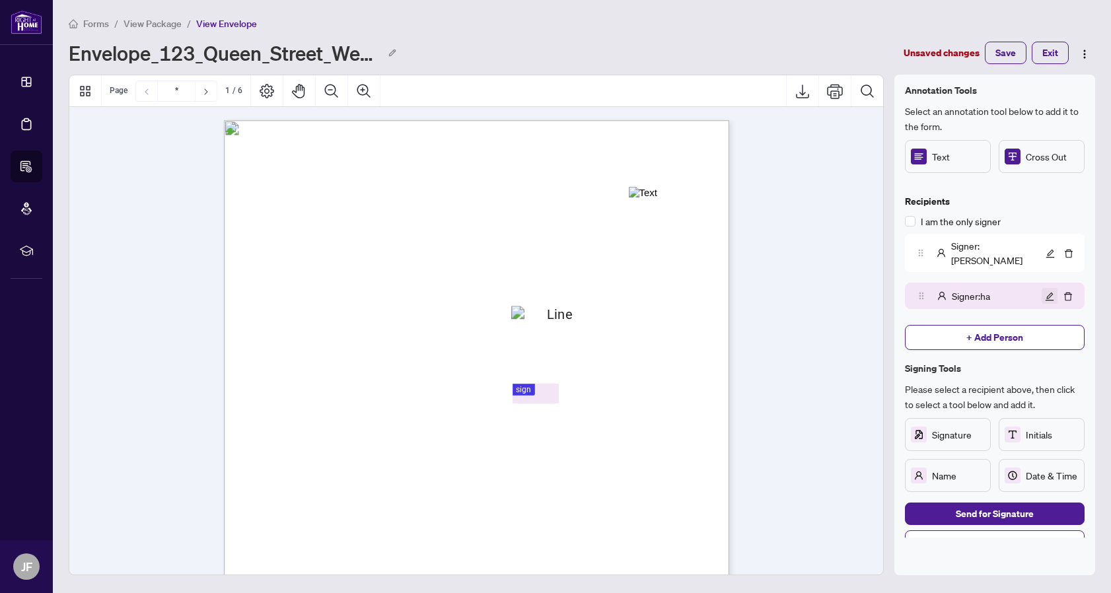
click at [1048, 289] on span "button" at bounding box center [1049, 296] width 9 height 15
type input "**"
type input "**********"
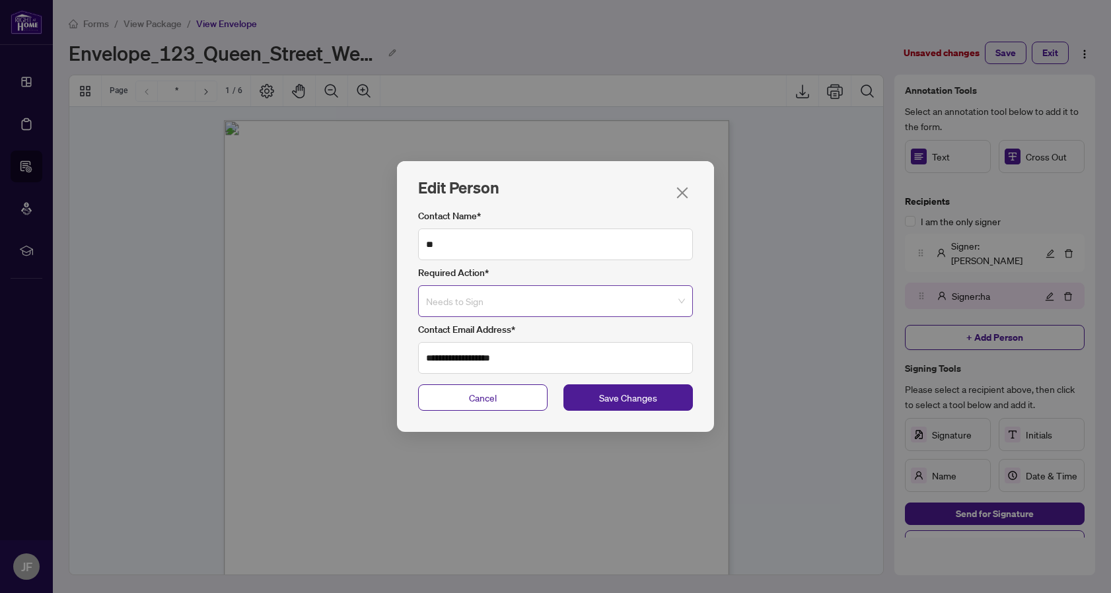
click at [647, 295] on span "Needs to Sign" at bounding box center [555, 301] width 259 height 30
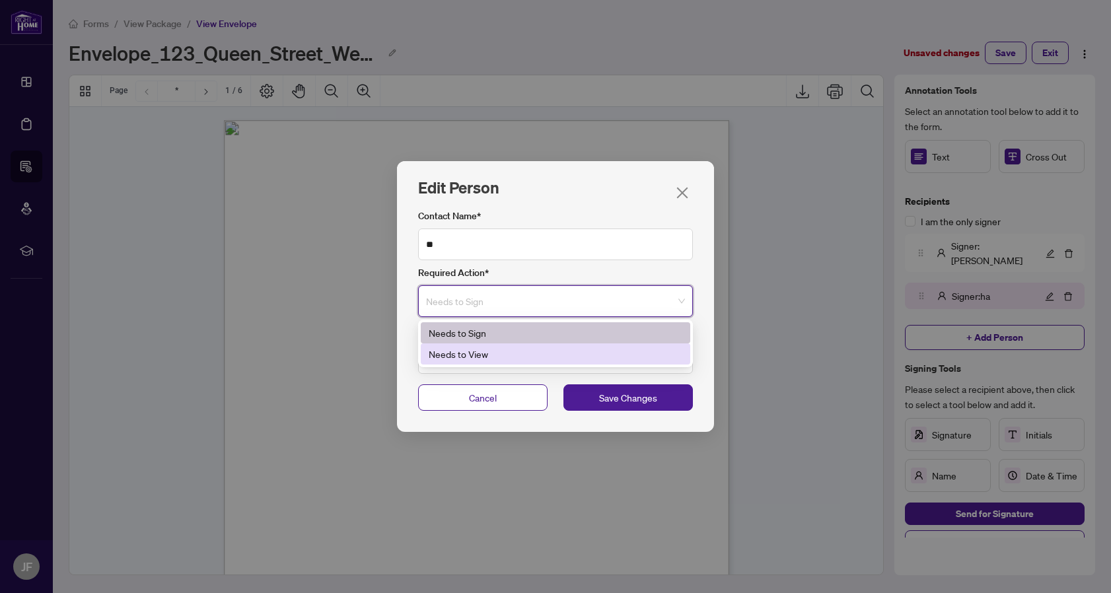
click at [567, 352] on div "Needs to View" at bounding box center [556, 354] width 254 height 15
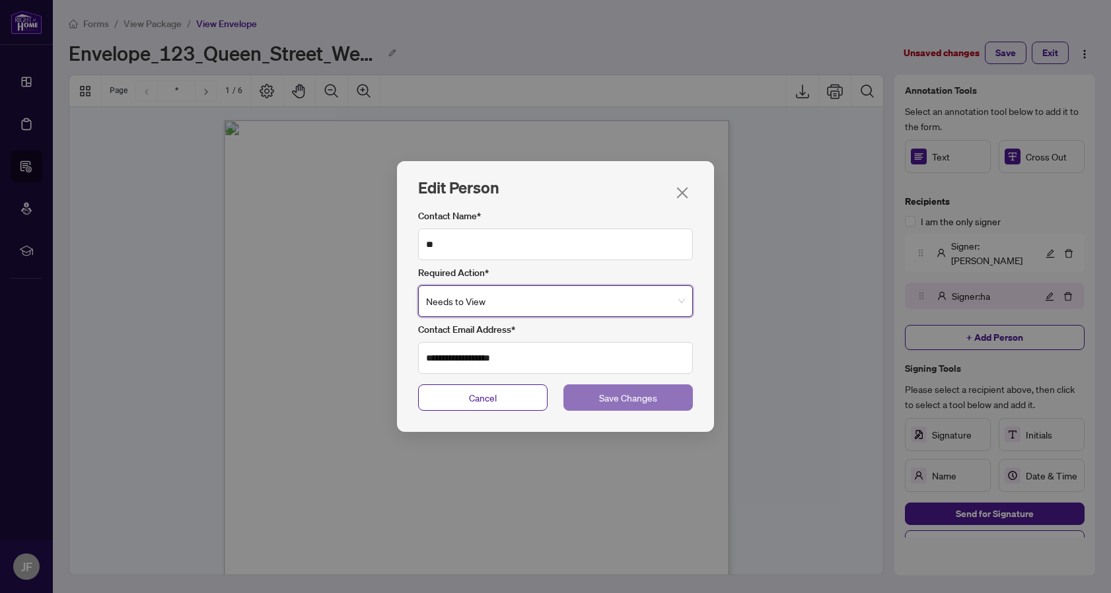
click at [606, 402] on span "Save Changes" at bounding box center [628, 397] width 58 height 15
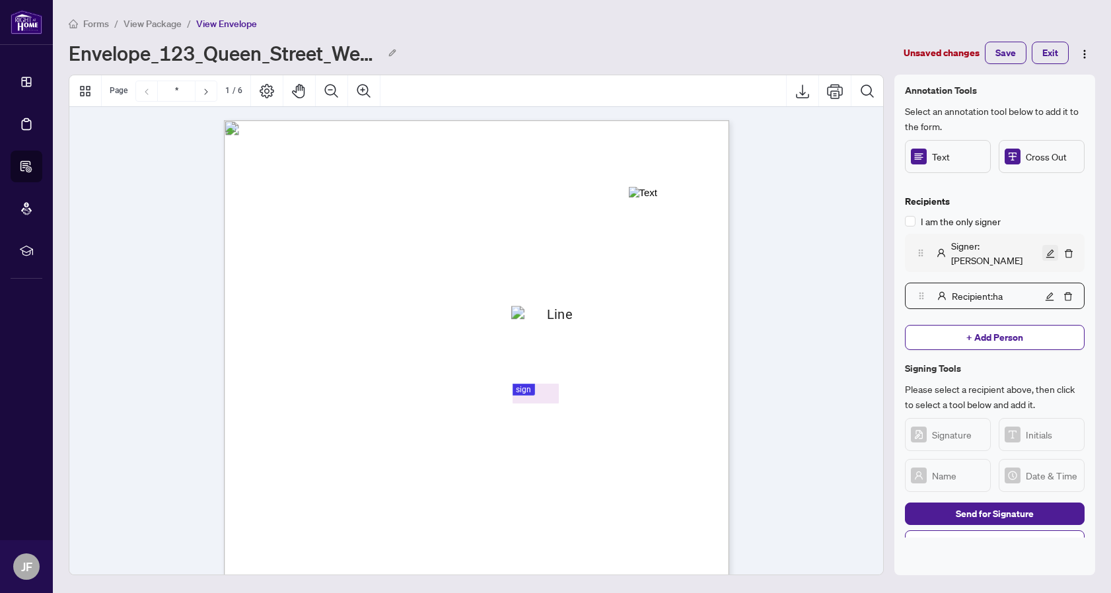
click at [1048, 246] on span "button" at bounding box center [1050, 253] width 9 height 15
type input "*****"
type input "**********"
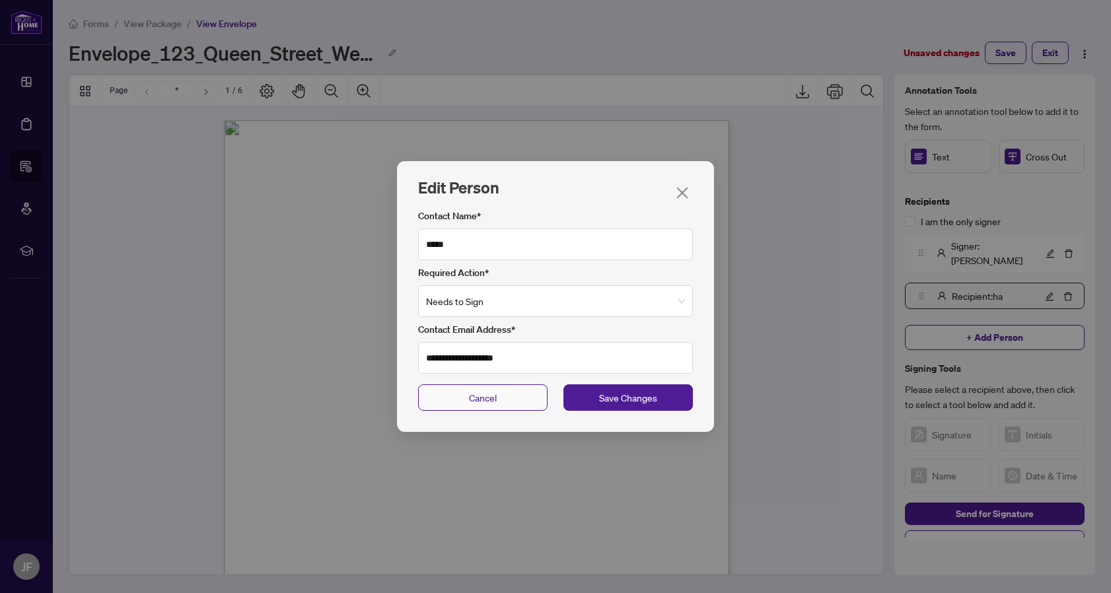
click at [505, 392] on button "Cancel" at bounding box center [482, 397] width 129 height 26
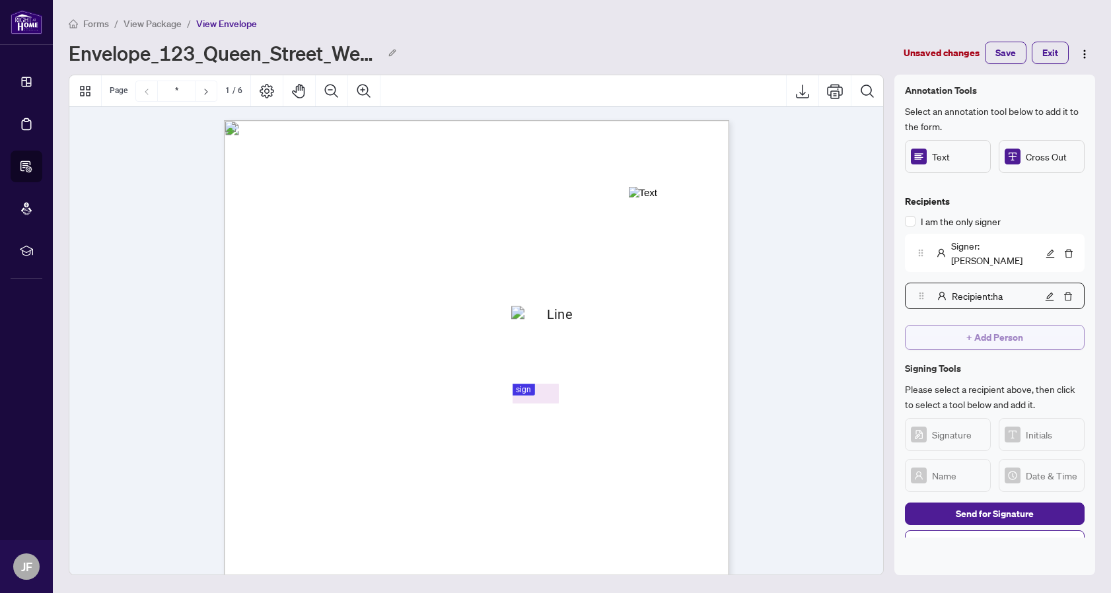
click at [972, 327] on span "+ Add Person" at bounding box center [994, 337] width 57 height 21
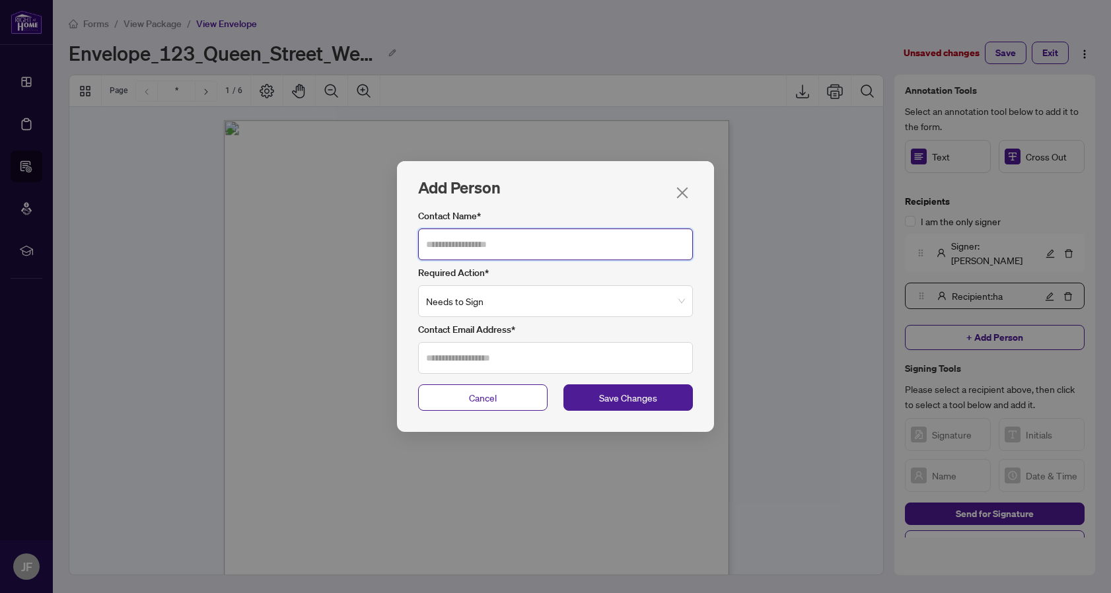
click at [616, 245] on input "Contact Name*" at bounding box center [555, 245] width 275 height 32
type input "**"
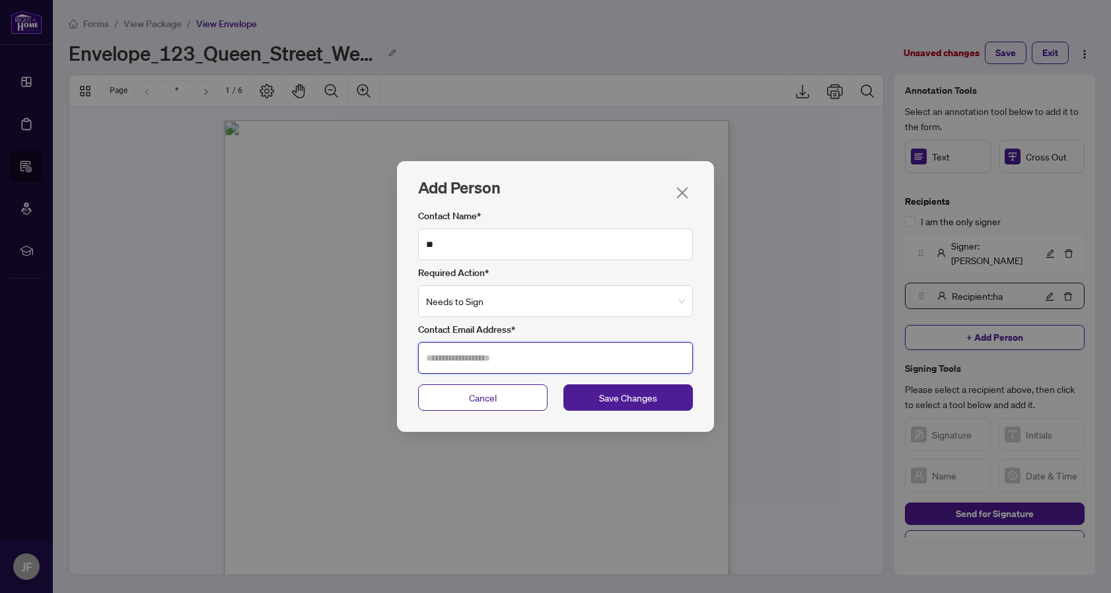
click at [523, 352] on input "Contact Email Address*" at bounding box center [555, 358] width 275 height 32
type input "**********"
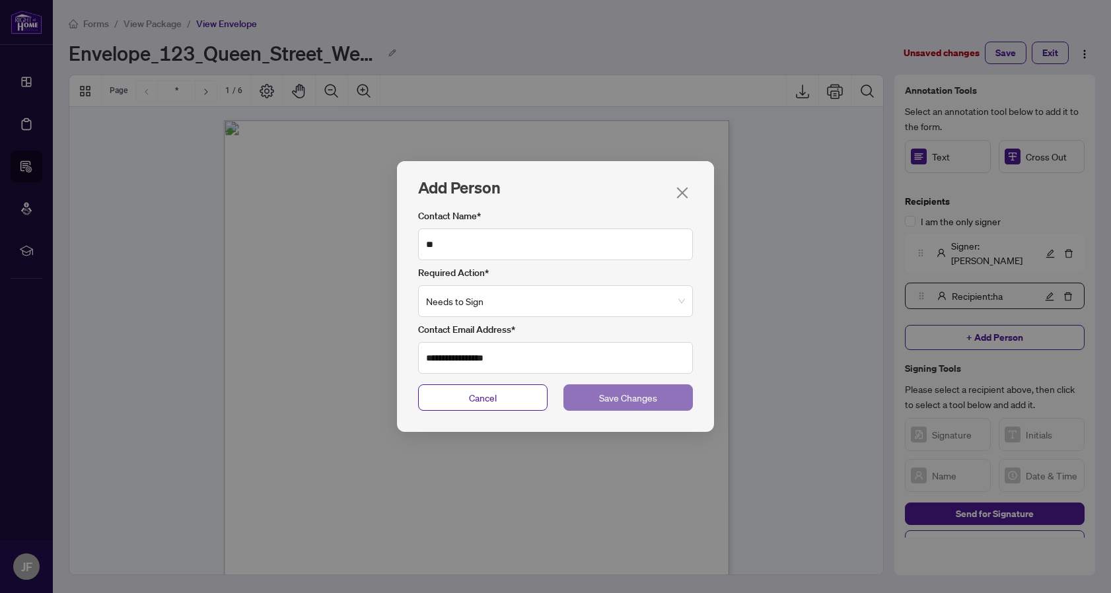
click at [618, 402] on span "Save Changes" at bounding box center [628, 397] width 58 height 15
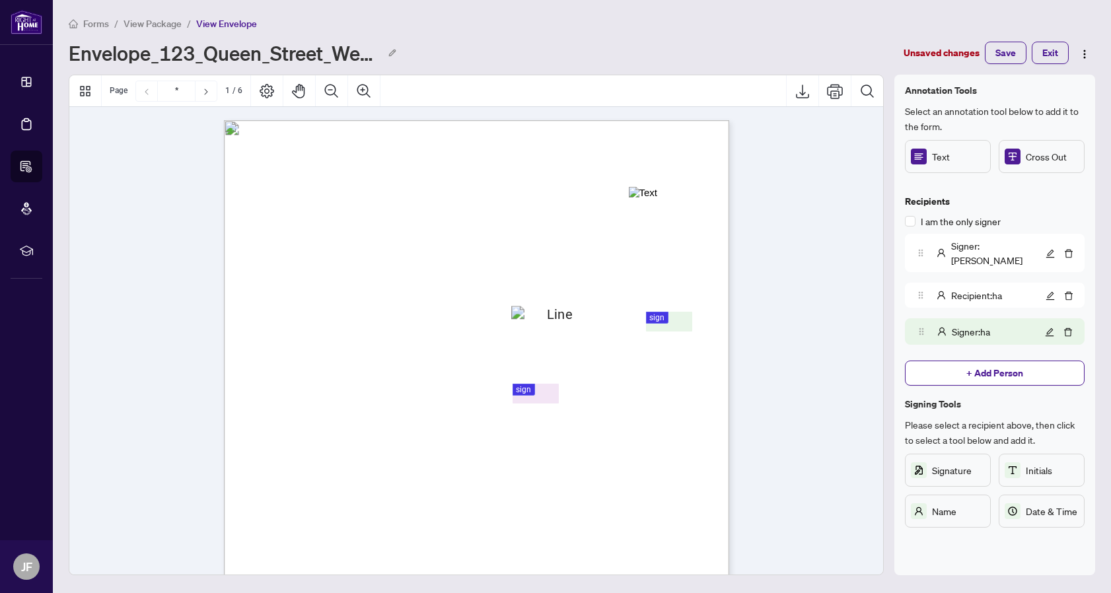
click at [980, 539] on span "Send for Signature" at bounding box center [995, 549] width 78 height 21
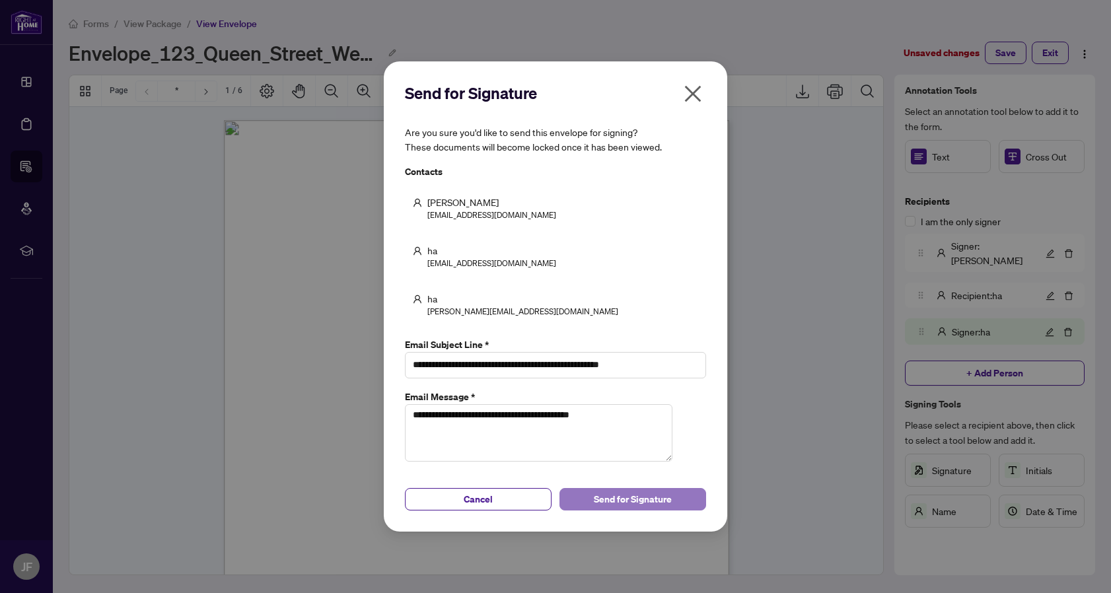
click at [671, 501] on span "Send for Signature" at bounding box center [633, 499] width 78 height 21
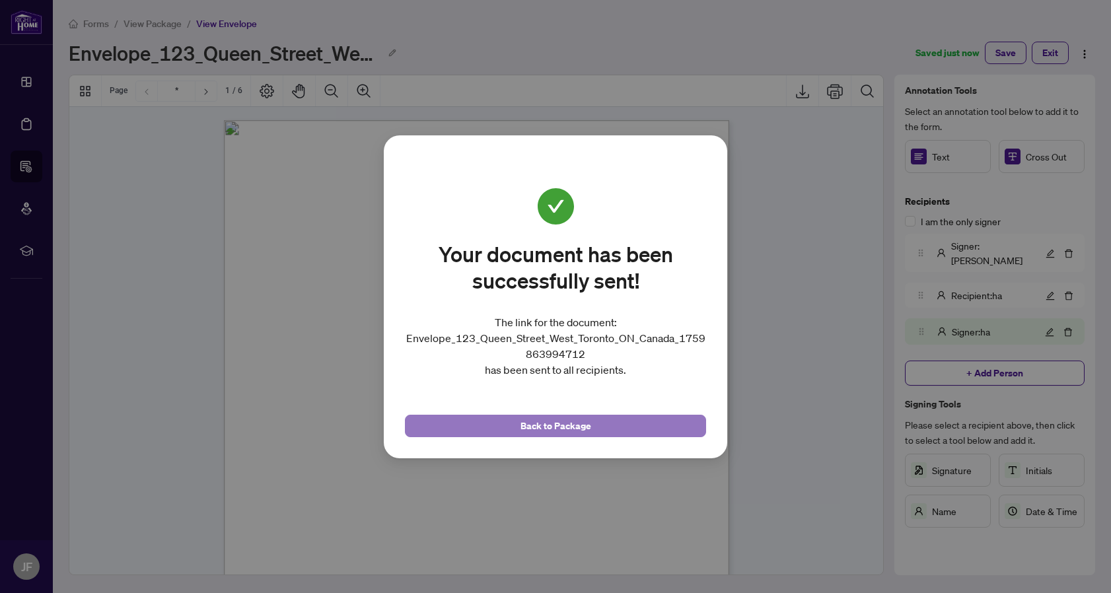
click at [621, 423] on button "Back to Package" at bounding box center [555, 426] width 301 height 22
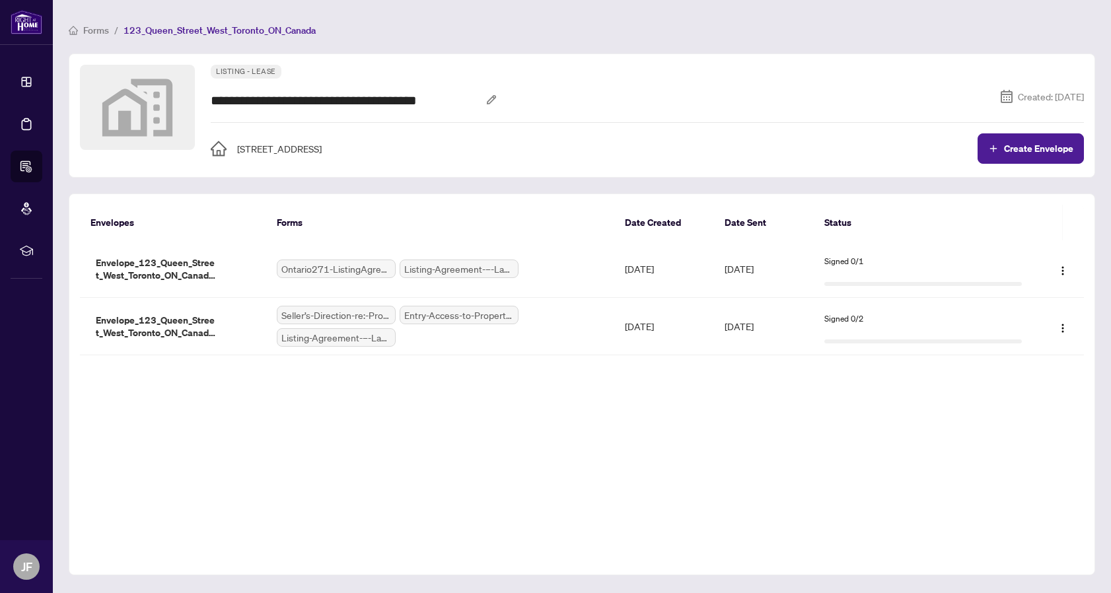
click at [914, 27] on ol "Forms / 123_Queen_Street_West_Toronto_ON_Canada" at bounding box center [582, 29] width 1027 height 15
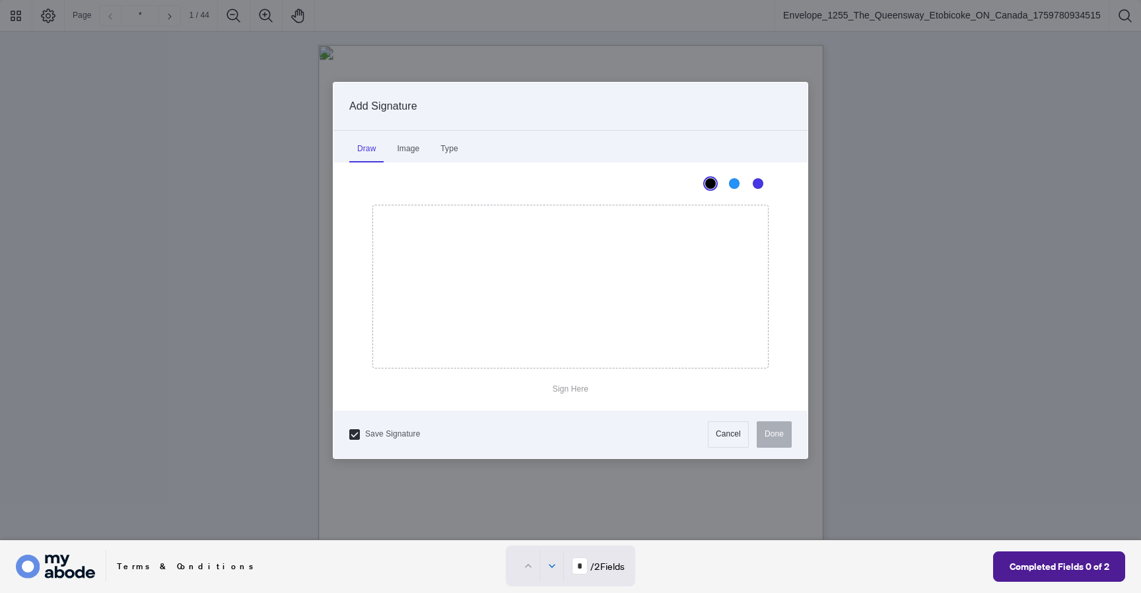
click at [734, 194] on div at bounding box center [570, 270] width 1141 height 540
drag, startPoint x: 443, startPoint y: 266, endPoint x: 591, endPoint y: 297, distance: 150.4
click at [589, 297] on icon "Drawing canvas" at bounding box center [570, 286] width 395 height 163
click at [776, 422] on button "Done" at bounding box center [774, 434] width 35 height 26
type input "*"
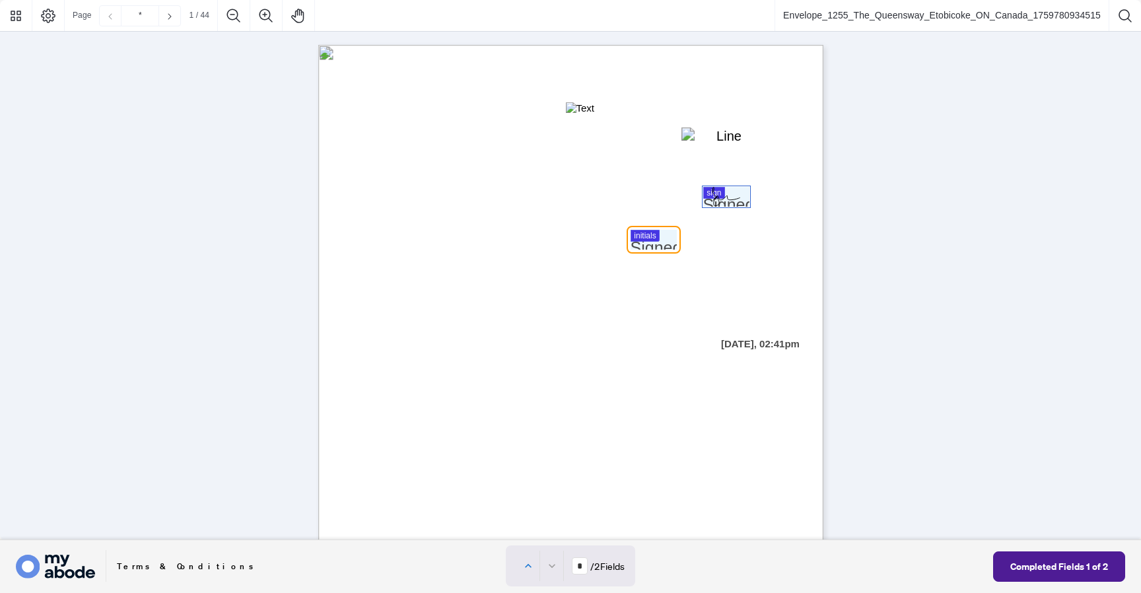
click at [665, 242] on div at bounding box center [570, 270] width 1141 height 540
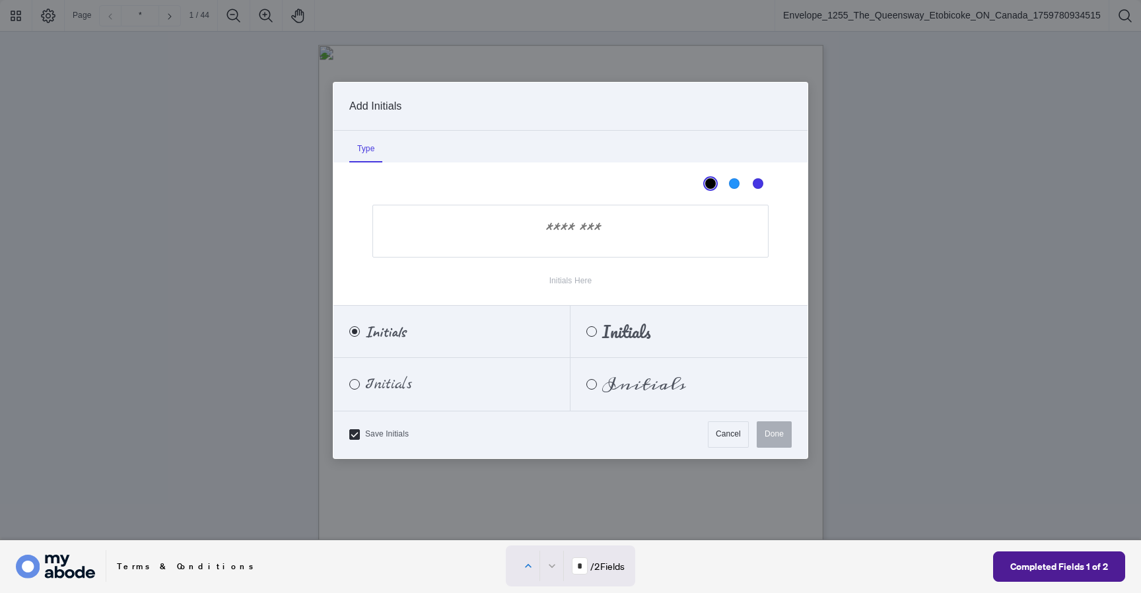
click at [656, 238] on input "Initials Here" at bounding box center [571, 231] width 396 height 53
click at [632, 326] on span "Initials" at bounding box center [626, 331] width 48 height 15
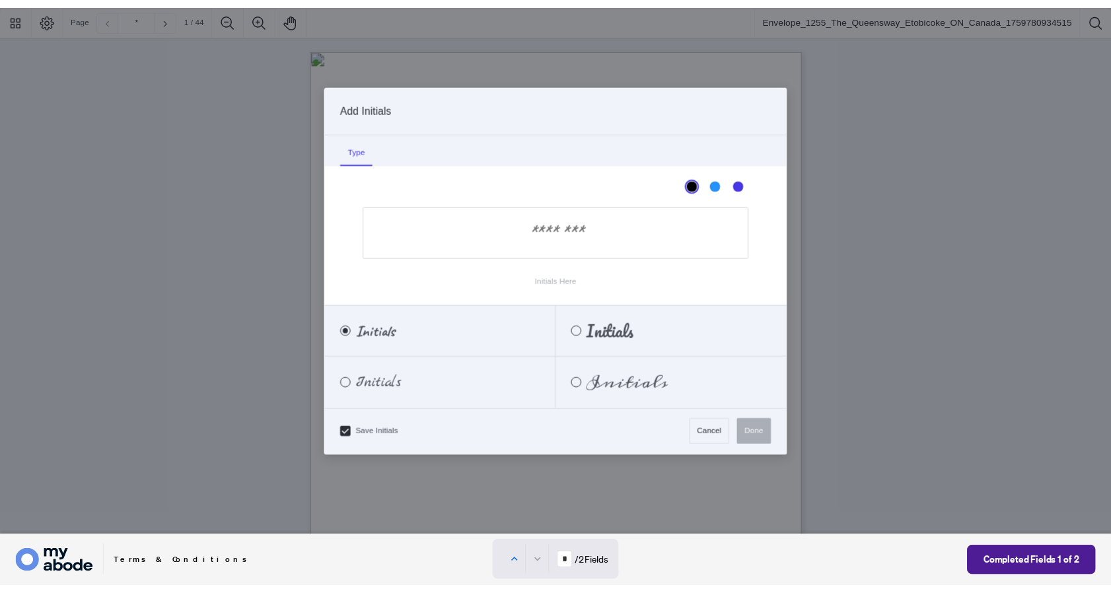
scroll to position [7, 0]
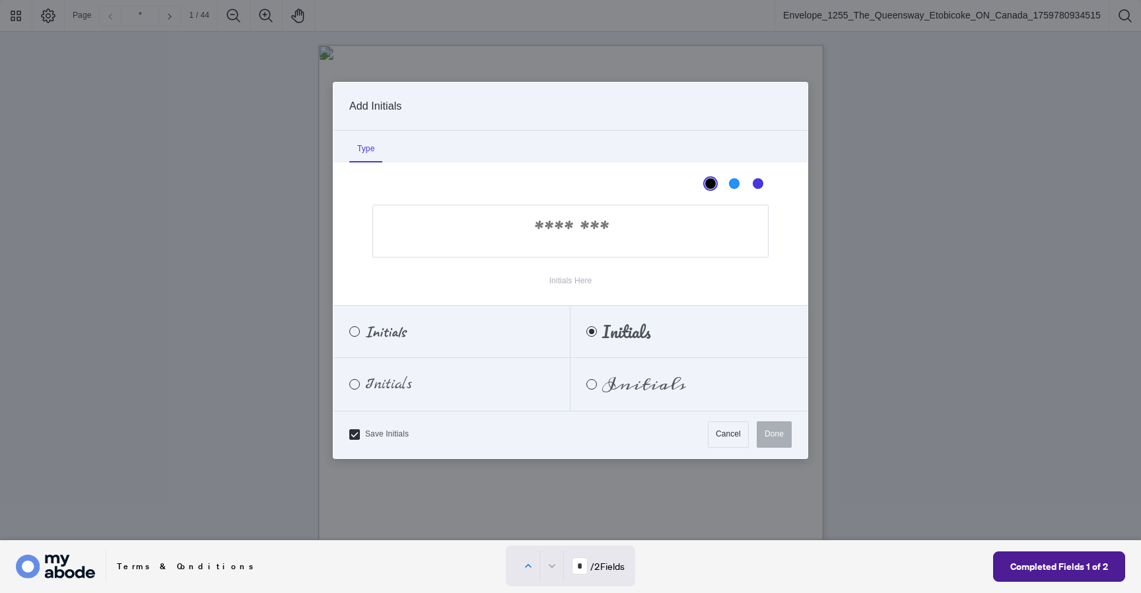
click at [697, 237] on input "Initials Here" at bounding box center [571, 231] width 396 height 53
type input "***"
click at [760, 184] on div "Dark Blue" at bounding box center [758, 183] width 11 height 11
click at [783, 435] on button "Done" at bounding box center [774, 434] width 35 height 26
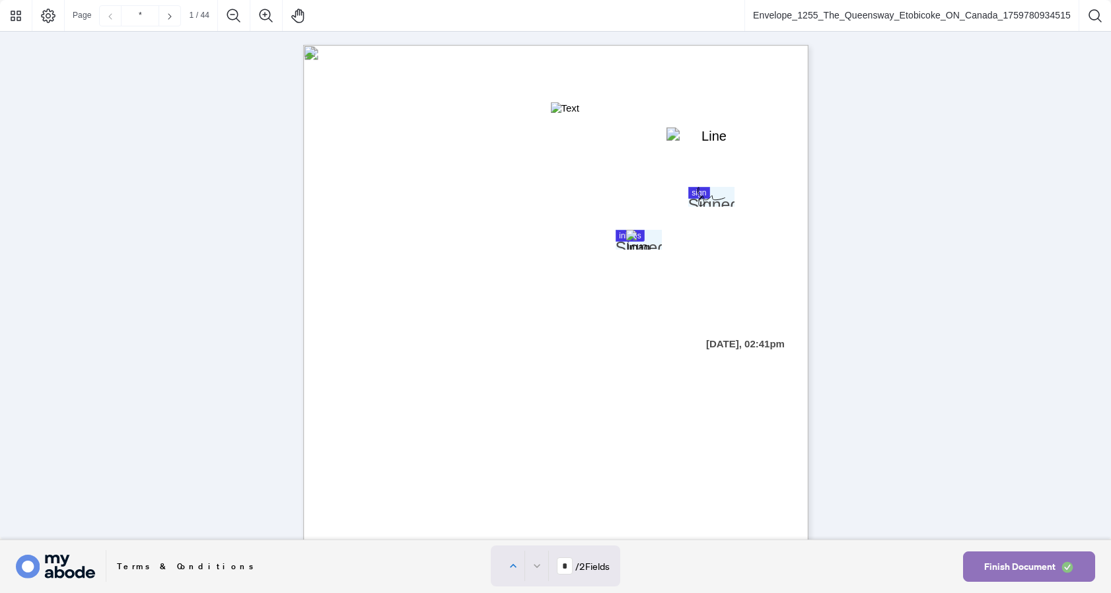
click at [1024, 571] on span "Finish Document" at bounding box center [1019, 566] width 71 height 21
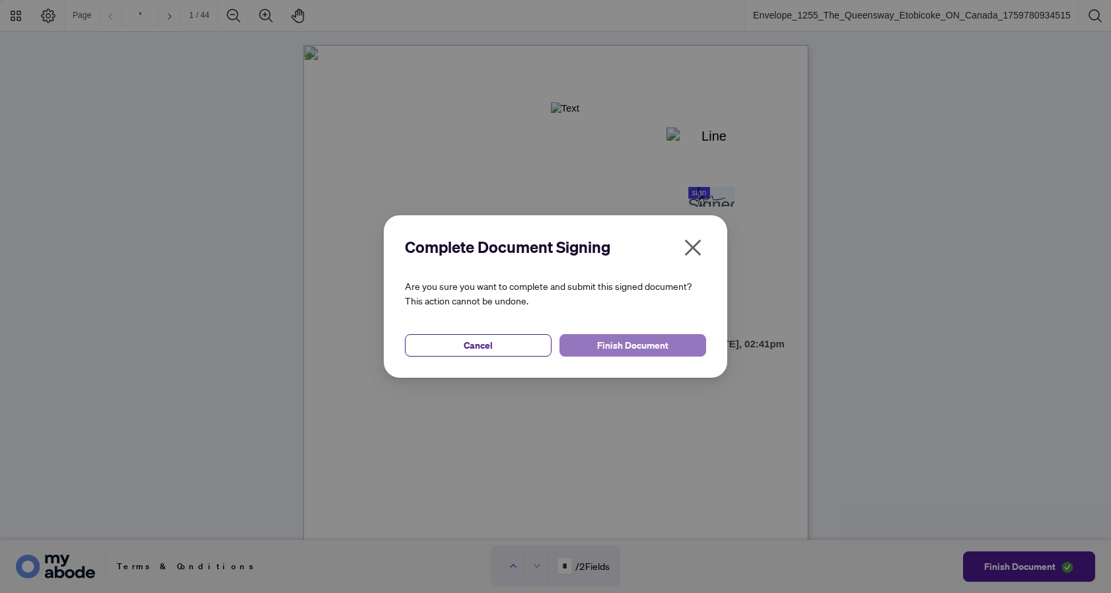
click at [666, 339] on span "Finish Document" at bounding box center [632, 345] width 71 height 21
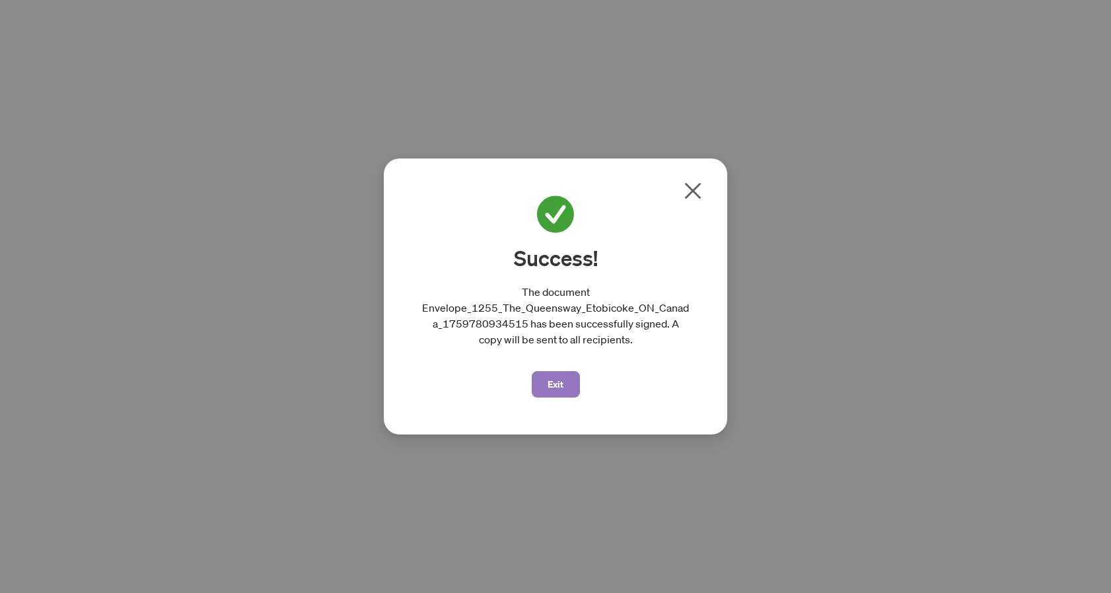
click at [565, 380] on button "Exit" at bounding box center [556, 384] width 48 height 26
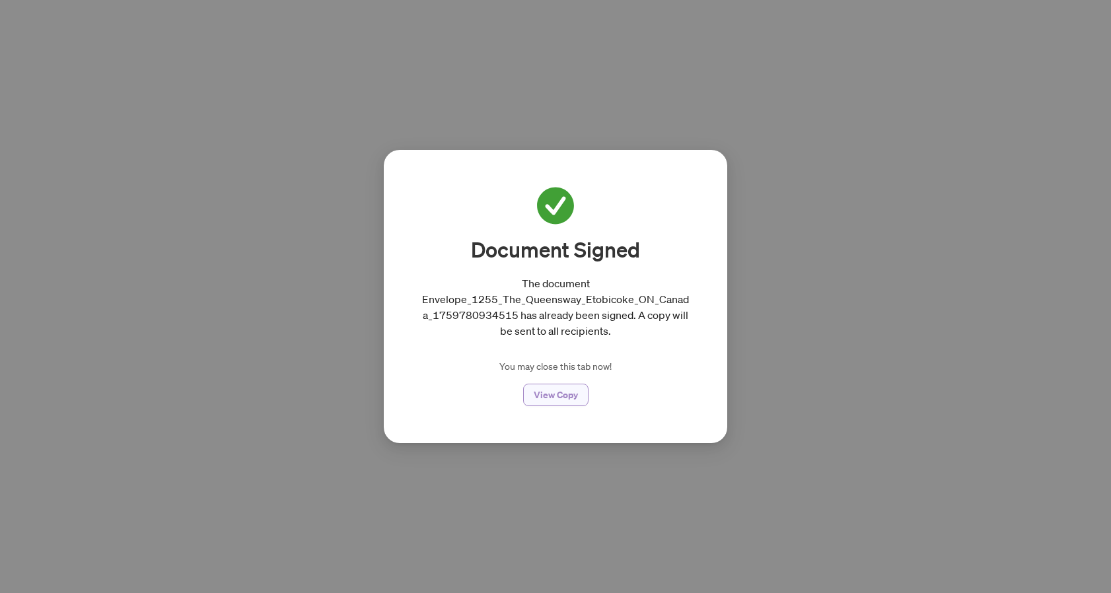
click at [560, 398] on span "View Copy" at bounding box center [556, 394] width 44 height 21
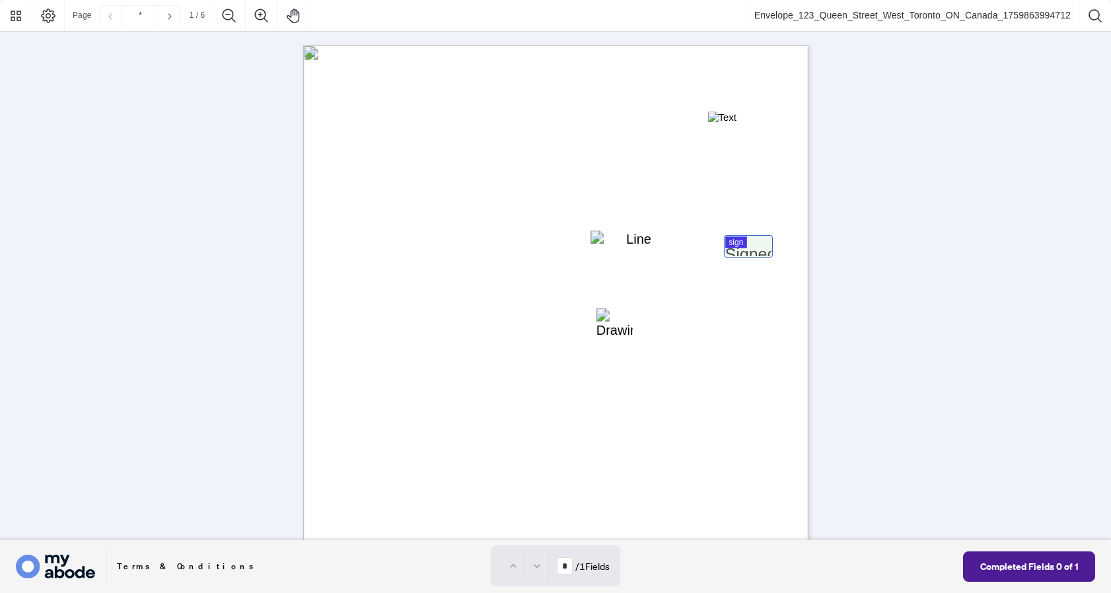
click at [739, 244] on div at bounding box center [555, 270] width 1111 height 540
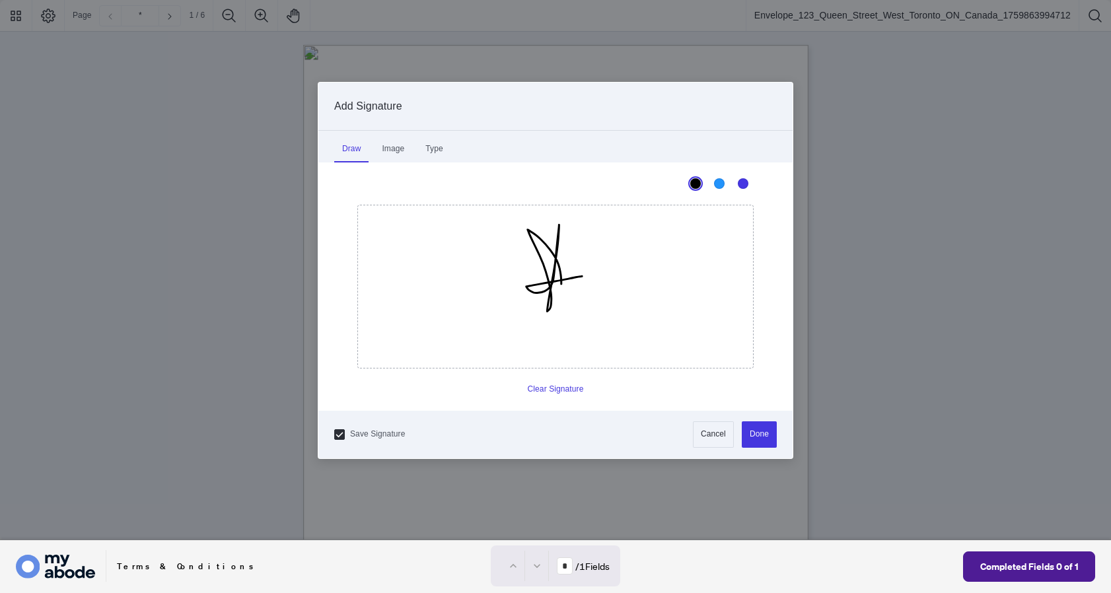
drag, startPoint x: 555, startPoint y: 256, endPoint x: 584, endPoint y: 275, distance: 35.2
click at [584, 275] on icon "Drawing canvas" at bounding box center [555, 286] width 395 height 163
click at [753, 437] on button "Done" at bounding box center [759, 434] width 35 height 26
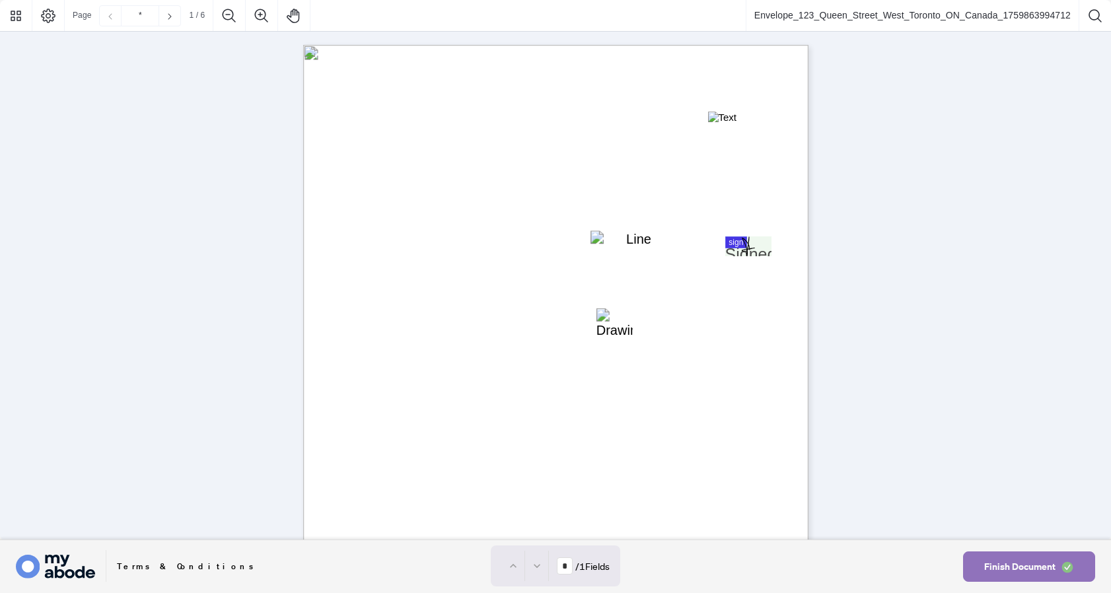
click at [1025, 570] on span "Finish Document" at bounding box center [1019, 566] width 71 height 21
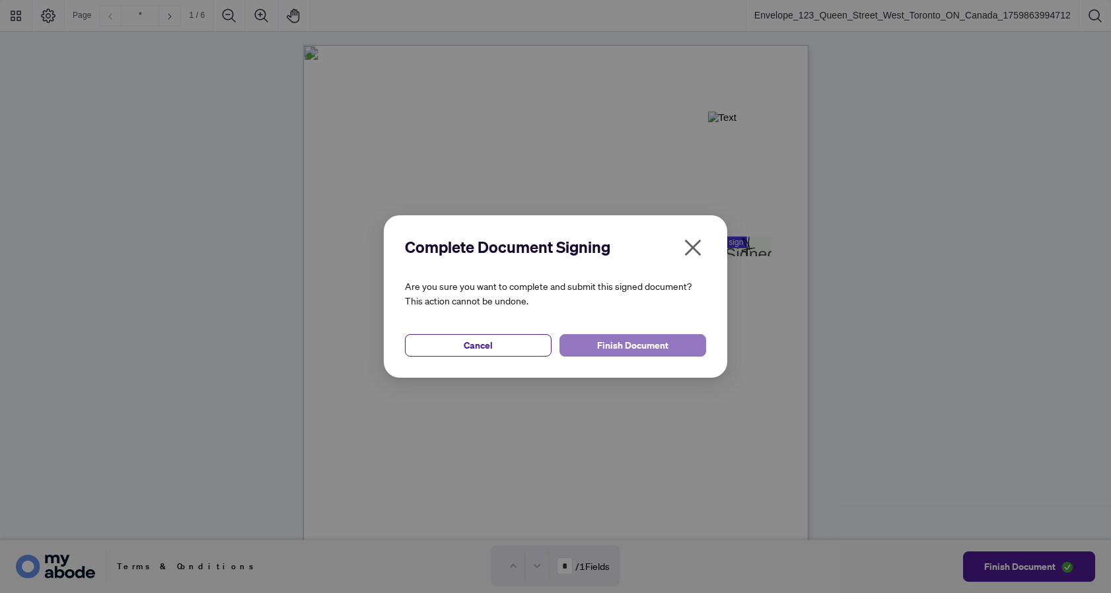
click at [670, 347] on button "Finish Document" at bounding box center [633, 345] width 147 height 22
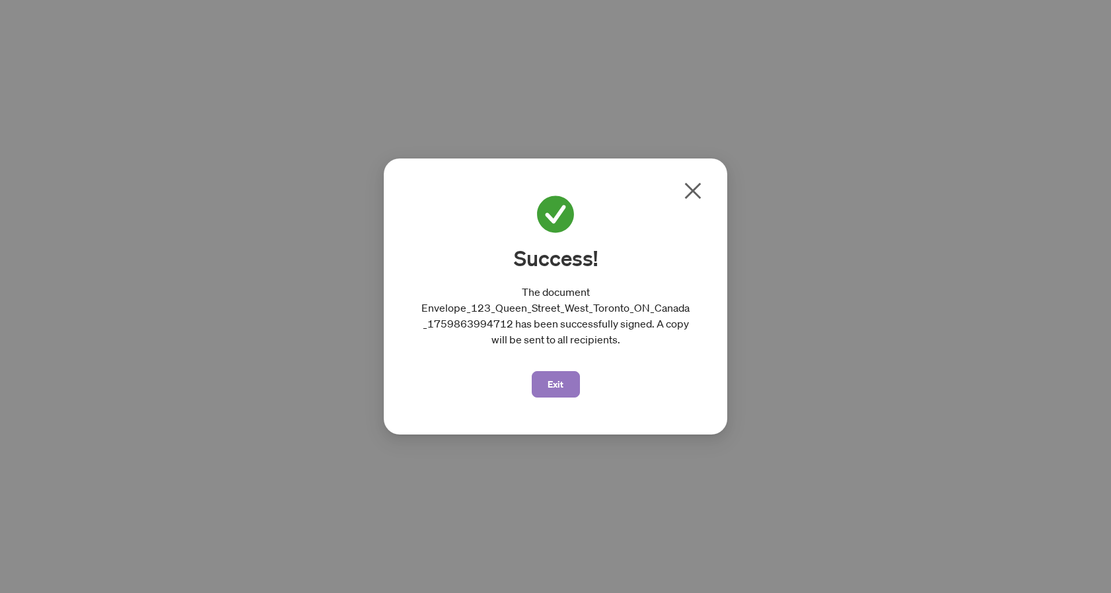
click at [550, 380] on span "Exit" at bounding box center [556, 384] width 16 height 21
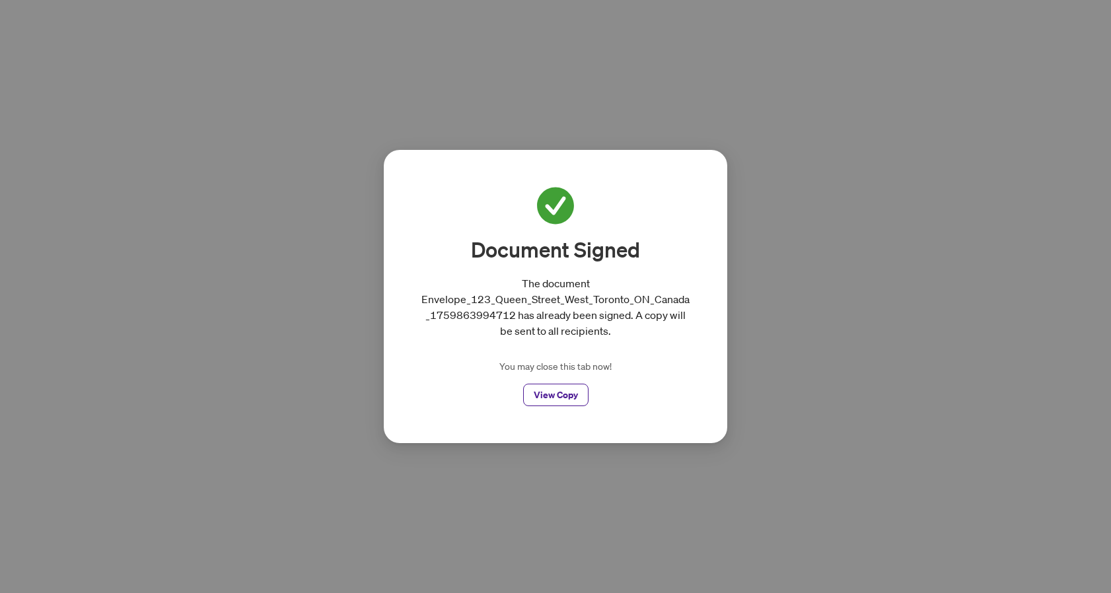
click at [918, 190] on div "Document Signed The document Envelope_123_Queen_Street_West_Toronto_ON_Canada_1…" at bounding box center [555, 296] width 1111 height 593
